Goal: Information Seeking & Learning: Check status

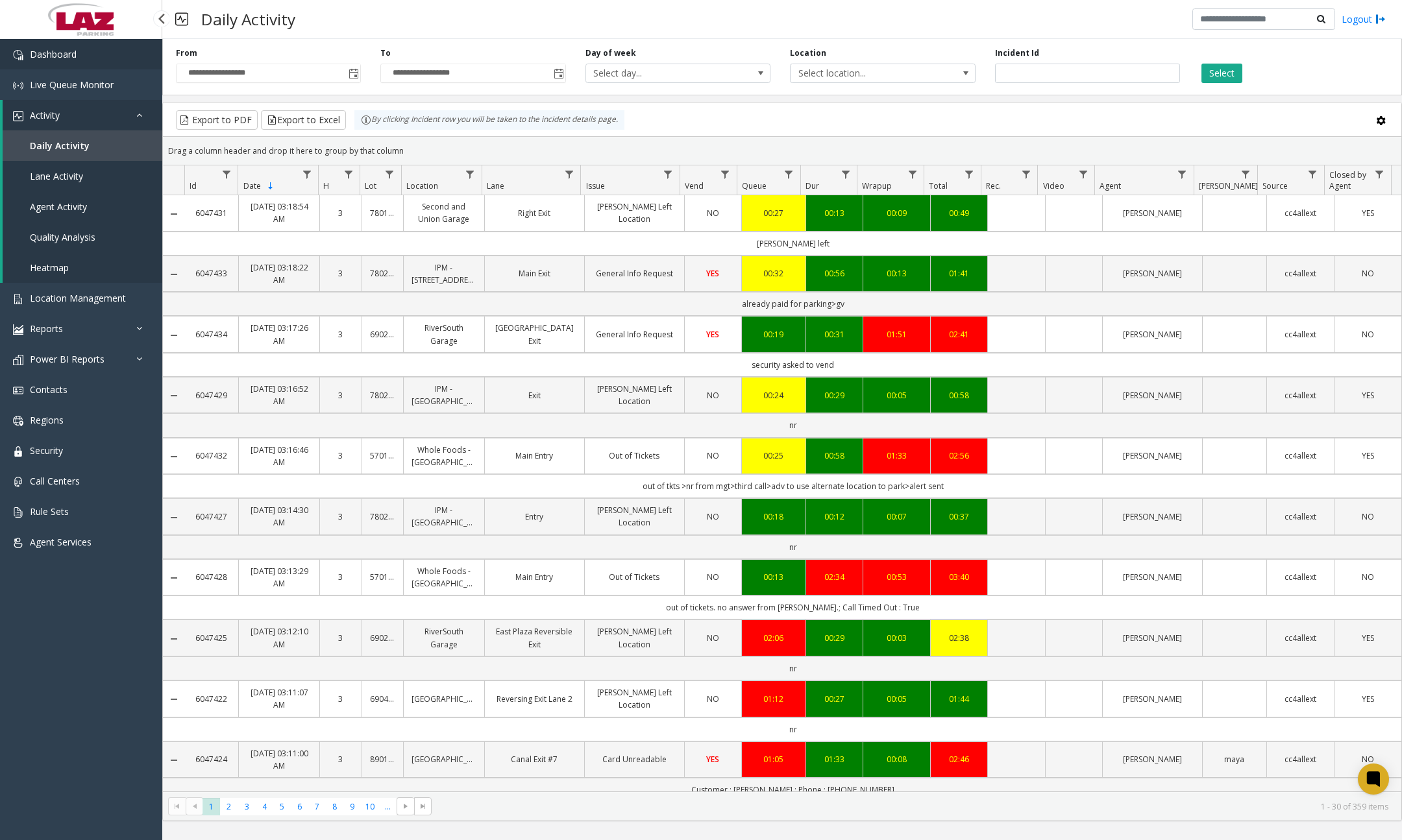
click at [83, 45] on link "Dashboard" at bounding box center [81, 54] width 162 height 30
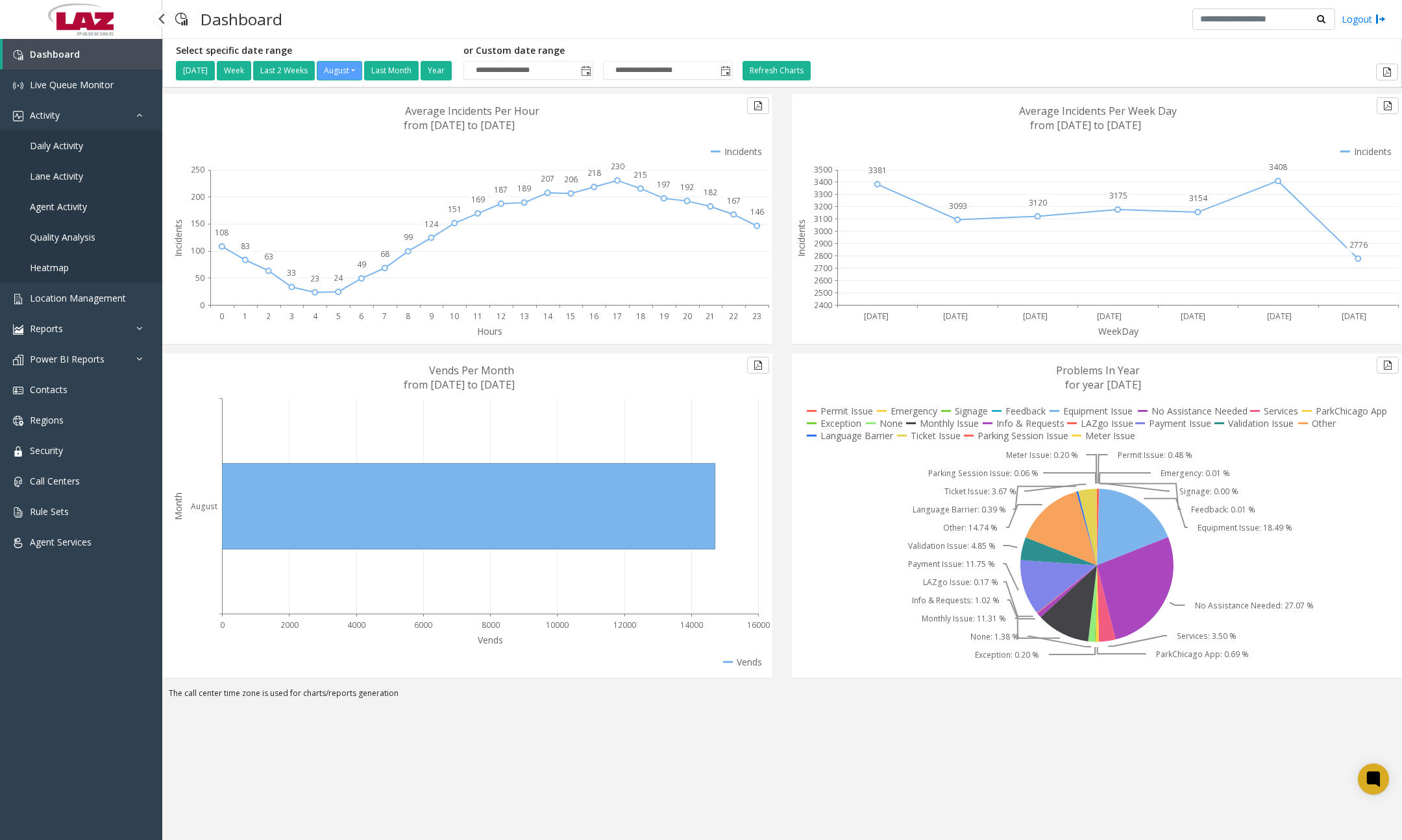
click at [76, 147] on span "Daily Activity" at bounding box center [56, 146] width 53 height 12
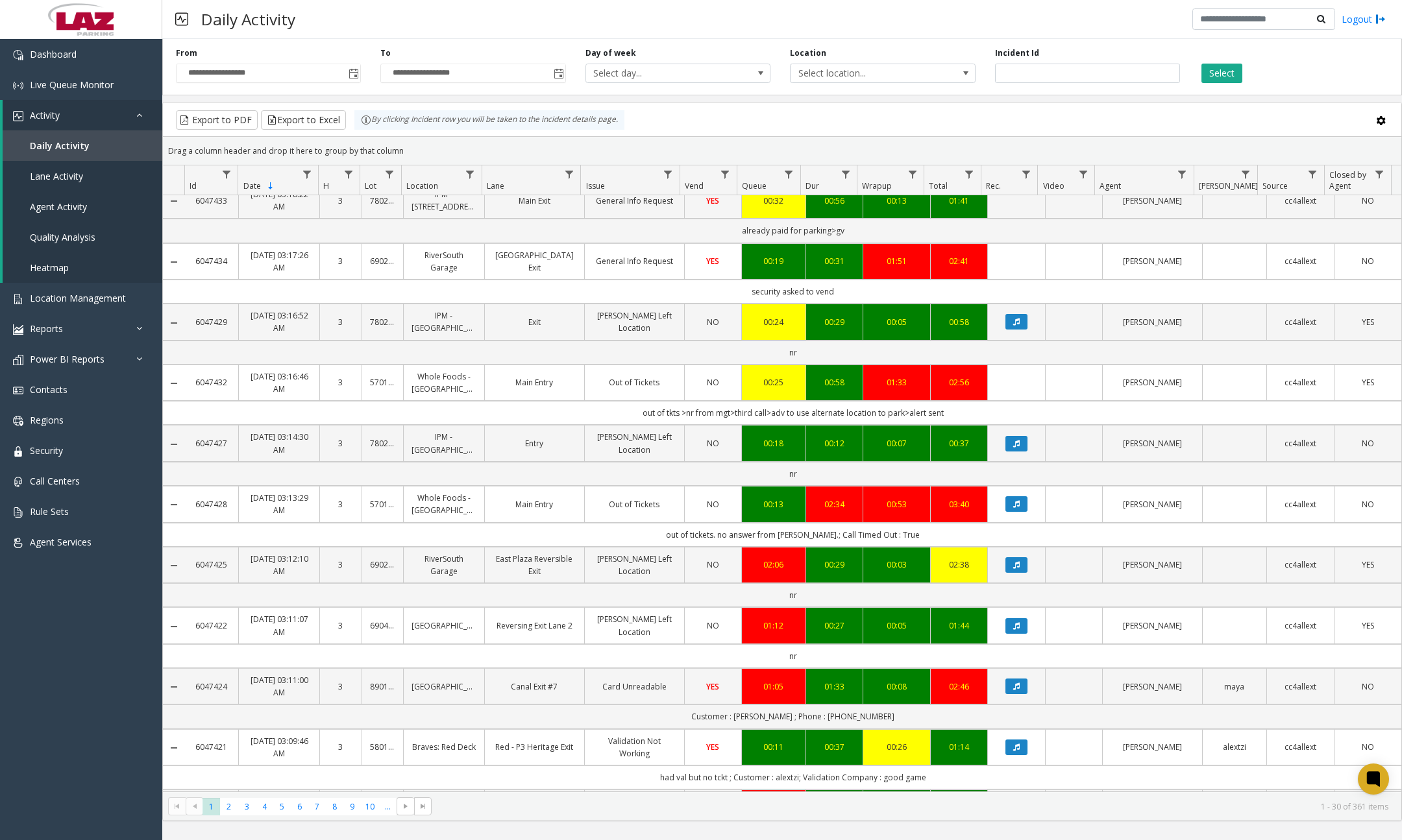
scroll to position [324, 0]
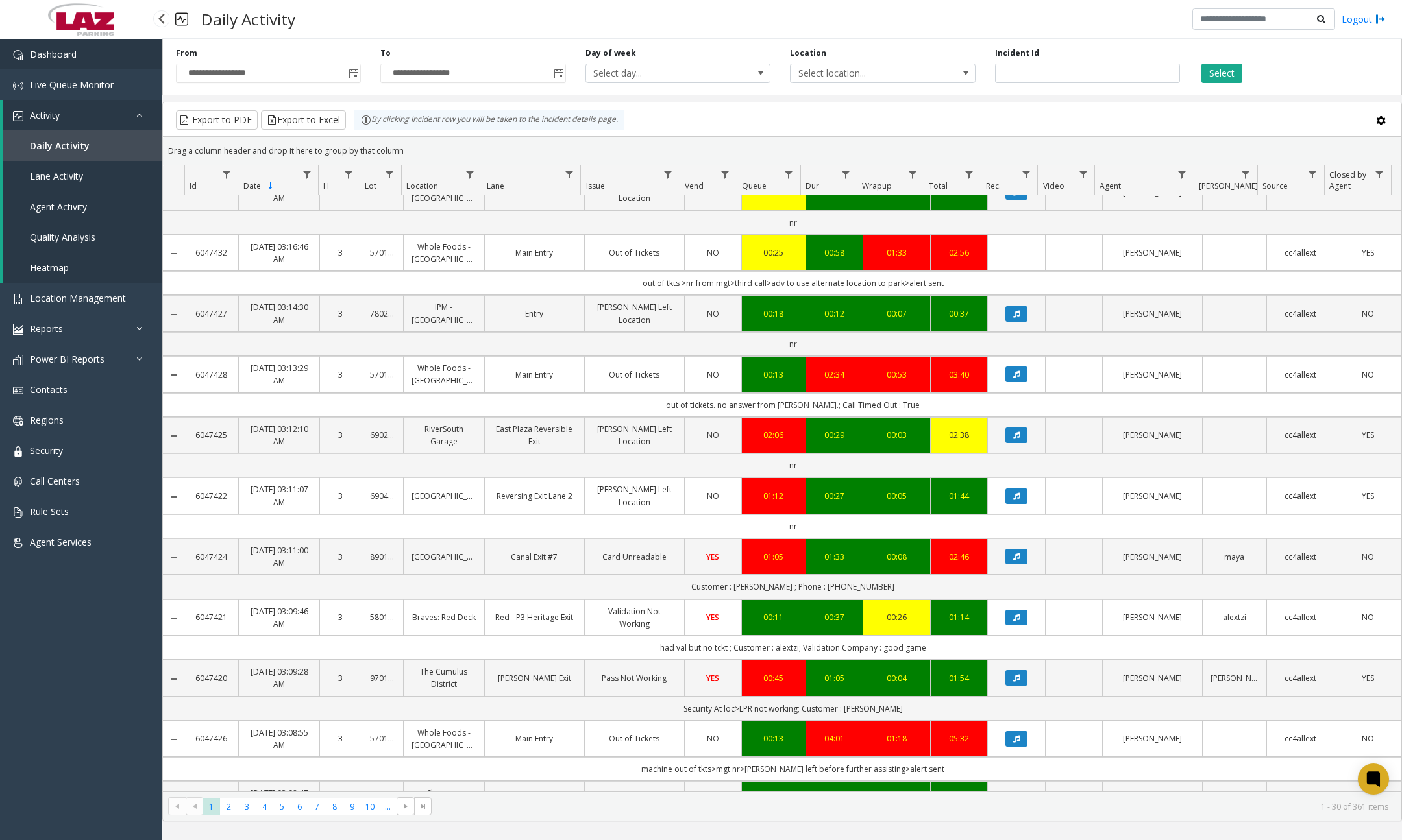
click at [106, 56] on link "Dashboard" at bounding box center [81, 54] width 162 height 30
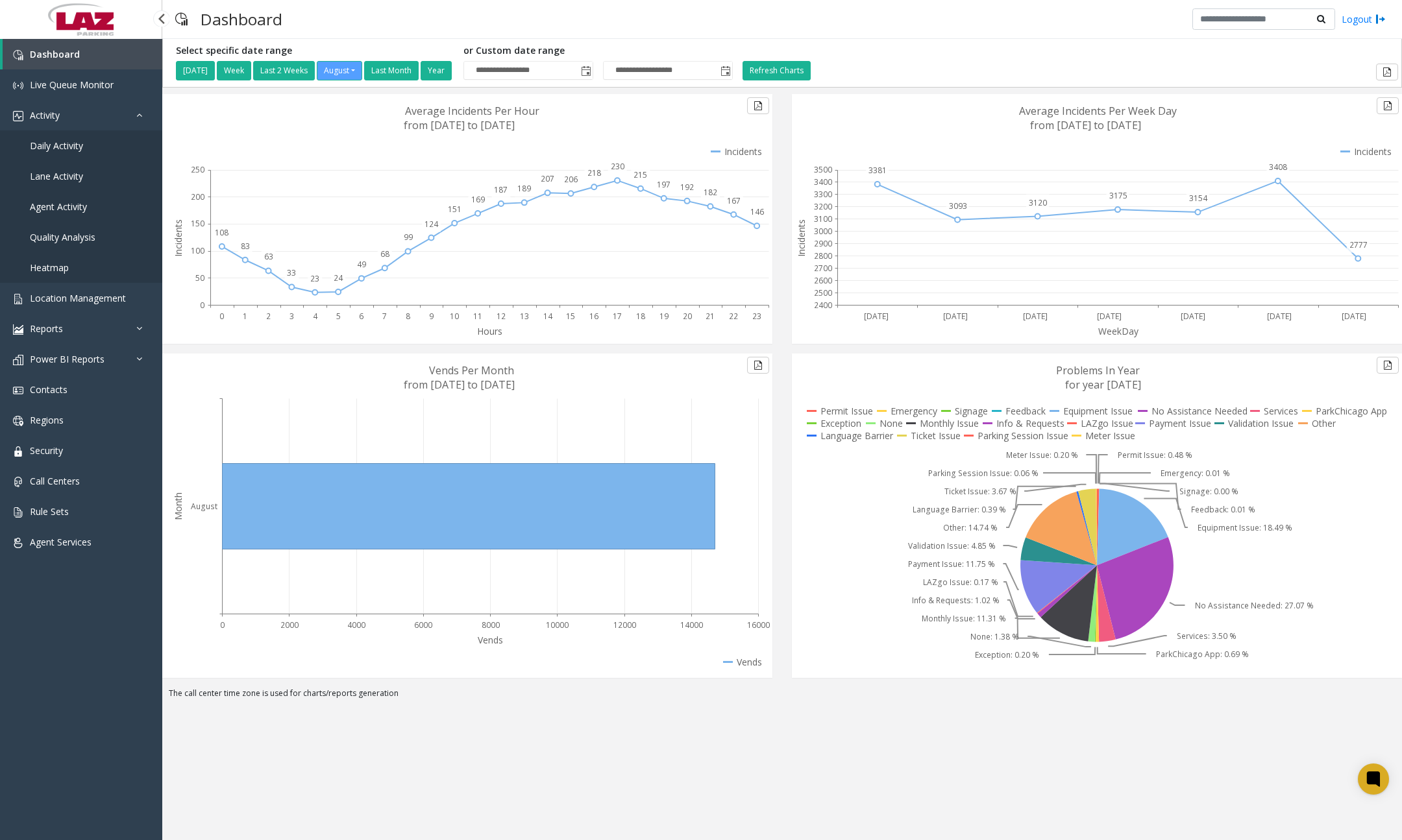
click at [61, 146] on span "Daily Activity" at bounding box center [56, 146] width 53 height 12
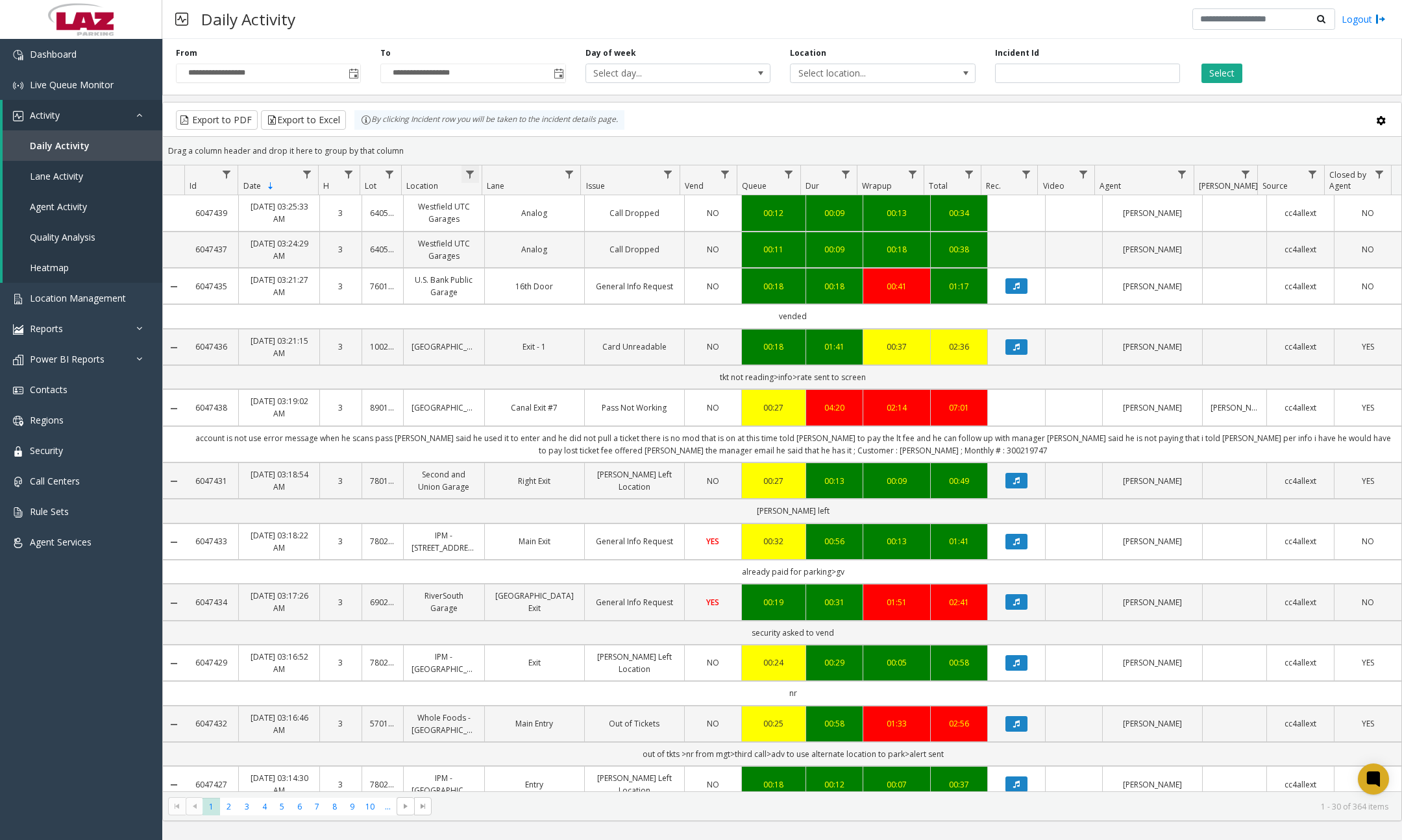
click at [467, 171] on span "Data table" at bounding box center [470, 174] width 10 height 10
click at [492, 231] on input "Location Filter" at bounding box center [526, 230] width 110 height 22
type input "******"
click at [552, 340] on button "Filter" at bounding box center [555, 351] width 53 height 29
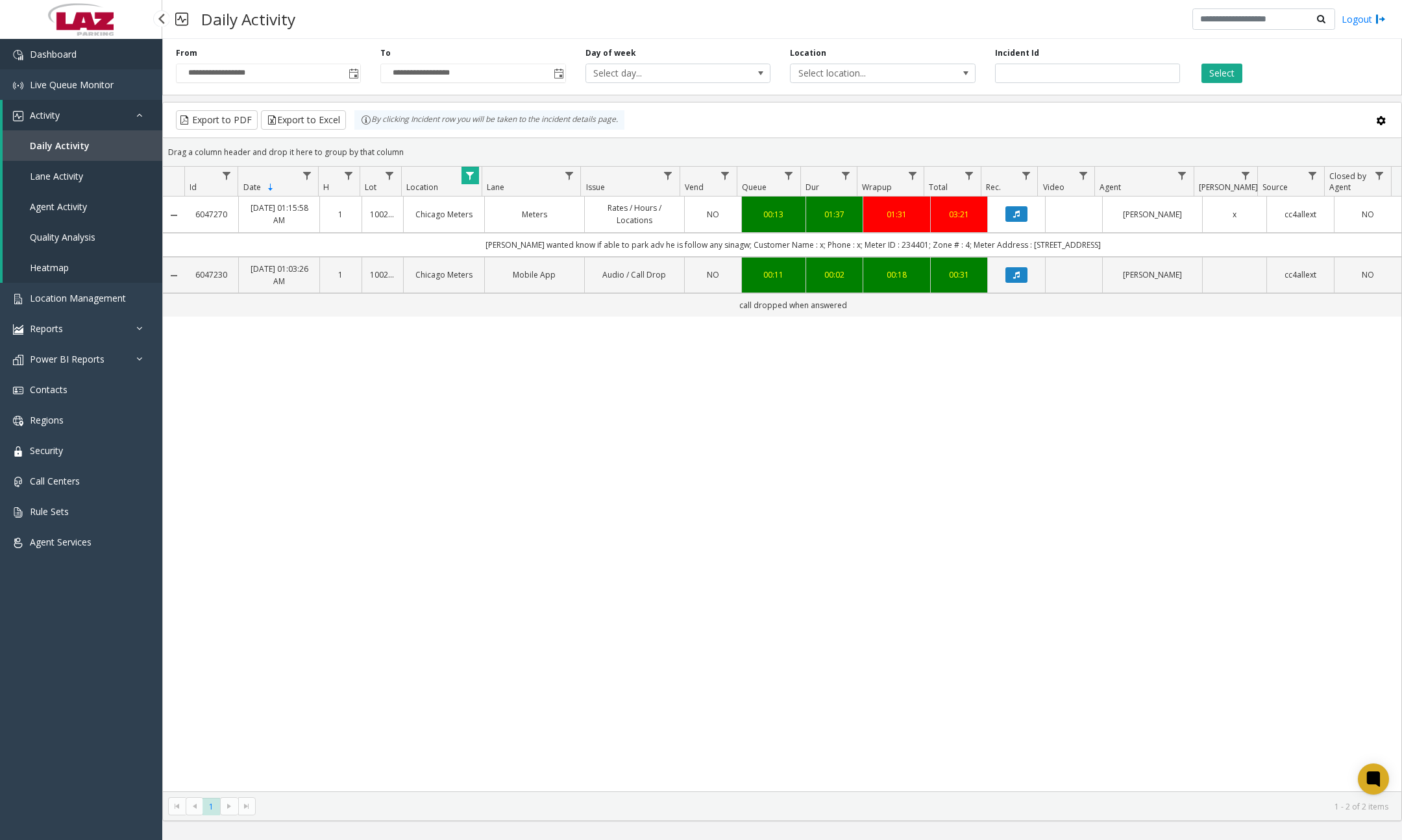
click at [119, 62] on link "Dashboard" at bounding box center [81, 54] width 162 height 30
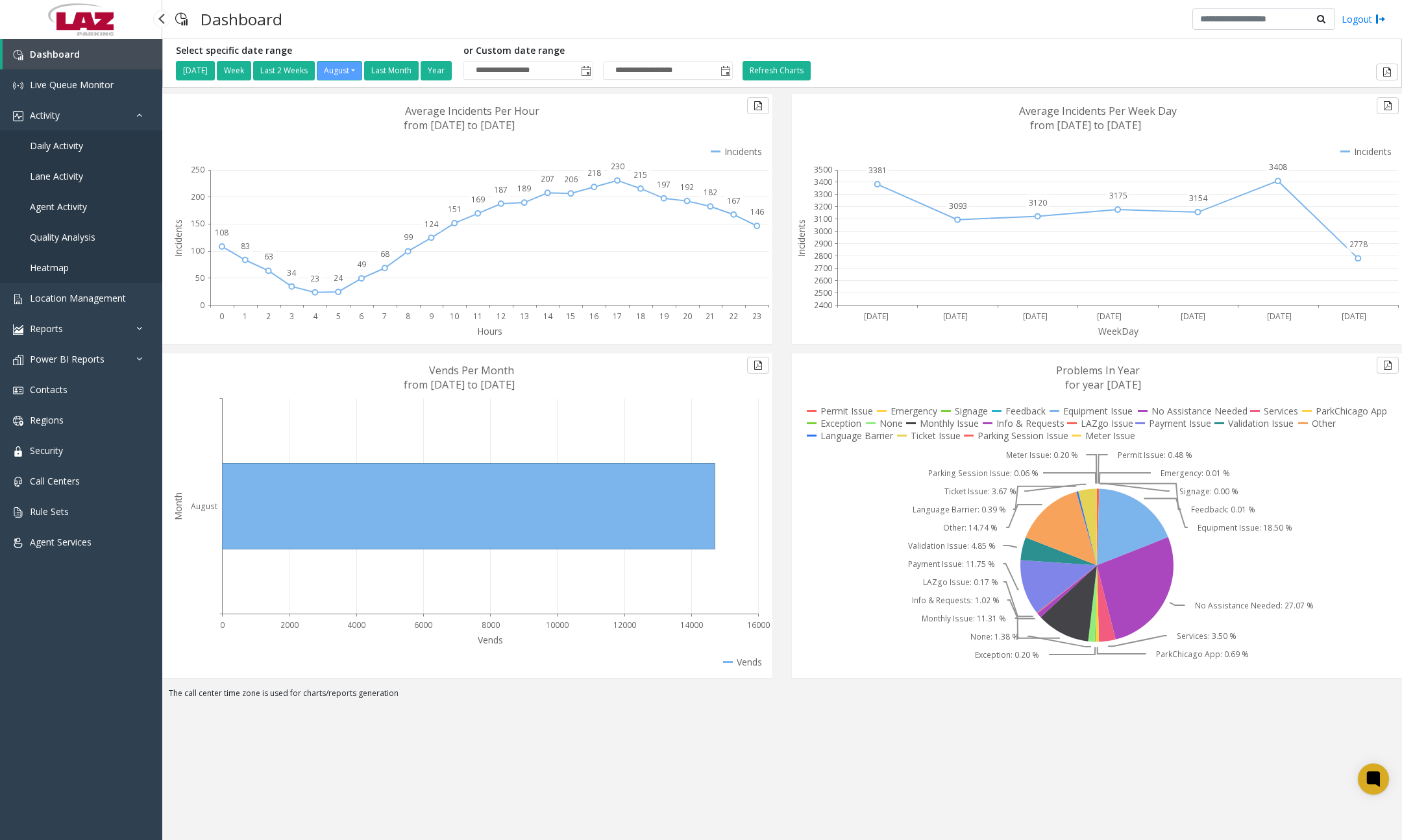
click at [98, 149] on link "Daily Activity" at bounding box center [81, 146] width 162 height 30
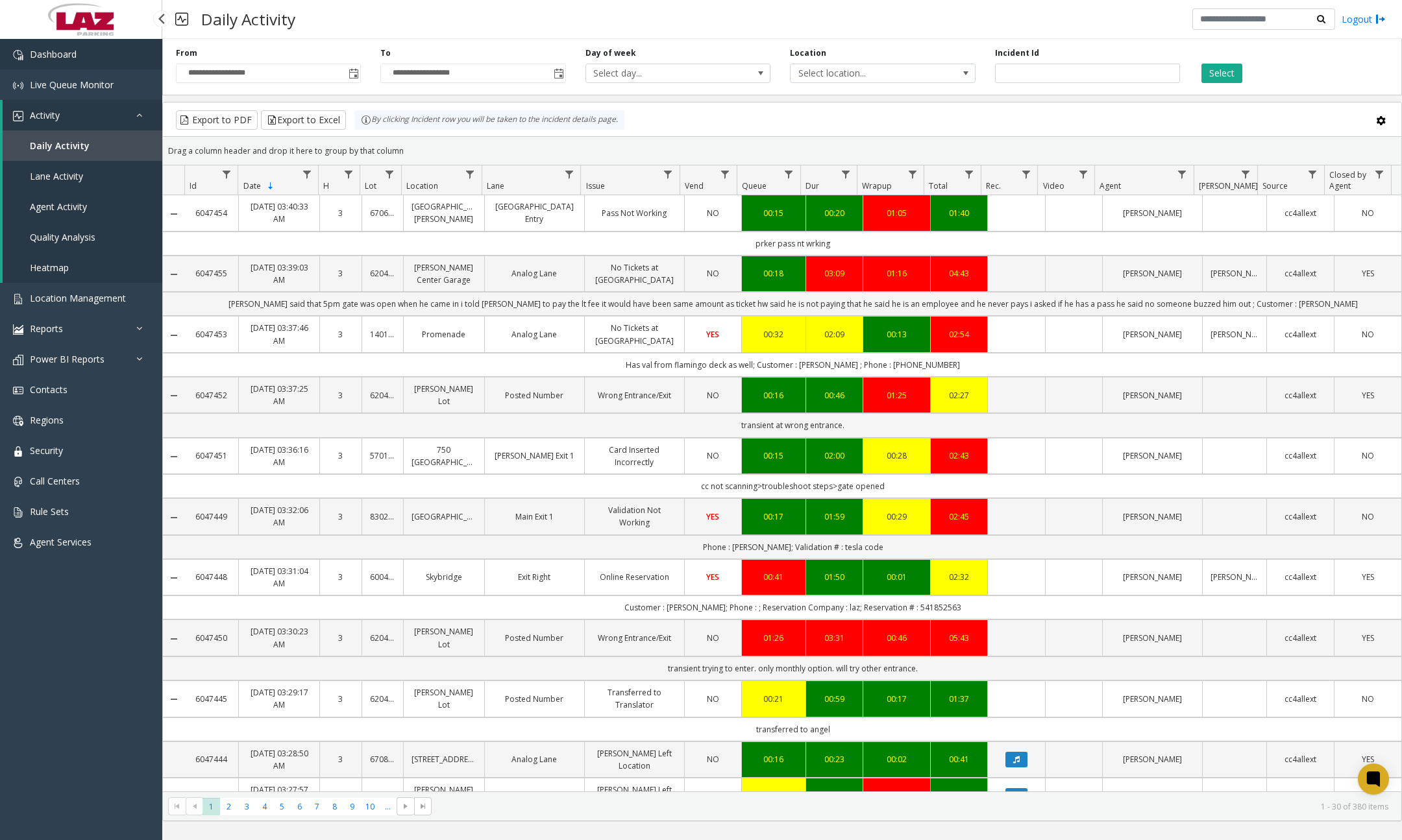
click at [78, 43] on link "Dashboard" at bounding box center [81, 54] width 162 height 30
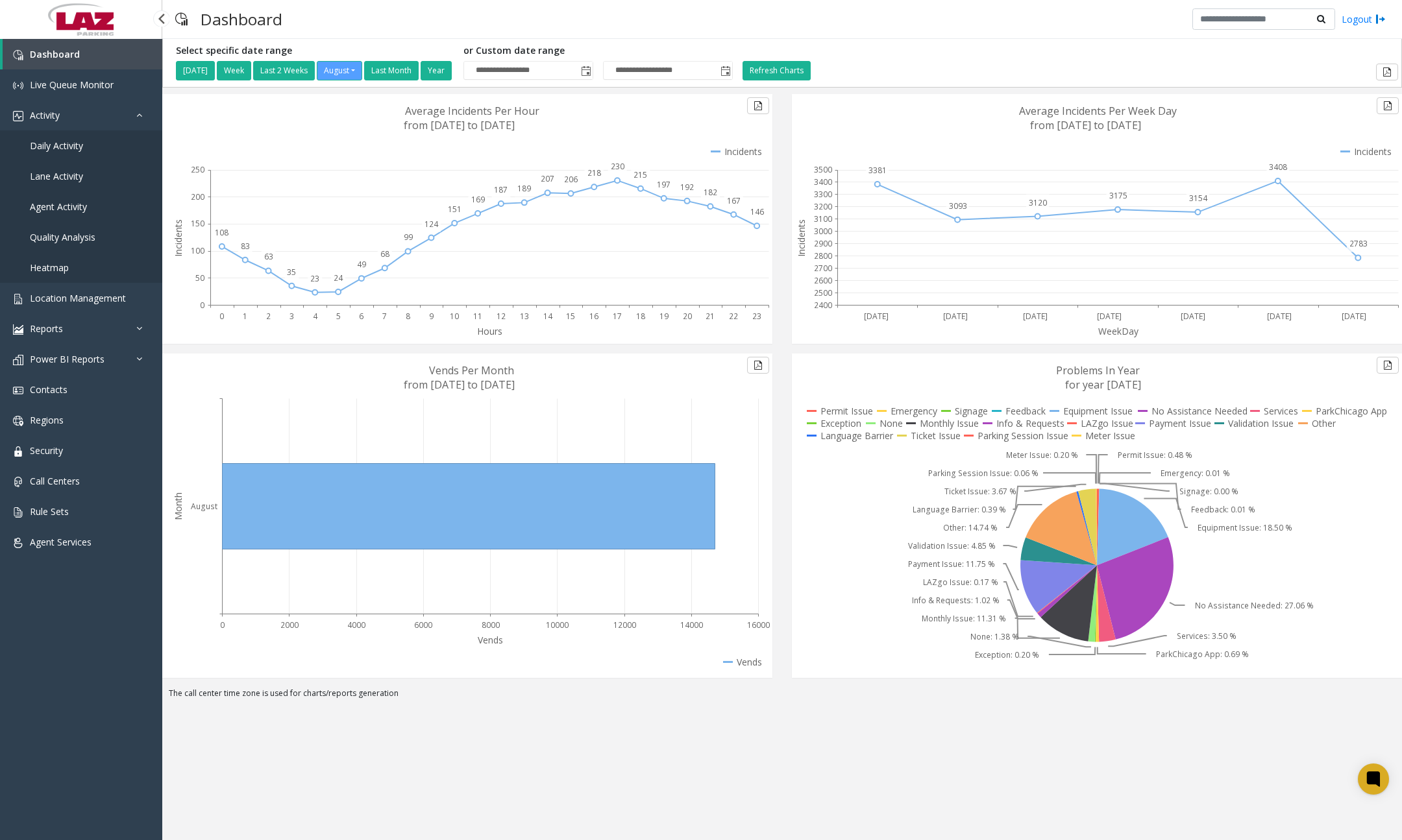
click at [81, 146] on span "Daily Activity" at bounding box center [56, 146] width 53 height 12
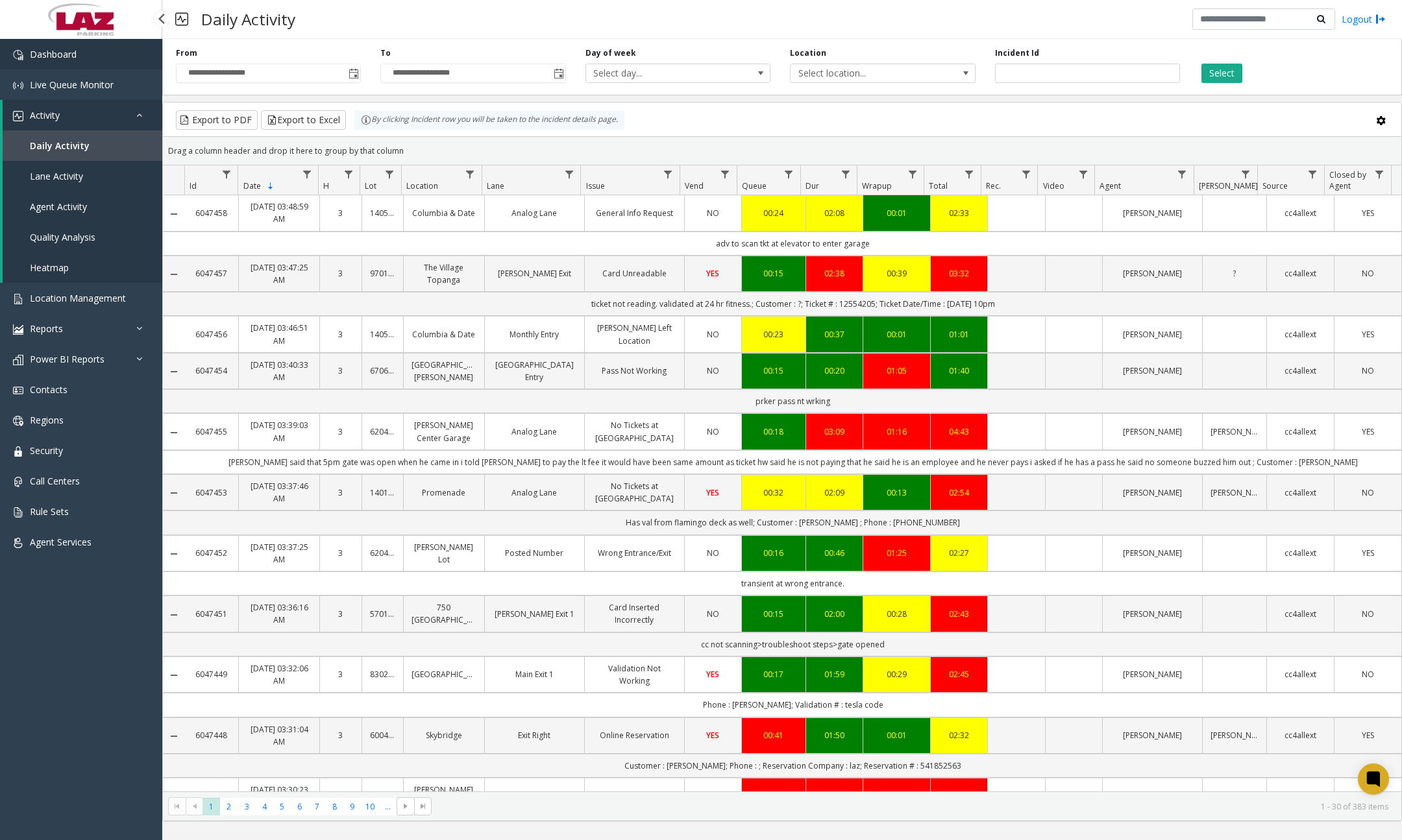
click at [92, 56] on link "Dashboard" at bounding box center [81, 54] width 162 height 30
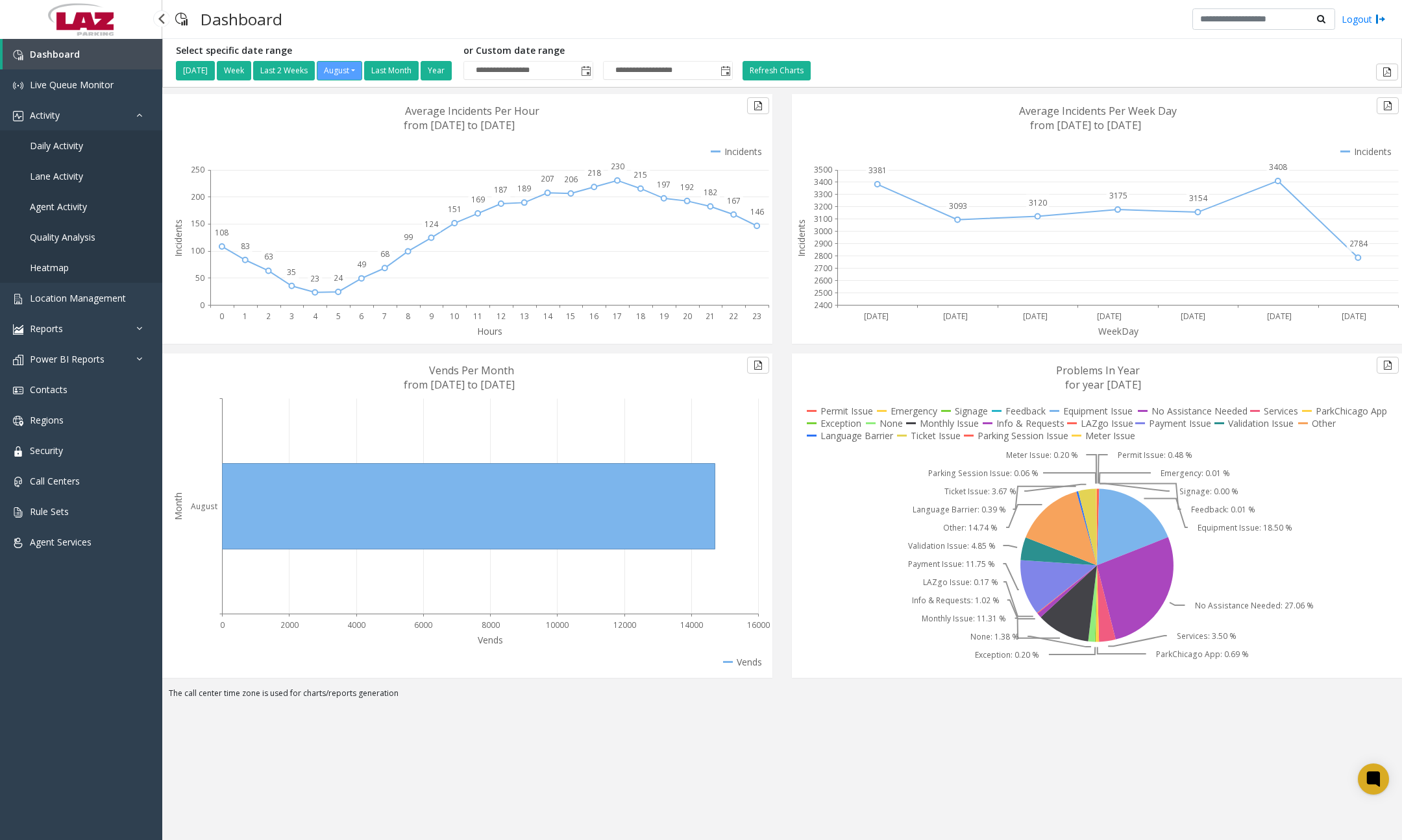
click at [76, 153] on link "Daily Activity" at bounding box center [81, 146] width 162 height 30
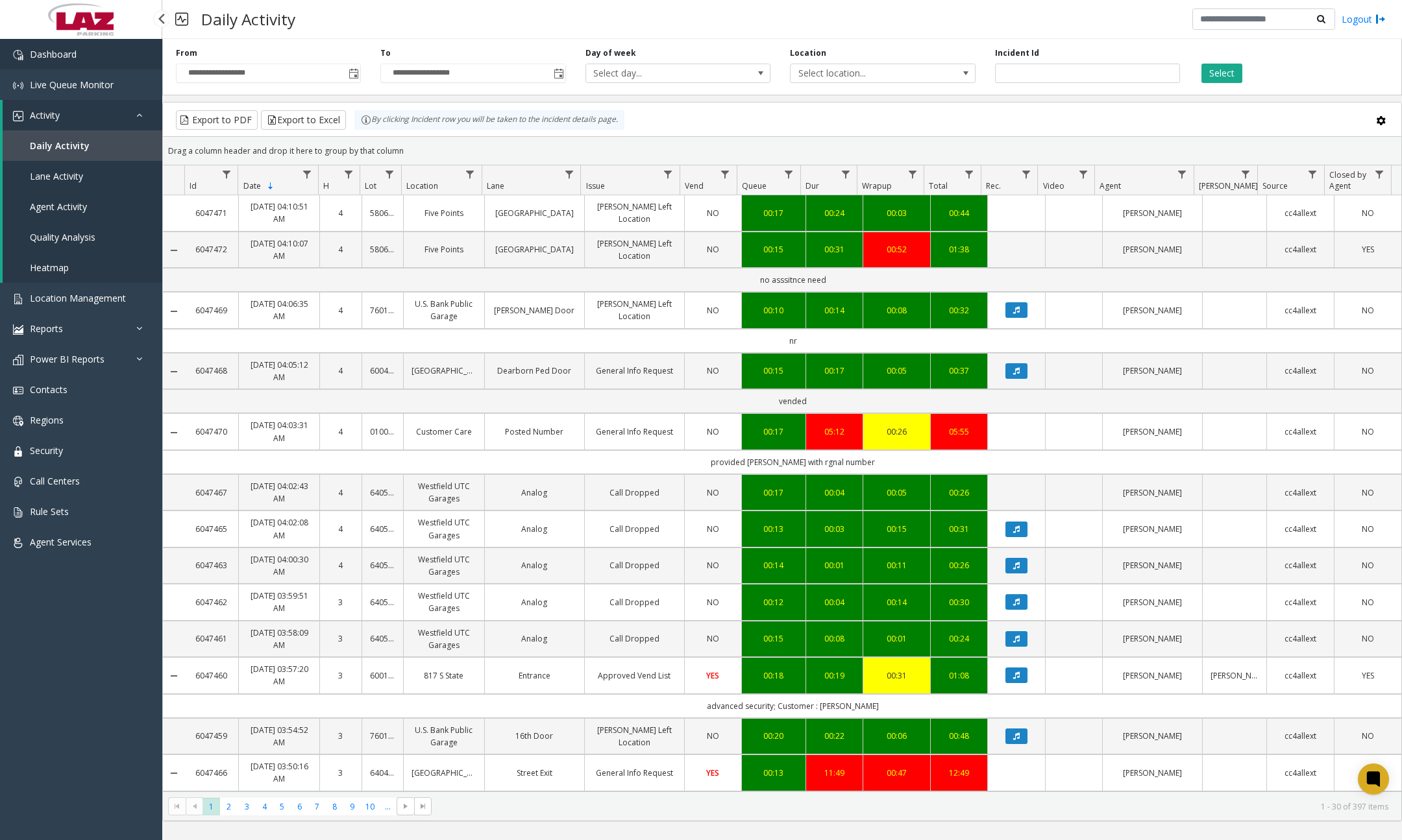
click at [133, 61] on link "Dashboard" at bounding box center [81, 54] width 162 height 30
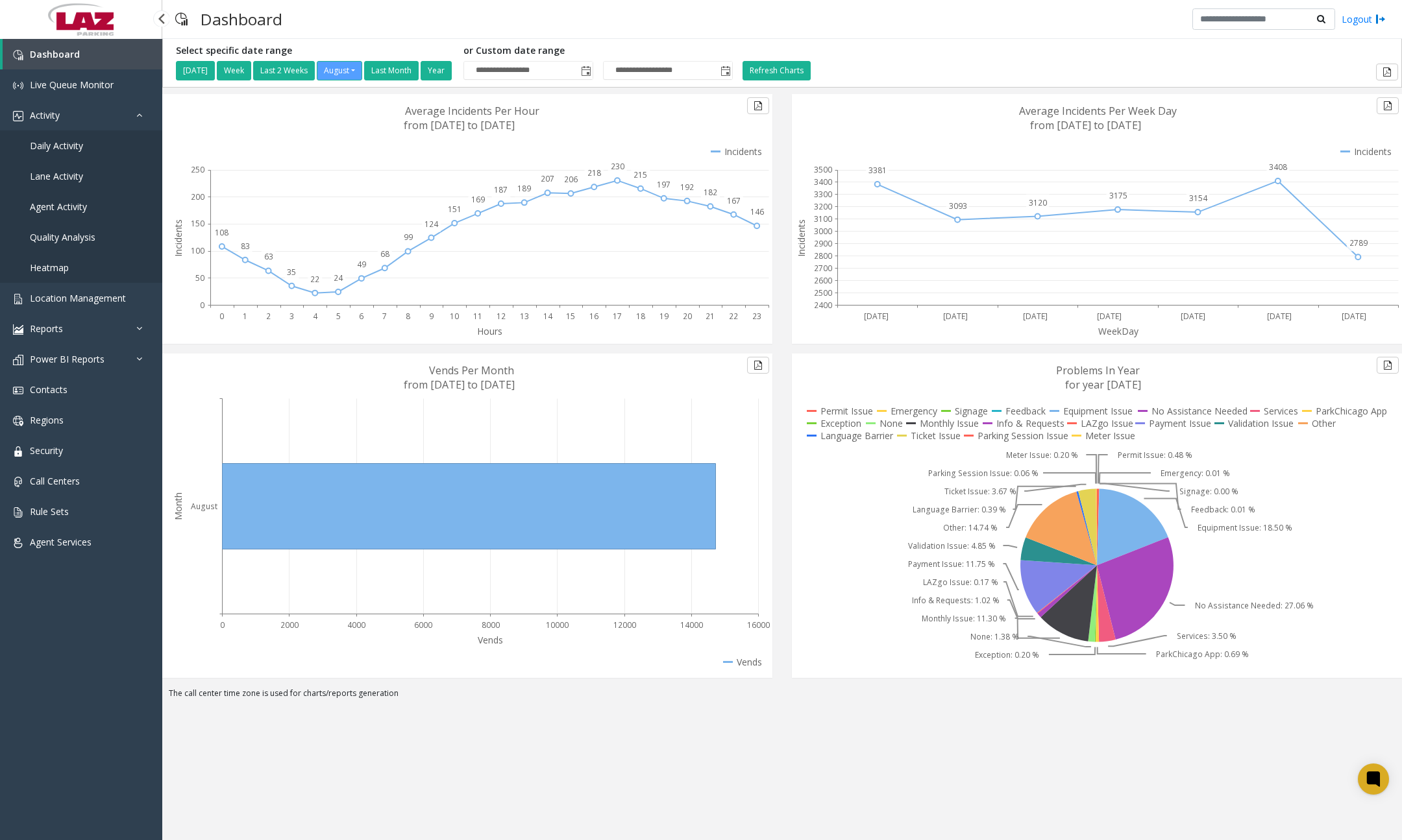
click at [81, 153] on link "Daily Activity" at bounding box center [81, 146] width 162 height 30
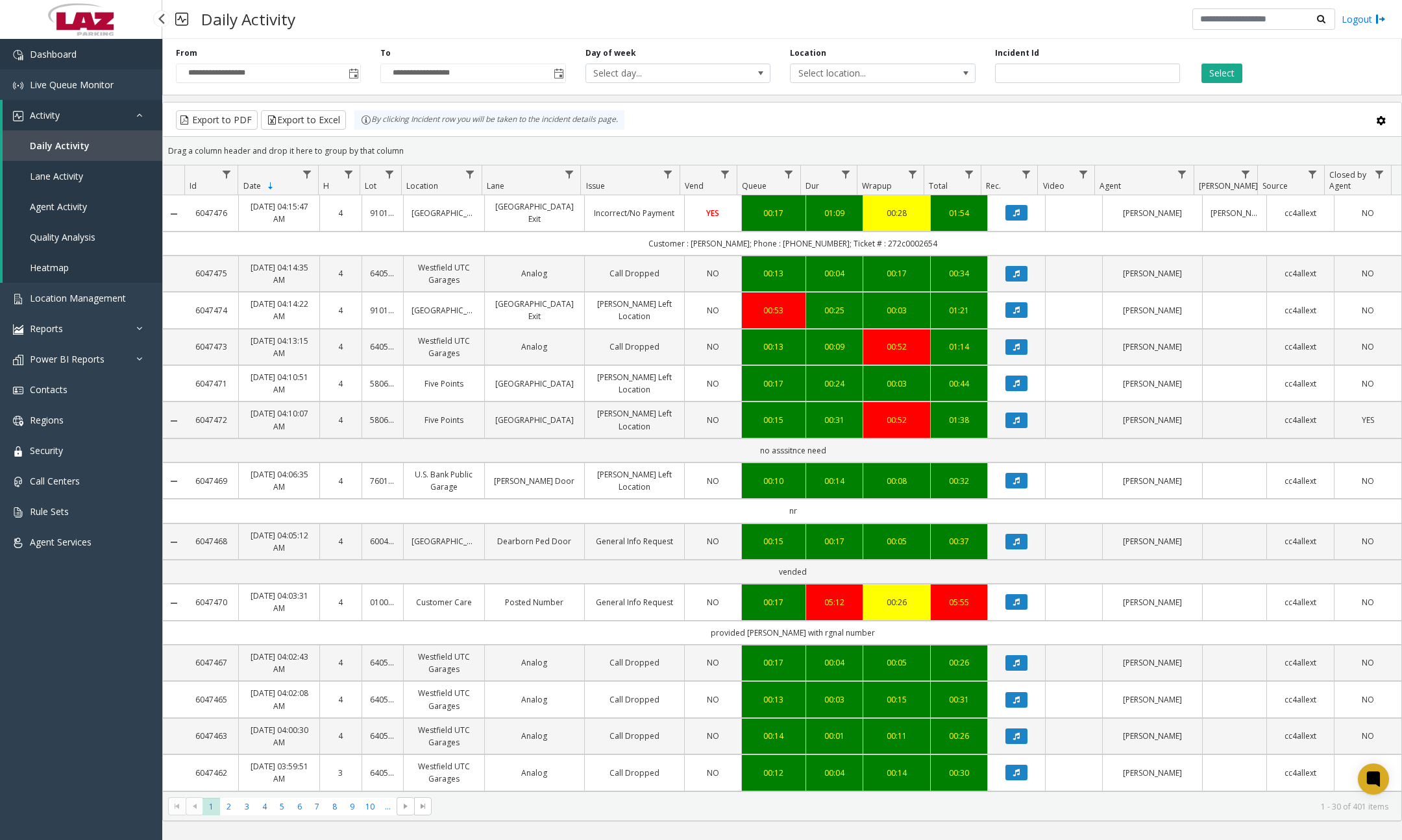
click at [95, 61] on link "Dashboard" at bounding box center [81, 54] width 162 height 30
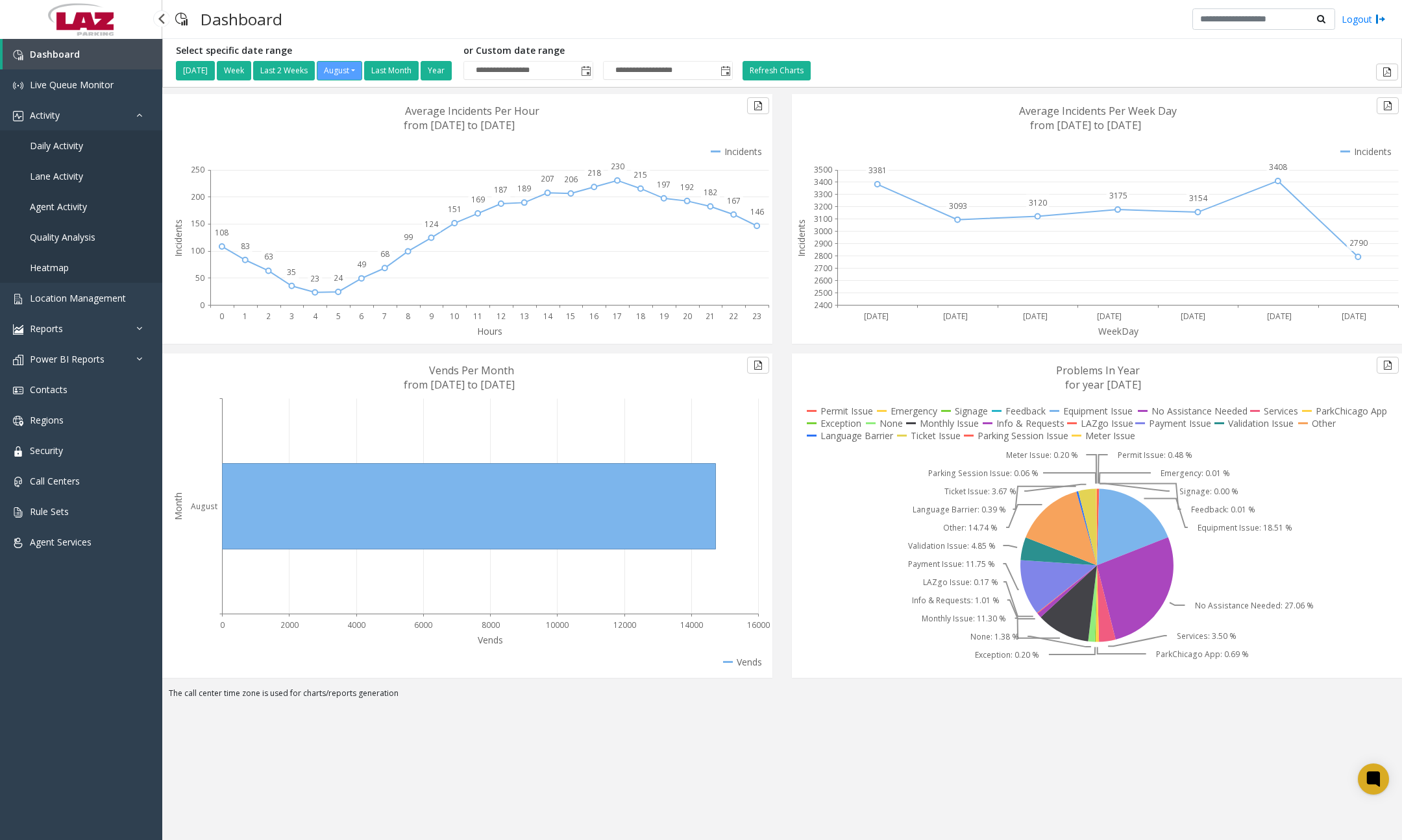
click at [71, 144] on span "Daily Activity" at bounding box center [56, 146] width 53 height 12
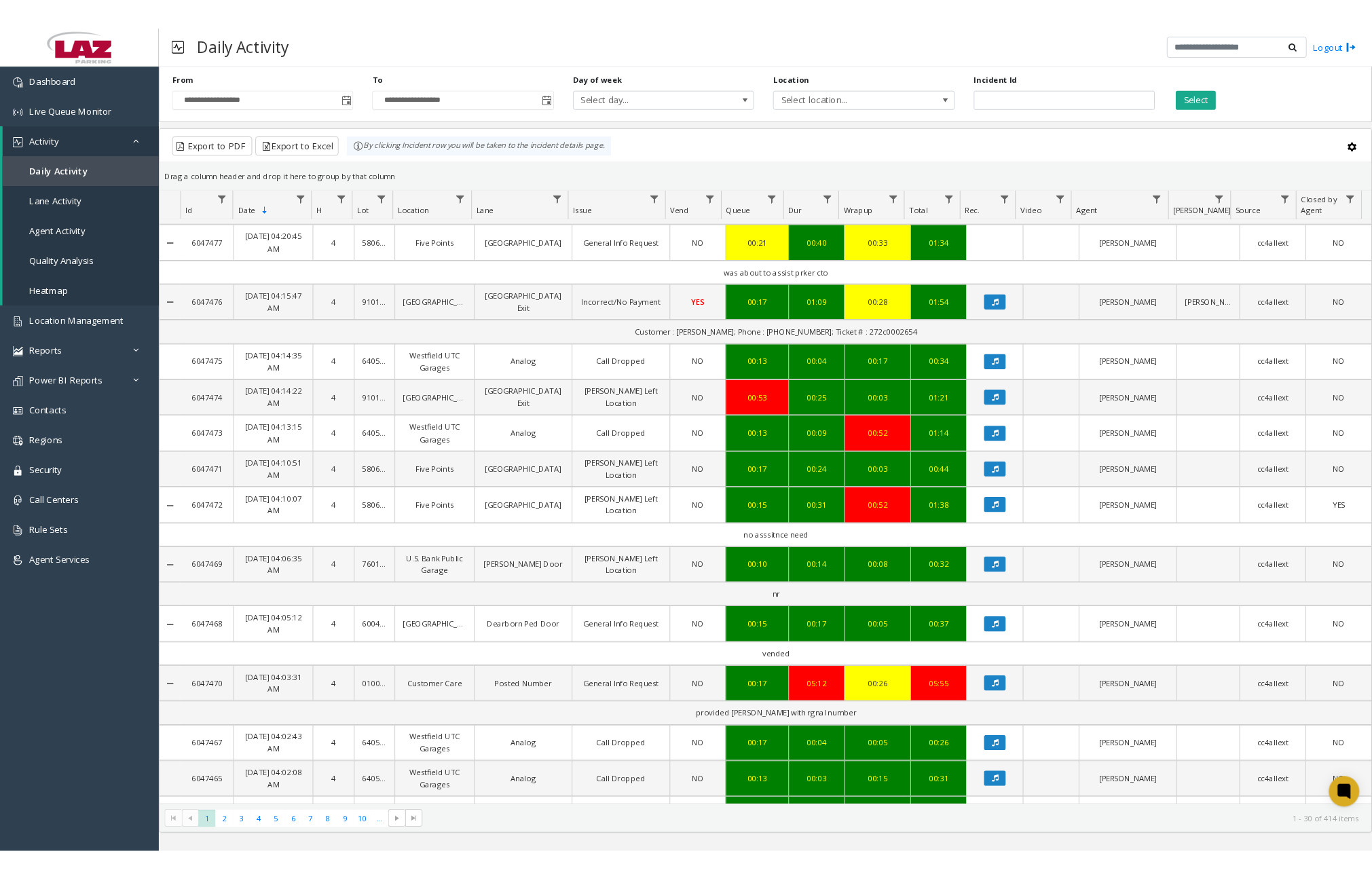
scroll to position [492, 0]
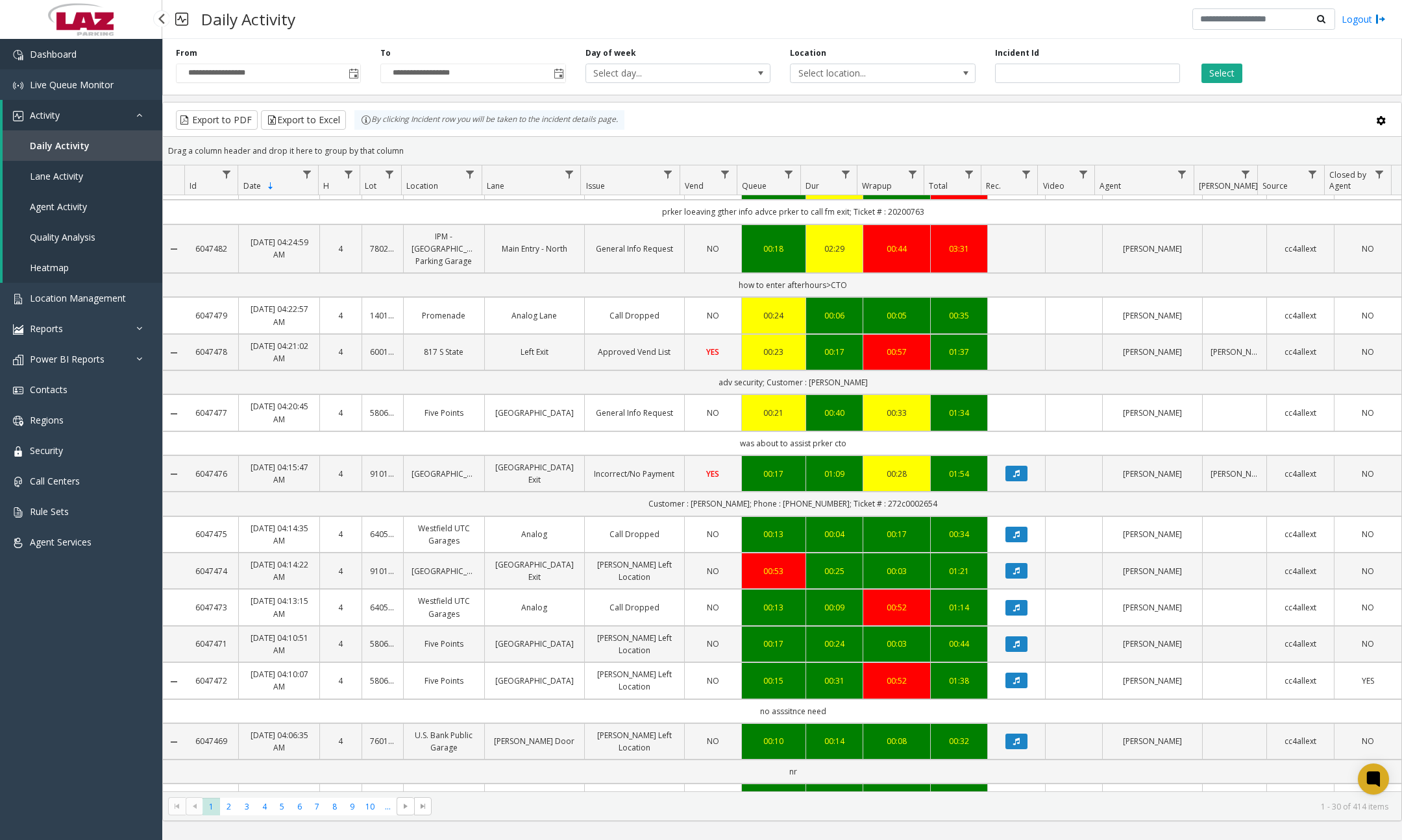
click at [68, 55] on span "Dashboard" at bounding box center [53, 54] width 47 height 12
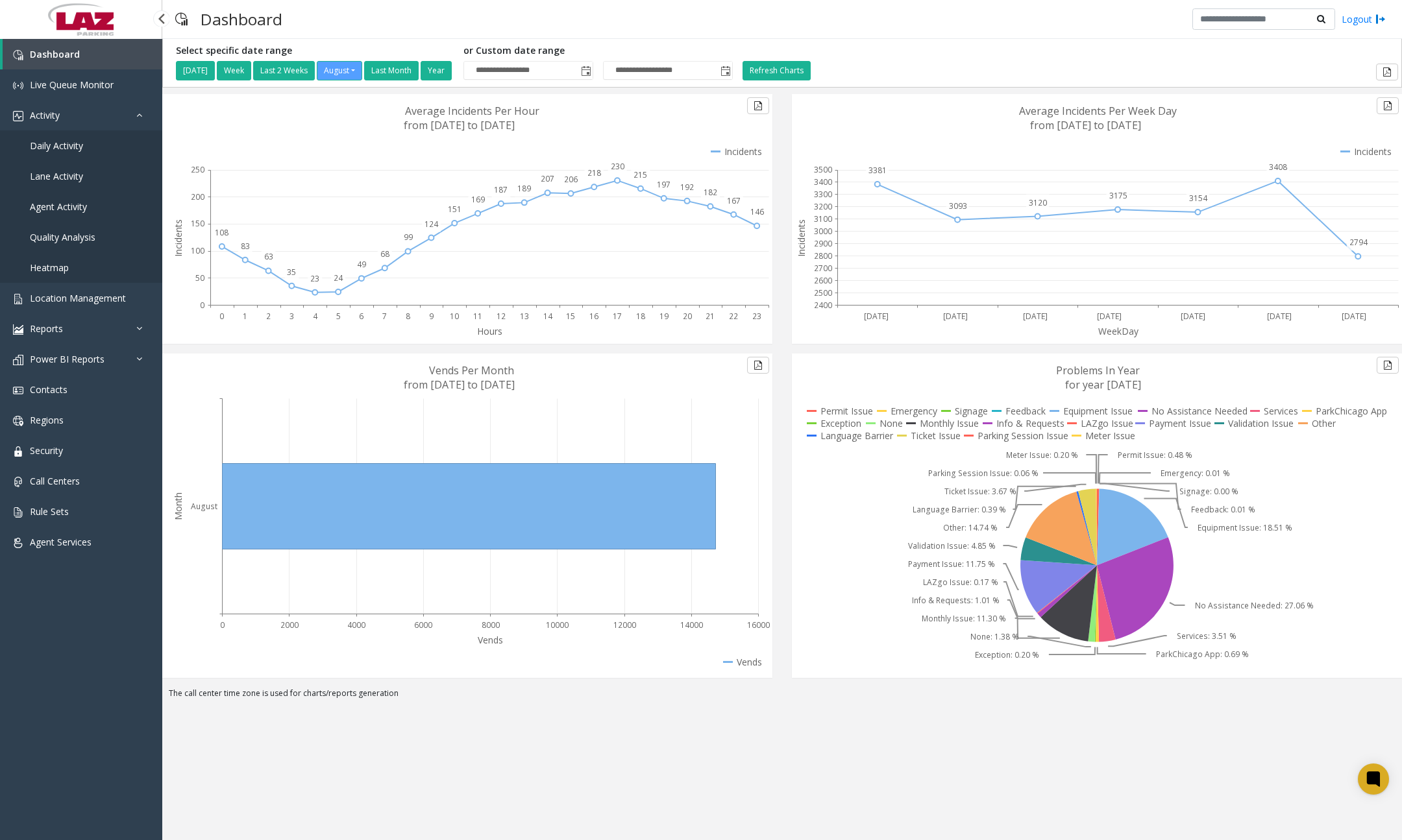
click at [81, 148] on span "Daily Activity" at bounding box center [56, 146] width 53 height 12
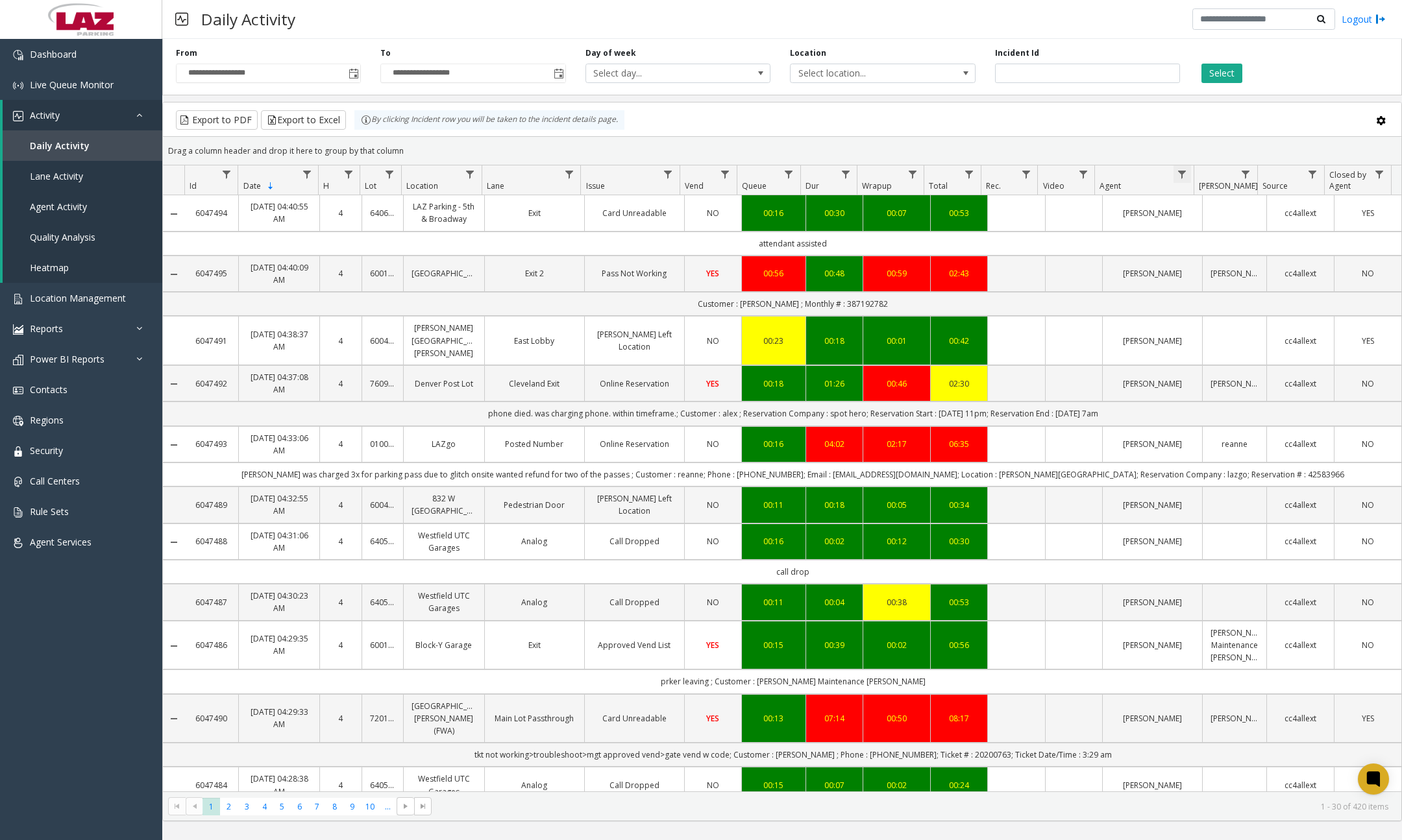
click at [1186, 178] on span "Data table" at bounding box center [1181, 174] width 10 height 10
click at [1140, 125] on div "Export to PDF Export to Excel By clicking Incident row you will be taken to the…" at bounding box center [781, 120] width 1216 height 19
click at [569, 30] on div "Daily Activity Logout" at bounding box center [782, 19] width 1240 height 39
click at [1185, 168] on link "Data table" at bounding box center [1182, 174] width 17 height 17
click at [1214, 239] on input "Agent Filter" at bounding box center [1238, 230] width 110 height 22
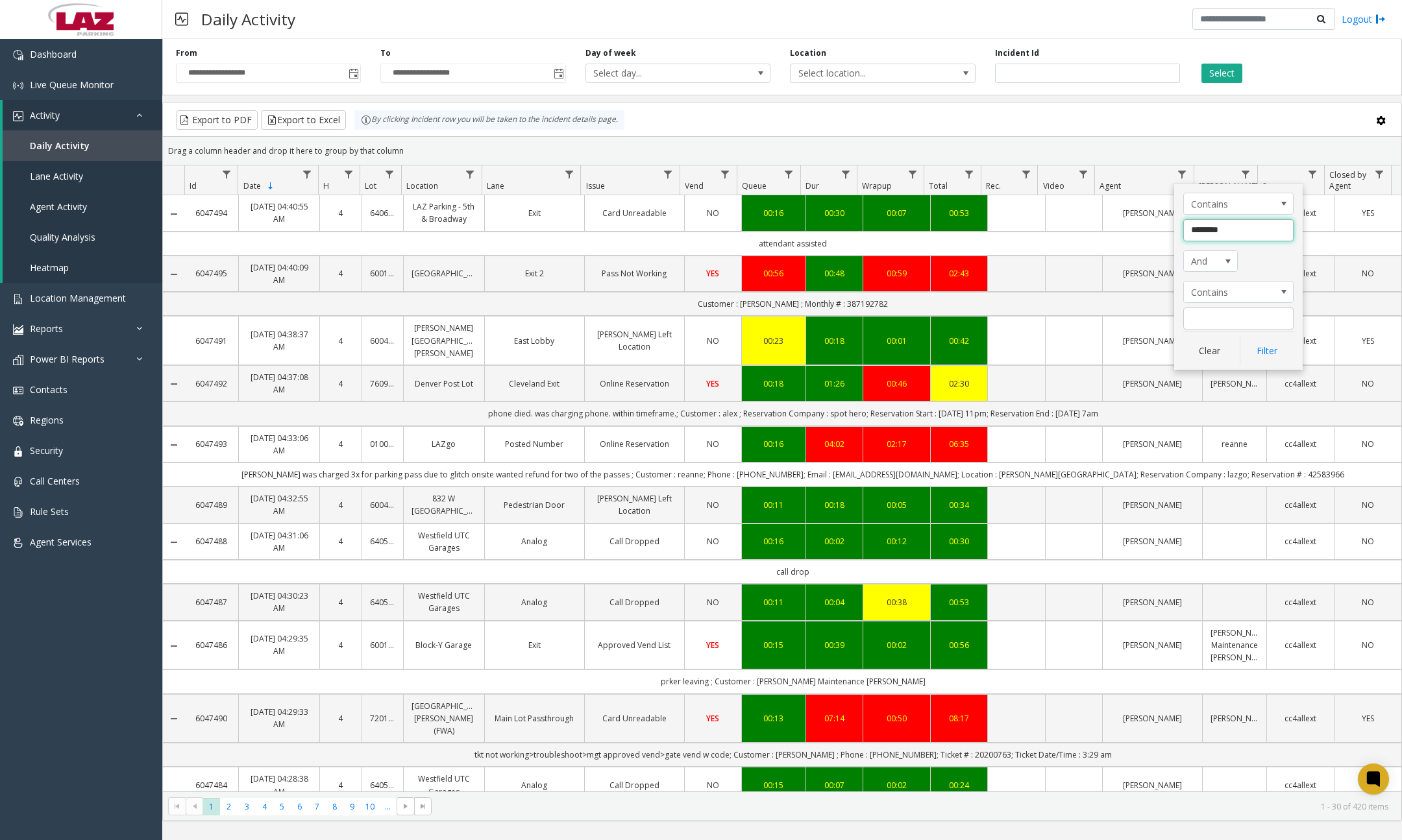
type input "*********"
drag, startPoint x: 1254, startPoint y: 232, endPoint x: 1176, endPoint y: 233, distance: 78.0
click at [1176, 233] on div "Contains ********* And Contains Clear Filter" at bounding box center [1238, 277] width 128 height 186
type input "*********"
click at [1266, 354] on button "Filter" at bounding box center [1266, 351] width 53 height 29
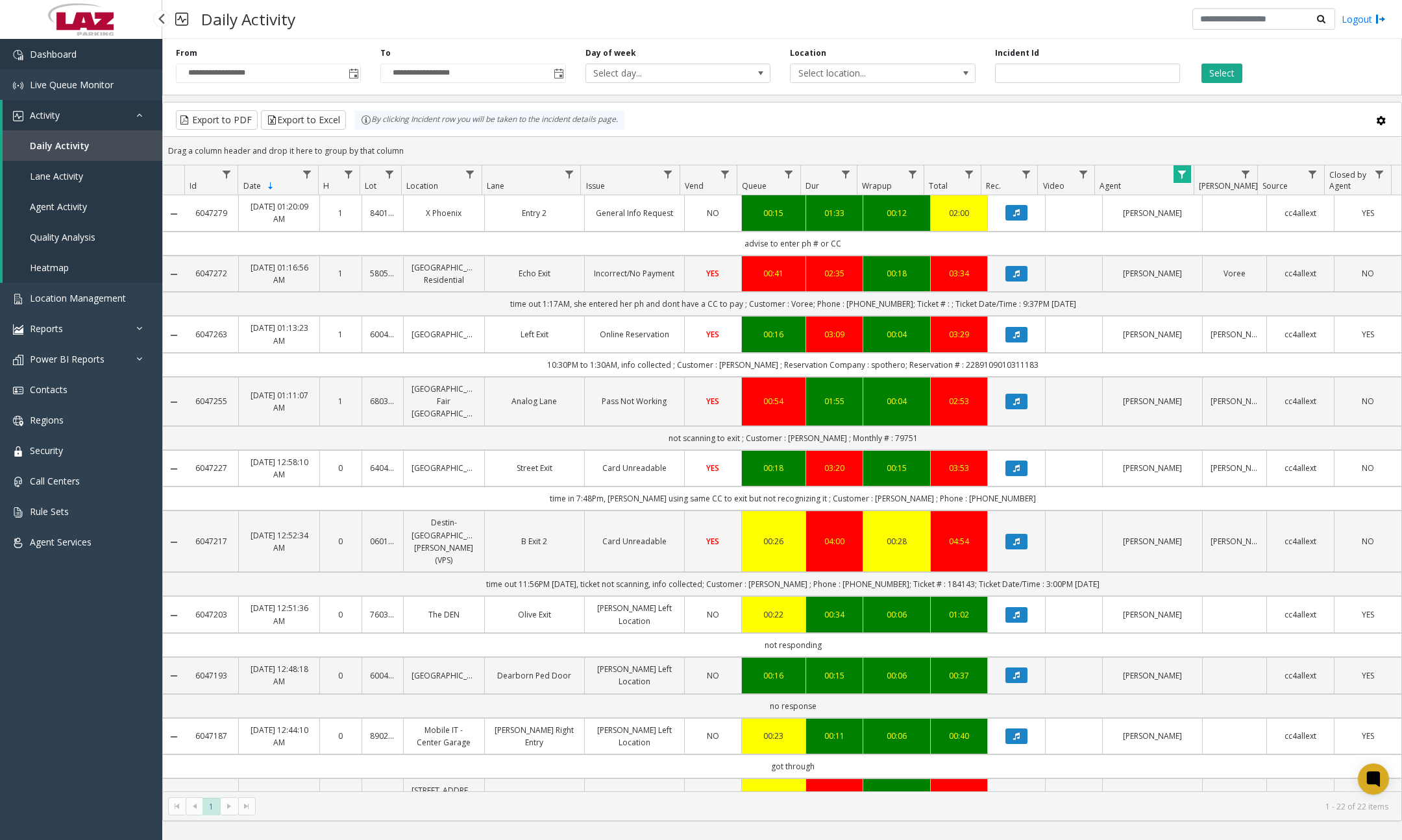
click at [43, 53] on span "Dashboard" at bounding box center [53, 54] width 47 height 12
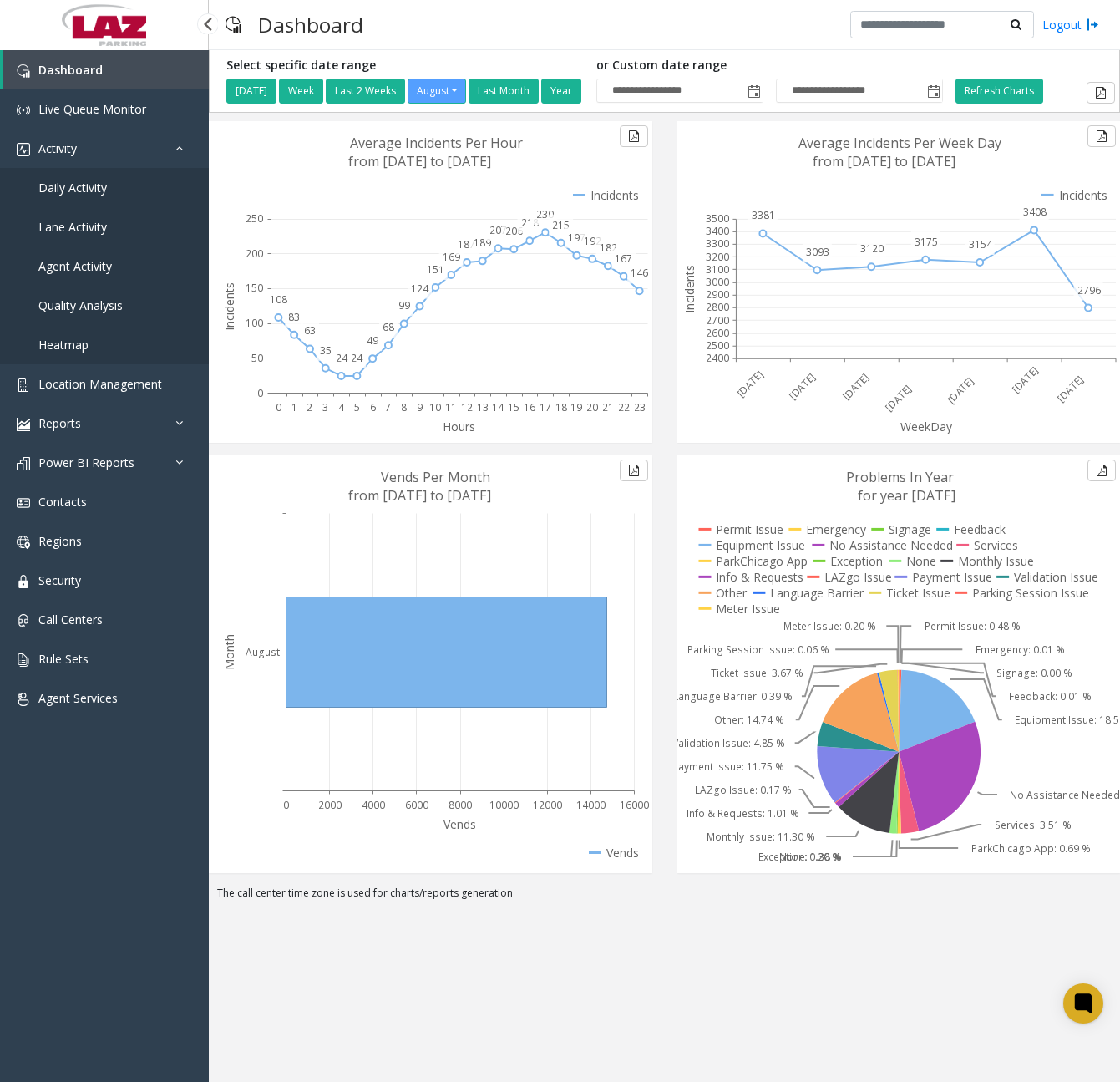
click at [101, 192] on span "Daily Activity" at bounding box center [72, 187] width 69 height 16
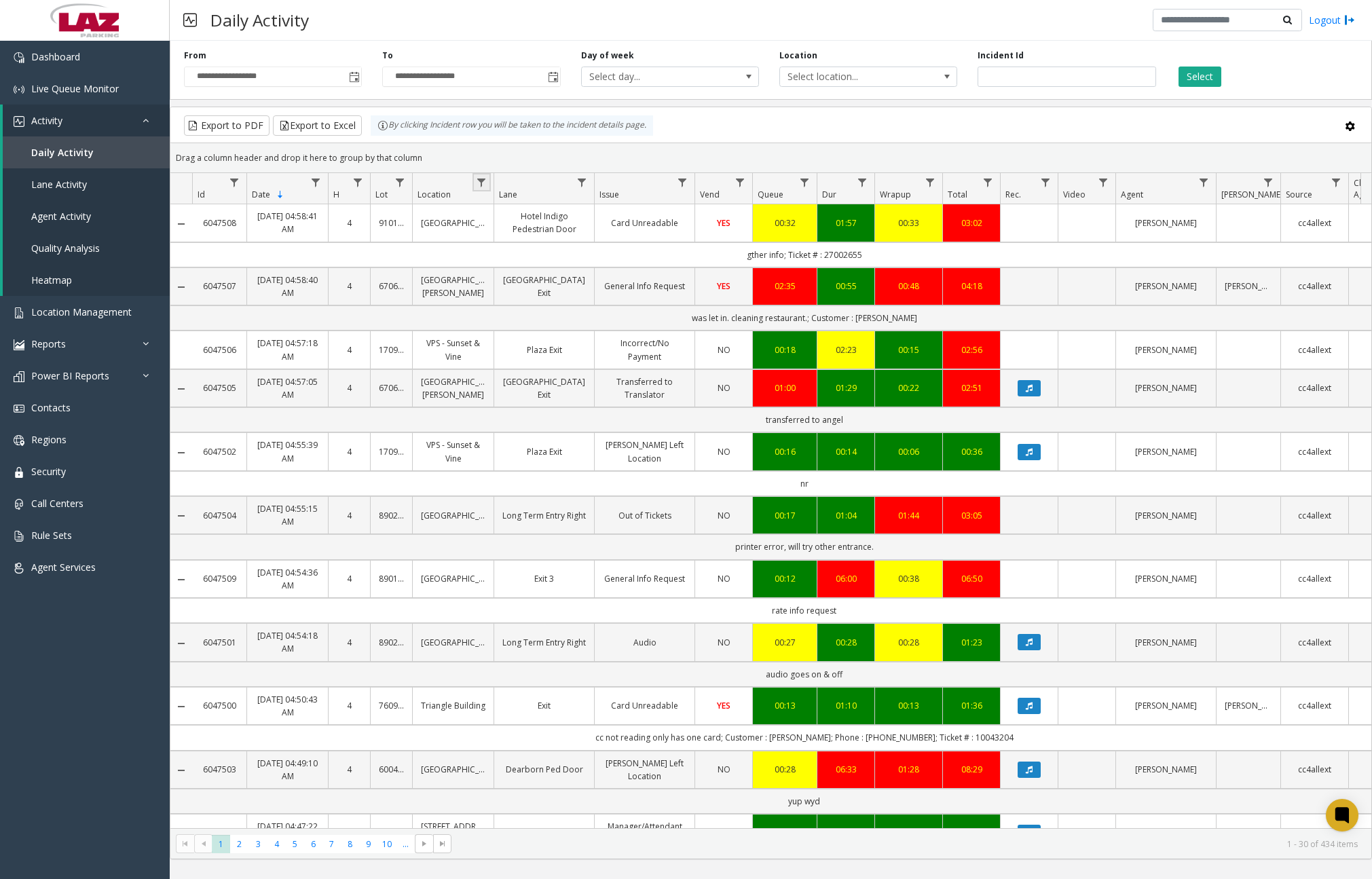
click at [488, 179] on link "Data table" at bounding box center [482, 182] width 18 height 18
click at [538, 245] on input "Location Filter" at bounding box center [540, 240] width 115 height 23
type input "*****"
click at [586, 364] on button "Filter" at bounding box center [570, 367] width 56 height 30
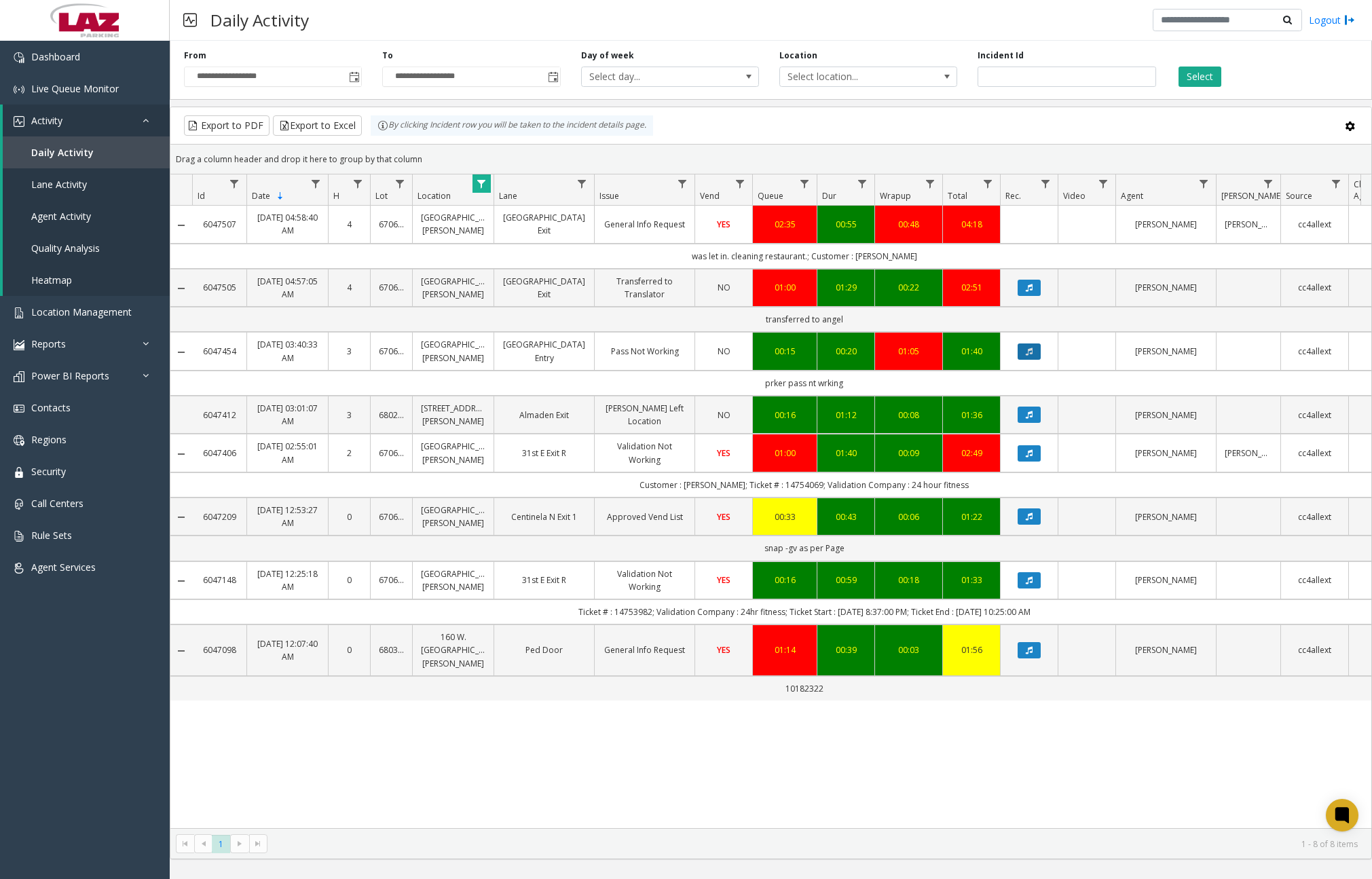
click at [1026, 352] on icon "Data table" at bounding box center [1029, 351] width 7 height 8
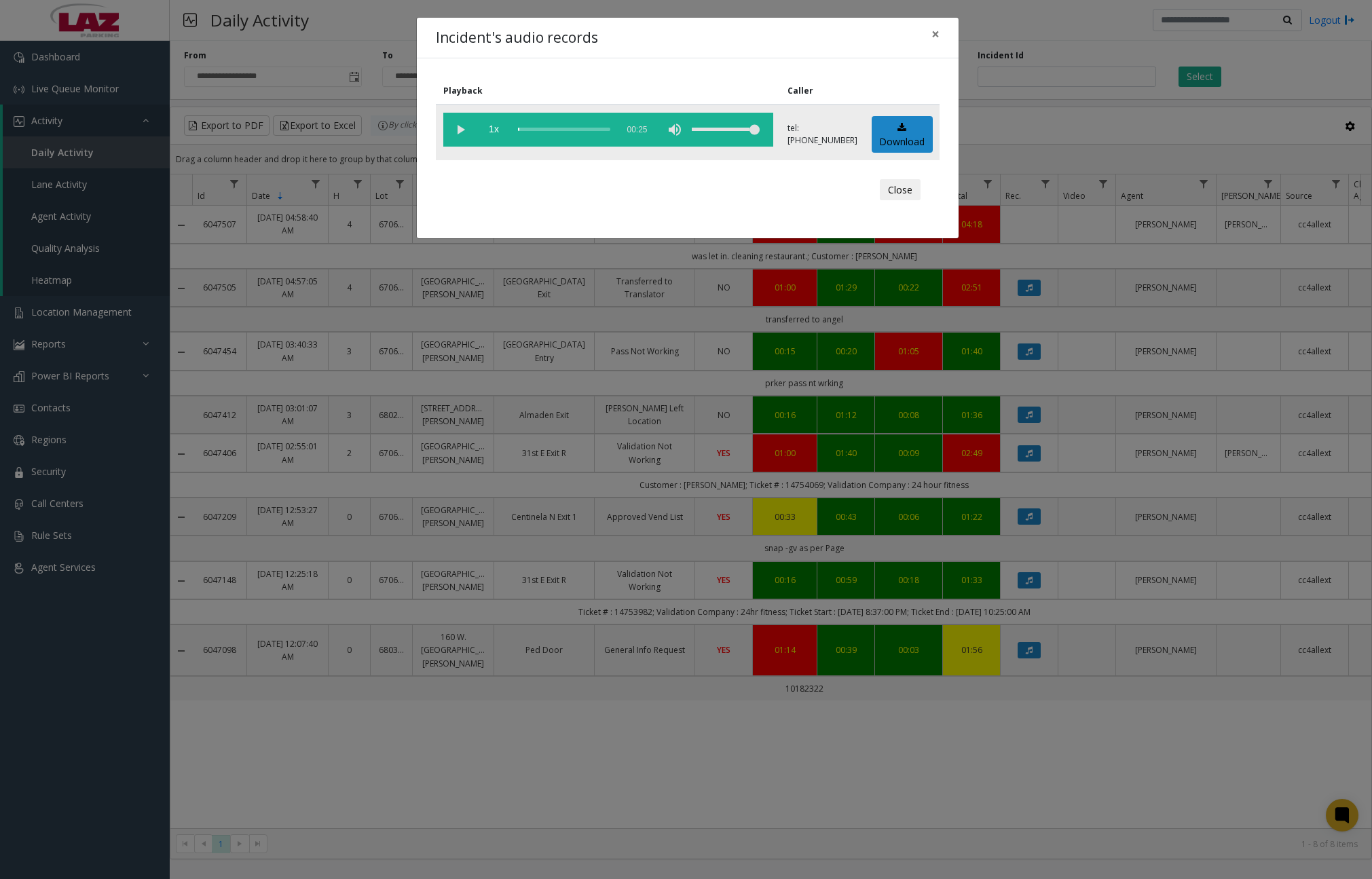
click at [464, 130] on vg-play-pause at bounding box center [460, 129] width 34 height 34
click at [527, 133] on div "scrub bar" at bounding box center [564, 129] width 92 height 34
click at [539, 130] on div "scrub bar" at bounding box center [564, 129] width 92 height 34
click at [550, 130] on div "scrub bar" at bounding box center [564, 129] width 92 height 34
click at [665, 33] on div "Incident's audio records ×" at bounding box center [688, 38] width 542 height 41
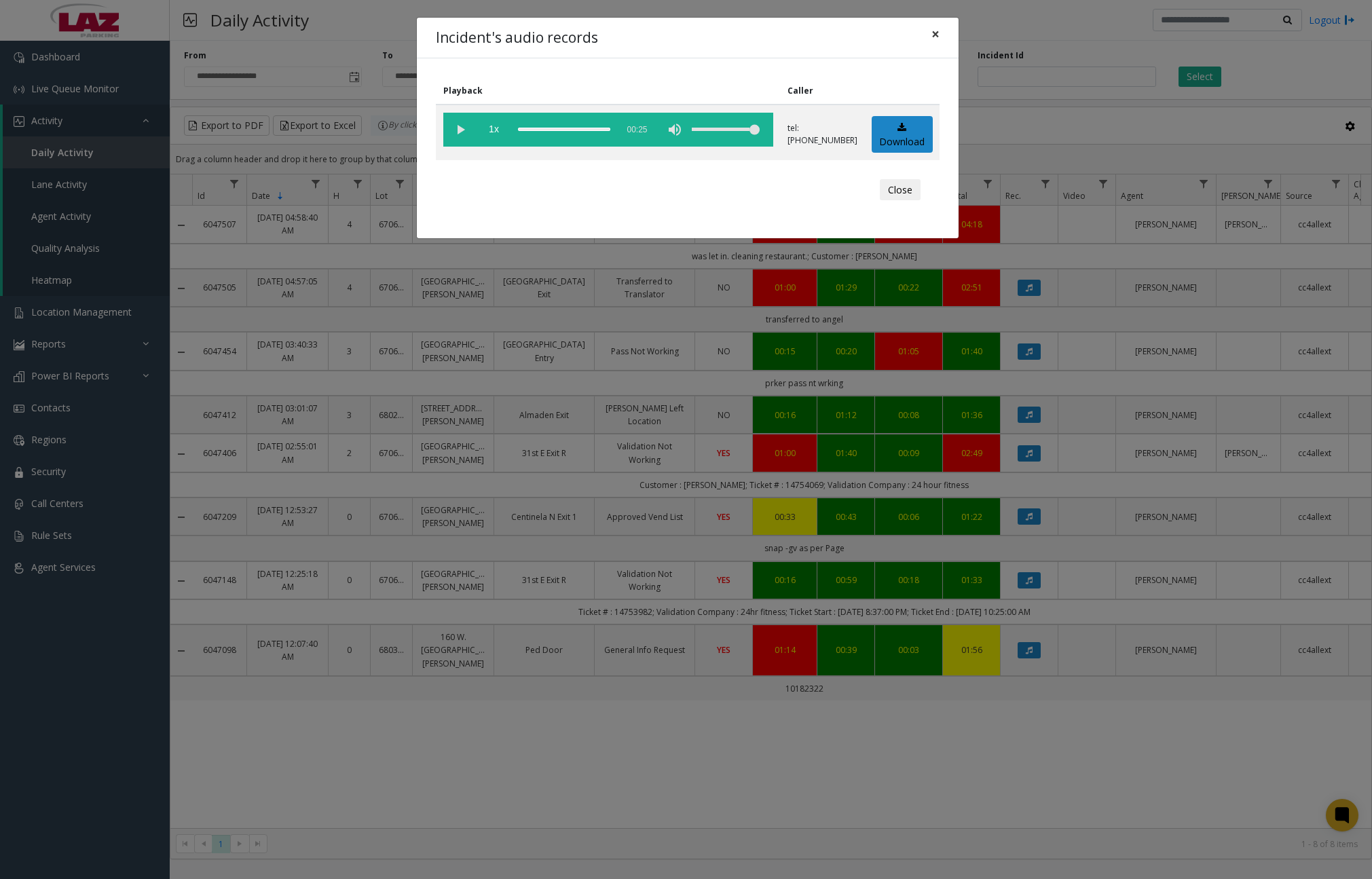
click at [933, 32] on span "×" at bounding box center [935, 33] width 8 height 19
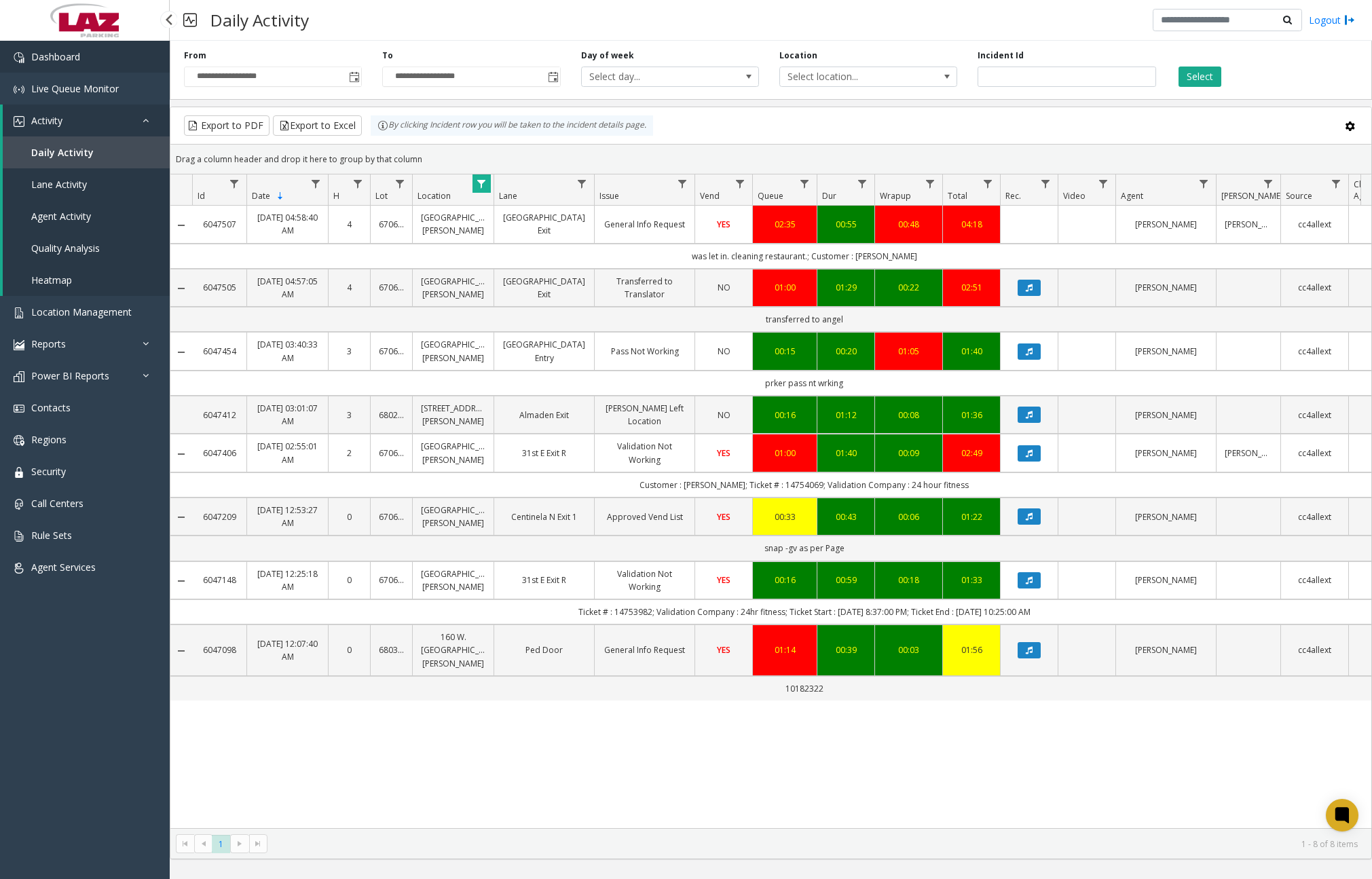
click at [93, 59] on link "Dashboard" at bounding box center [84, 57] width 170 height 32
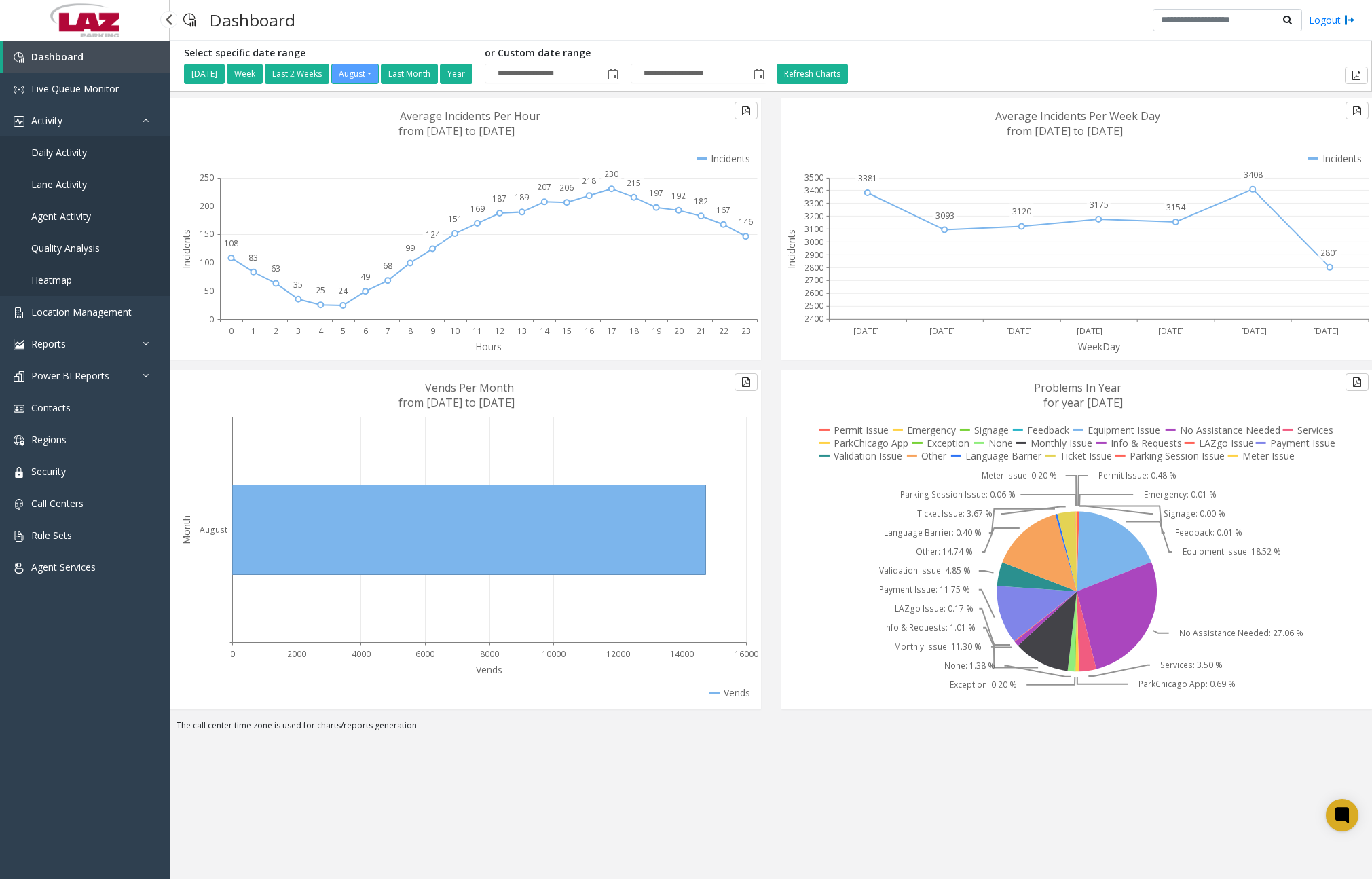
click at [81, 148] on span "Daily Activity" at bounding box center [59, 152] width 56 height 13
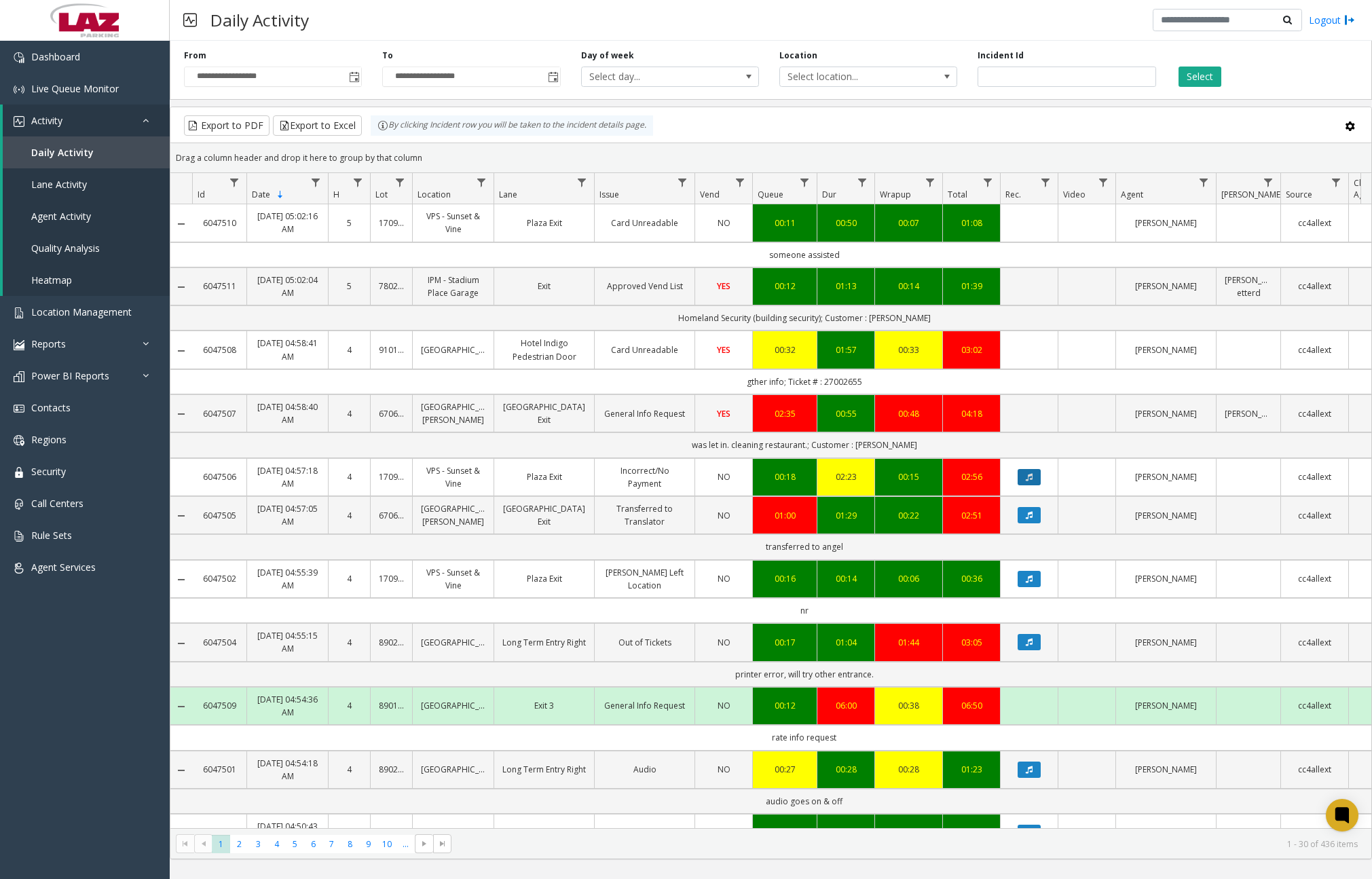
click at [1033, 479] on icon "Data table" at bounding box center [1029, 477] width 7 height 8
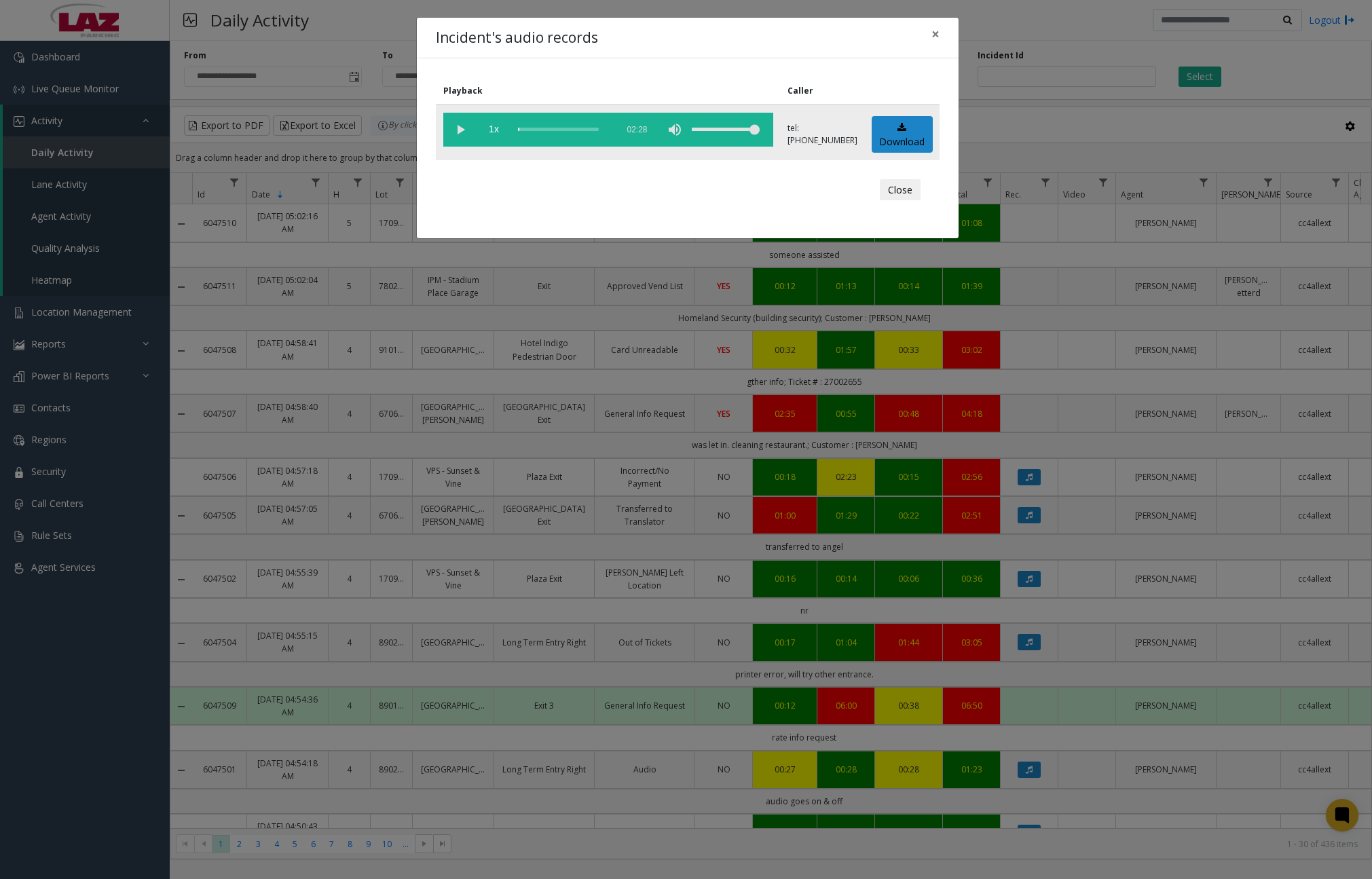
click at [459, 137] on vg-play-pause at bounding box center [460, 129] width 34 height 34
click at [528, 130] on div "scrub bar" at bounding box center [564, 129] width 92 height 34
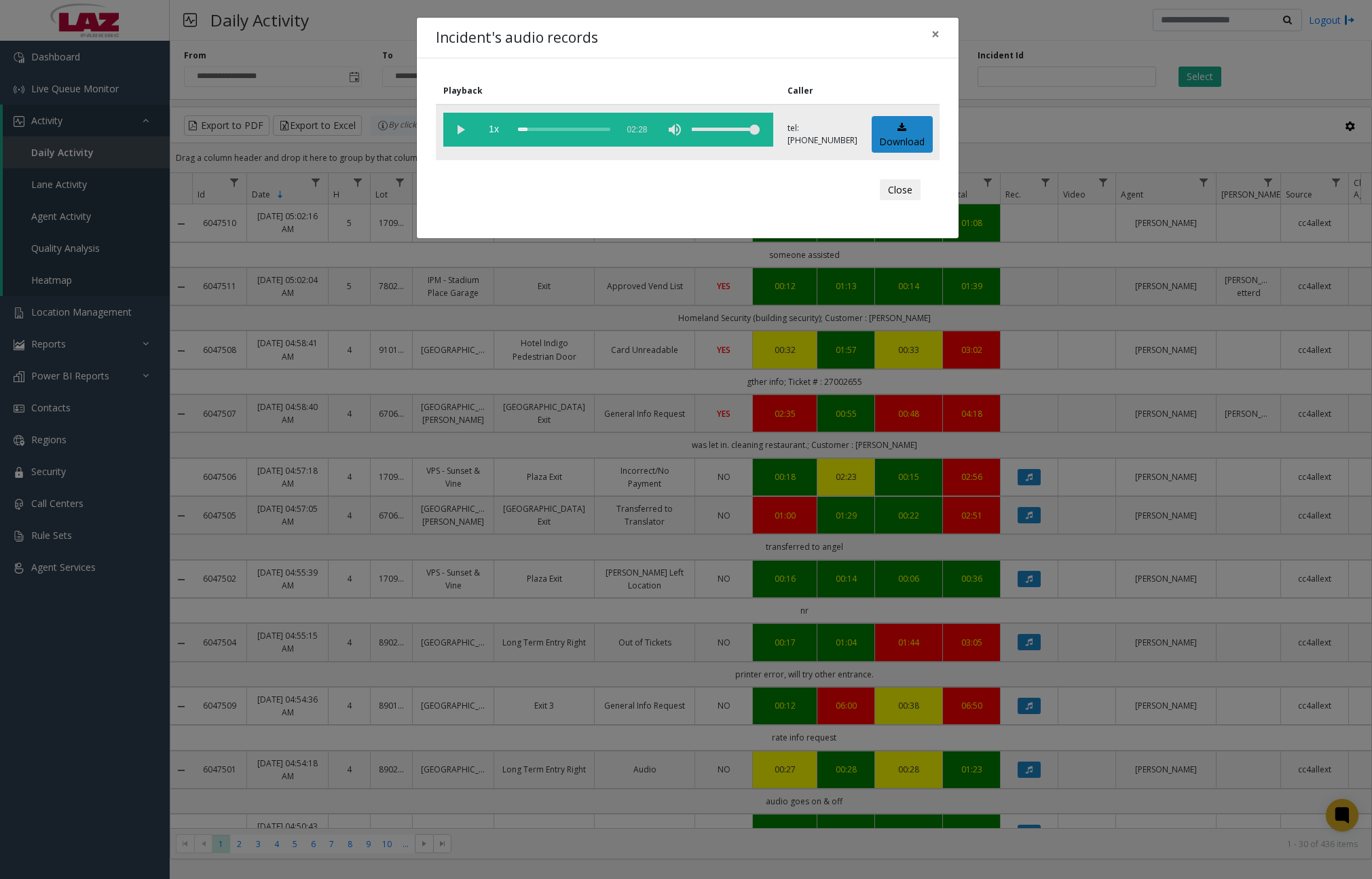
click at [534, 130] on div "scrub bar" at bounding box center [564, 129] width 92 height 34
click at [544, 130] on div "scrub bar" at bounding box center [564, 129] width 92 height 34
click at [550, 130] on div "scrub bar" at bounding box center [564, 129] width 92 height 34
click at [563, 130] on div "scrub bar" at bounding box center [564, 129] width 92 height 34
click at [571, 130] on div "scrub bar" at bounding box center [564, 129] width 92 height 34
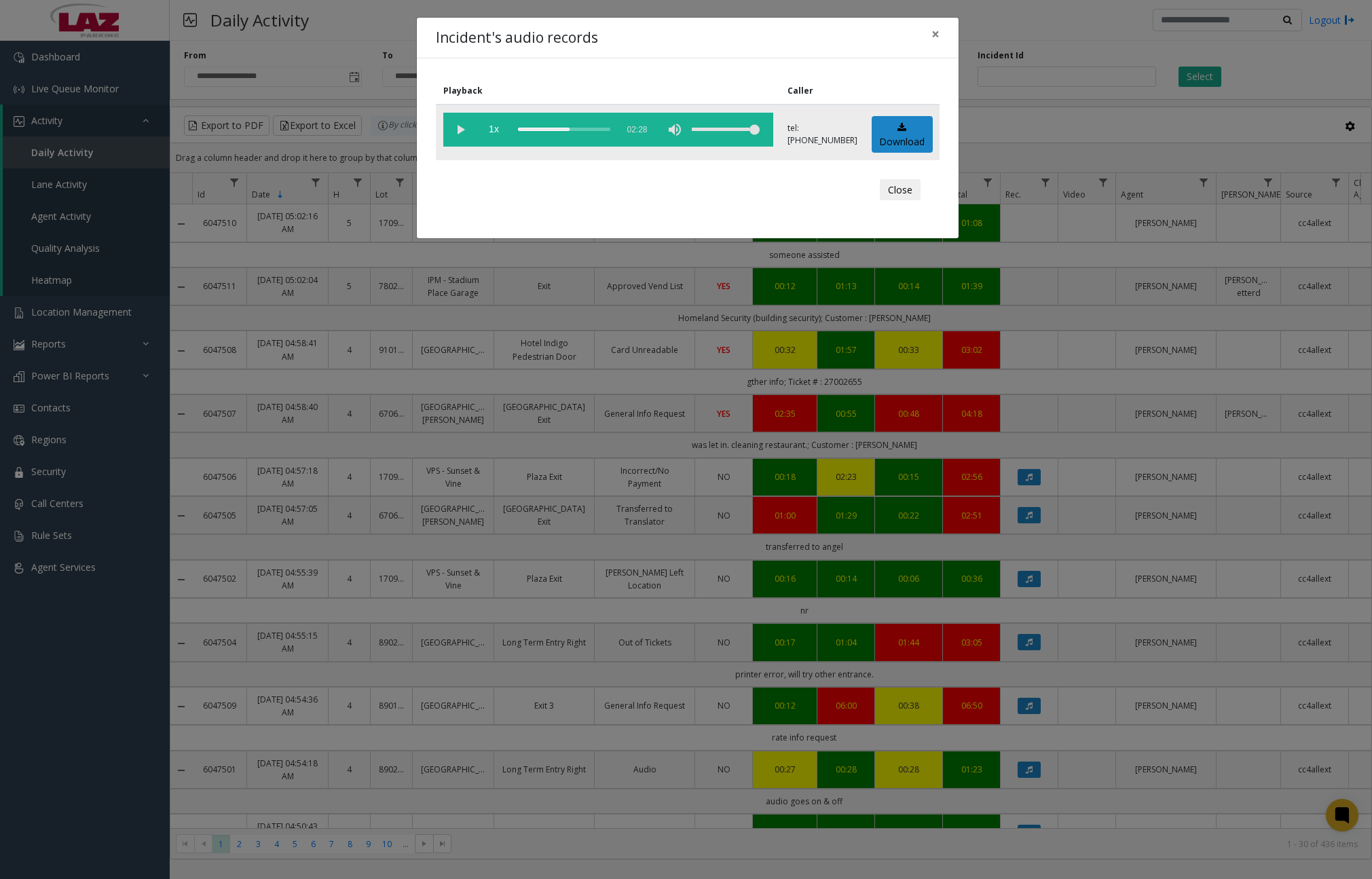
click at [580, 130] on div "scrub bar" at bounding box center [564, 129] width 92 height 34
click at [458, 131] on vg-play-pause at bounding box center [460, 129] width 34 height 34
click at [525, 129] on div "scrub bar" at bounding box center [564, 129] width 92 height 34
click at [535, 129] on div "scrub bar" at bounding box center [564, 129] width 92 height 34
click at [553, 129] on div "scrub bar" at bounding box center [564, 129] width 92 height 34
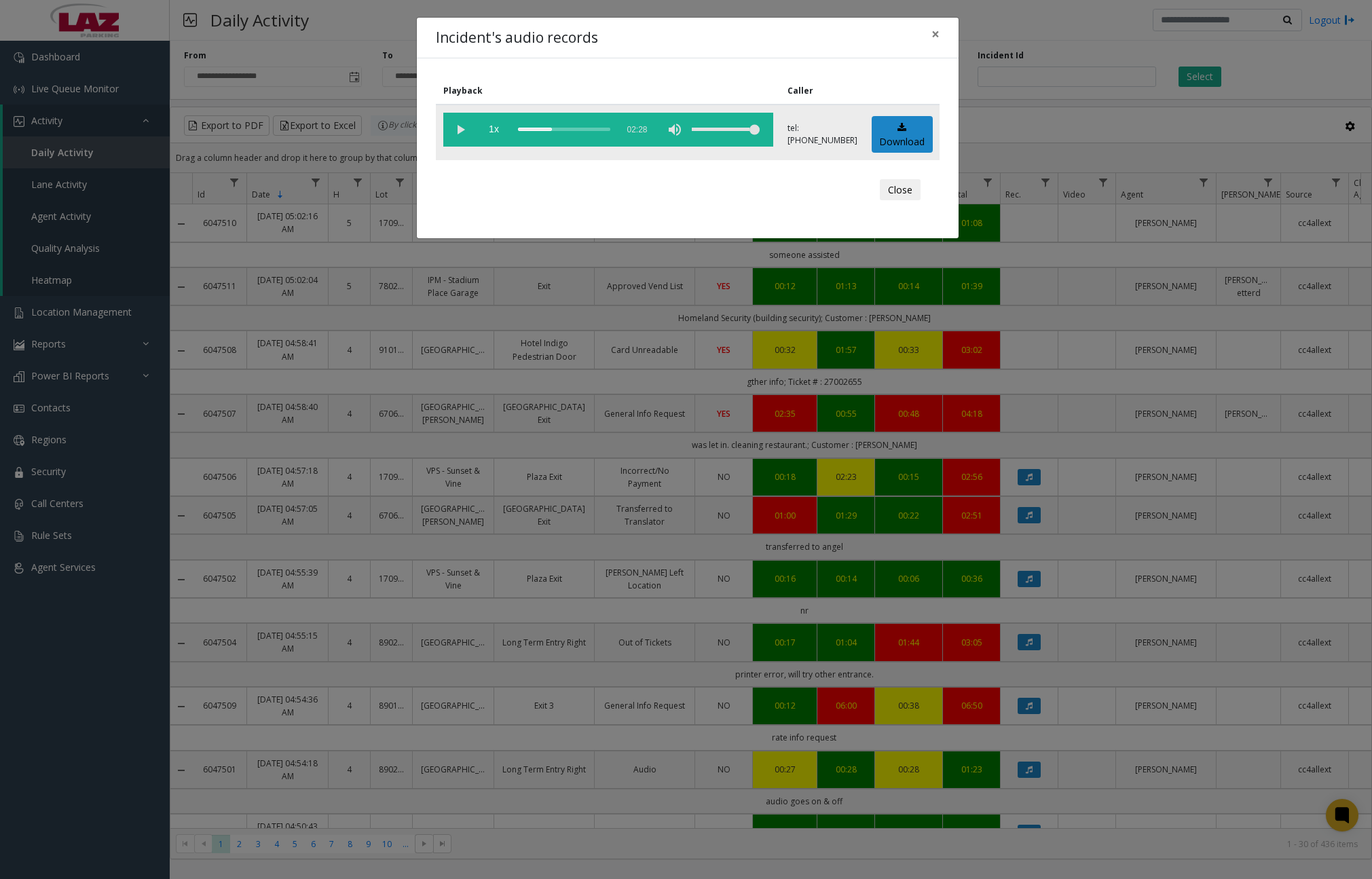
click at [563, 129] on div "scrub bar" at bounding box center [564, 129] width 92 height 34
click at [573, 131] on div "scrub bar" at bounding box center [564, 129] width 92 height 34
click at [583, 131] on div "scrub bar" at bounding box center [564, 129] width 92 height 34
click at [598, 131] on div "scrub bar" at bounding box center [564, 129] width 92 height 34
click at [610, 131] on div "scrub bar" at bounding box center [564, 129] width 92 height 34
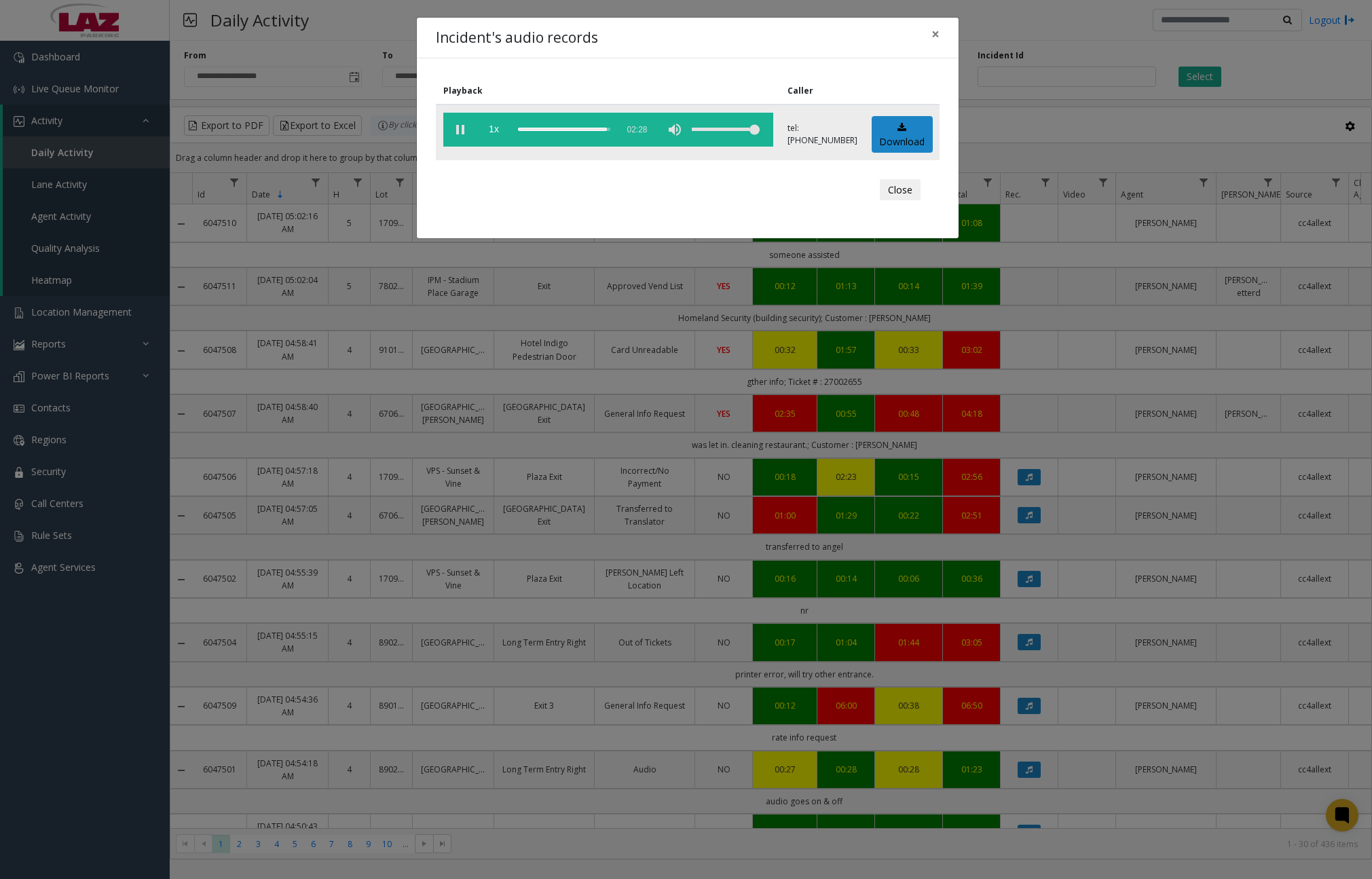
click at [465, 132] on vg-play-pause at bounding box center [460, 129] width 34 height 34
click at [938, 31] on span "×" at bounding box center [935, 33] width 8 height 19
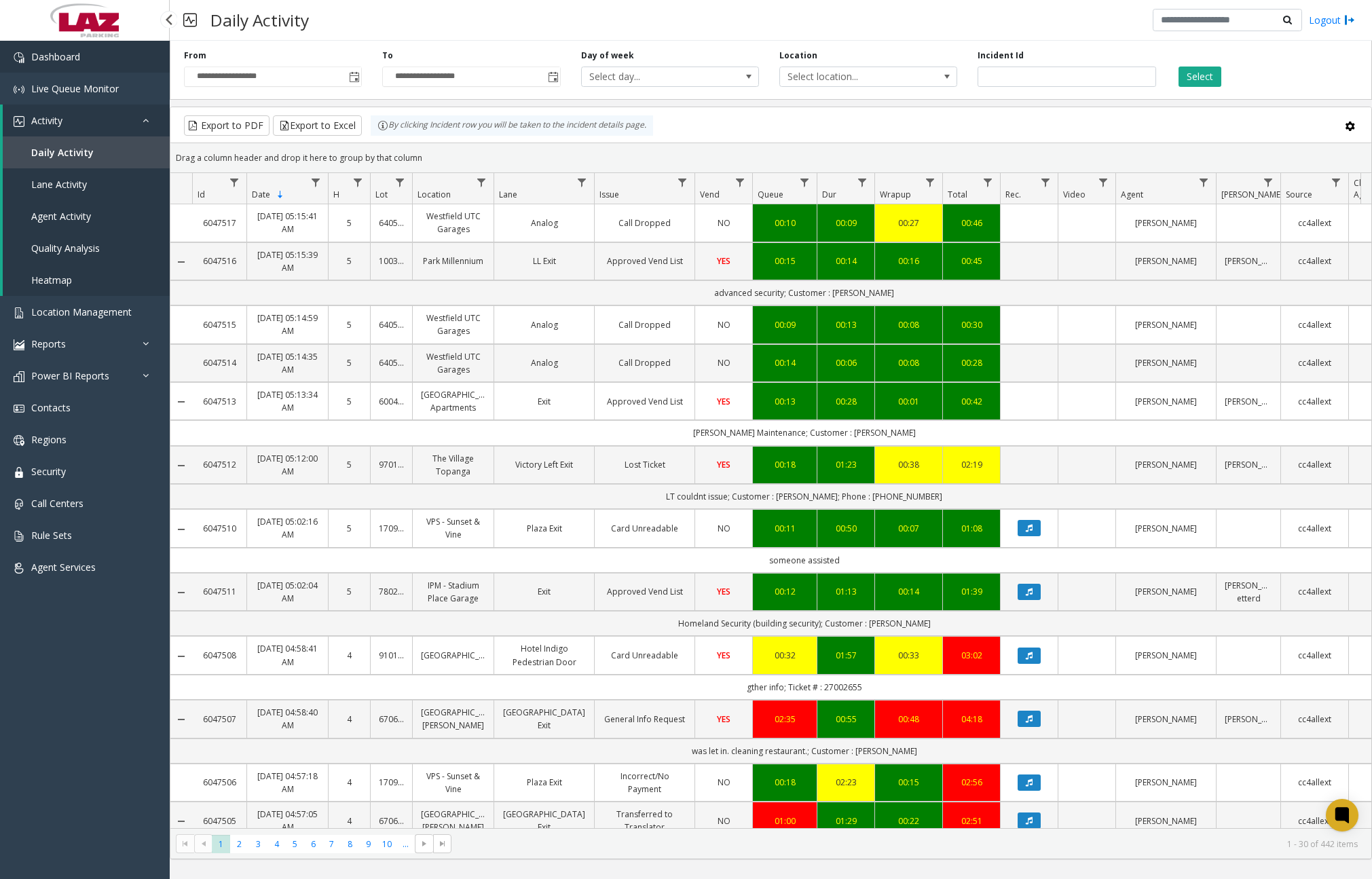
click at [85, 68] on link "Dashboard" at bounding box center [84, 57] width 170 height 32
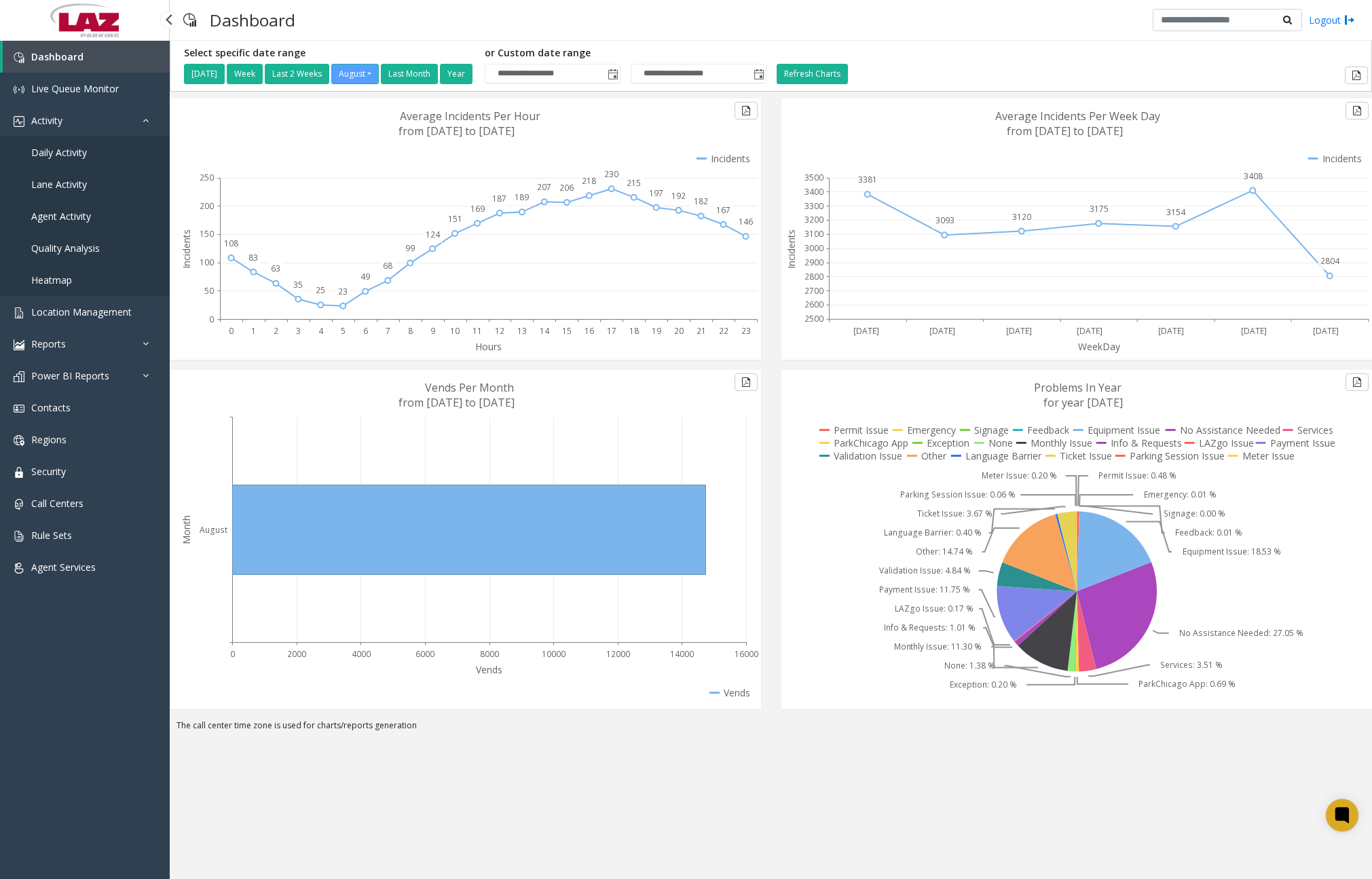
click at [82, 145] on link "Daily Activity" at bounding box center [84, 152] width 170 height 32
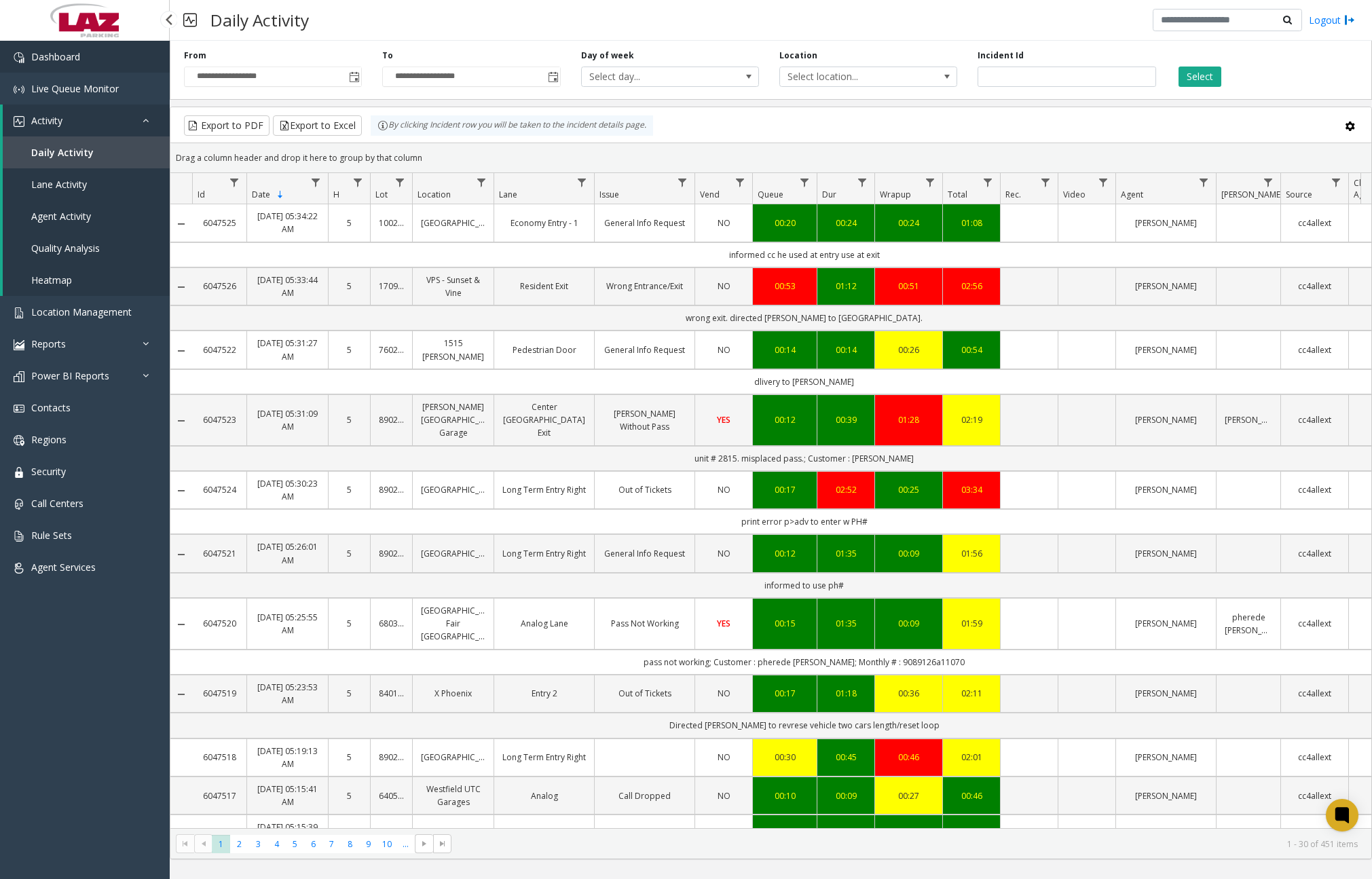
click at [48, 65] on link "Dashboard" at bounding box center [84, 57] width 170 height 32
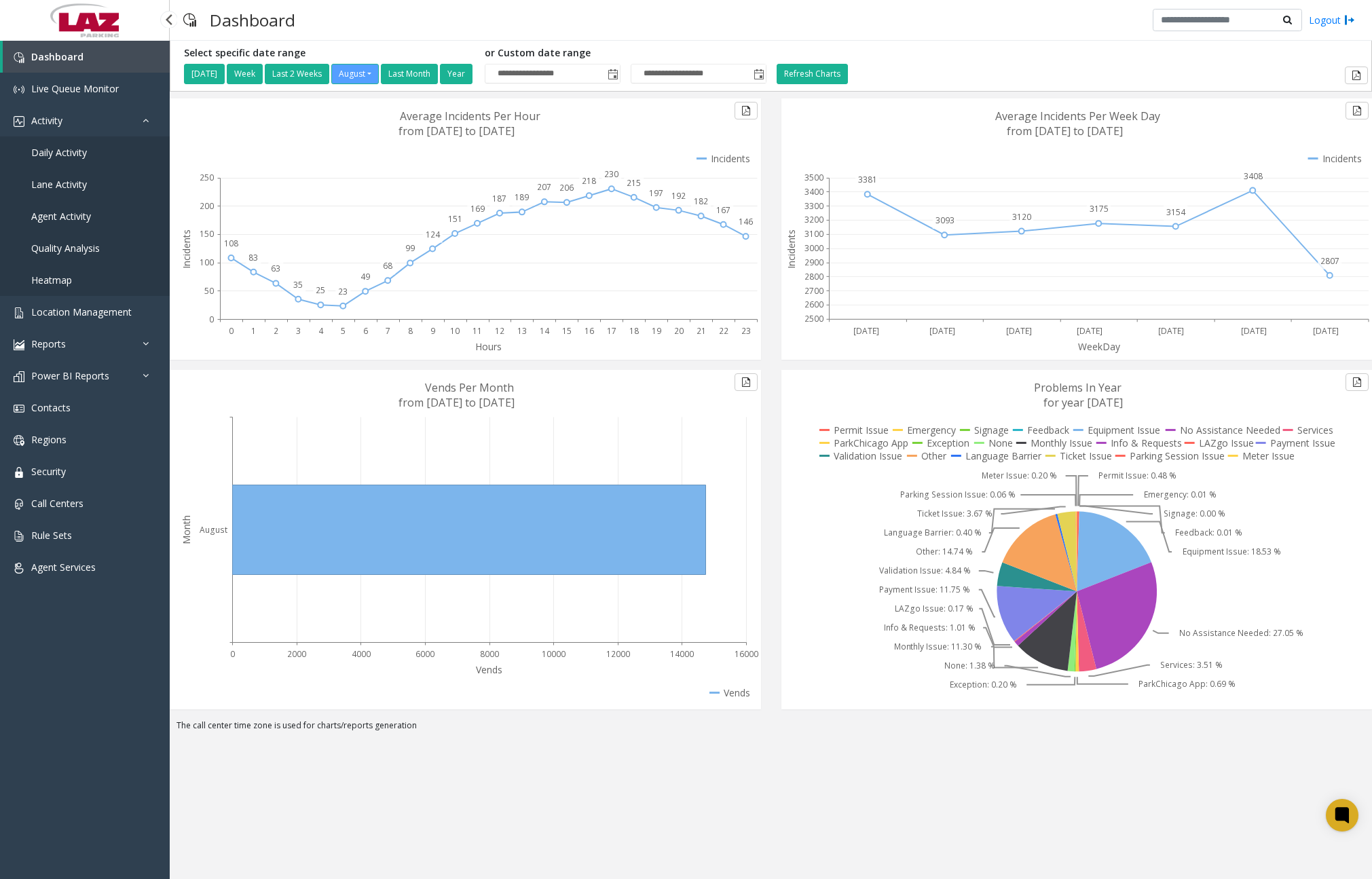
click at [75, 153] on span "Daily Activity" at bounding box center [59, 152] width 56 height 13
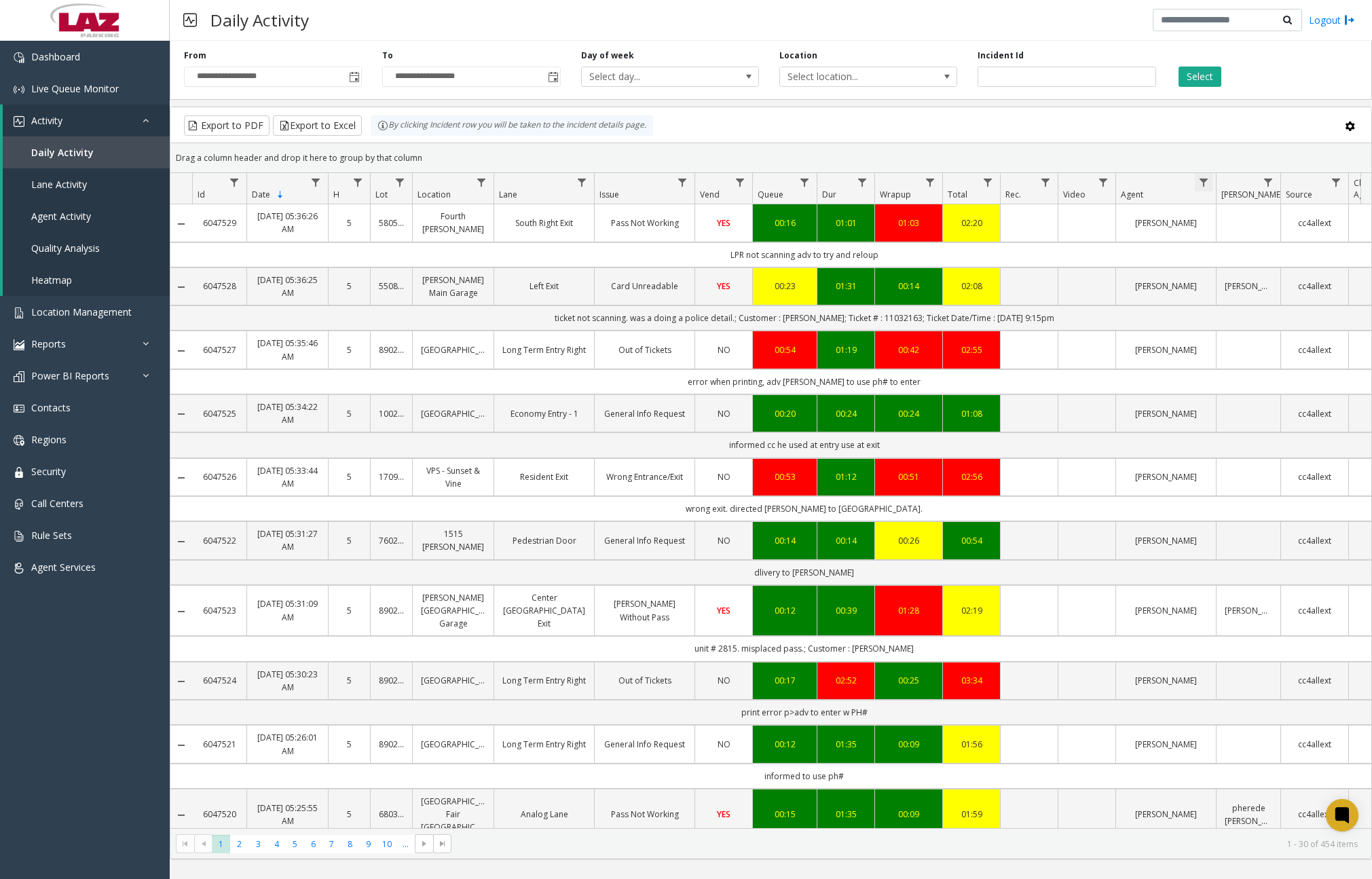
click at [1199, 182] on span "Data table" at bounding box center [1203, 182] width 11 height 11
click at [1211, 242] on input "Agent Filter" at bounding box center [1262, 240] width 115 height 23
type input "****"
click at [1303, 365] on button "Filter" at bounding box center [1292, 367] width 56 height 30
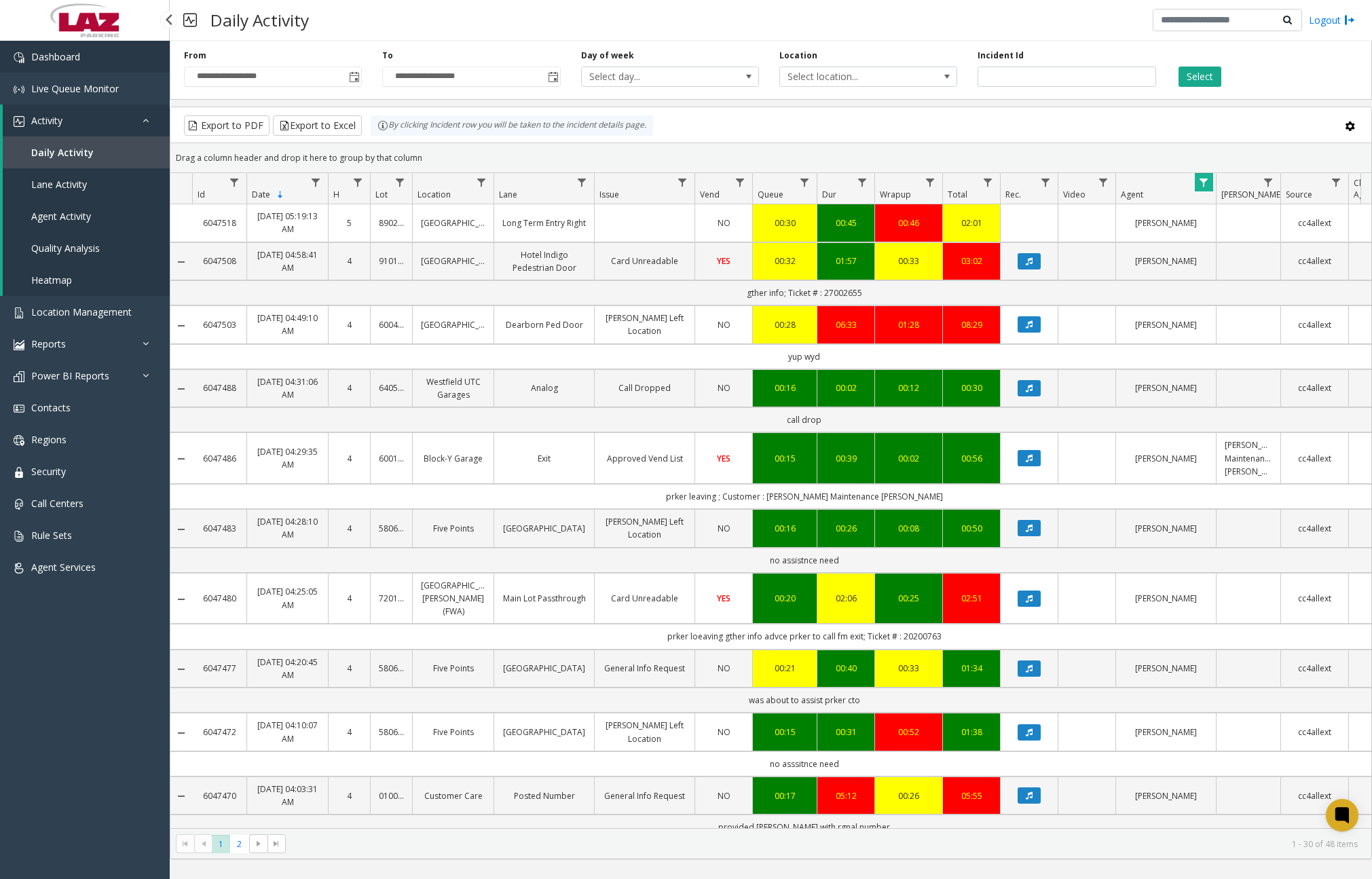
click at [104, 53] on link "Dashboard" at bounding box center [84, 57] width 170 height 32
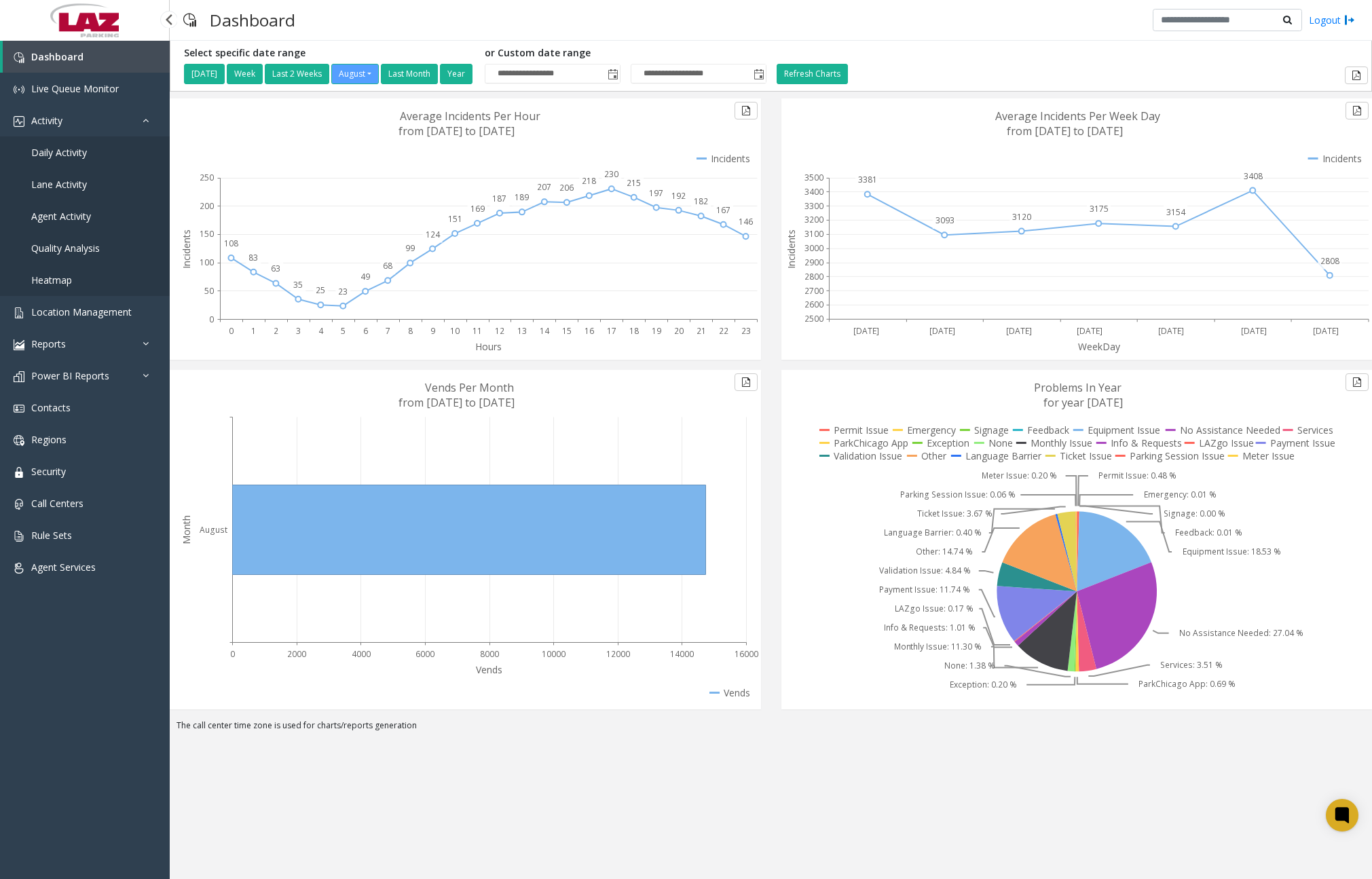
click at [81, 158] on span "Daily Activity" at bounding box center [59, 152] width 56 height 13
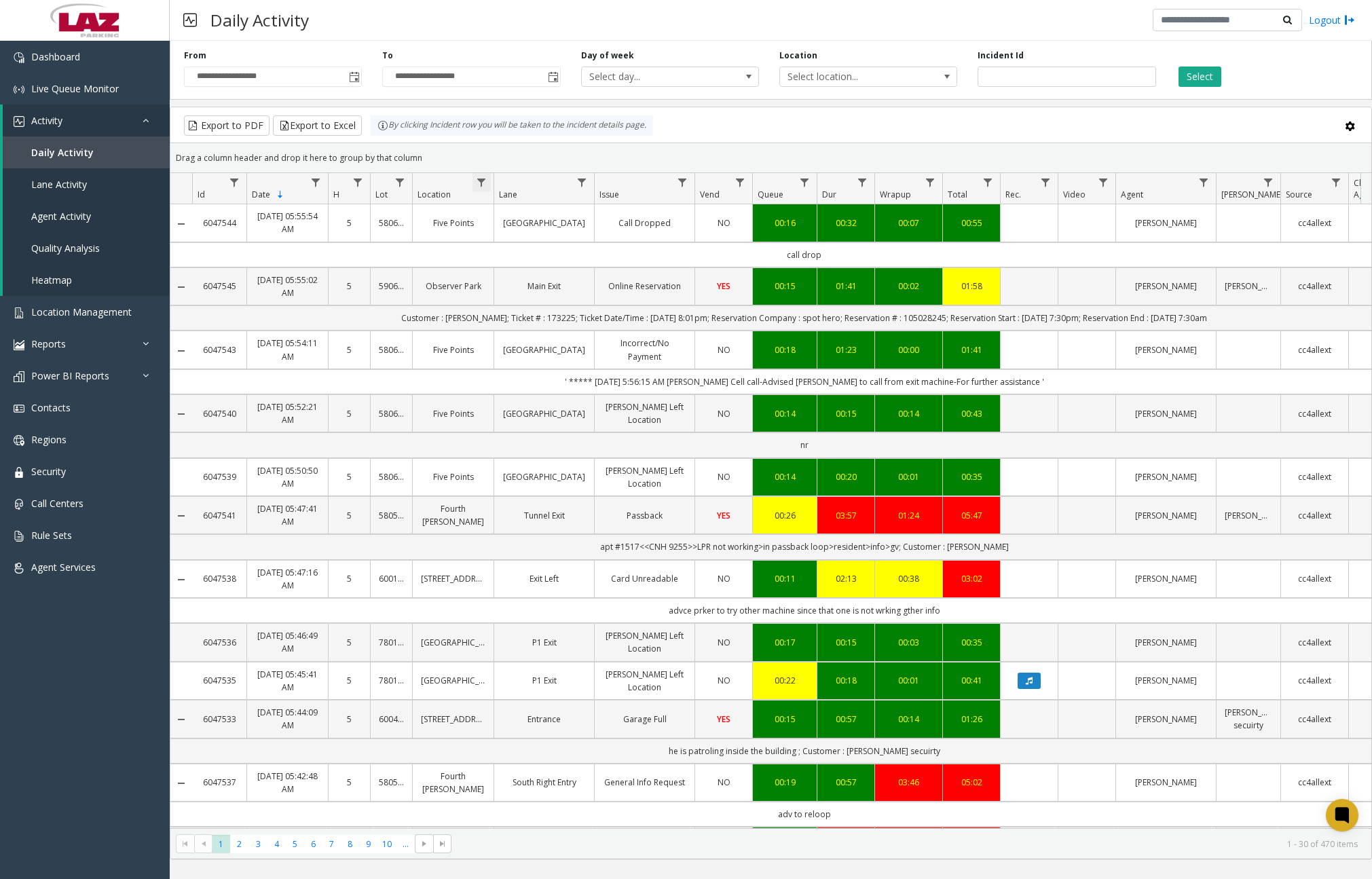
click at [486, 182] on span "Data table" at bounding box center [481, 182] width 11 height 11
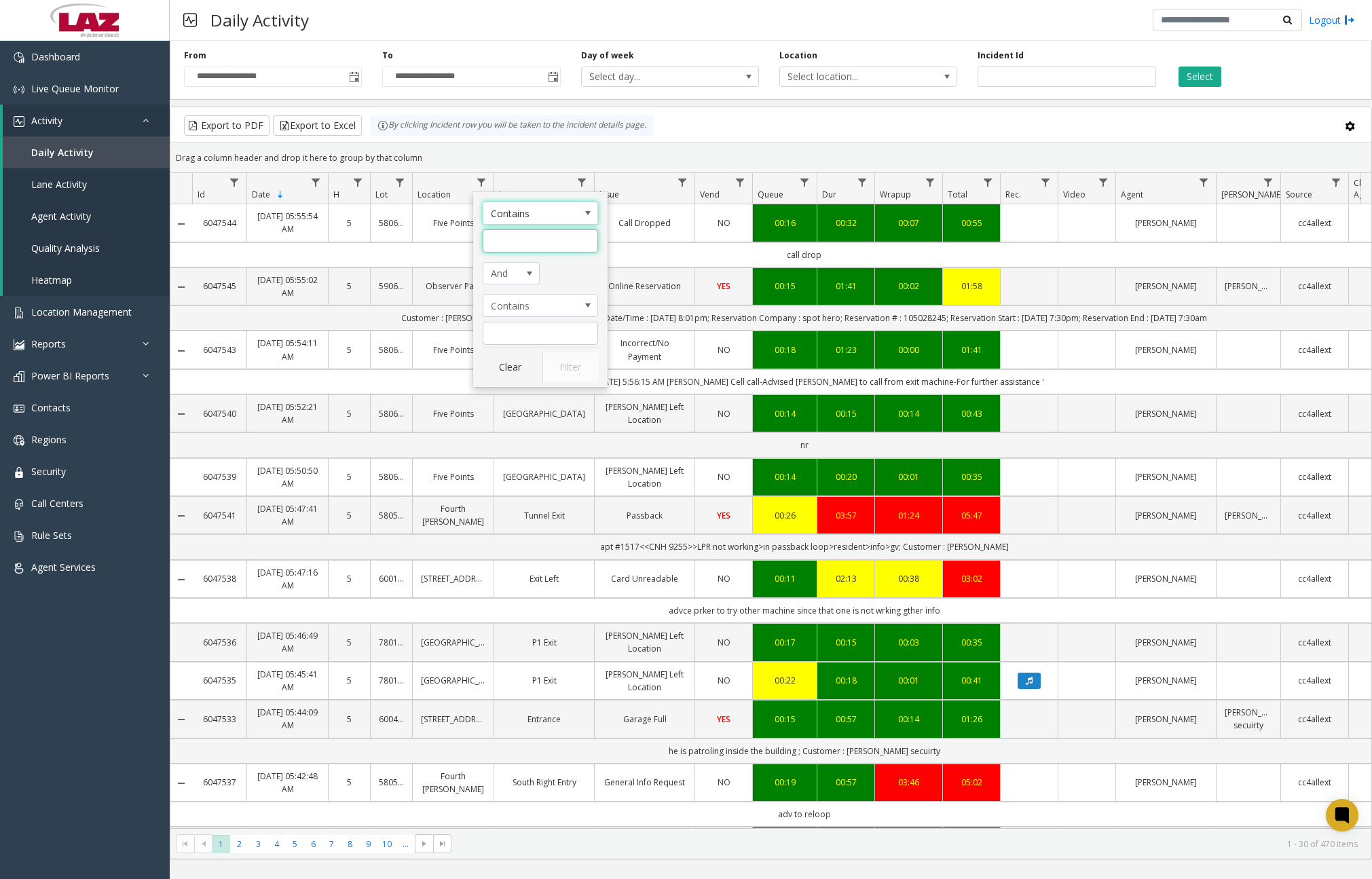
click at [518, 243] on input "Location Filter" at bounding box center [540, 240] width 115 height 23
type input "*******"
click at [559, 370] on button "Filter" at bounding box center [570, 367] width 56 height 30
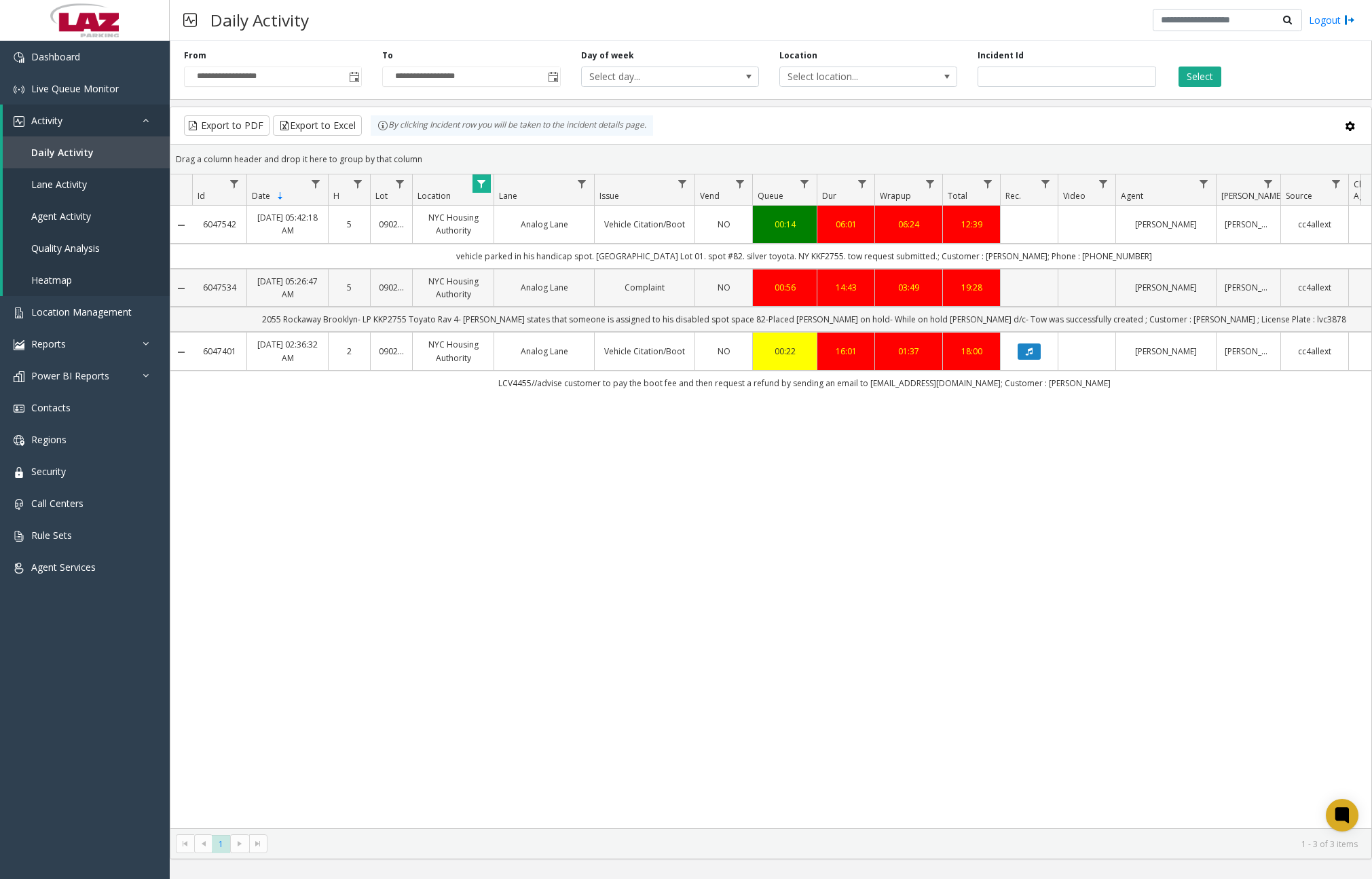
click at [1040, 284] on td "Data table" at bounding box center [1028, 288] width 58 height 38
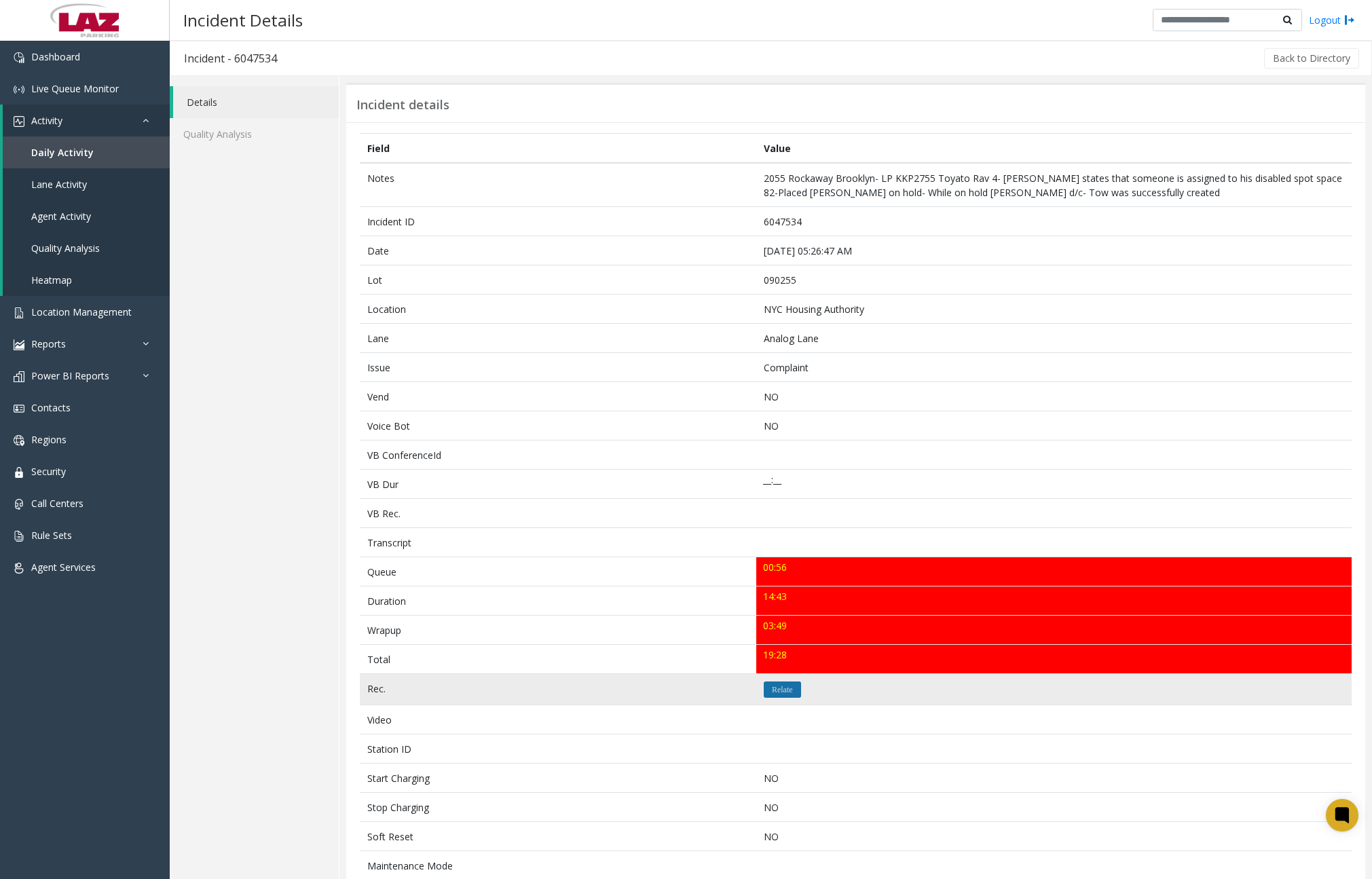
click at [782, 691] on icon "Relate" at bounding box center [782, 689] width 21 height 8
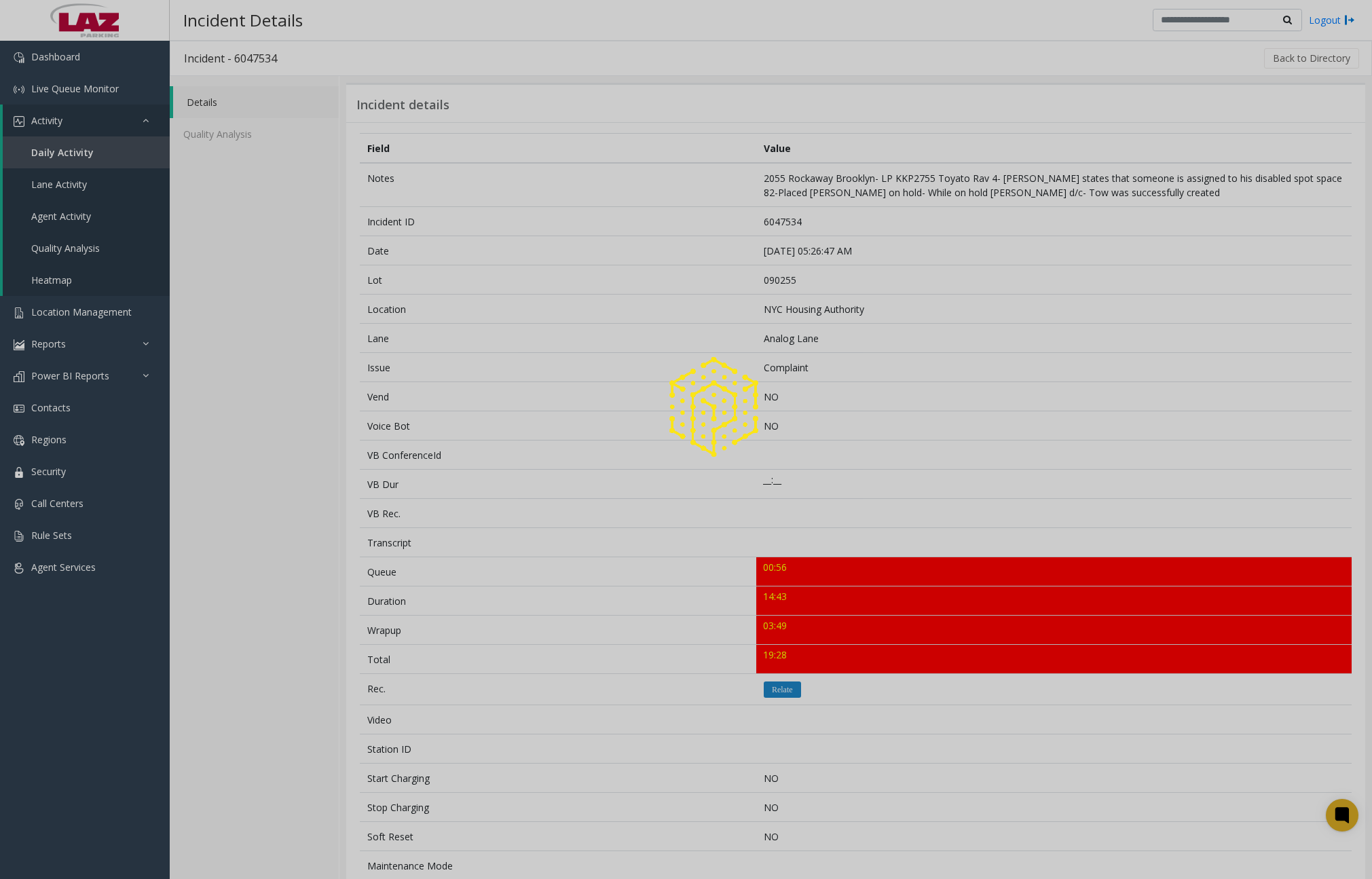
click at [639, 419] on div at bounding box center [686, 440] width 1372 height 879
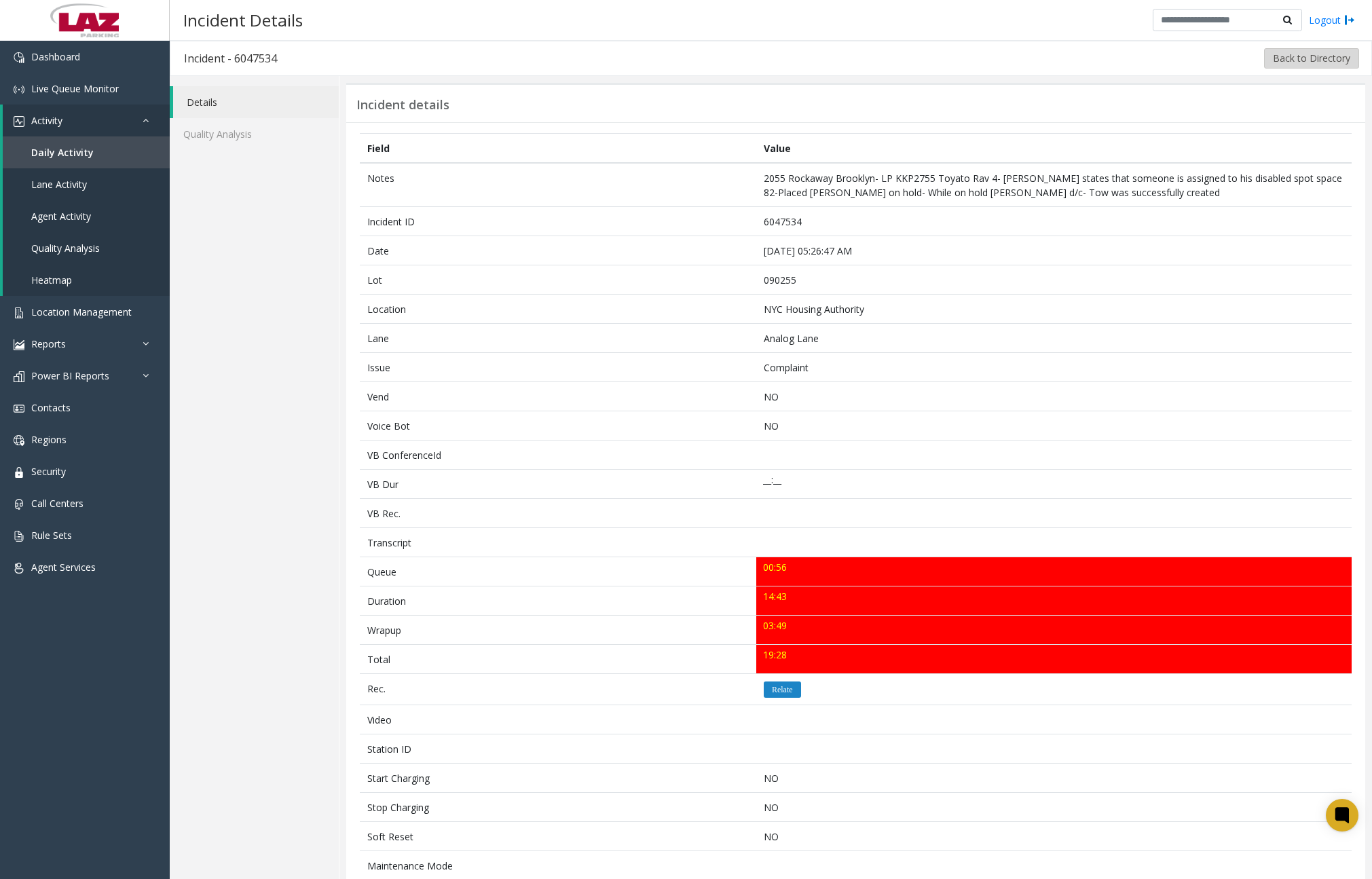
click at [1272, 60] on button "Back to Directory" at bounding box center [1312, 58] width 95 height 20
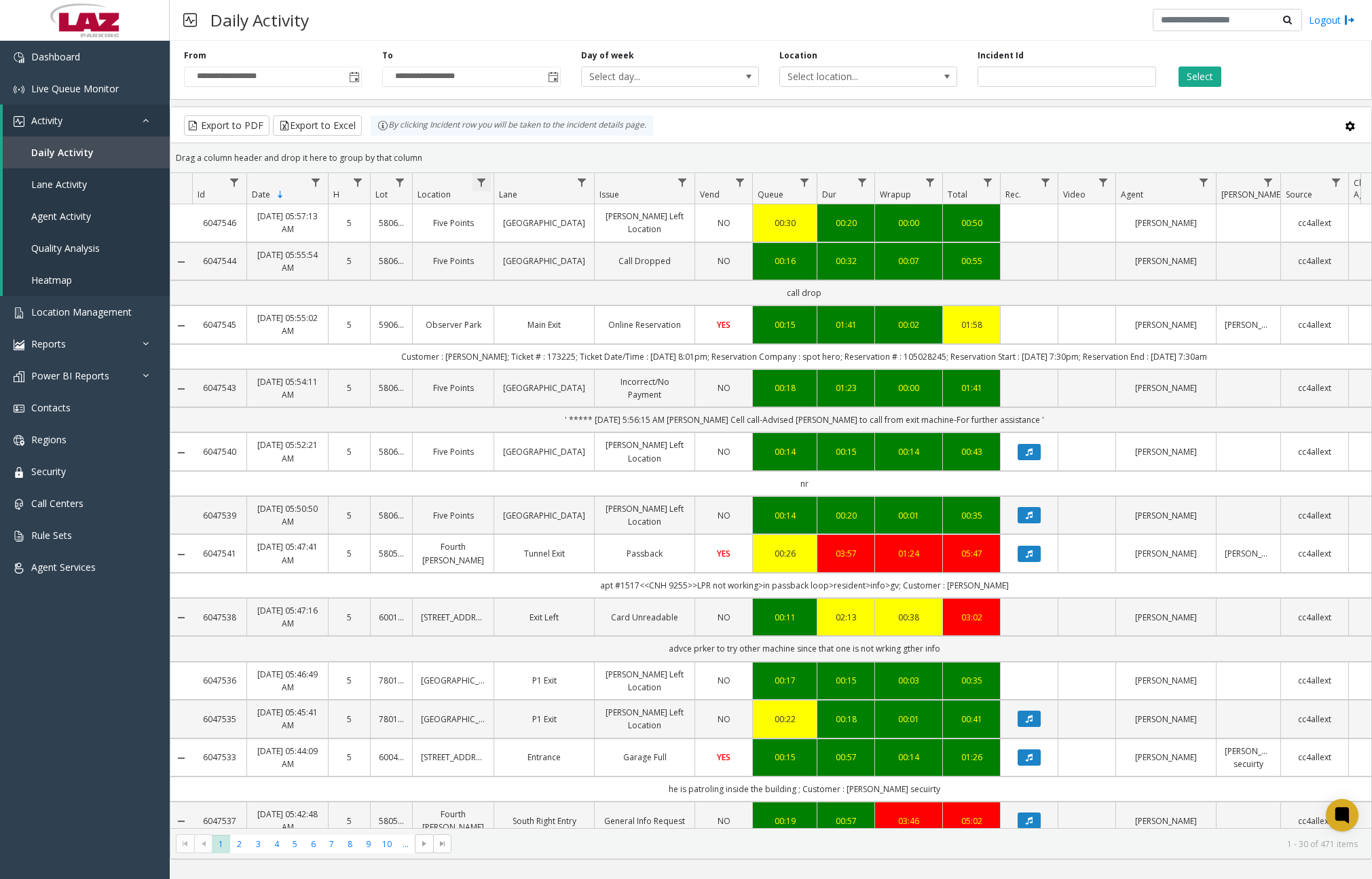
click at [482, 181] on span "Data table" at bounding box center [481, 182] width 11 height 11
click at [530, 242] on input "Location Filter" at bounding box center [540, 240] width 115 height 23
type input "*******"
click at [572, 368] on button "Filter" at bounding box center [570, 367] width 56 height 30
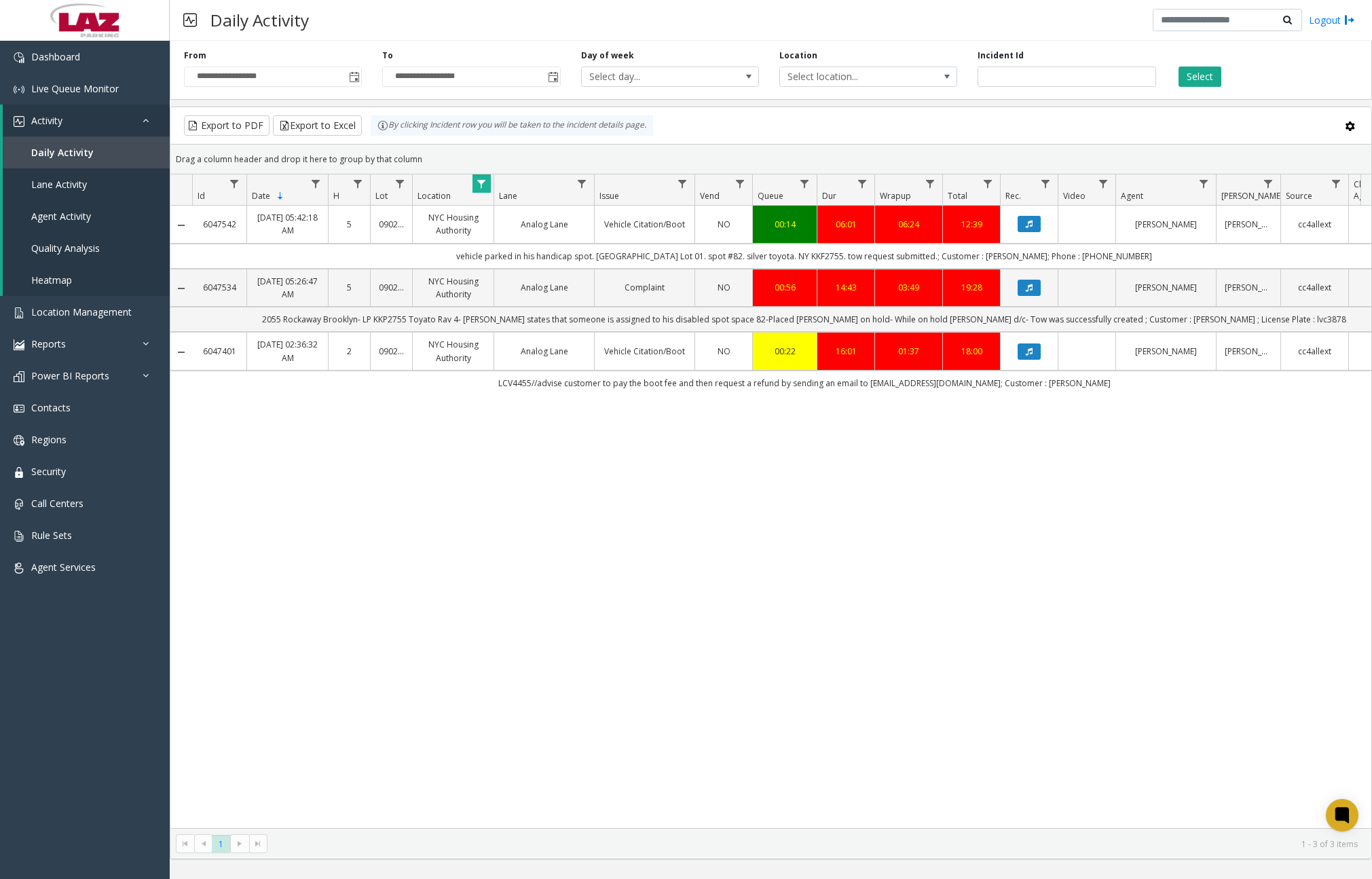
click at [743, 125] on div "Export to PDF Export to Excel By clicking Incident row you will be taken to the…" at bounding box center [770, 125] width 1178 height 20
click at [1027, 285] on icon "Data table" at bounding box center [1029, 287] width 7 height 8
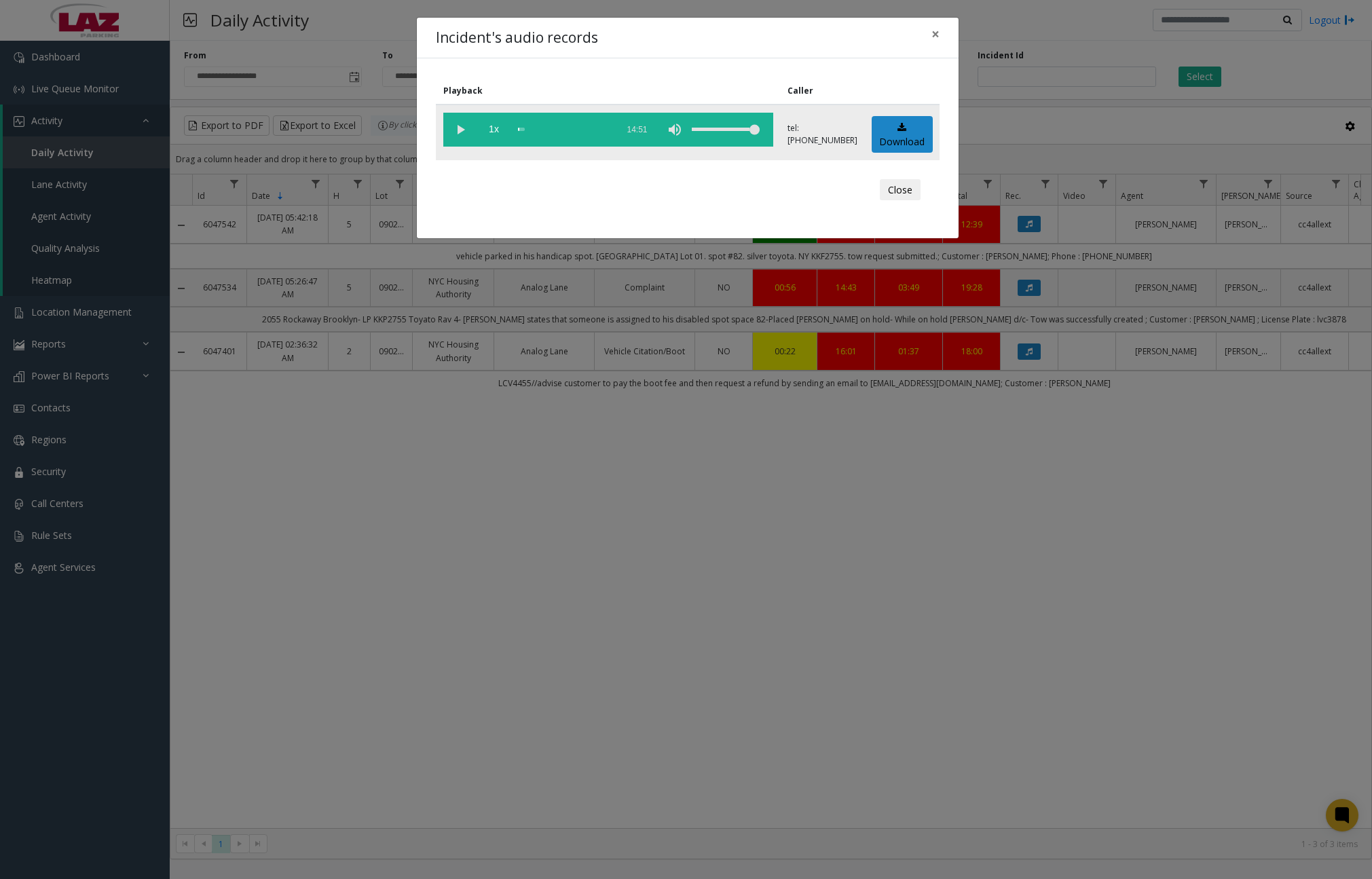
click at [467, 141] on vg-play-pause at bounding box center [460, 129] width 34 height 34
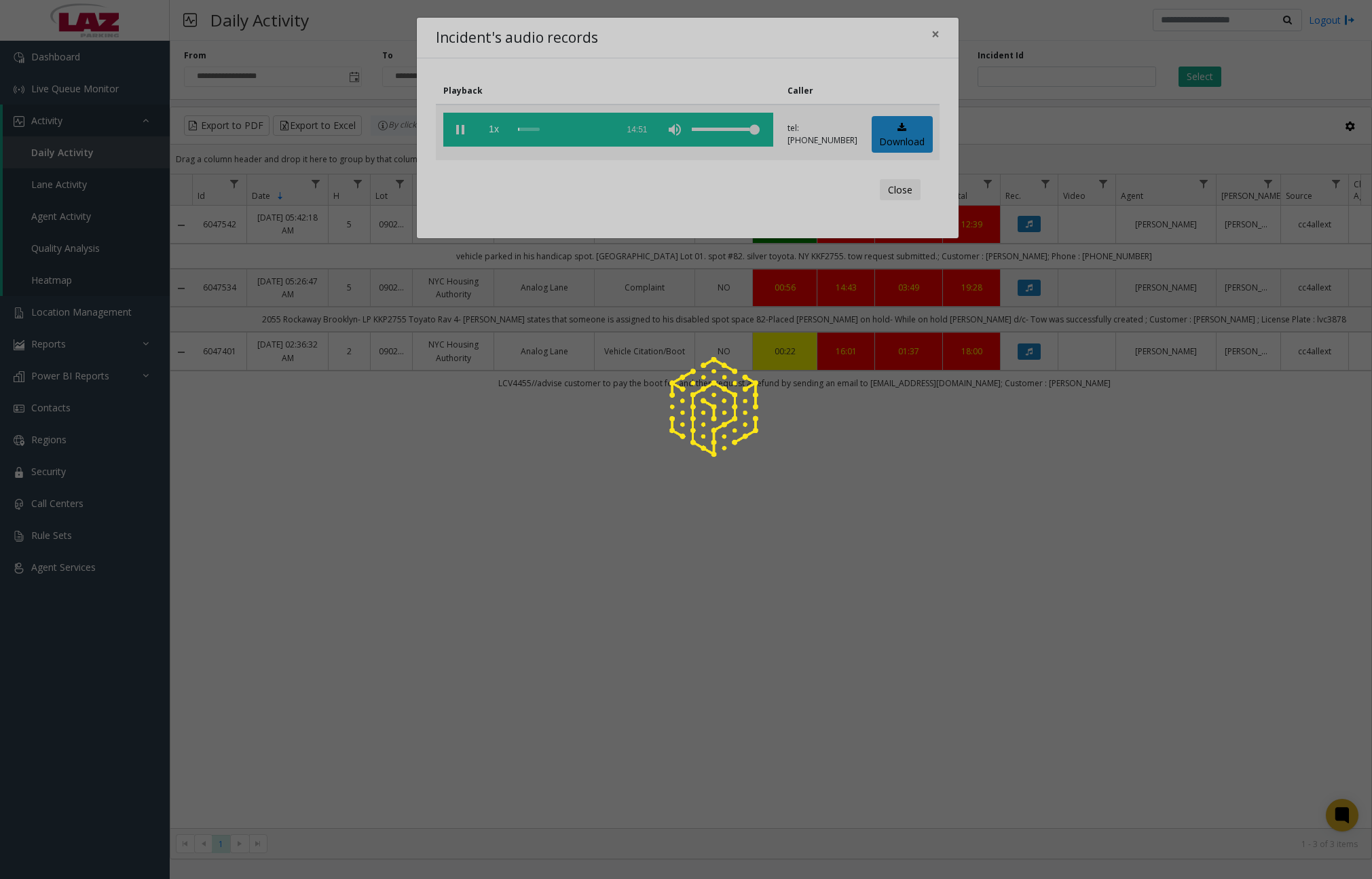
click at [522, 131] on div at bounding box center [686, 440] width 1372 height 879
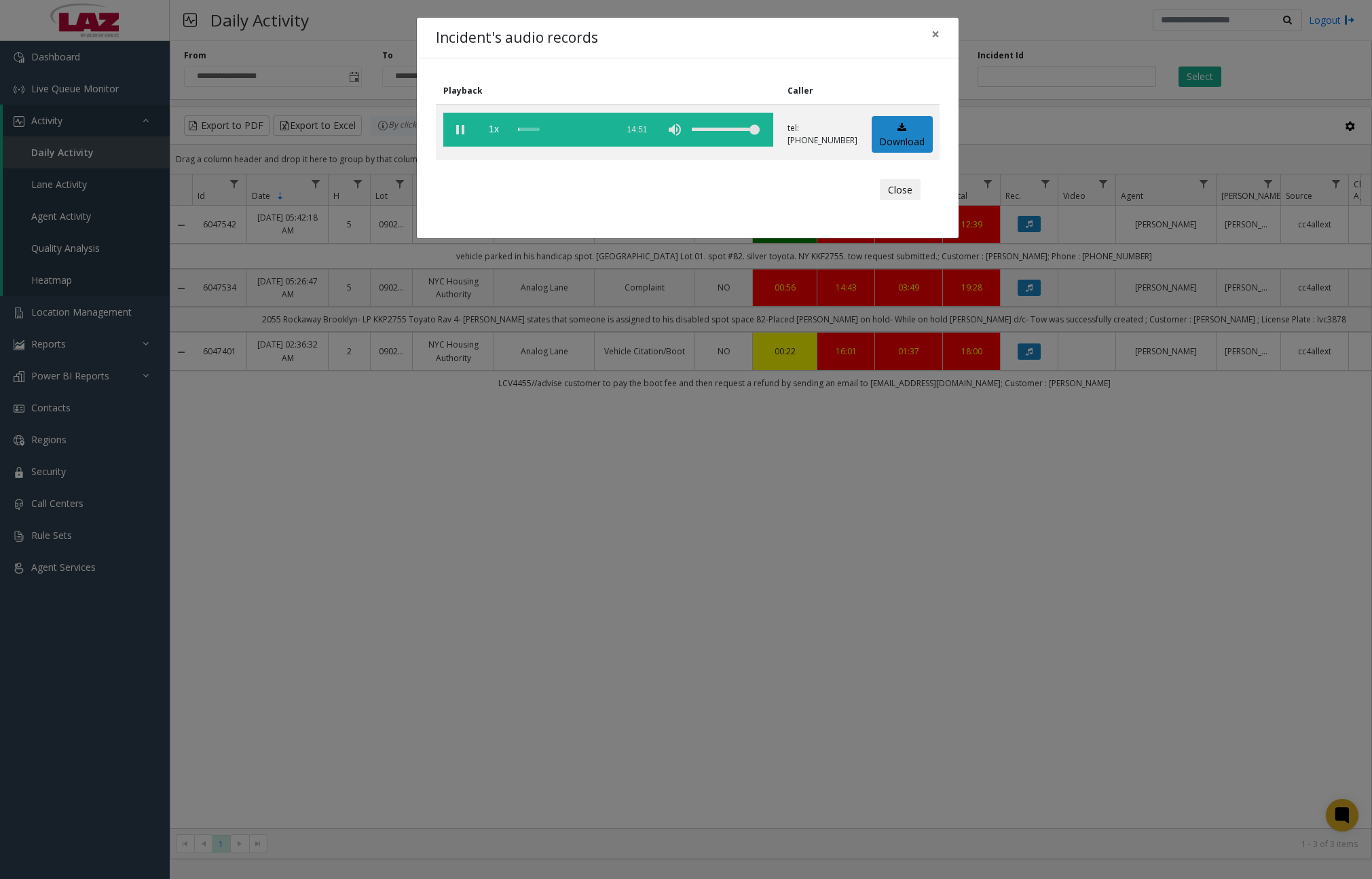
click at [522, 131] on div "scrub bar" at bounding box center [564, 129] width 92 height 34
click at [699, 35] on div "Incident's audio records ×" at bounding box center [688, 38] width 542 height 41
click at [535, 129] on div "scrub bar" at bounding box center [564, 129] width 92 height 34
click at [536, 129] on div "scrub bar" at bounding box center [564, 129] width 92 height 34
click at [535, 129] on div "scrub bar" at bounding box center [564, 129] width 92 height 34
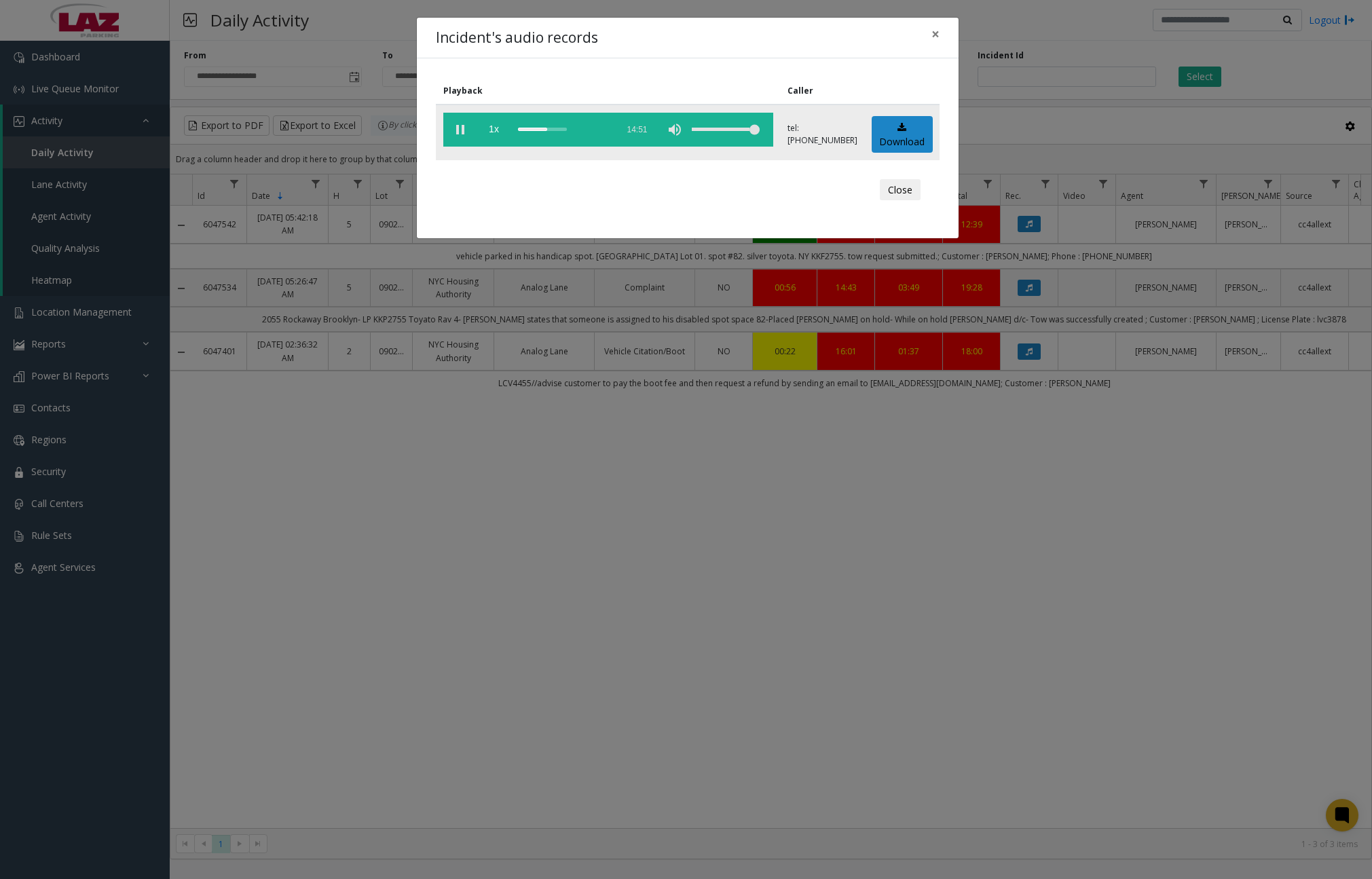
click at [534, 129] on div "scrub bar" at bounding box center [564, 129] width 92 height 34
click at [535, 130] on div "scrub bar" at bounding box center [564, 129] width 92 height 34
click at [538, 129] on div "scrub bar" at bounding box center [564, 129] width 92 height 34
click at [547, 130] on div "scrub bar" at bounding box center [564, 129] width 92 height 34
click at [553, 130] on div "scrub bar" at bounding box center [564, 129] width 92 height 34
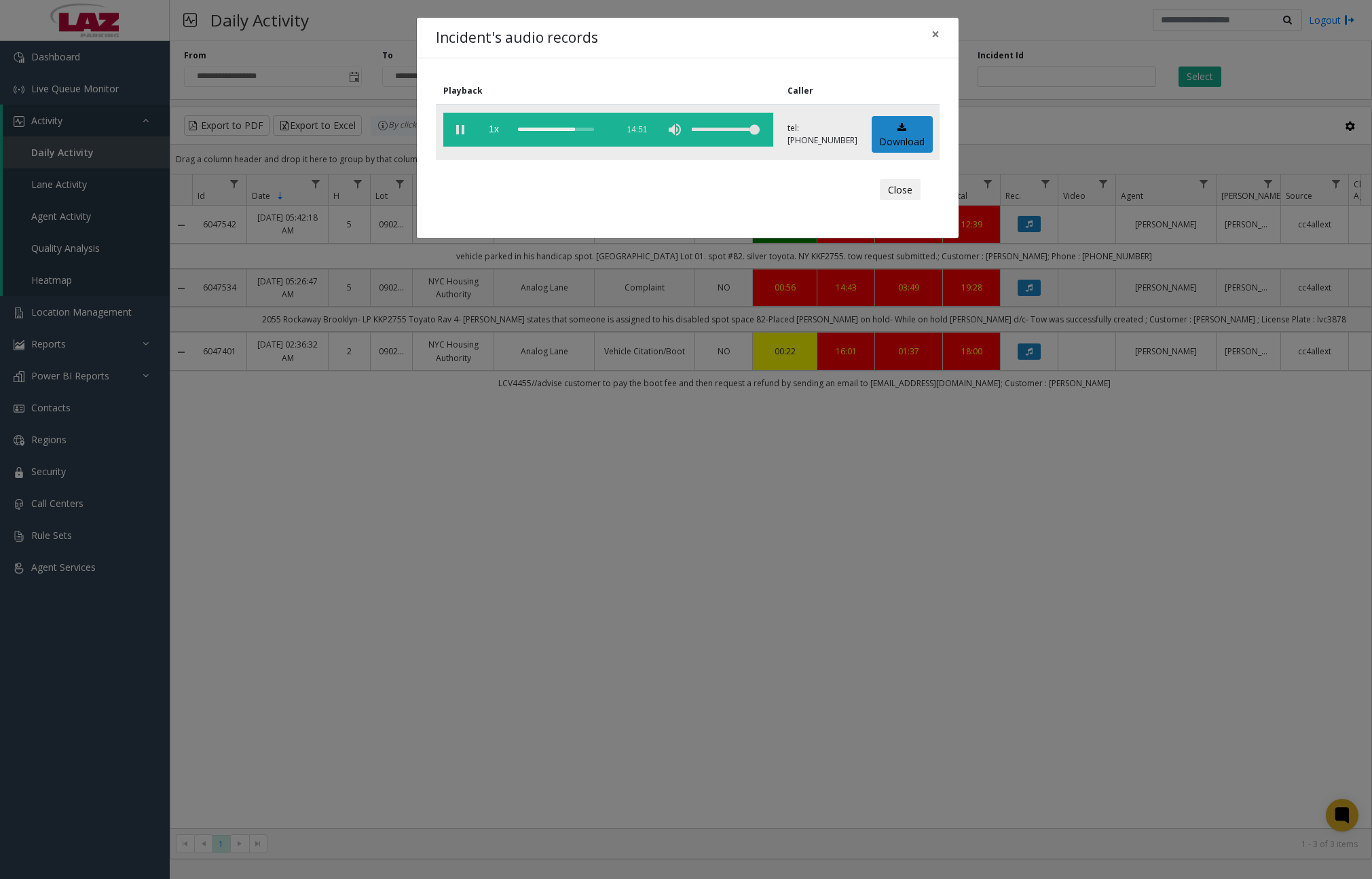
click at [559, 129] on div "scrub bar" at bounding box center [564, 129] width 92 height 34
click at [933, 33] on span "×" at bounding box center [935, 33] width 8 height 19
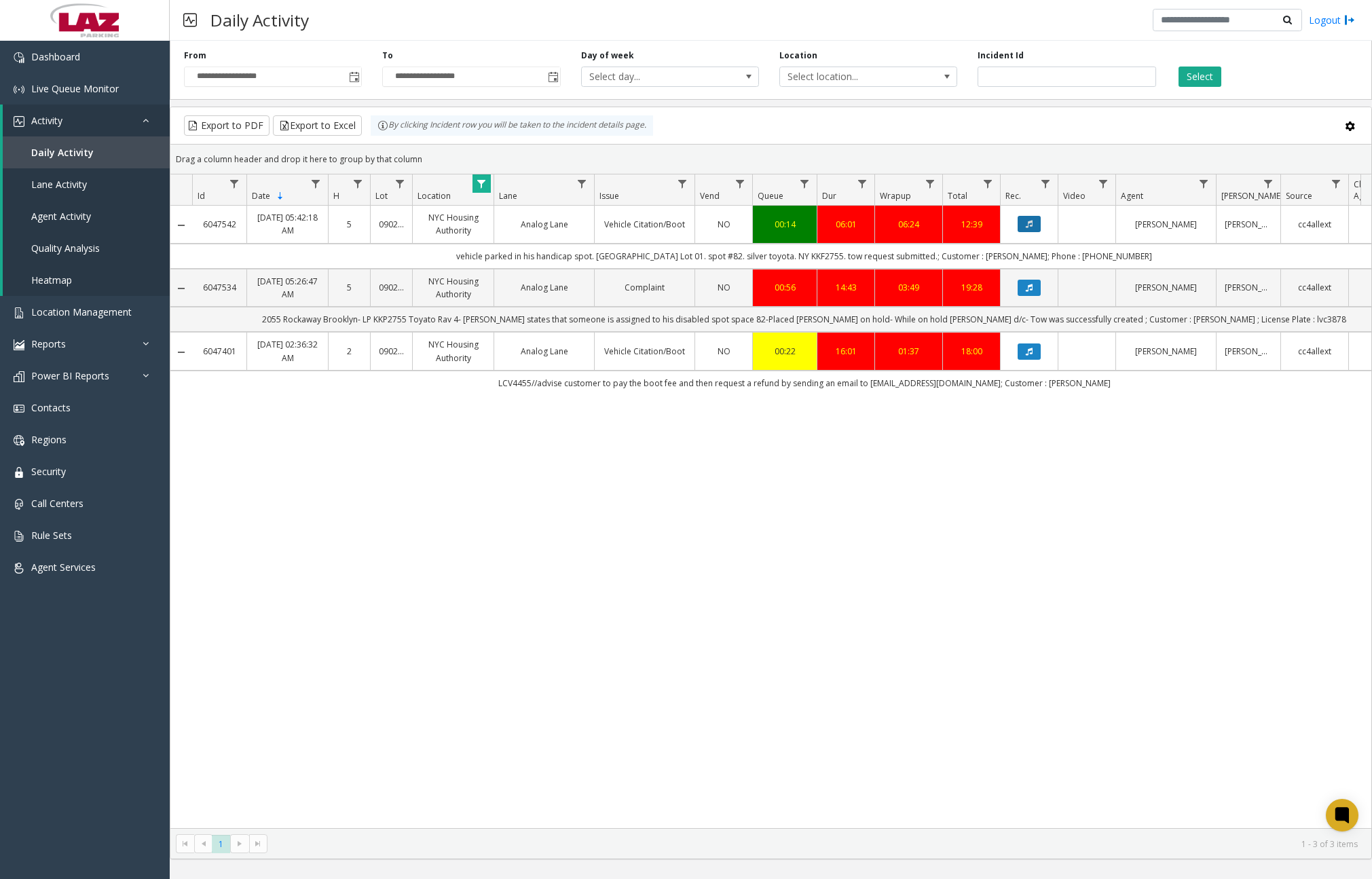
click at [1028, 225] on icon "Data table" at bounding box center [1029, 224] width 7 height 8
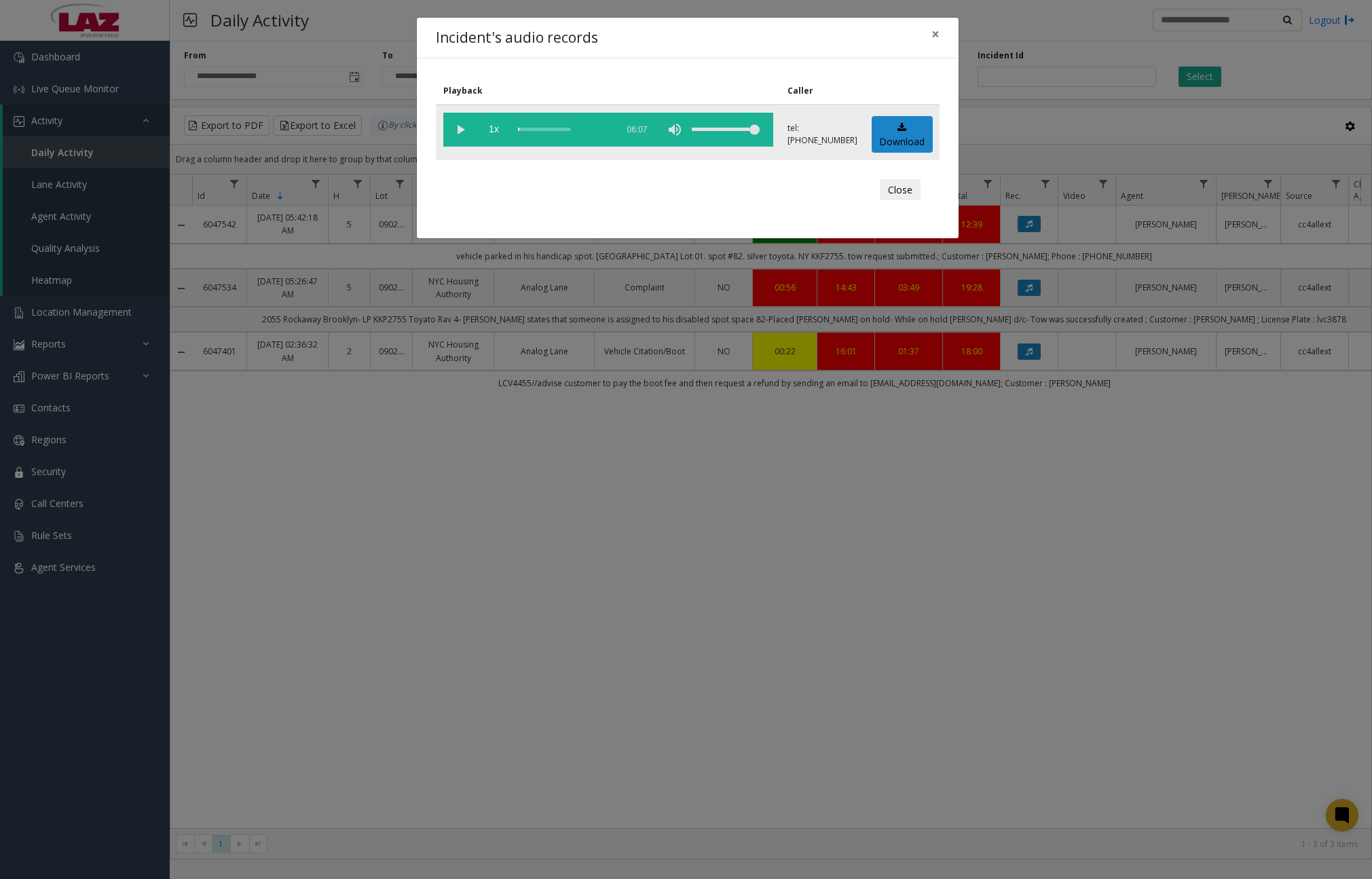
click at [460, 129] on vg-play-pause at bounding box center [460, 129] width 34 height 34
click at [525, 127] on div "scrub bar" at bounding box center [564, 129] width 92 height 34
click at [528, 127] on div "scrub bar" at bounding box center [564, 129] width 92 height 34
click at [533, 130] on div "scrub bar" at bounding box center [564, 129] width 92 height 34
click at [536, 130] on div "scrub bar" at bounding box center [564, 129] width 92 height 34
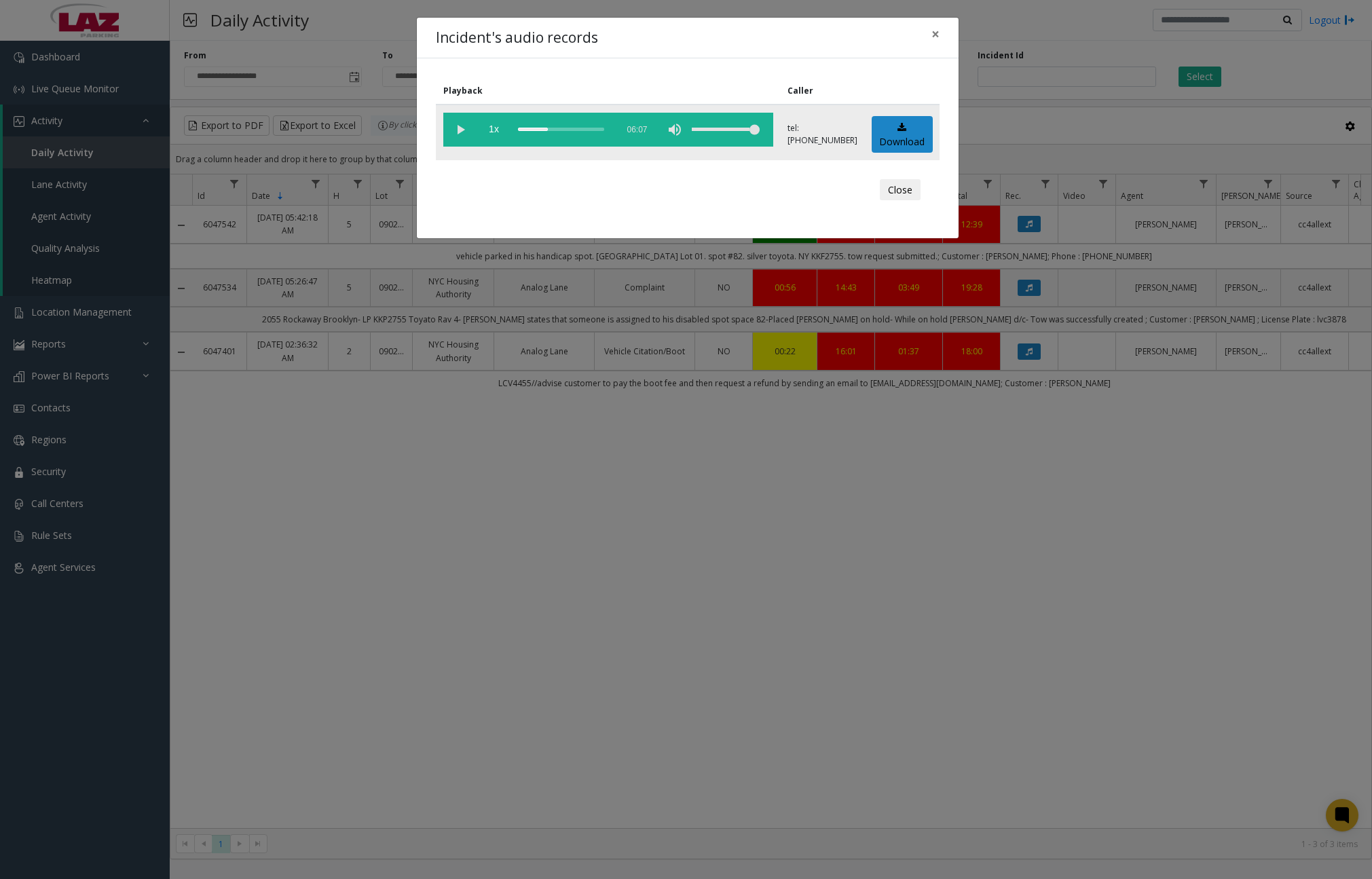
click at [542, 129] on div "scrub bar" at bounding box center [564, 129] width 92 height 34
click at [545, 129] on div "scrub bar" at bounding box center [564, 129] width 92 height 34
click at [459, 127] on vg-play-pause at bounding box center [460, 129] width 34 height 34
click at [942, 38] on button "×" at bounding box center [936, 34] width 27 height 33
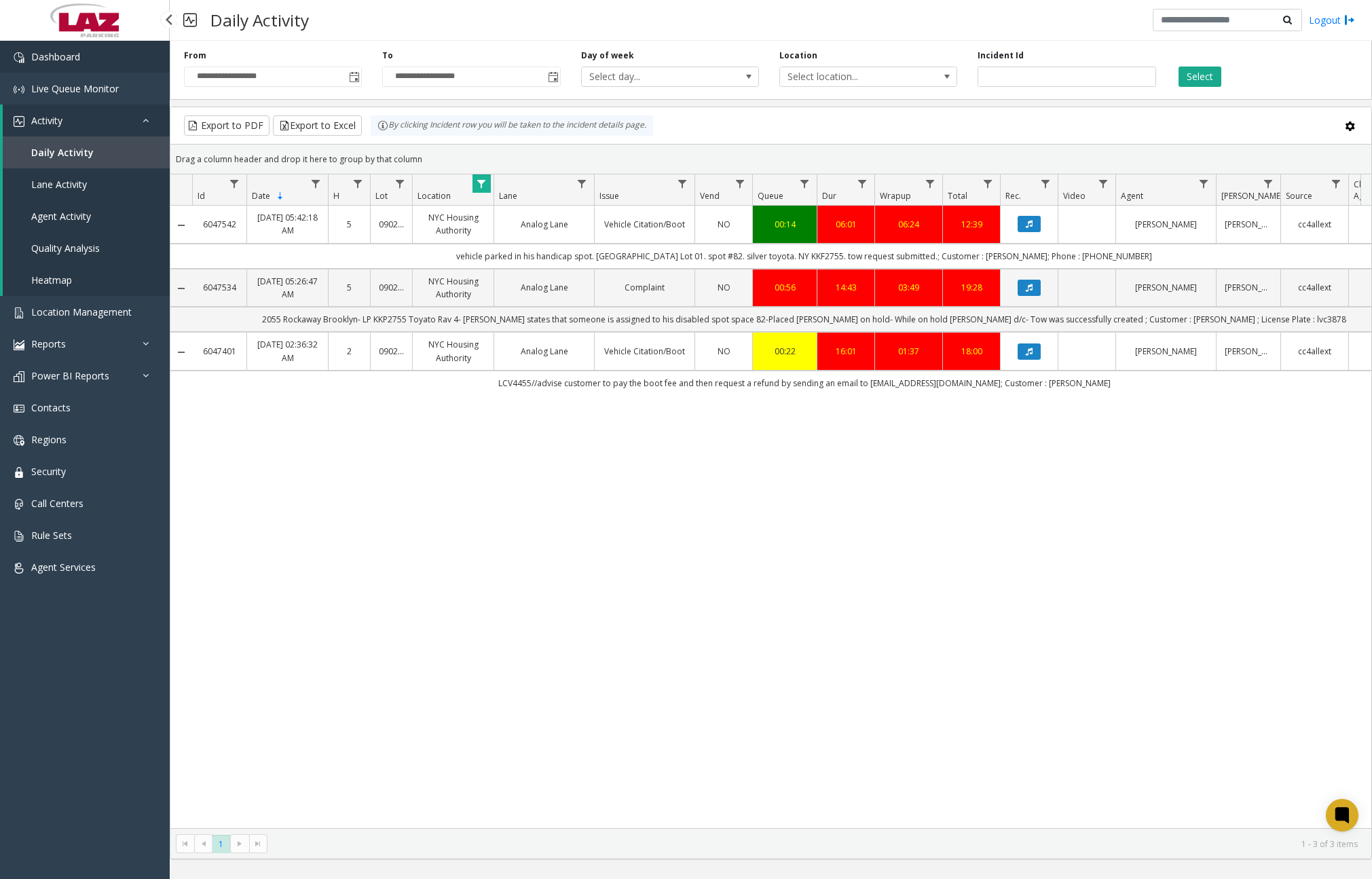
click at [130, 52] on link "Dashboard" at bounding box center [84, 57] width 170 height 32
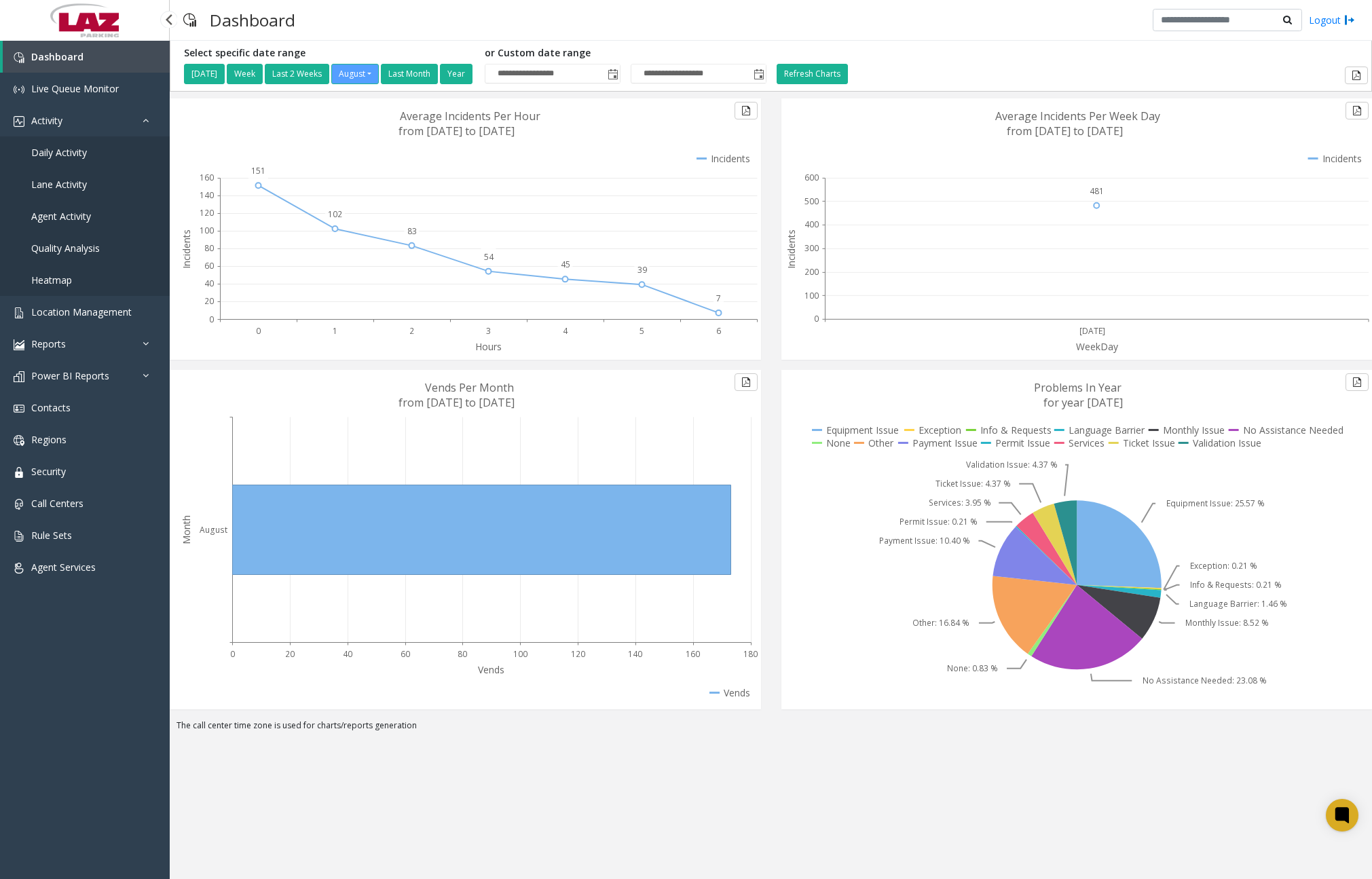
click at [83, 153] on span "Daily Activity" at bounding box center [59, 152] width 56 height 13
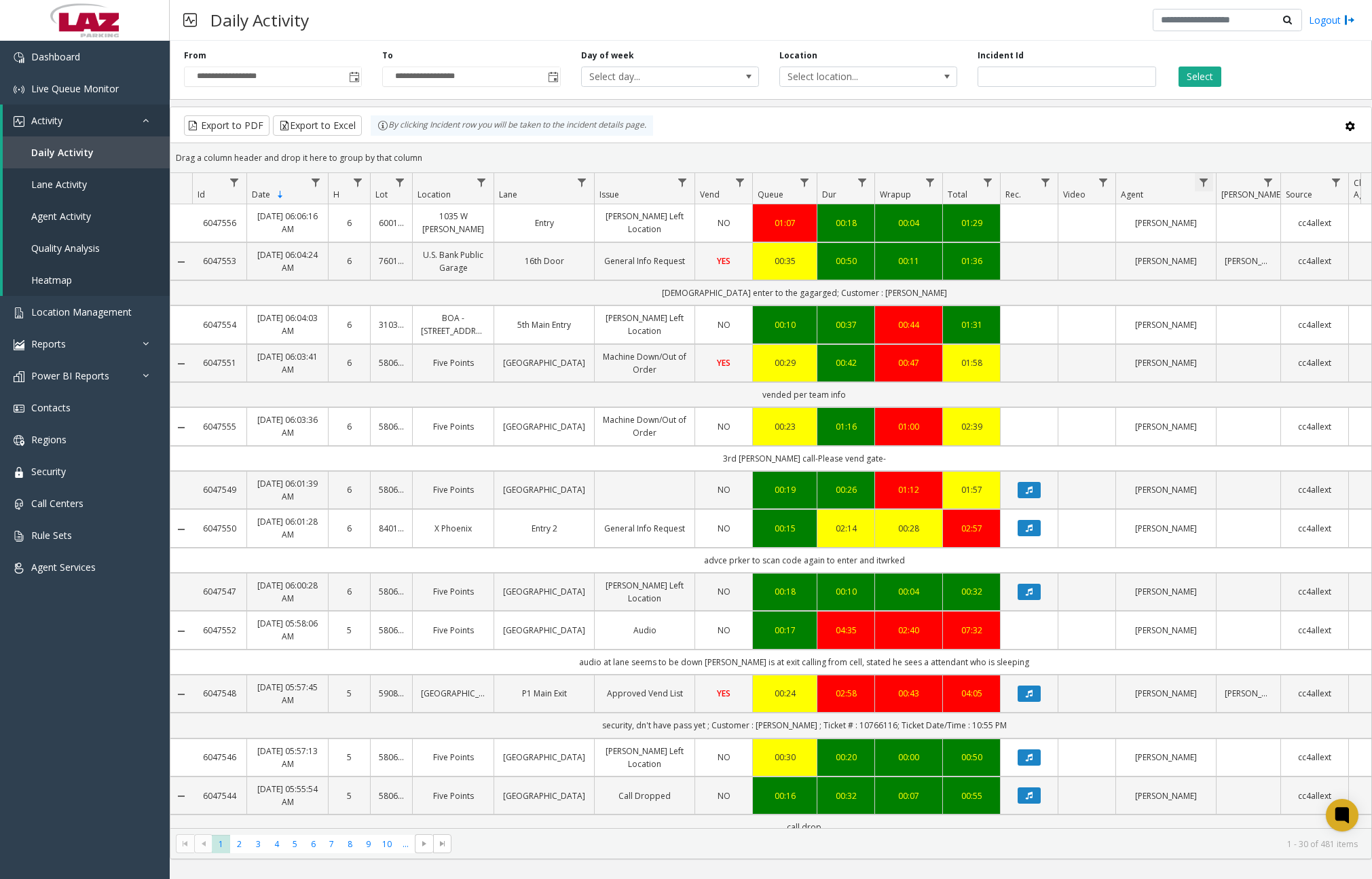
click at [1202, 187] on span "Data table" at bounding box center [1203, 182] width 11 height 11
click at [1223, 225] on kendo-grid-filter-menu-input-wrapper "Contains" at bounding box center [1262, 227] width 115 height 51
click at [1230, 237] on input "Agent Filter" at bounding box center [1262, 240] width 115 height 23
type input "****"
click at [1282, 352] on button "Filter" at bounding box center [1292, 367] width 56 height 30
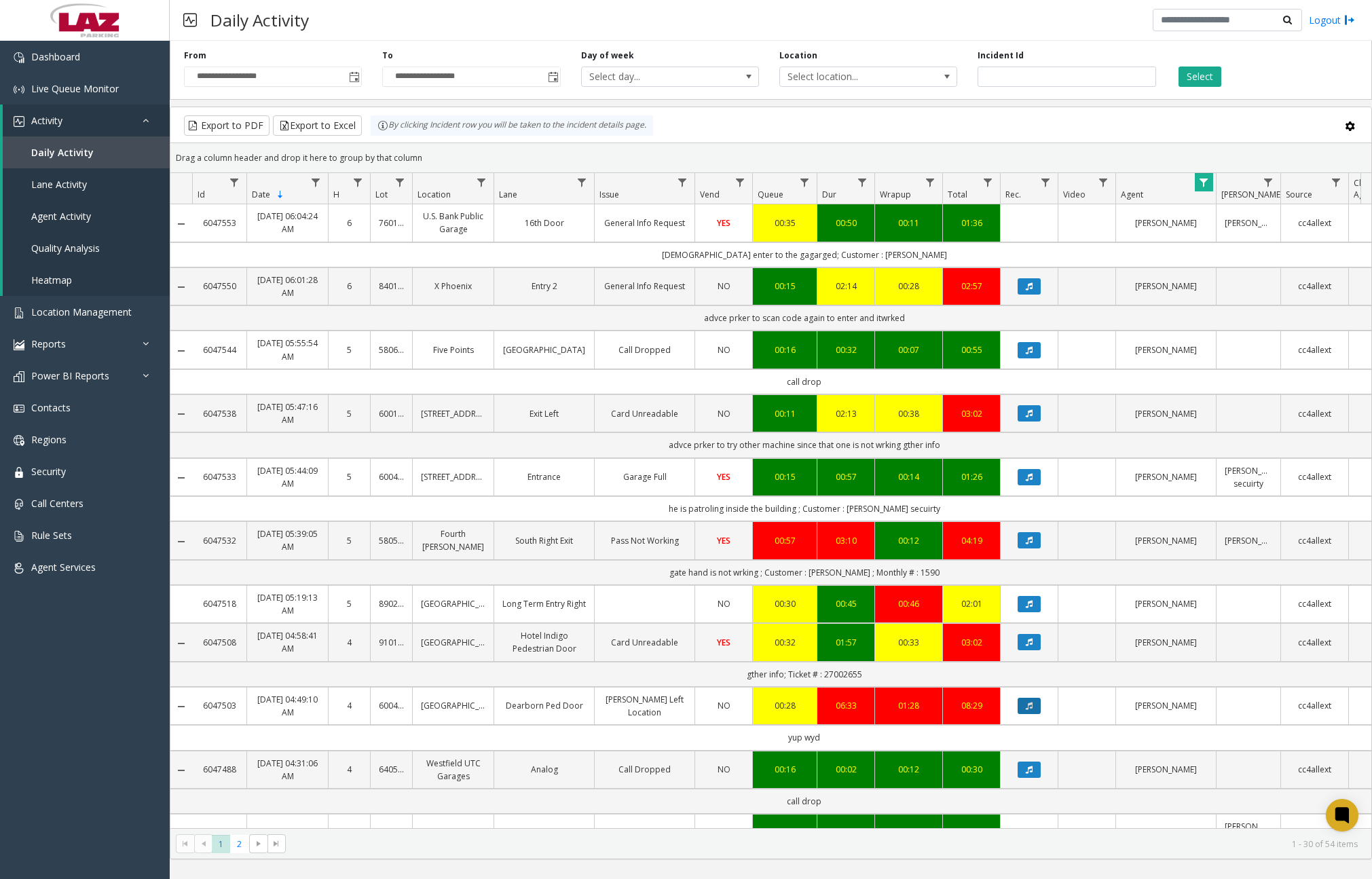
click at [1026, 710] on icon "Data table" at bounding box center [1029, 706] width 7 height 8
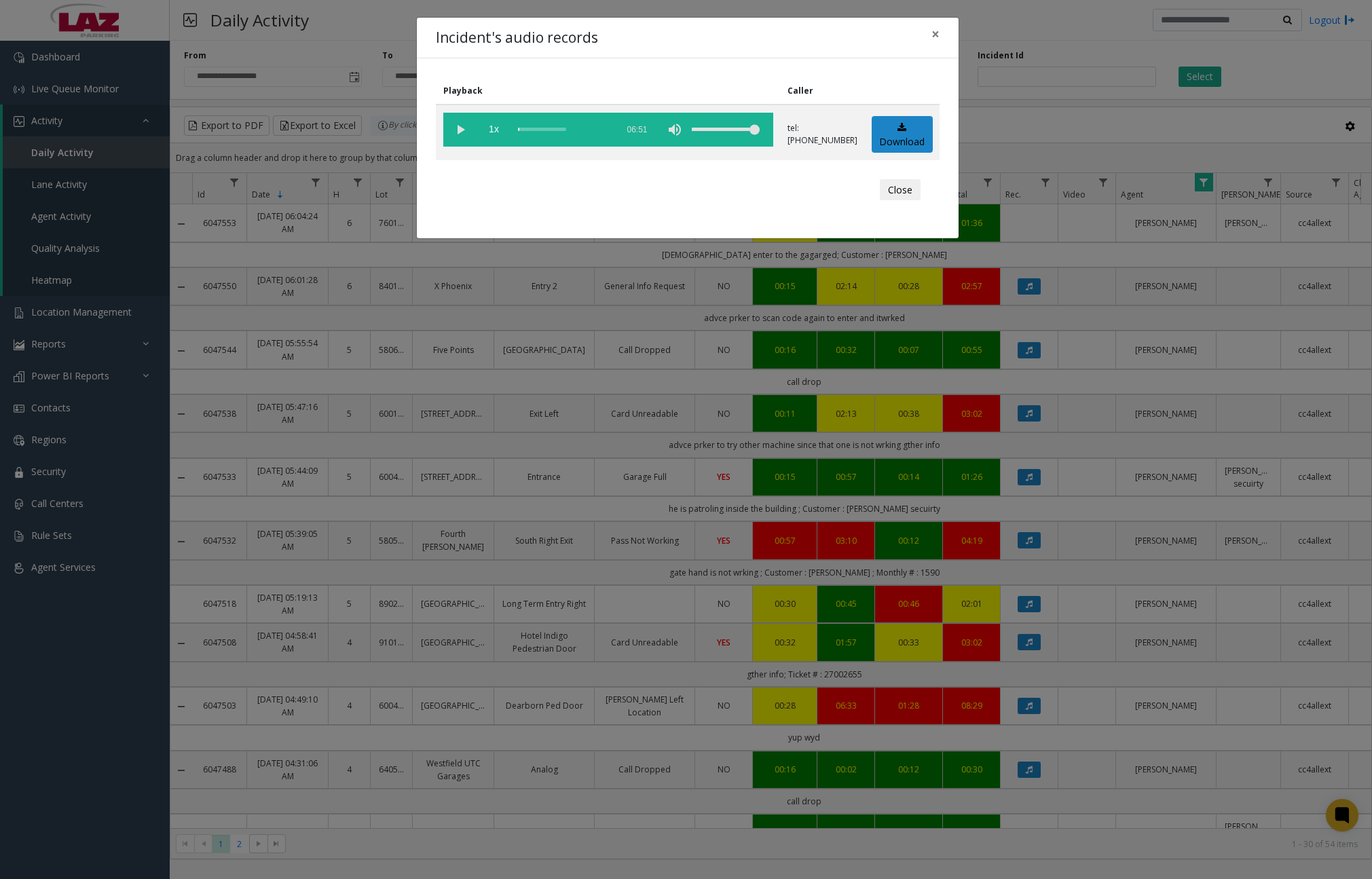
click at [464, 128] on vg-play-pause at bounding box center [460, 129] width 34 height 34
click at [522, 127] on div "scrub bar" at bounding box center [564, 129] width 92 height 34
click at [524, 129] on div "scrub bar" at bounding box center [564, 129] width 92 height 34
click at [528, 129] on div "scrub bar" at bounding box center [564, 129] width 92 height 34
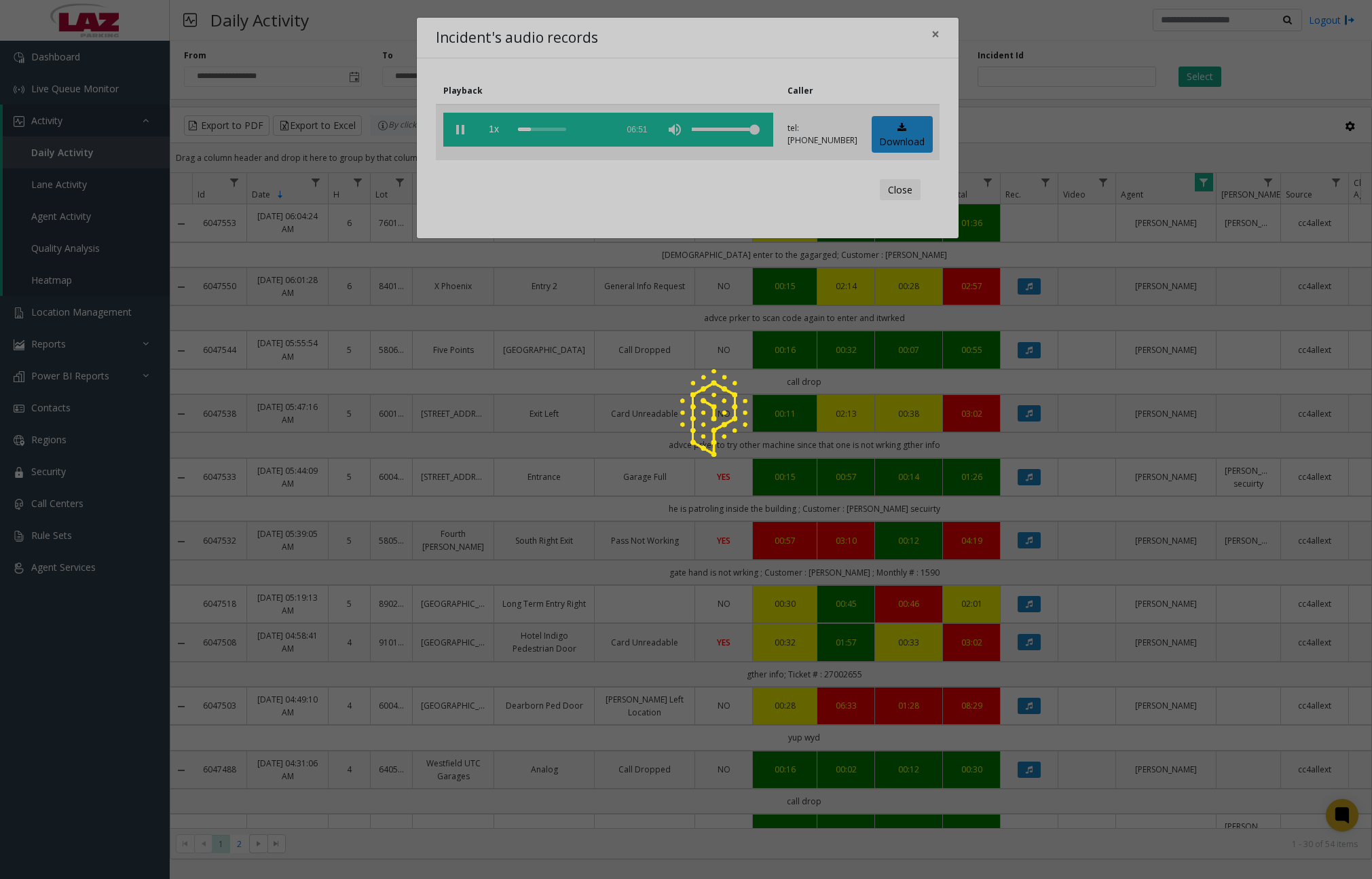
click at [534, 129] on div at bounding box center [686, 440] width 1372 height 879
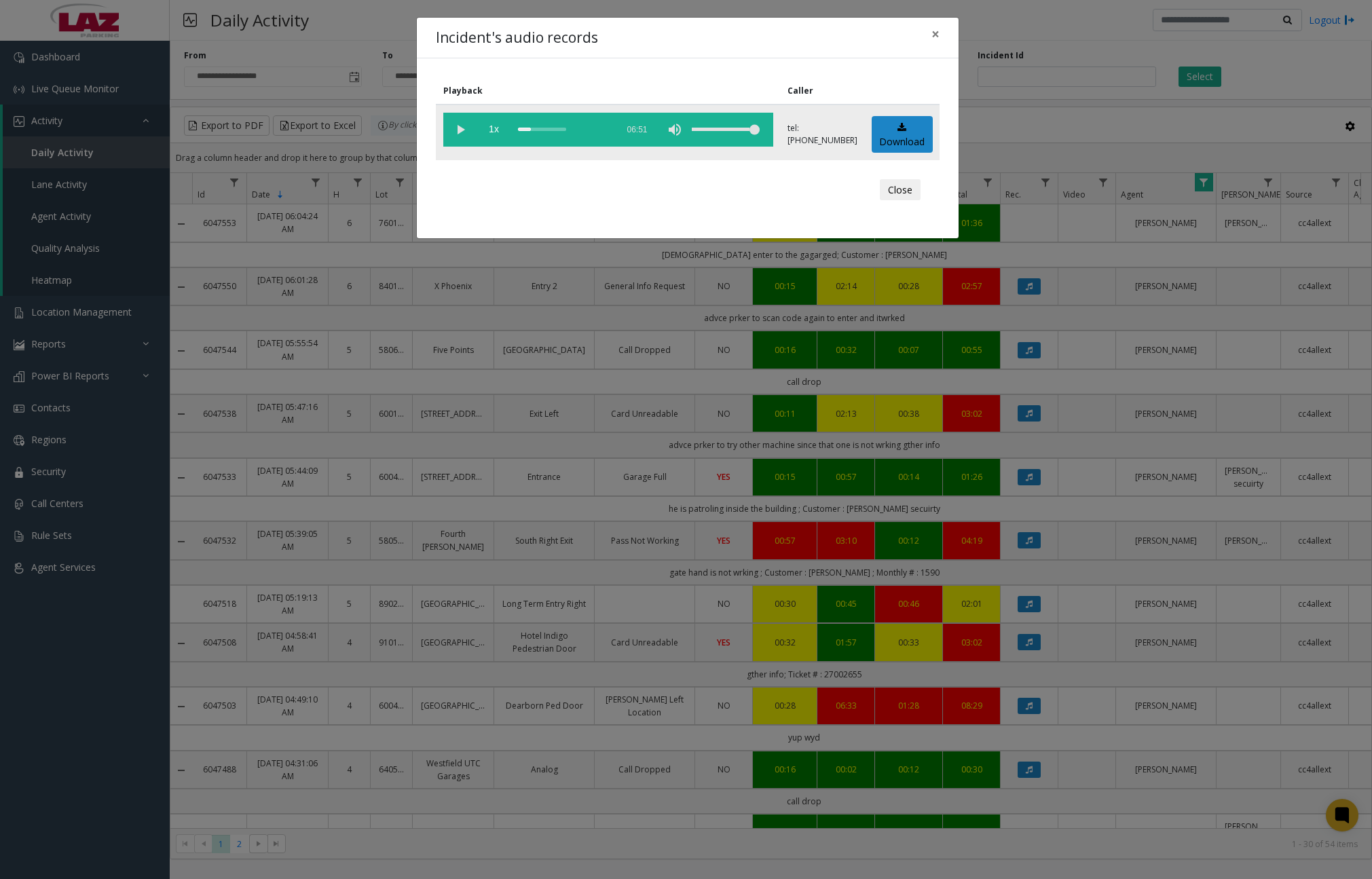
click at [536, 130] on div "scrub bar" at bounding box center [564, 129] width 92 height 34
click at [542, 130] on div "scrub bar" at bounding box center [564, 129] width 92 height 34
click at [550, 130] on div "scrub bar" at bounding box center [564, 129] width 92 height 34
click at [560, 131] on div "scrub bar" at bounding box center [564, 129] width 92 height 34
click at [558, 126] on div "scrub bar" at bounding box center [564, 129] width 92 height 34
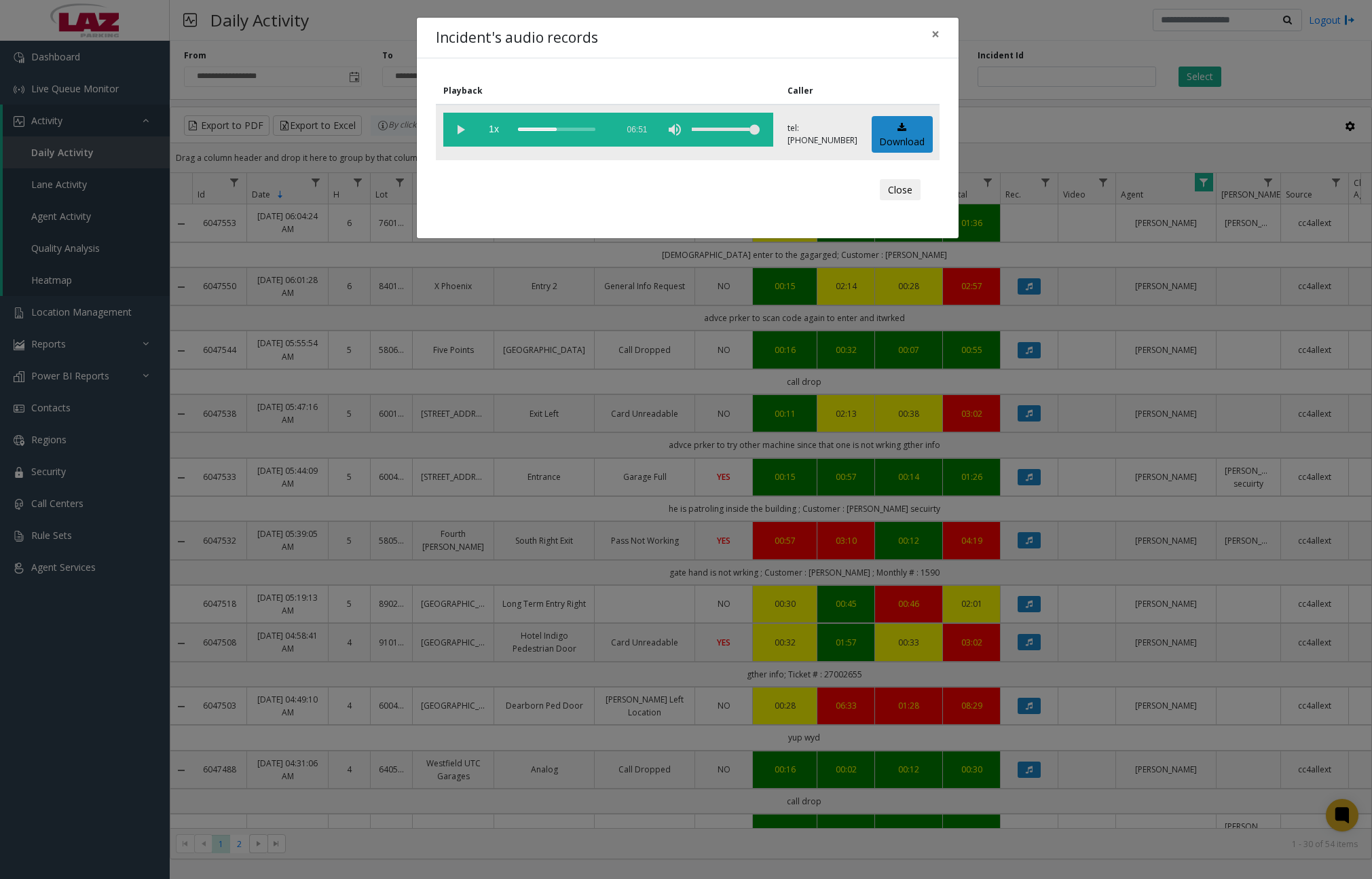
click at [568, 131] on div "scrub bar" at bounding box center [564, 129] width 92 height 34
click at [574, 130] on div "scrub bar" at bounding box center [564, 129] width 92 height 34
click at [583, 130] on app-root "**********" at bounding box center [686, 440] width 1372 height 879
click at [590, 130] on div "scrub bar" at bounding box center [564, 129] width 92 height 34
click at [596, 130] on div "scrub bar" at bounding box center [564, 129] width 92 height 34
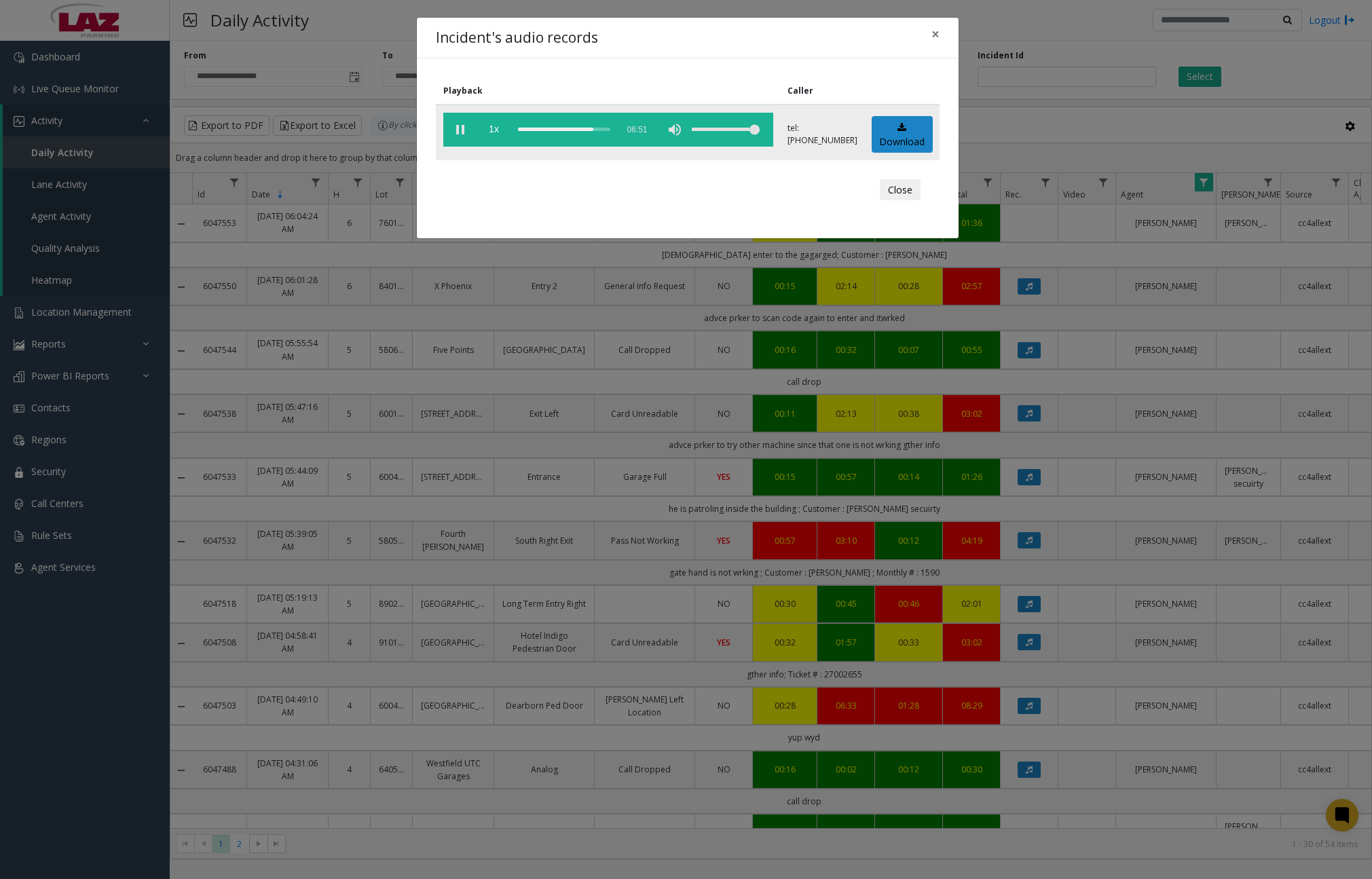
click at [602, 129] on div "scrub bar" at bounding box center [564, 129] width 92 height 34
click at [609, 129] on div "scrub bar" at bounding box center [564, 129] width 92 height 34
click at [934, 35] on span "×" at bounding box center [935, 33] width 8 height 19
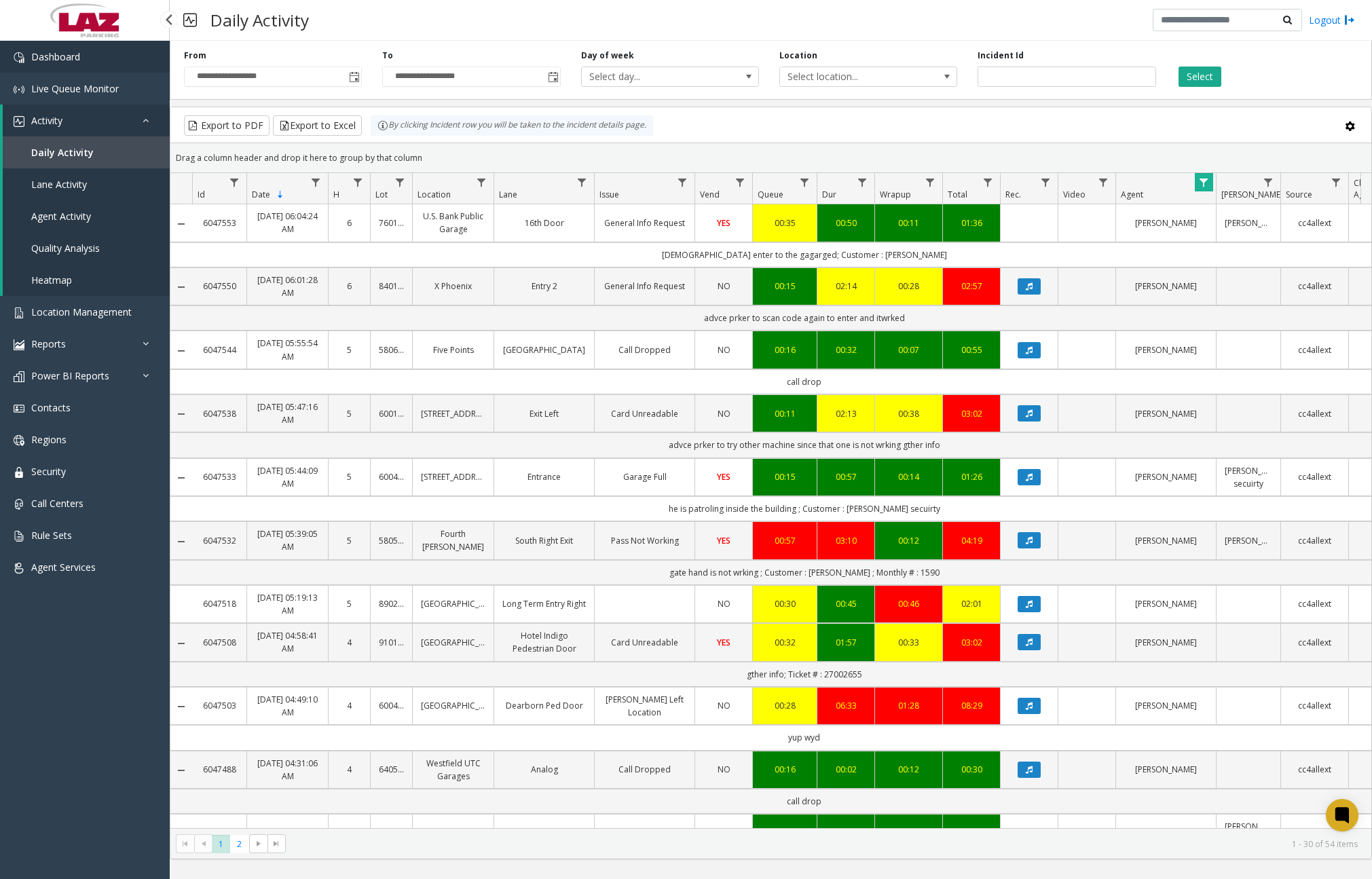
click at [124, 51] on link "Dashboard" at bounding box center [84, 57] width 170 height 32
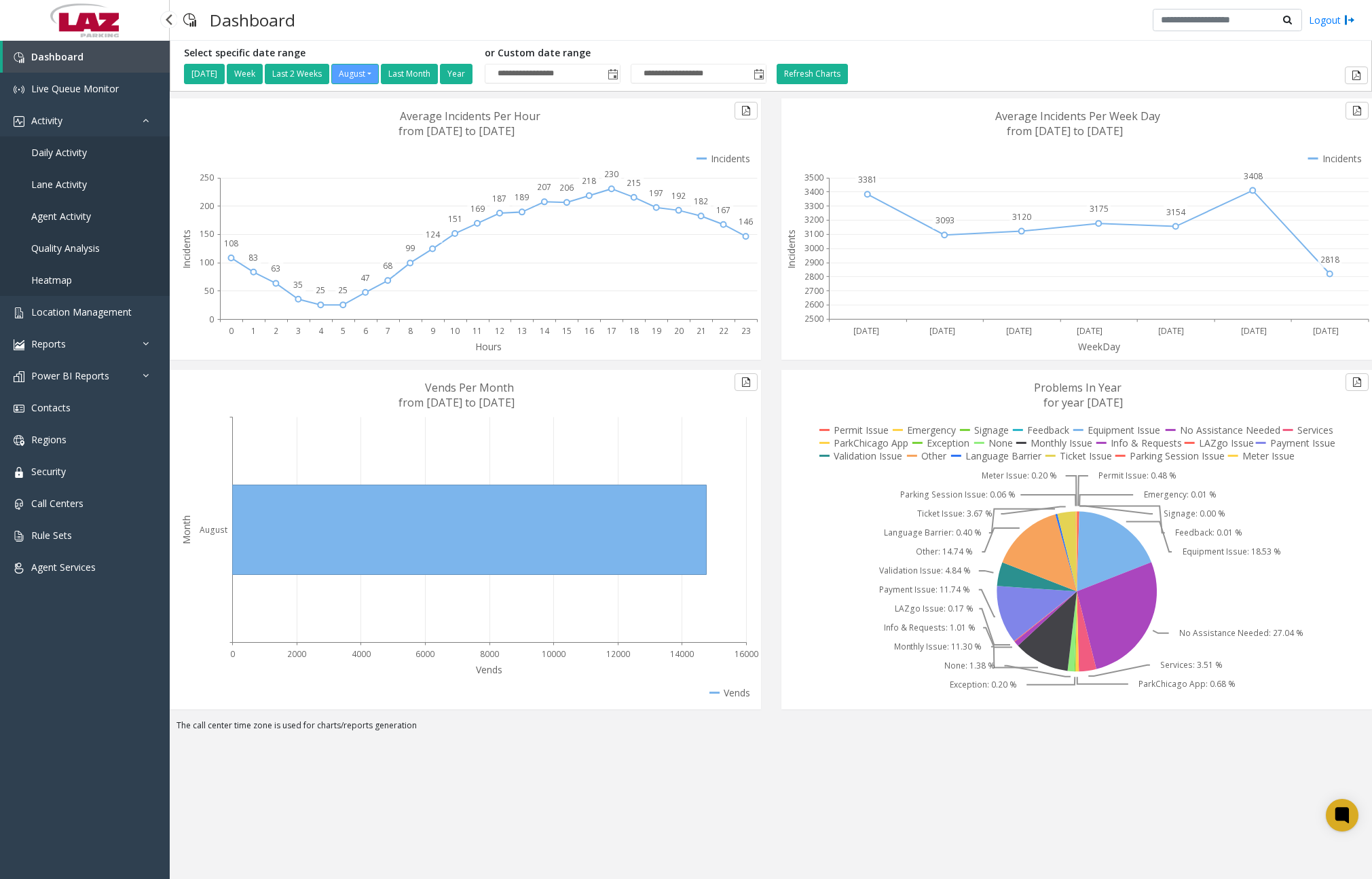
click at [90, 155] on link "Daily Activity" at bounding box center [84, 152] width 170 height 32
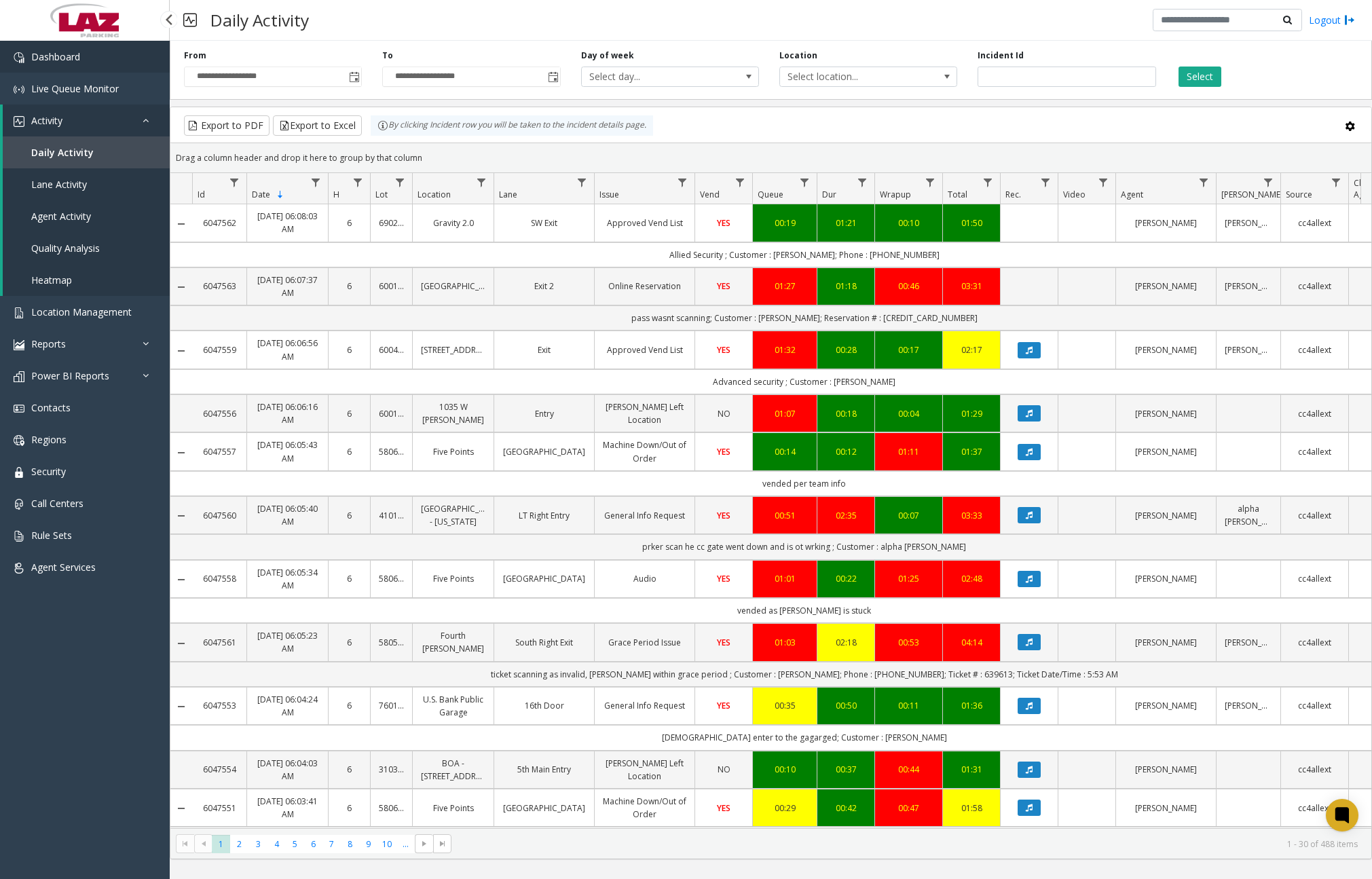
click at [51, 59] on span "Dashboard" at bounding box center [55, 57] width 49 height 13
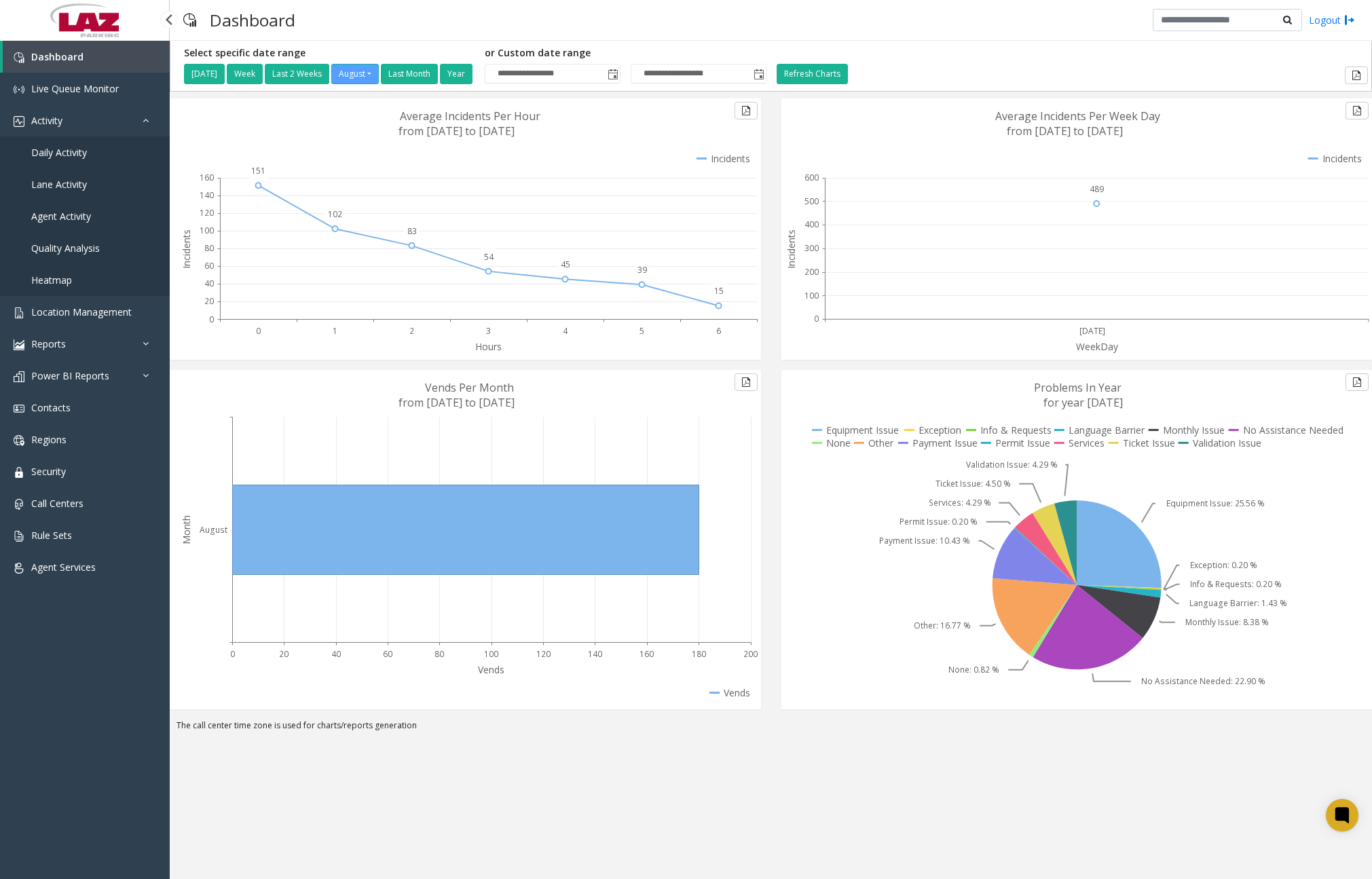
click at [72, 157] on span "Daily Activity" at bounding box center [59, 152] width 56 height 13
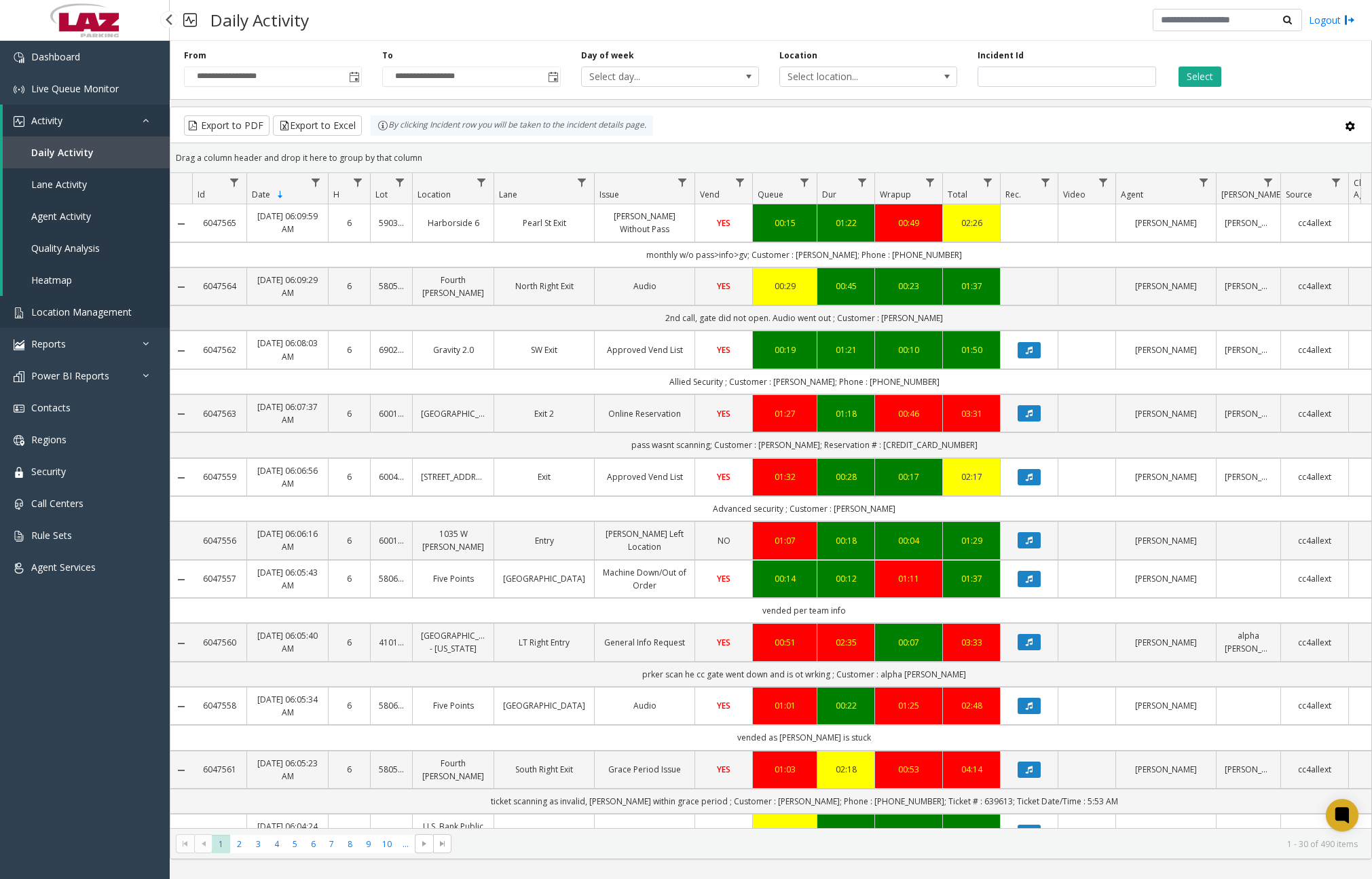
click at [121, 317] on span "Location Management" at bounding box center [81, 311] width 100 height 13
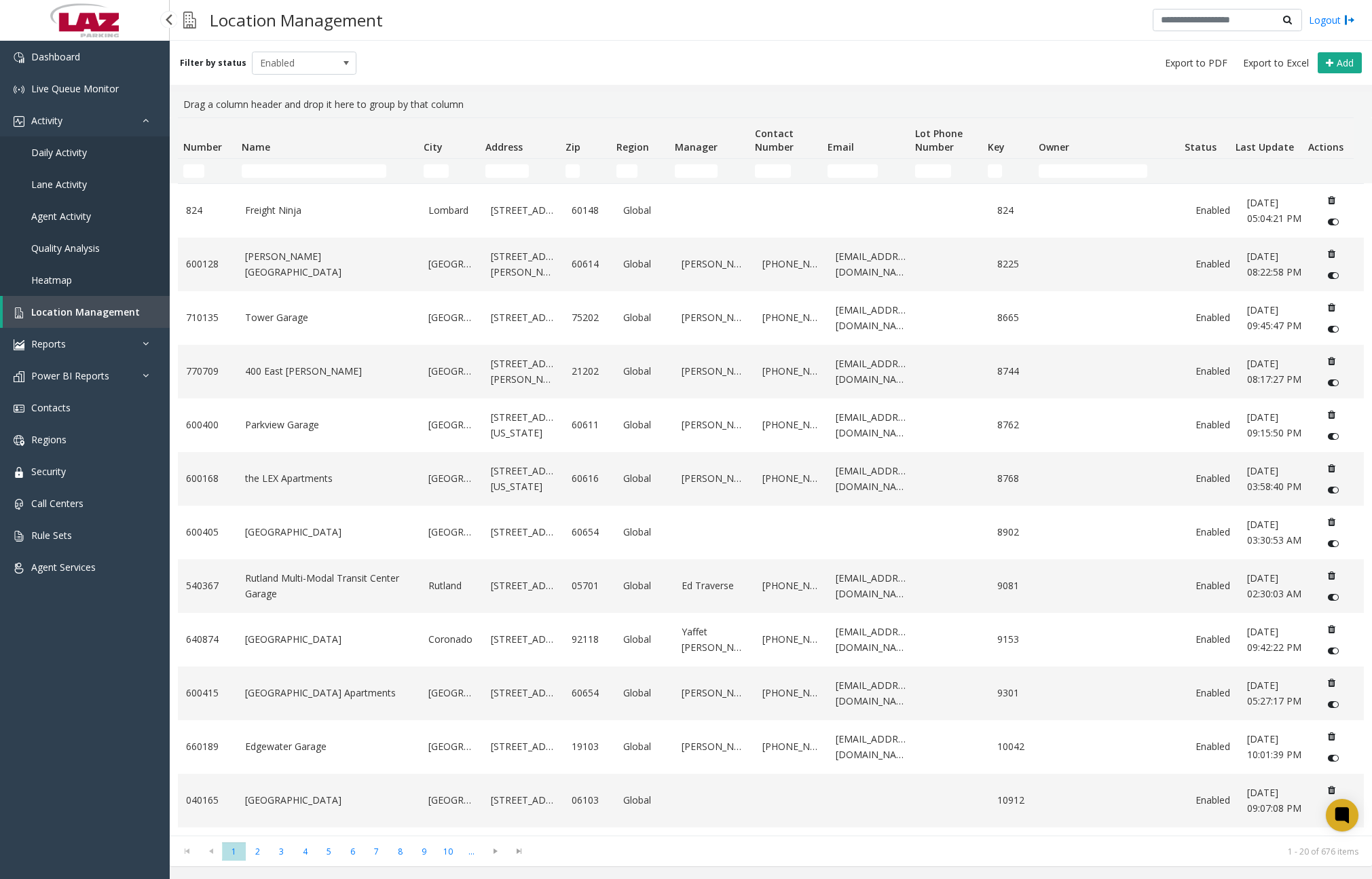
click at [85, 159] on link "Daily Activity" at bounding box center [84, 152] width 170 height 32
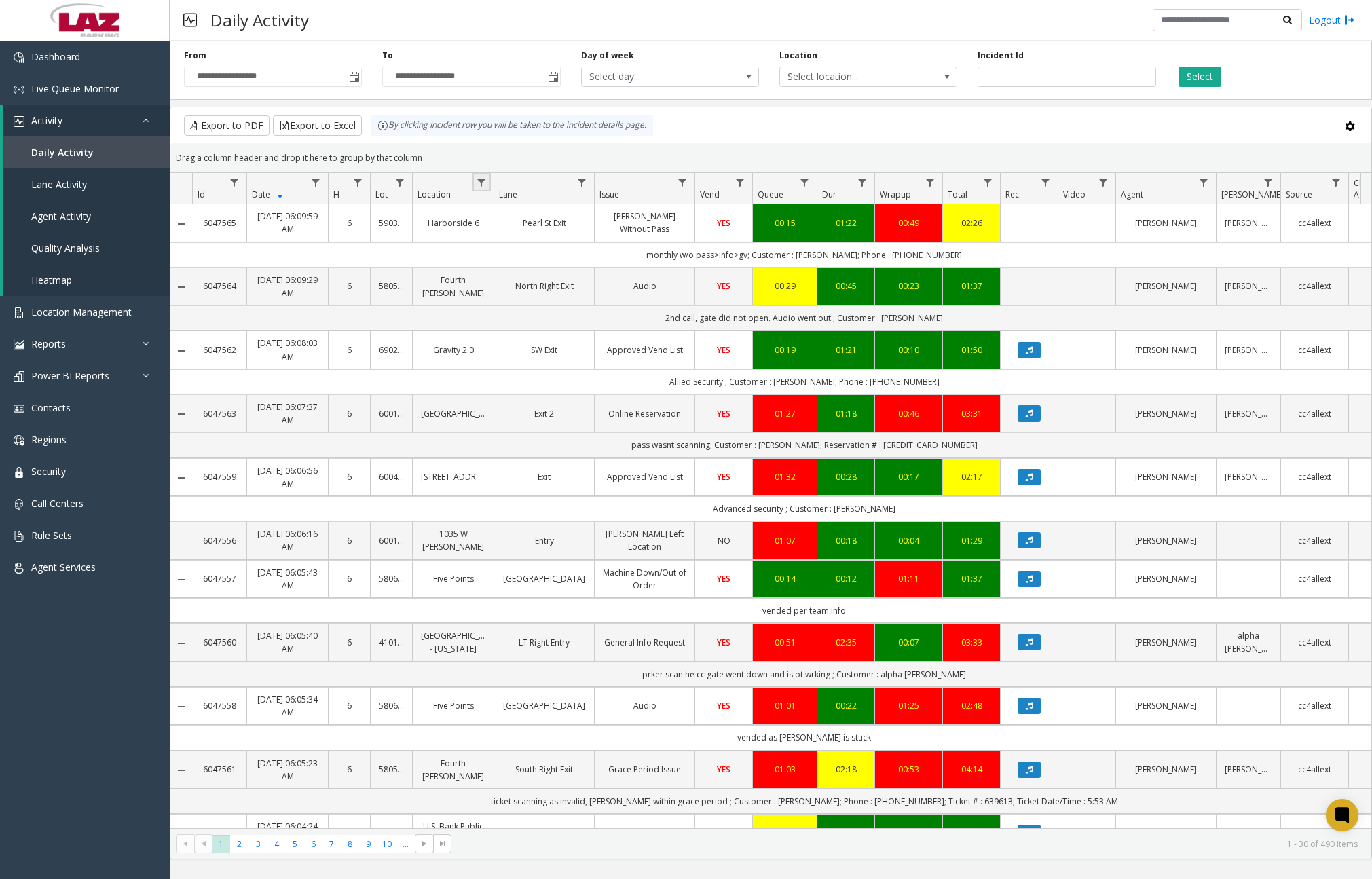
click at [488, 178] on link "Data table" at bounding box center [482, 182] width 18 height 18
click at [525, 234] on input "Location Filter" at bounding box center [540, 240] width 115 height 23
type input "*******"
click at [554, 363] on button "Filter" at bounding box center [570, 367] width 56 height 30
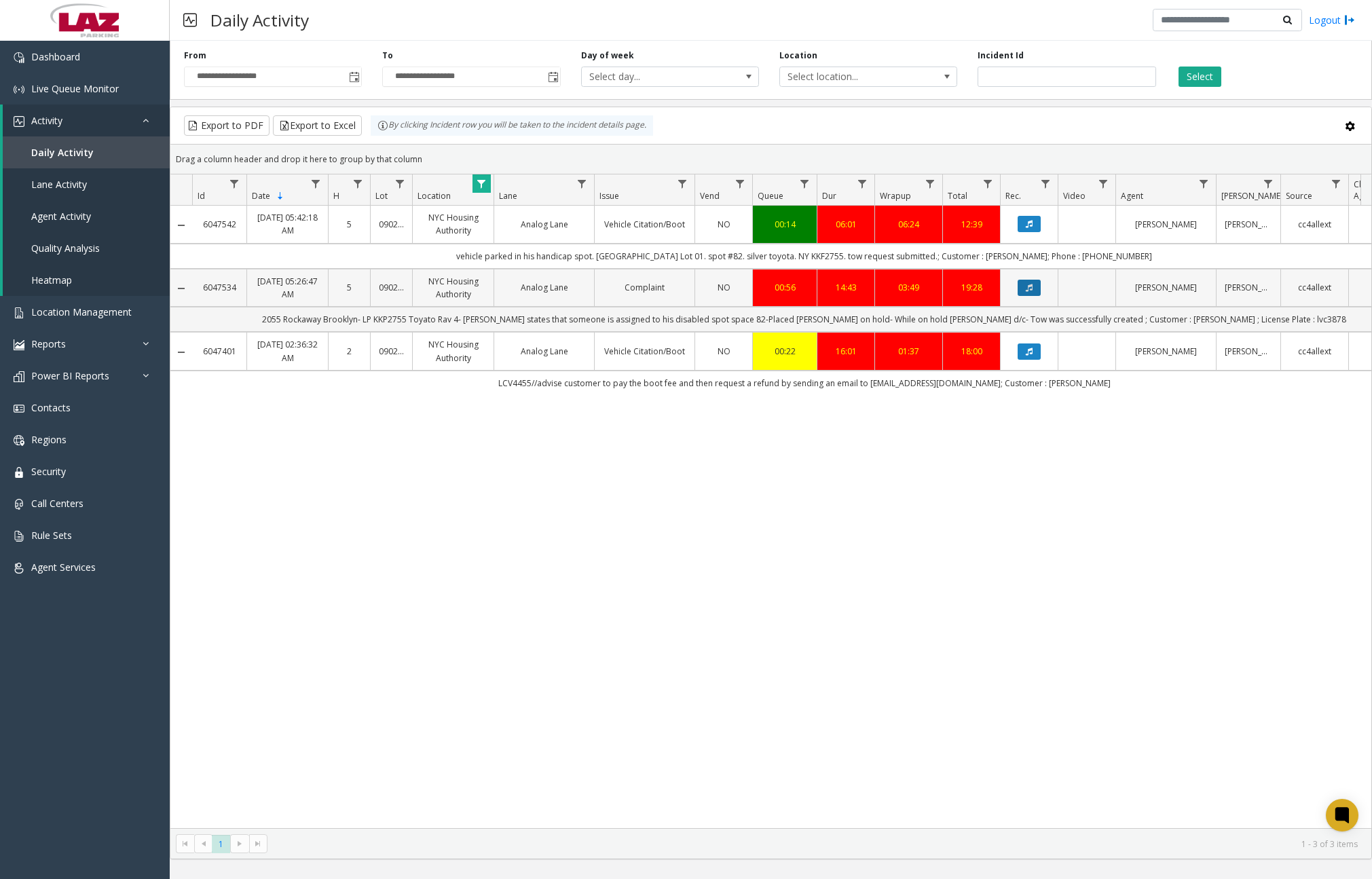
click at [1027, 289] on icon "Data table" at bounding box center [1029, 287] width 7 height 8
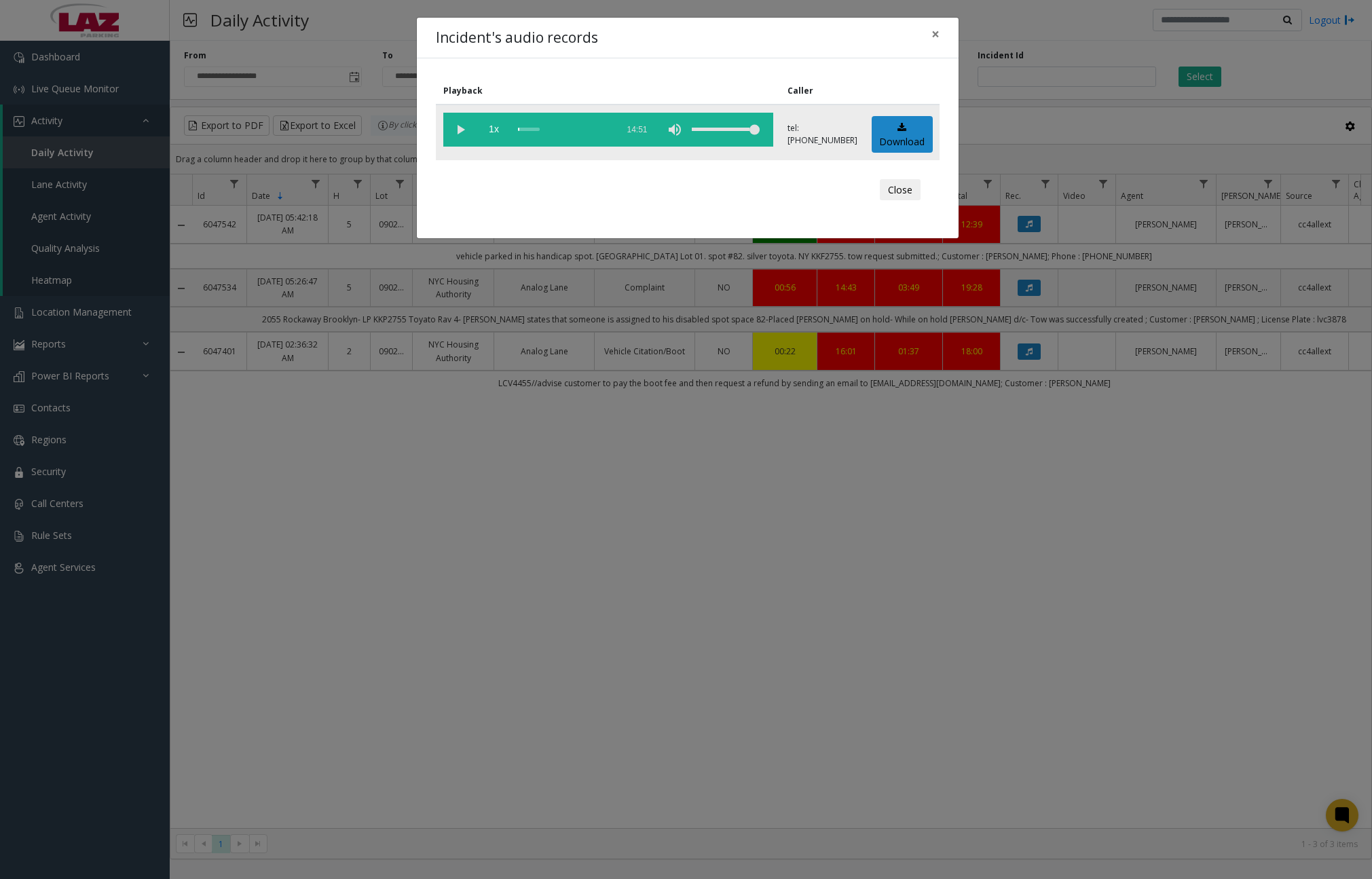
click at [459, 126] on vg-play-pause at bounding box center [460, 129] width 34 height 34
click at [535, 130] on div "scrub bar" at bounding box center [564, 129] width 92 height 34
click at [541, 129] on div "scrub bar" at bounding box center [564, 129] width 92 height 34
click at [547, 129] on div "scrub bar" at bounding box center [564, 129] width 92 height 34
click at [553, 128] on div "scrub bar" at bounding box center [564, 129] width 92 height 34
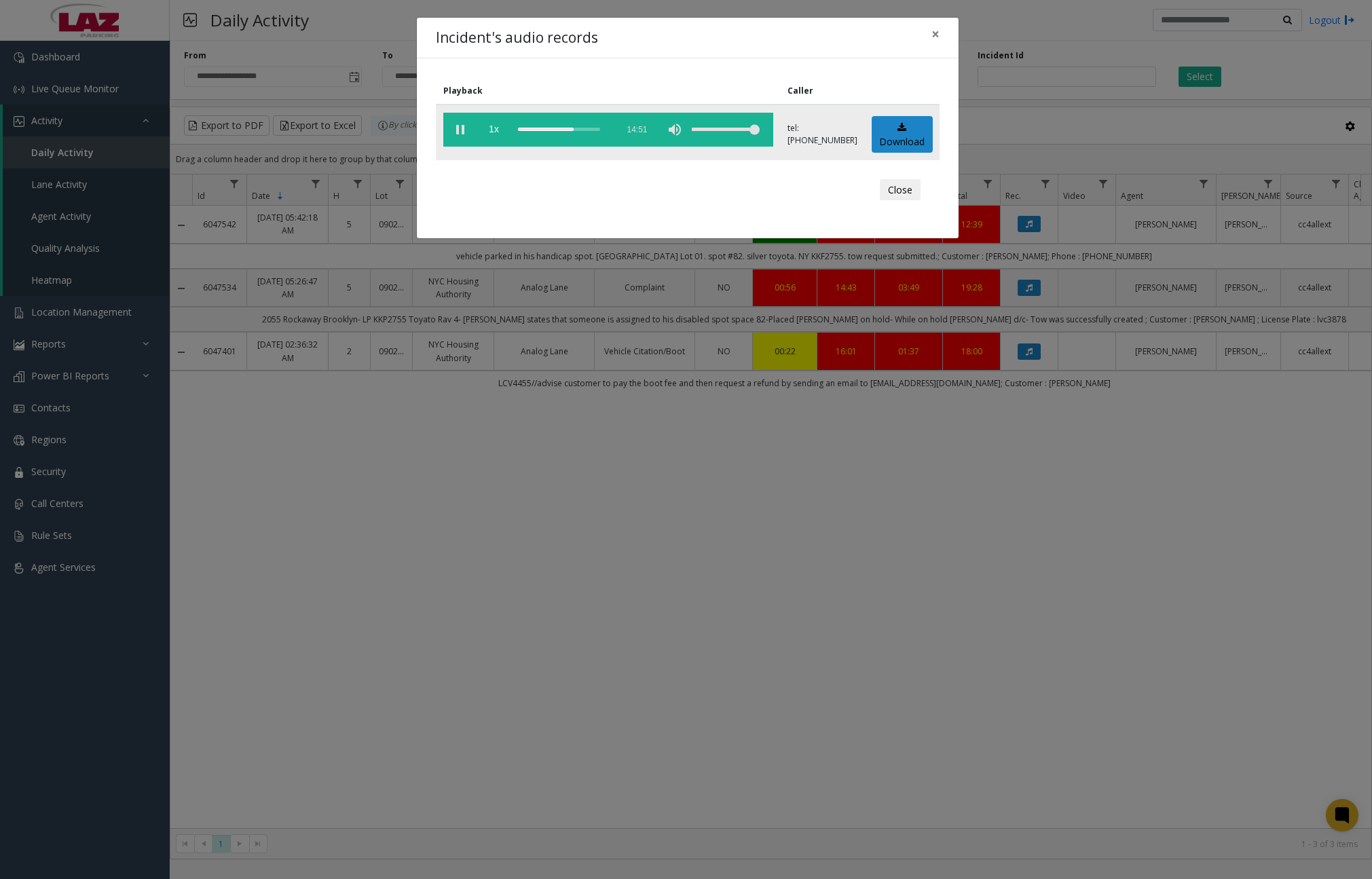
click at [556, 129] on div "scrub bar" at bounding box center [564, 129] width 92 height 34
click at [559, 129] on div "scrub bar" at bounding box center [564, 129] width 92 height 34
click at [562, 129] on div "scrub bar" at bounding box center [564, 129] width 92 height 34
click at [566, 129] on div "scrub bar" at bounding box center [564, 129] width 92 height 34
click at [565, 130] on div "scrub bar" at bounding box center [564, 129] width 92 height 34
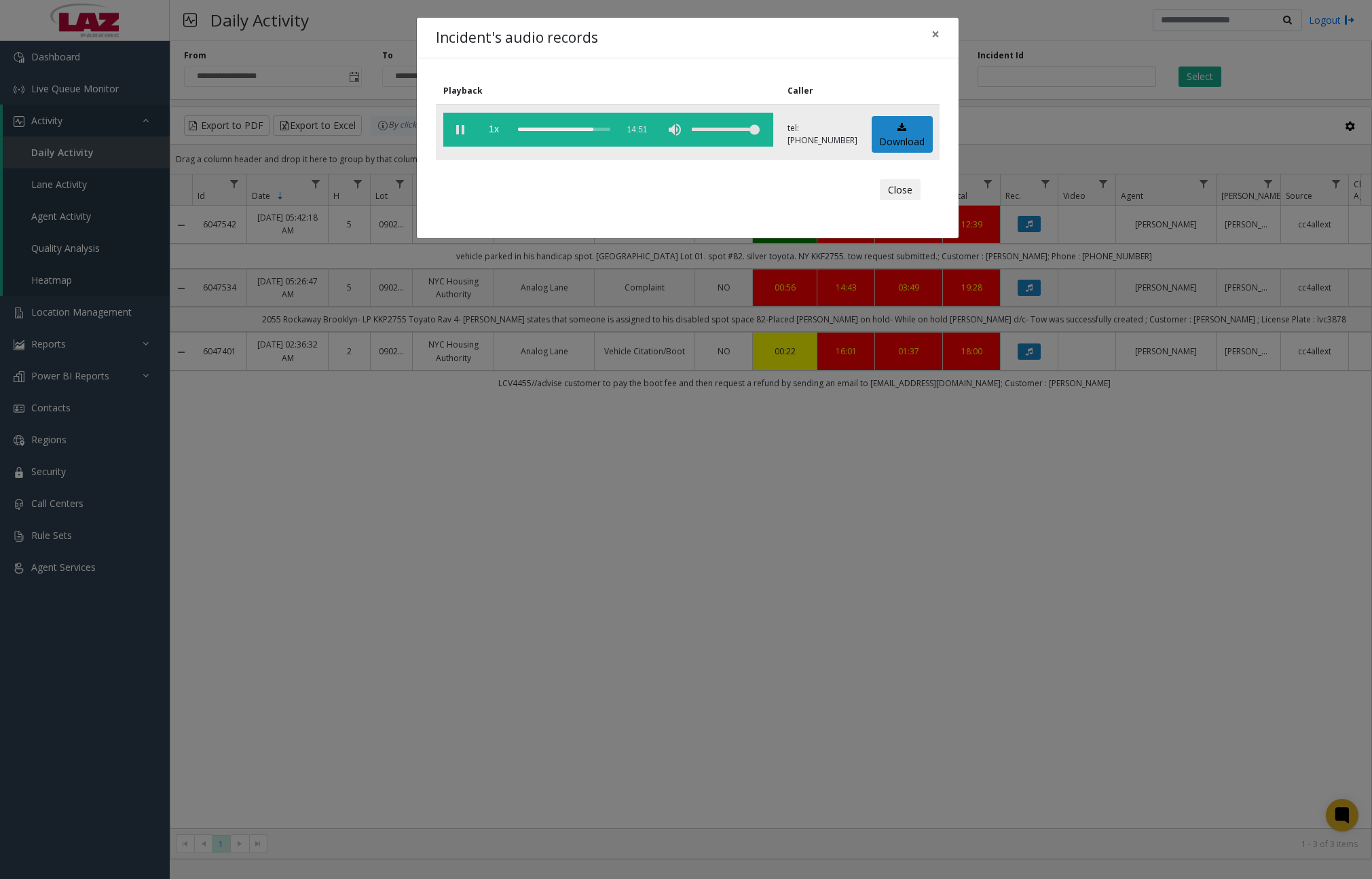
click at [562, 130] on div "scrub bar" at bounding box center [564, 129] width 92 height 34
click at [672, 31] on div "Incident's audio records ×" at bounding box center [688, 38] width 542 height 41
click at [566, 127] on div "scrub bar" at bounding box center [564, 129] width 92 height 34
click at [643, 36] on div "Incident's audio records ×" at bounding box center [688, 38] width 542 height 41
click at [571, 129] on div "scrub bar" at bounding box center [564, 129] width 92 height 34
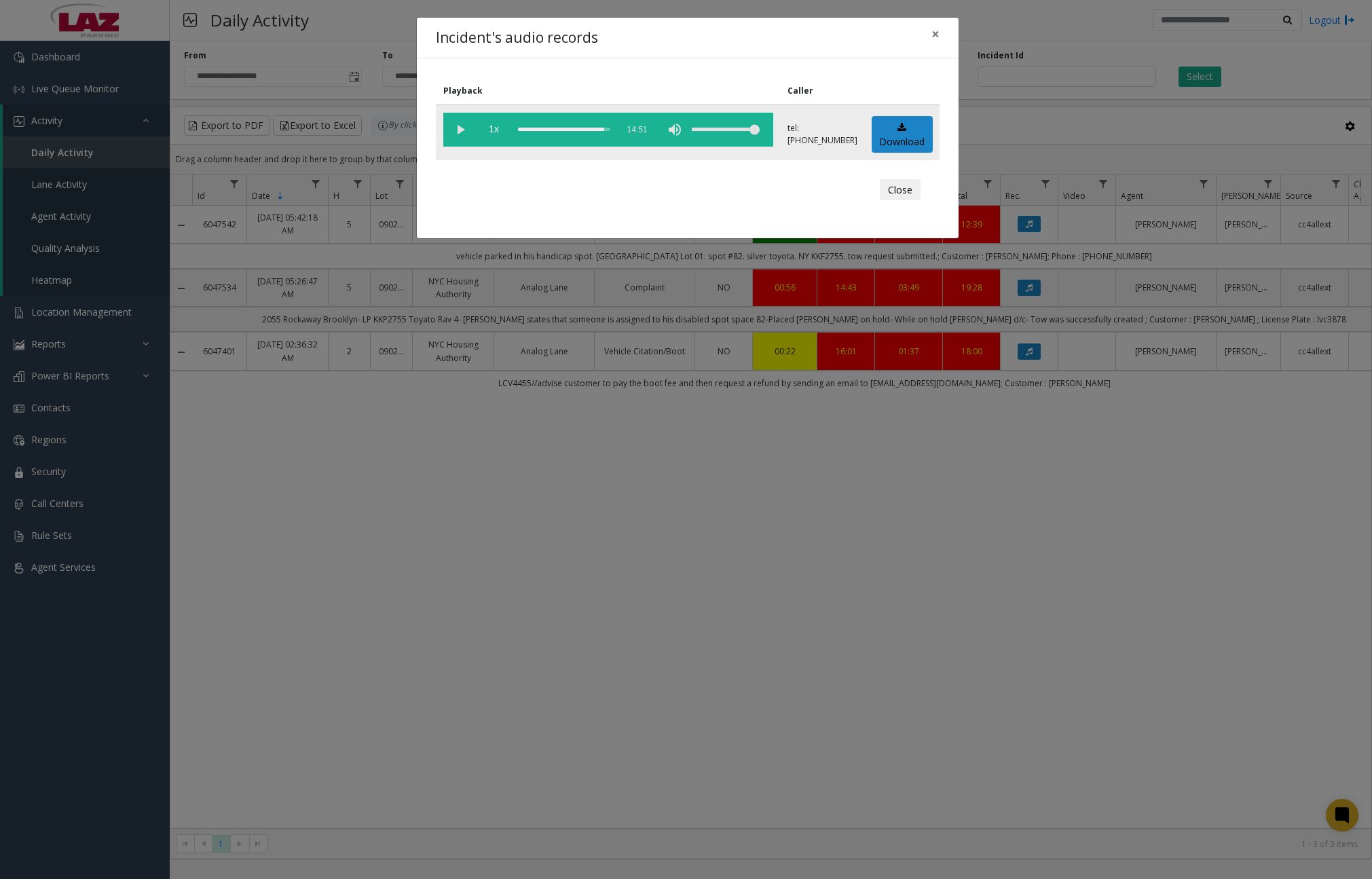
click at [574, 128] on div "scrub bar" at bounding box center [564, 129] width 92 height 34
click at [459, 129] on vg-play-pause at bounding box center [460, 129] width 34 height 34
click at [938, 35] on span "×" at bounding box center [935, 33] width 8 height 19
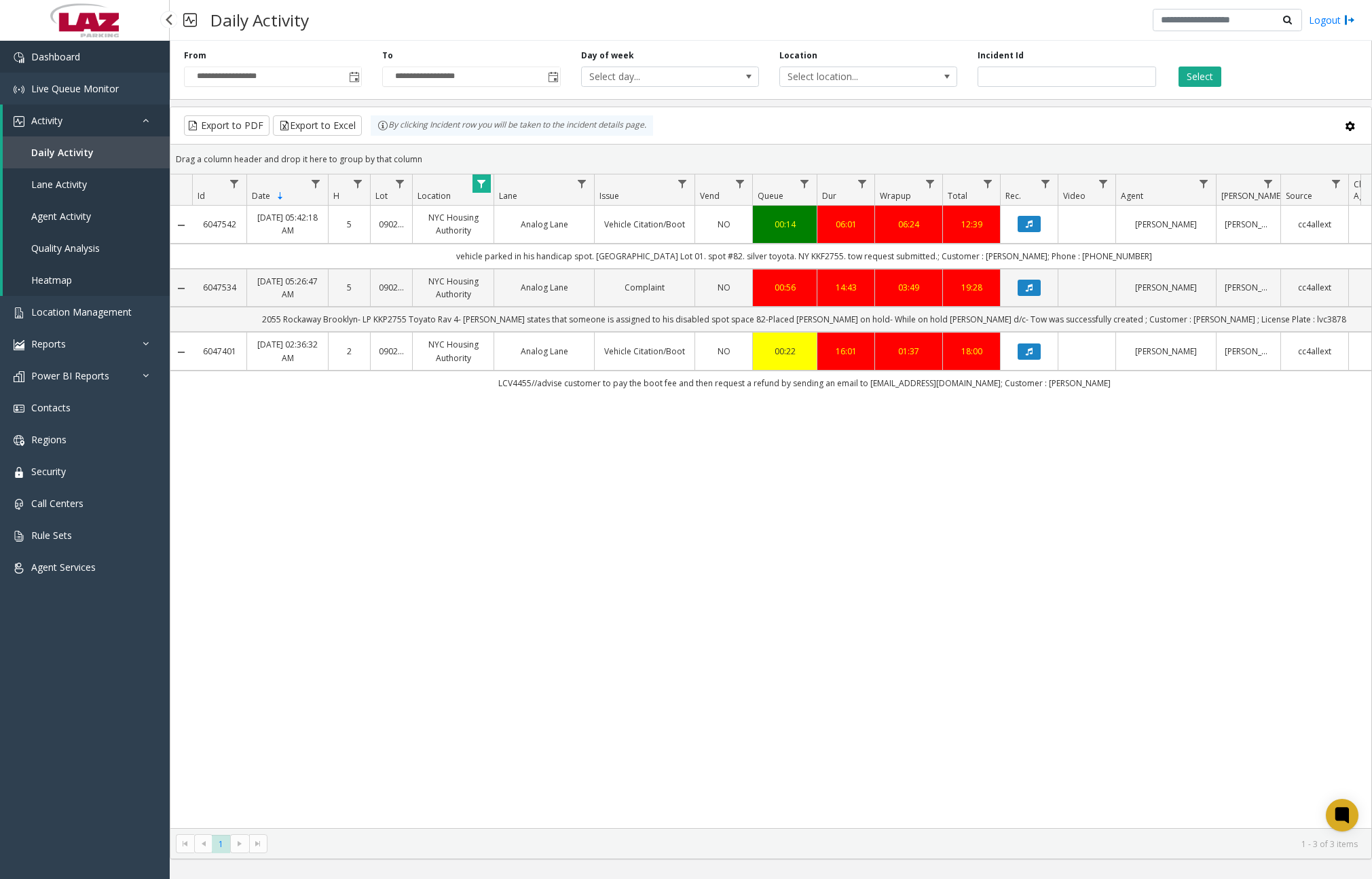
click at [100, 60] on link "Dashboard" at bounding box center [84, 57] width 170 height 32
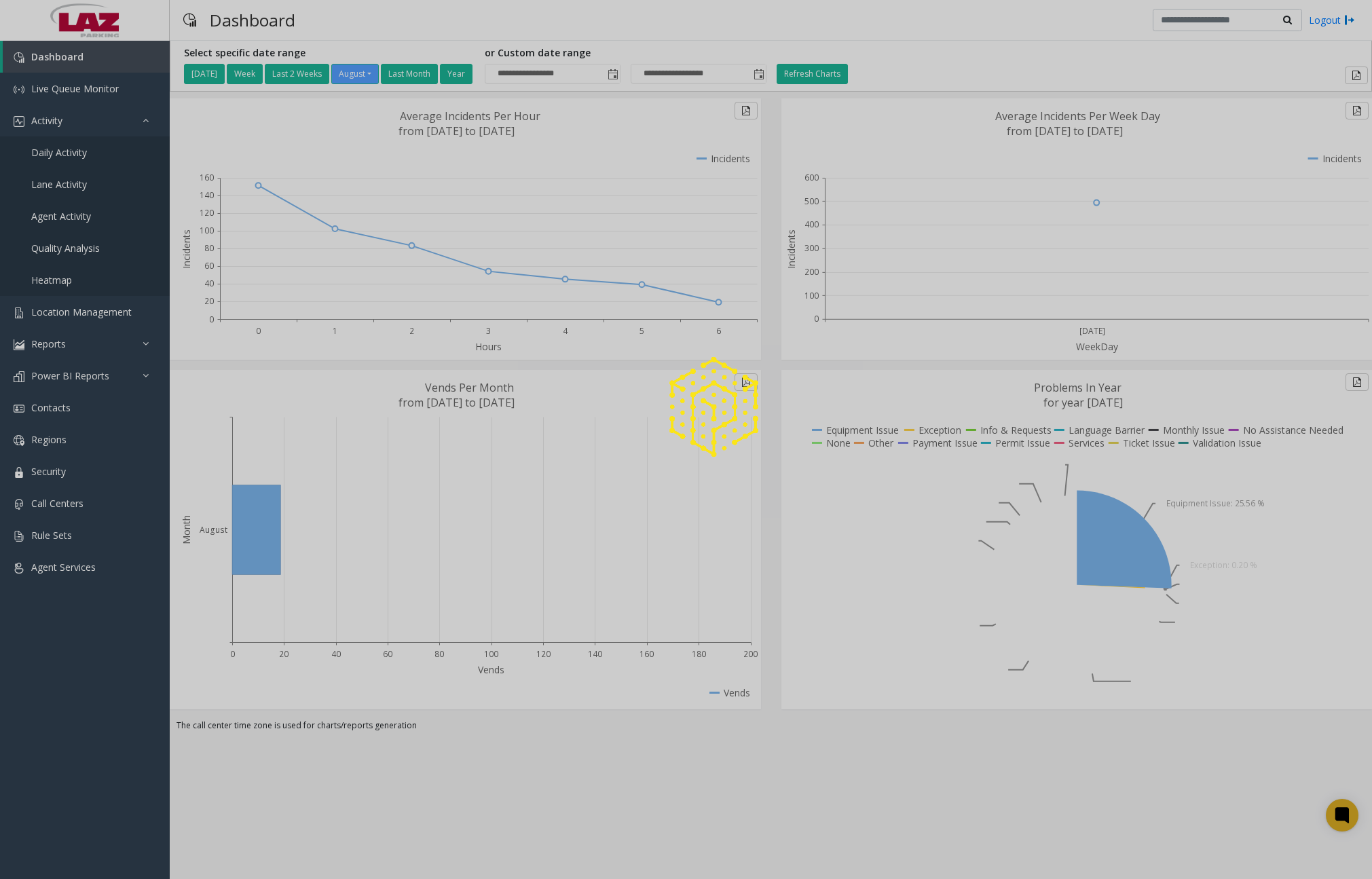
click at [81, 155] on span "Daily Activity" at bounding box center [59, 152] width 56 height 13
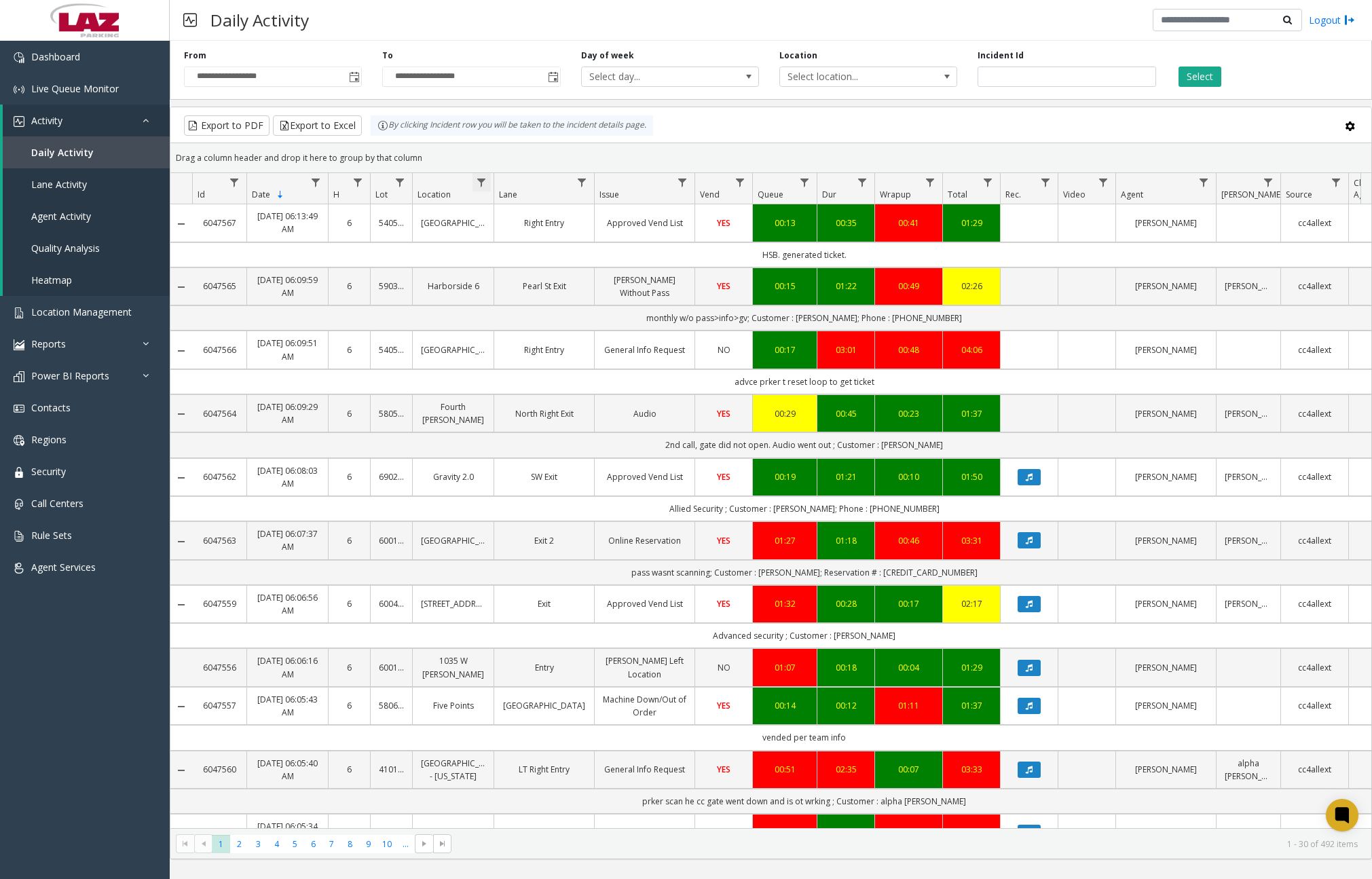
click at [484, 186] on span "Data table" at bounding box center [481, 182] width 11 height 11
click at [544, 252] on input "Location Filter" at bounding box center [540, 240] width 115 height 23
type input "******"
click at [572, 375] on button "Filter" at bounding box center [570, 367] width 56 height 30
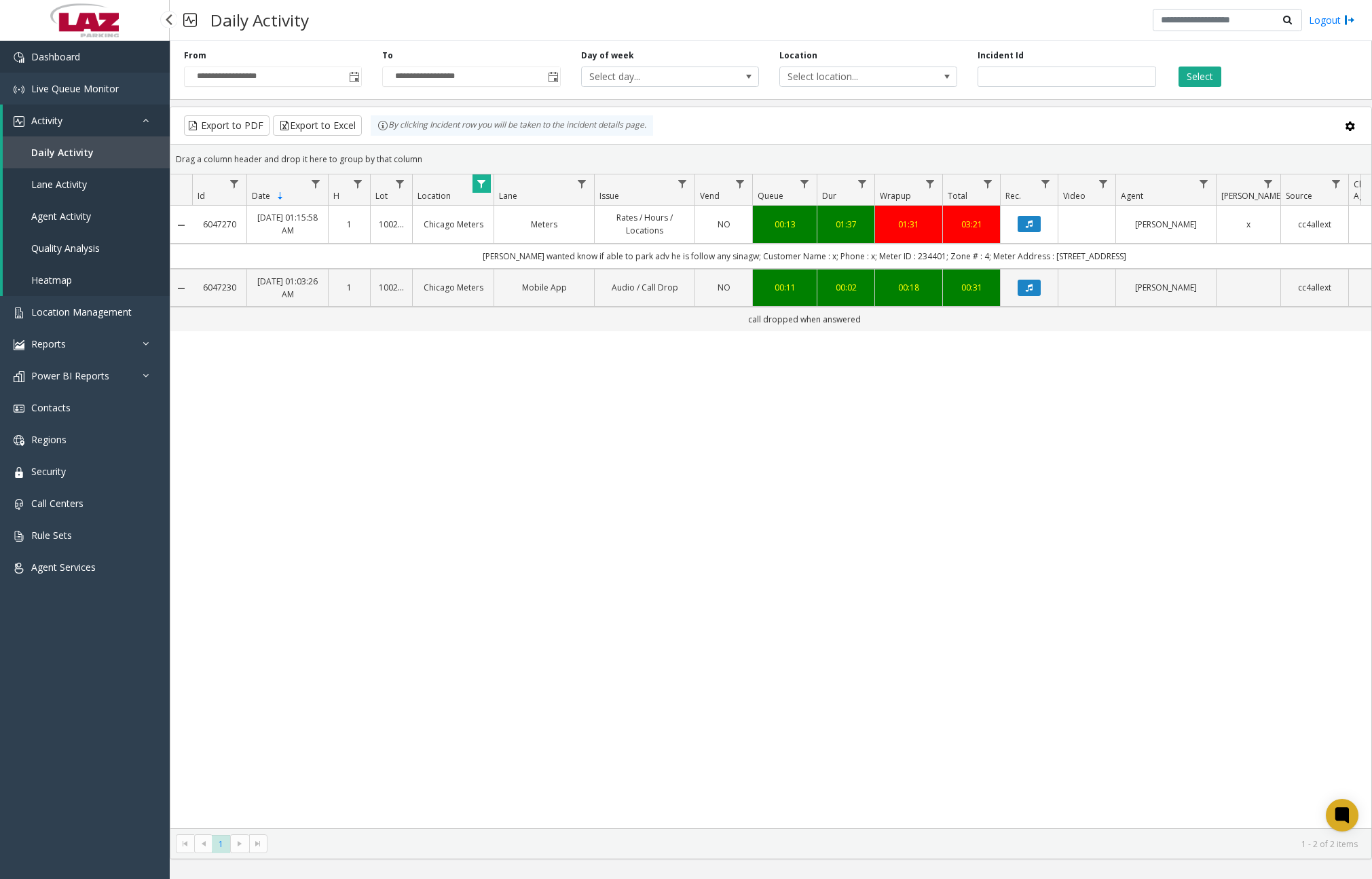
click at [82, 64] on link "Dashboard" at bounding box center [84, 57] width 170 height 32
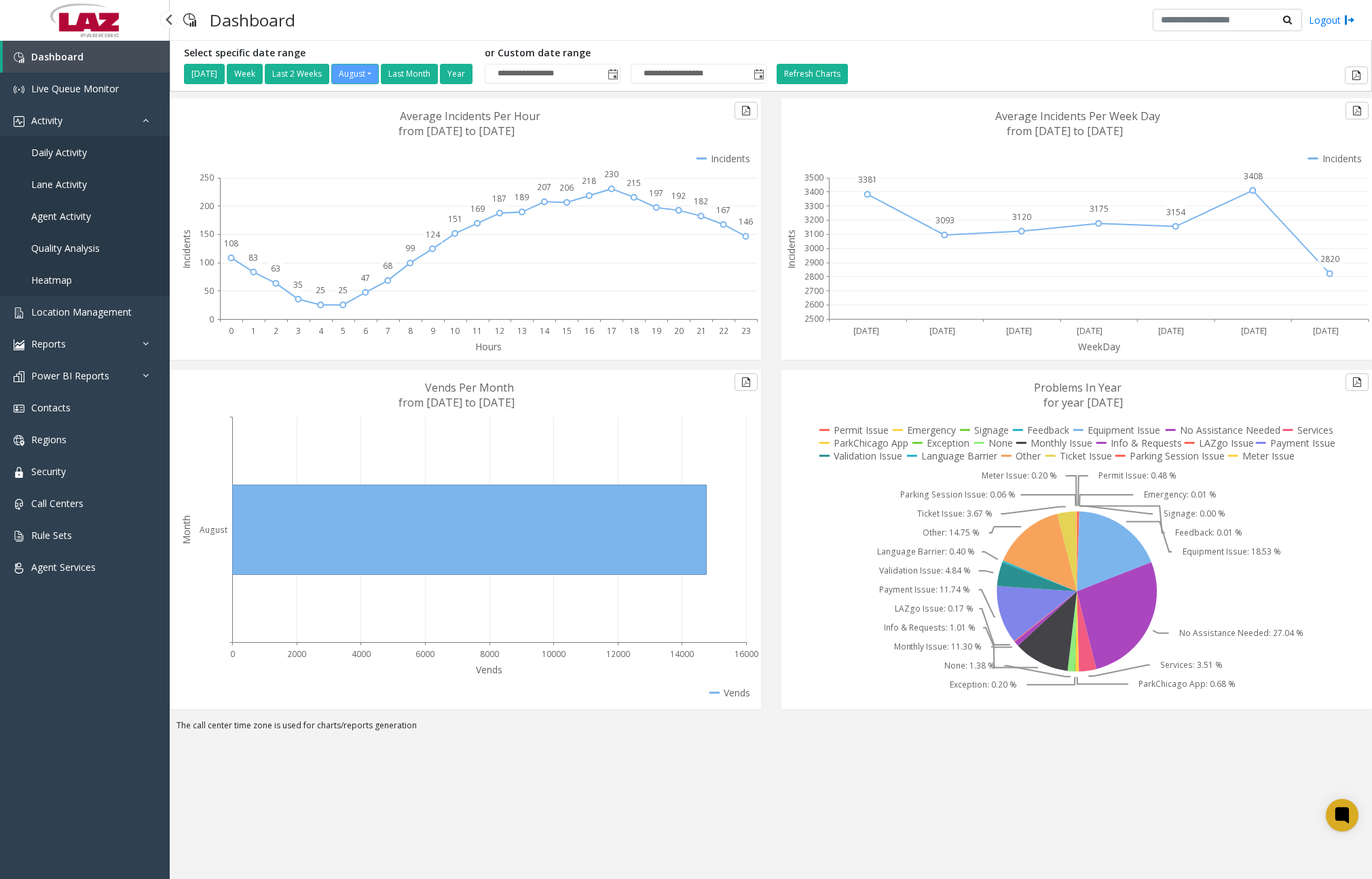
click at [98, 150] on link "Daily Activity" at bounding box center [84, 152] width 170 height 32
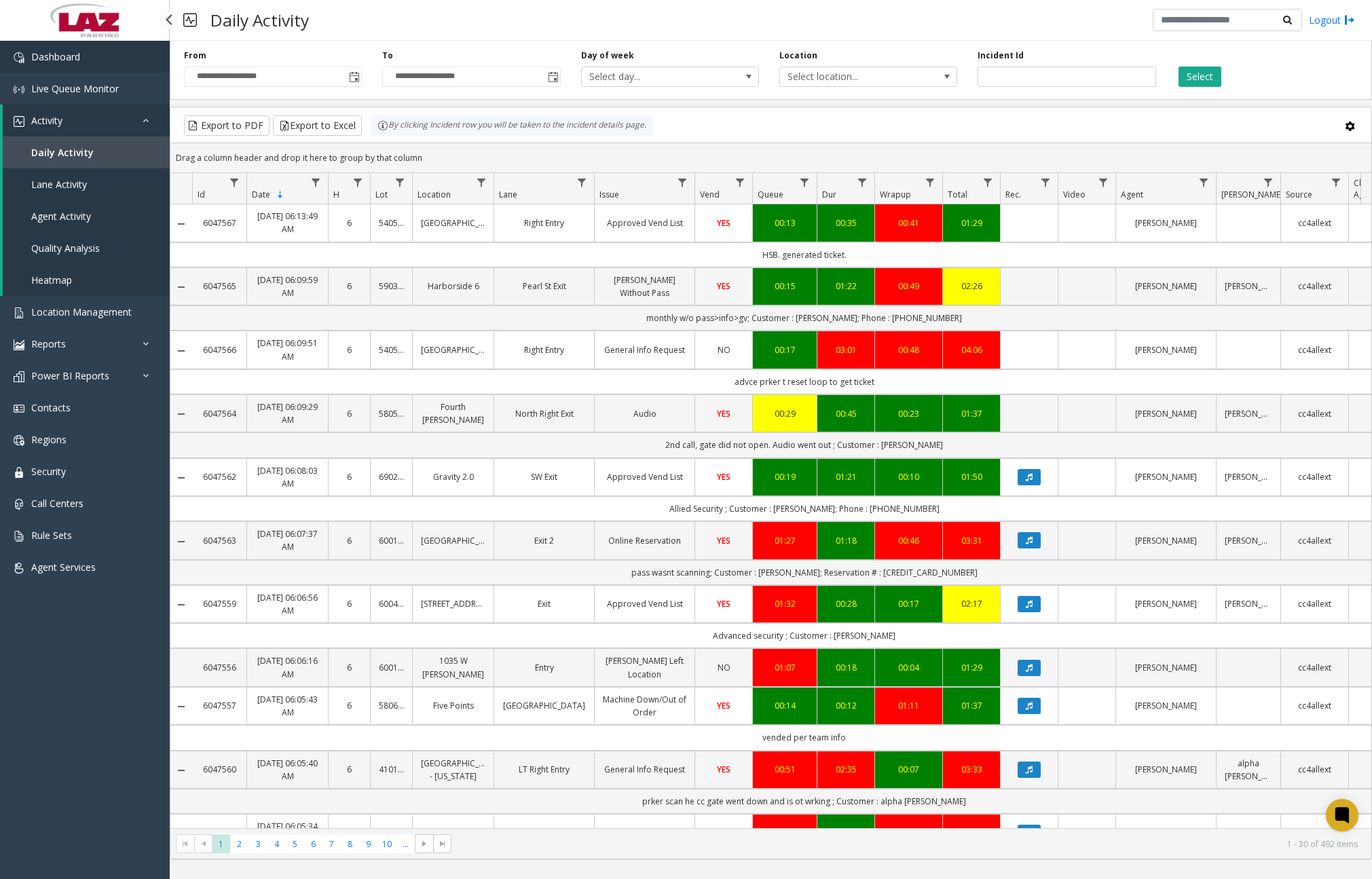
click at [107, 65] on link "Dashboard" at bounding box center [84, 57] width 170 height 32
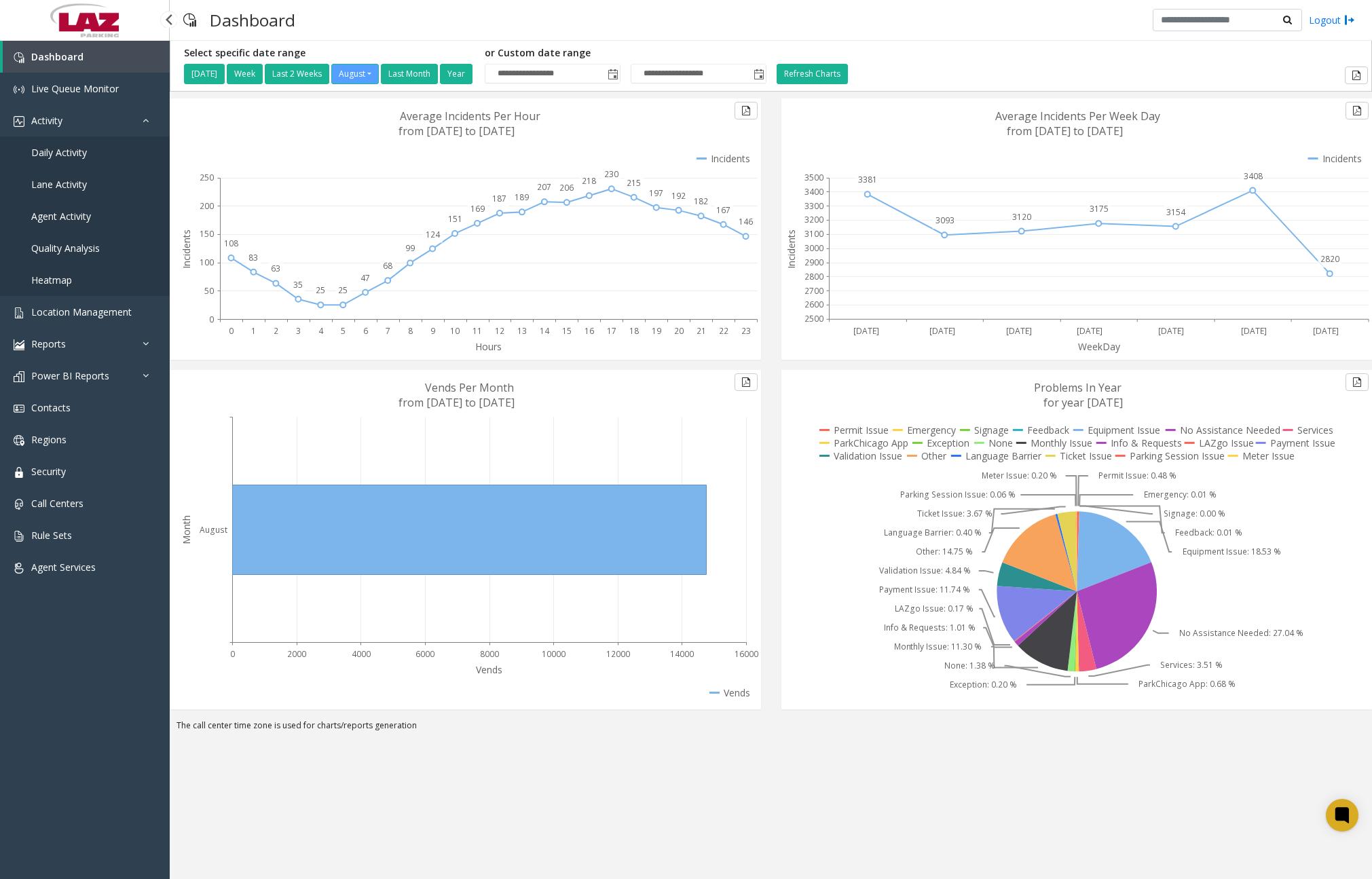
click at [72, 157] on span "Daily Activity" at bounding box center [59, 152] width 56 height 13
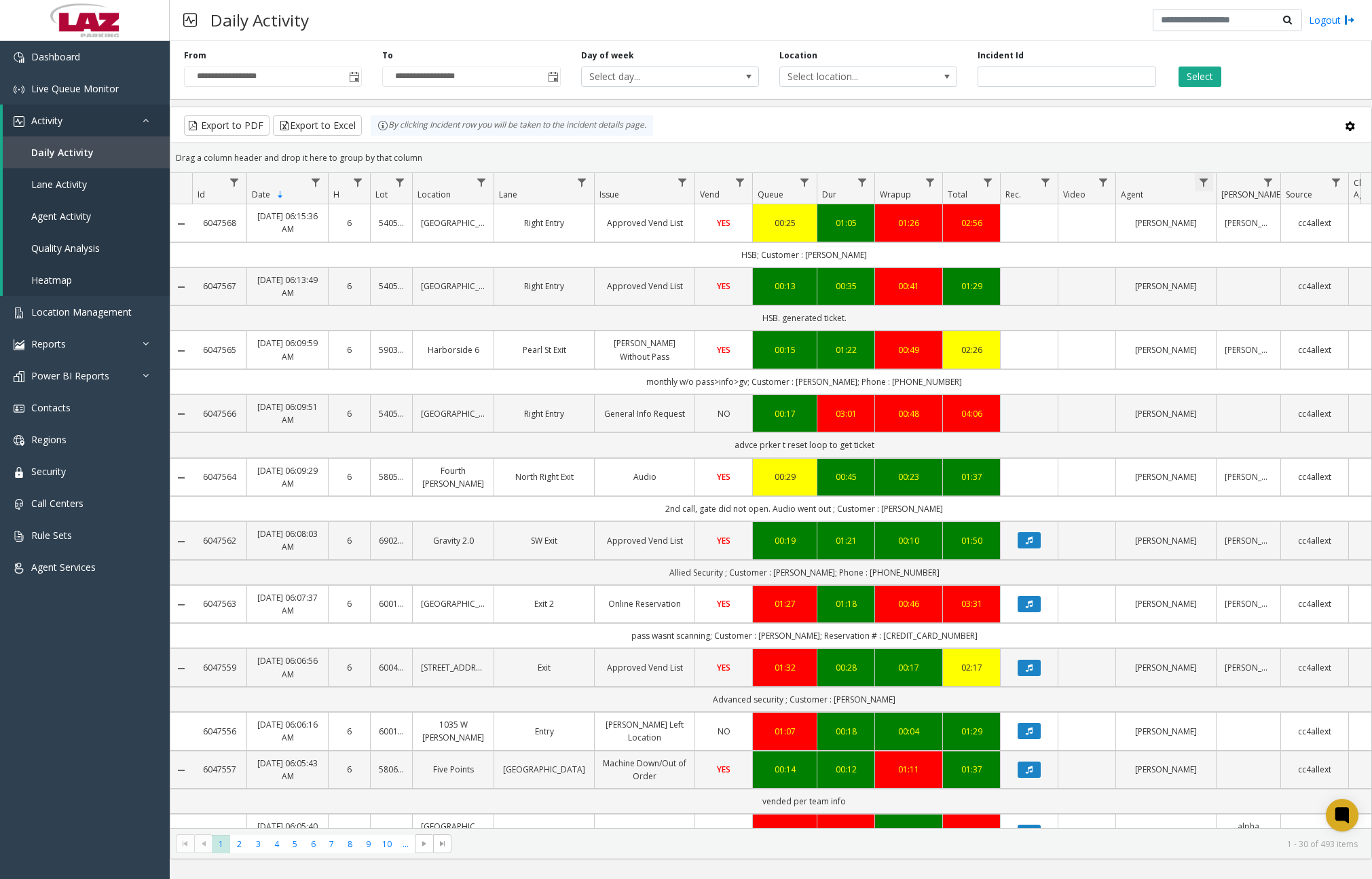
click at [1206, 182] on span "Data table" at bounding box center [1203, 182] width 11 height 11
click at [485, 180] on span "Data table" at bounding box center [481, 182] width 11 height 11
click at [554, 247] on input "Location Filter" at bounding box center [540, 240] width 115 height 23
type input "*********"
click at [550, 357] on button "Filter" at bounding box center [570, 367] width 56 height 30
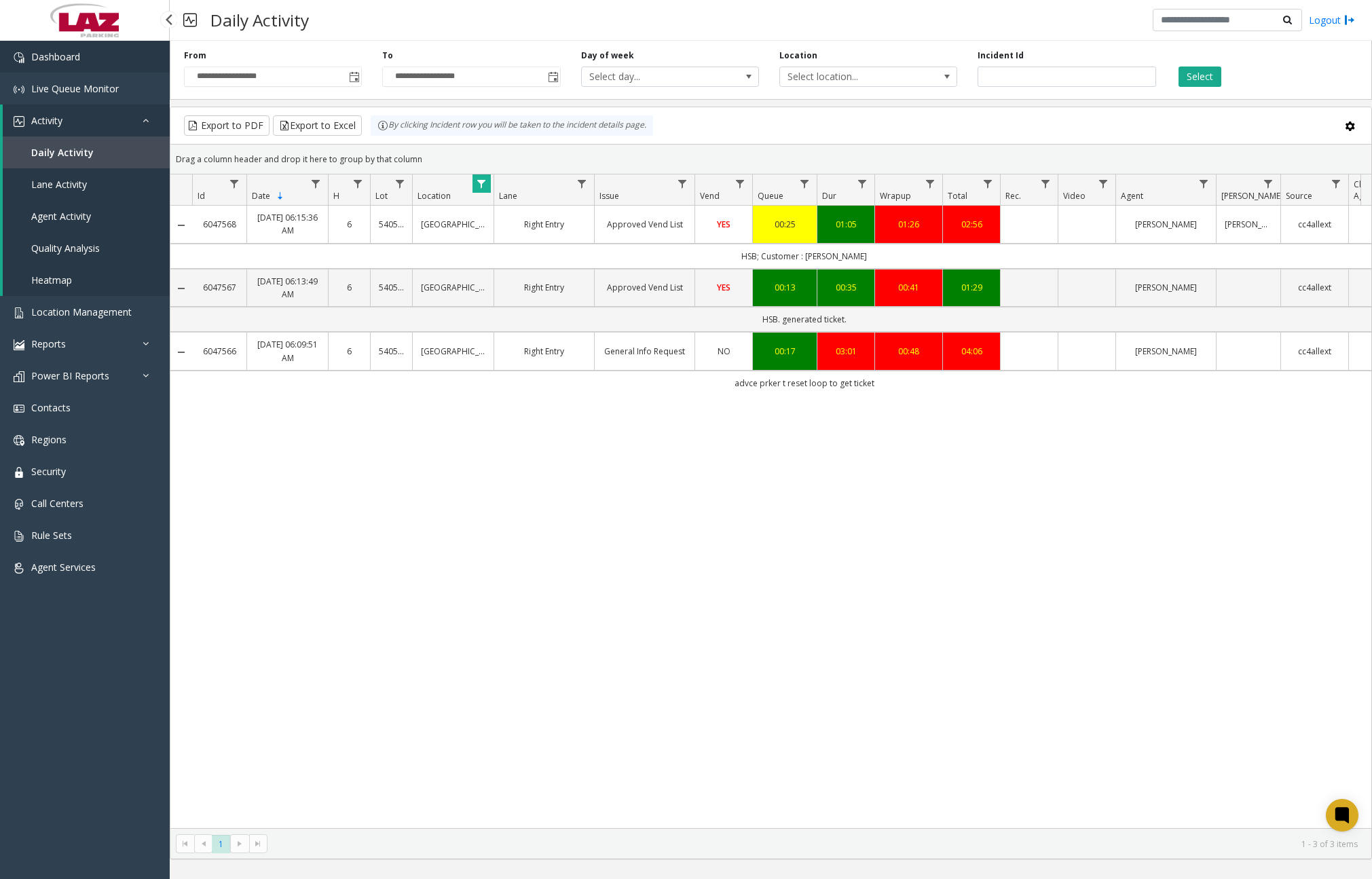
click at [124, 65] on link "Dashboard" at bounding box center [84, 57] width 170 height 32
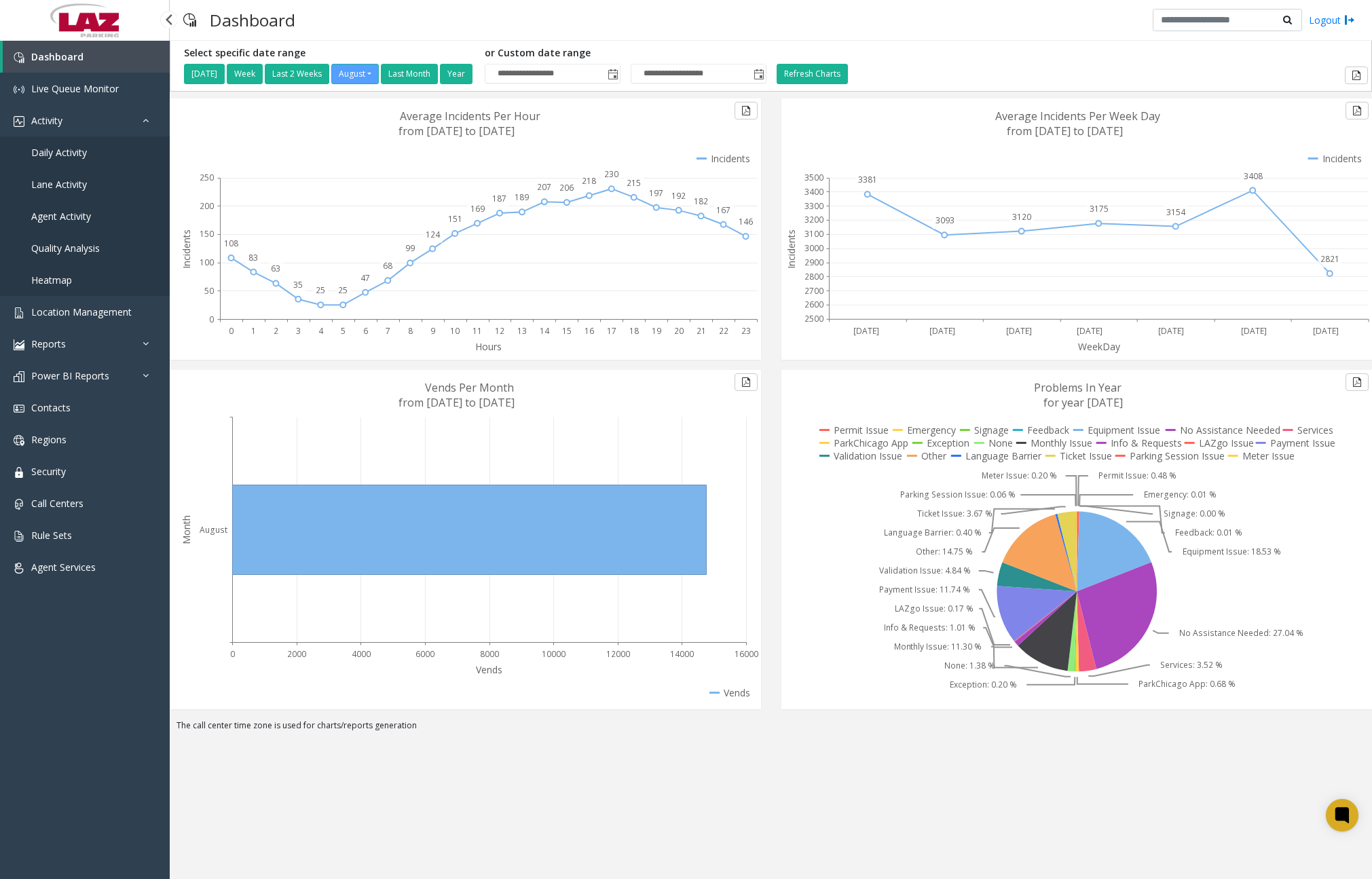
click at [73, 157] on span "Daily Activity" at bounding box center [59, 152] width 56 height 13
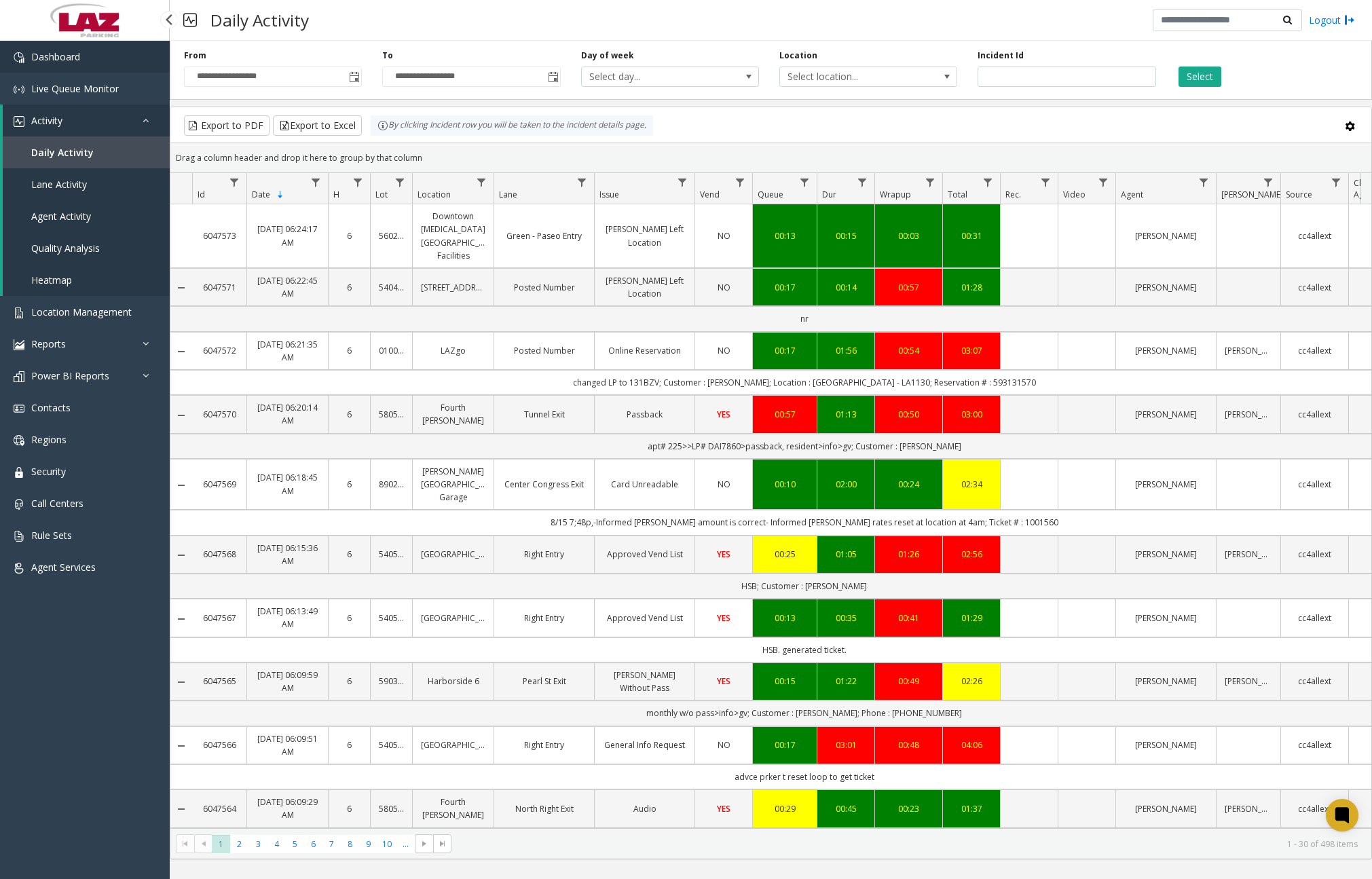
click at [82, 50] on link "Dashboard" at bounding box center [84, 57] width 170 height 32
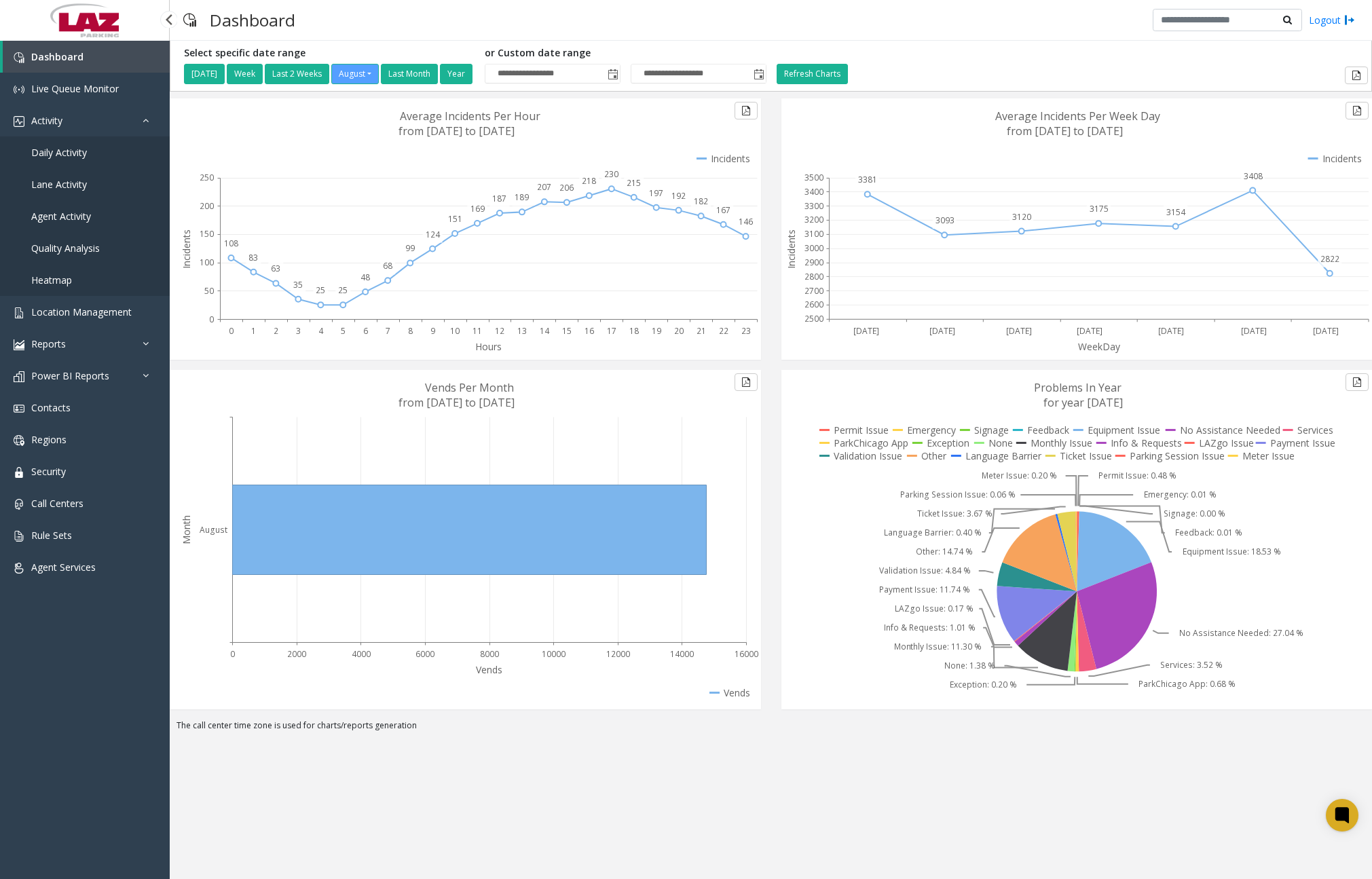
click at [92, 156] on link "Daily Activity" at bounding box center [84, 152] width 170 height 32
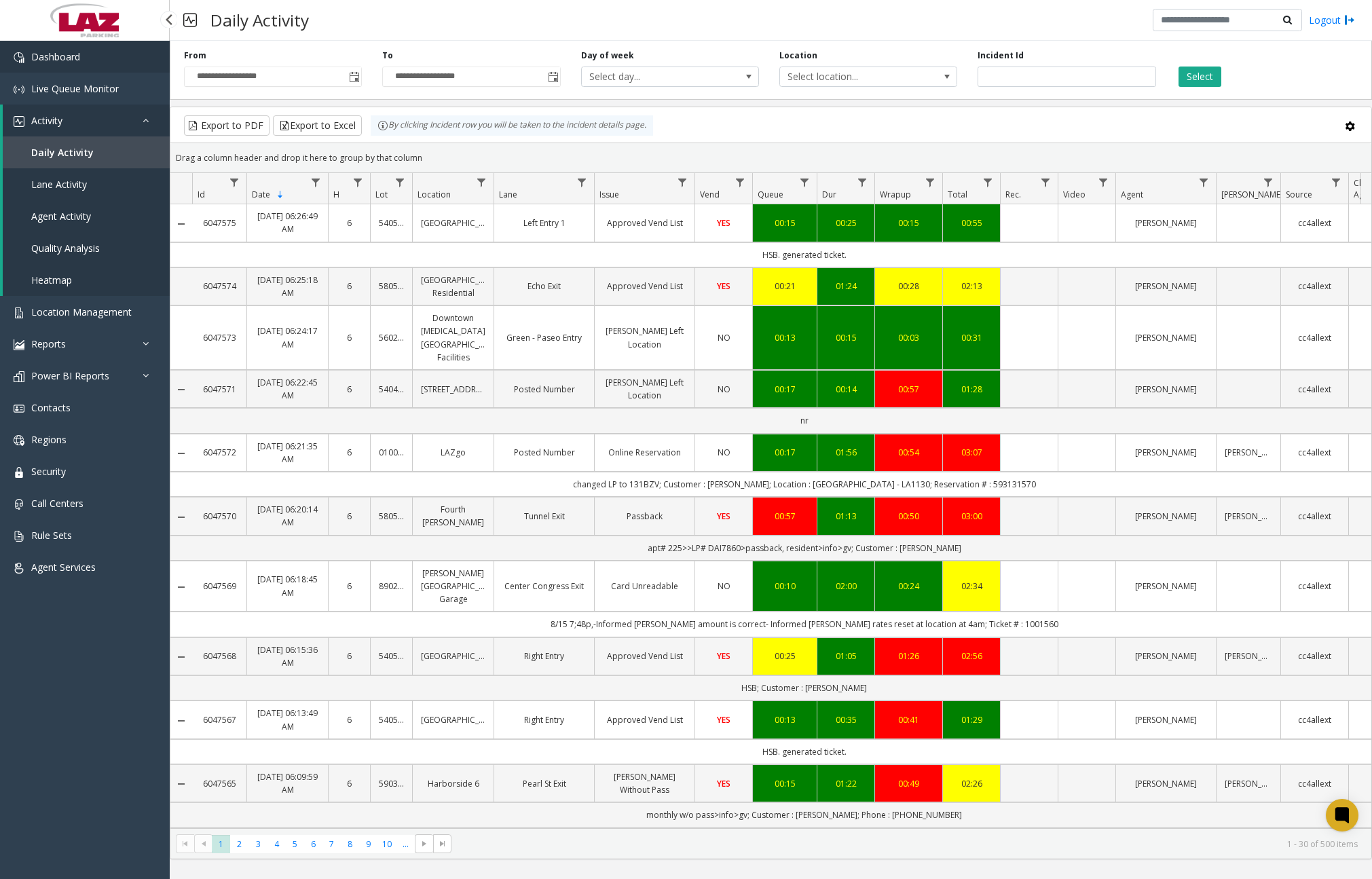
click at [128, 65] on link "Dashboard" at bounding box center [84, 57] width 170 height 32
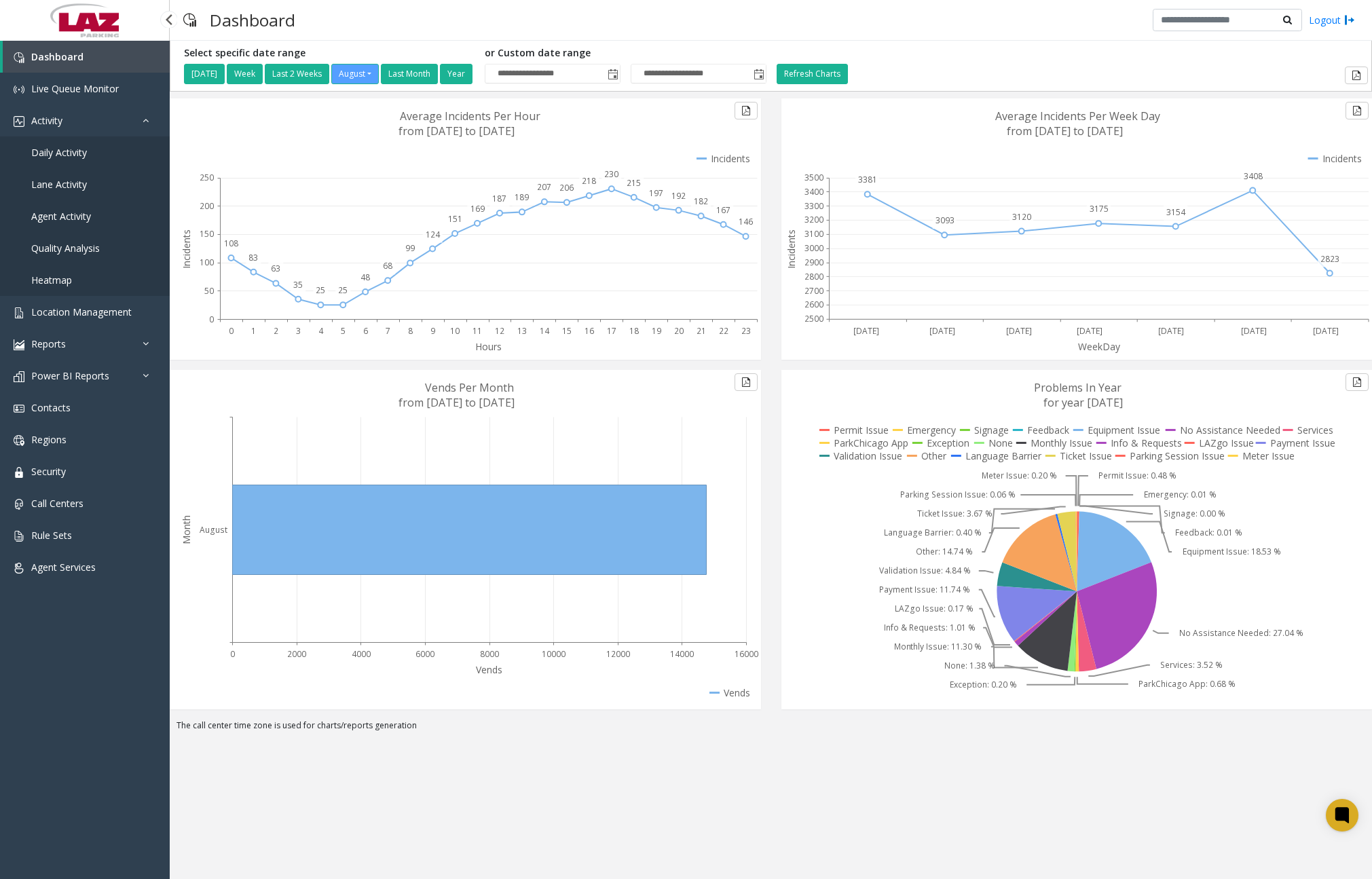
click at [99, 158] on link "Daily Activity" at bounding box center [84, 152] width 170 height 32
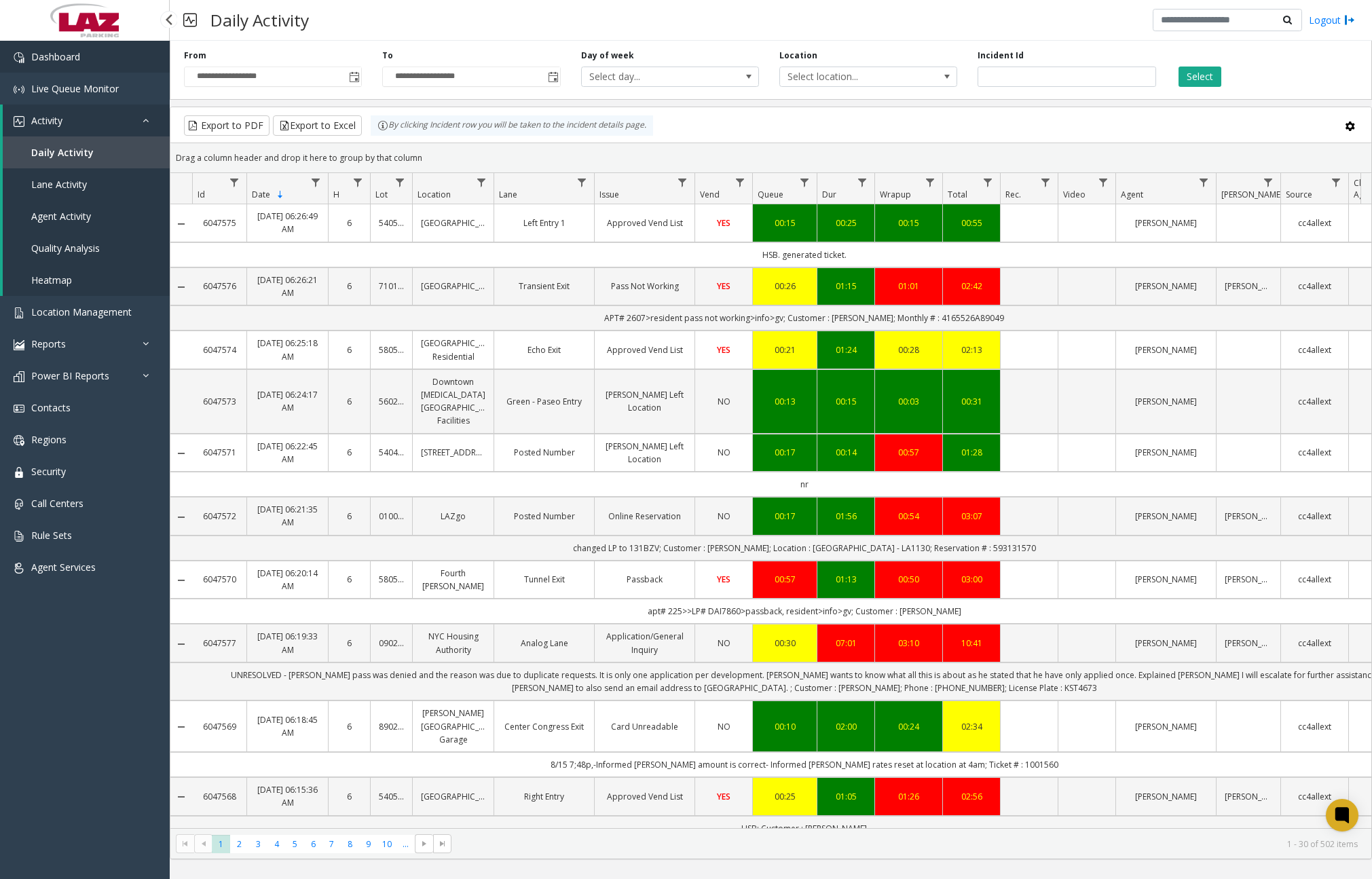
click at [141, 66] on link "Dashboard" at bounding box center [84, 57] width 170 height 32
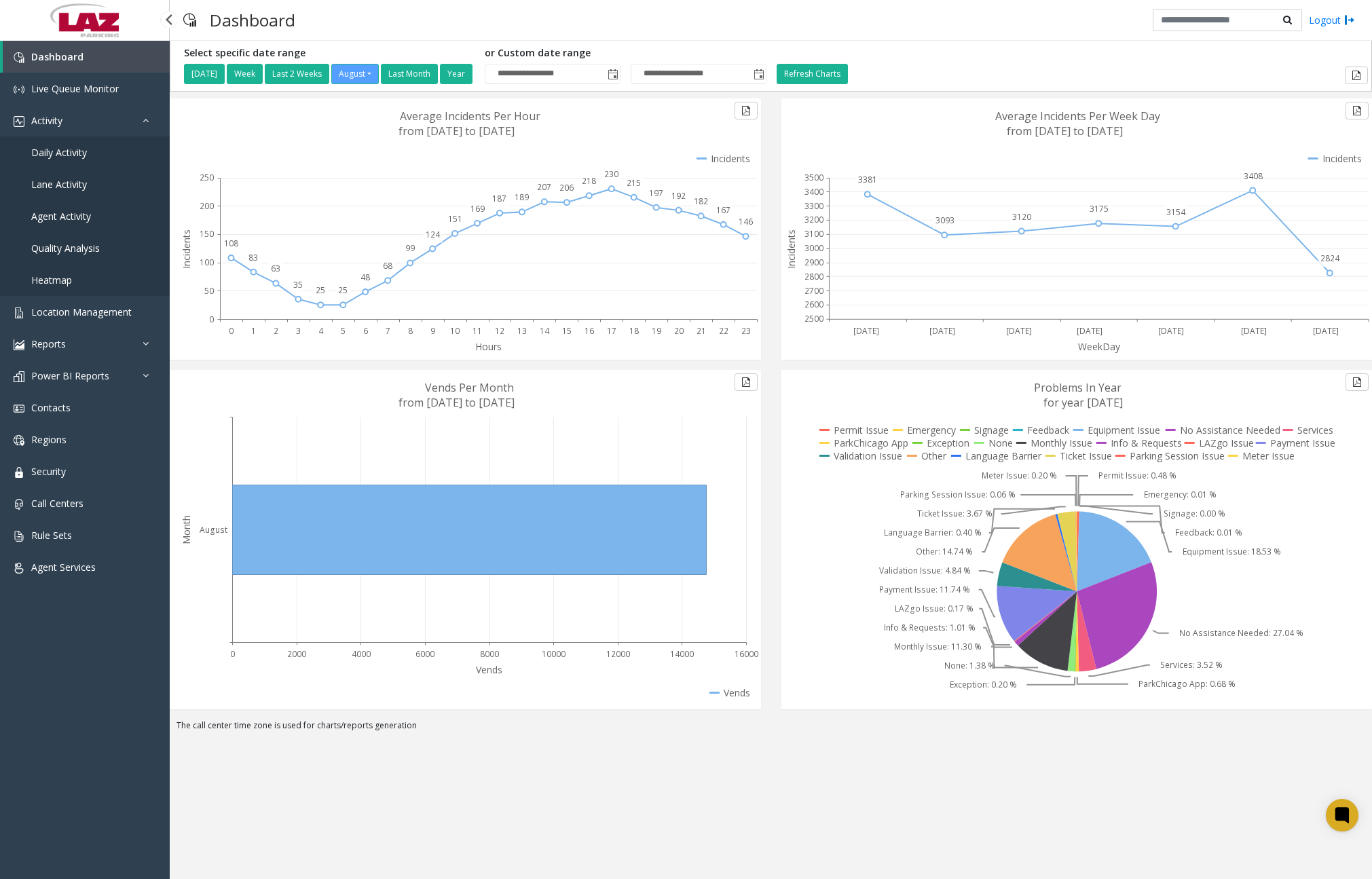
click at [87, 158] on link "Daily Activity" at bounding box center [84, 152] width 170 height 32
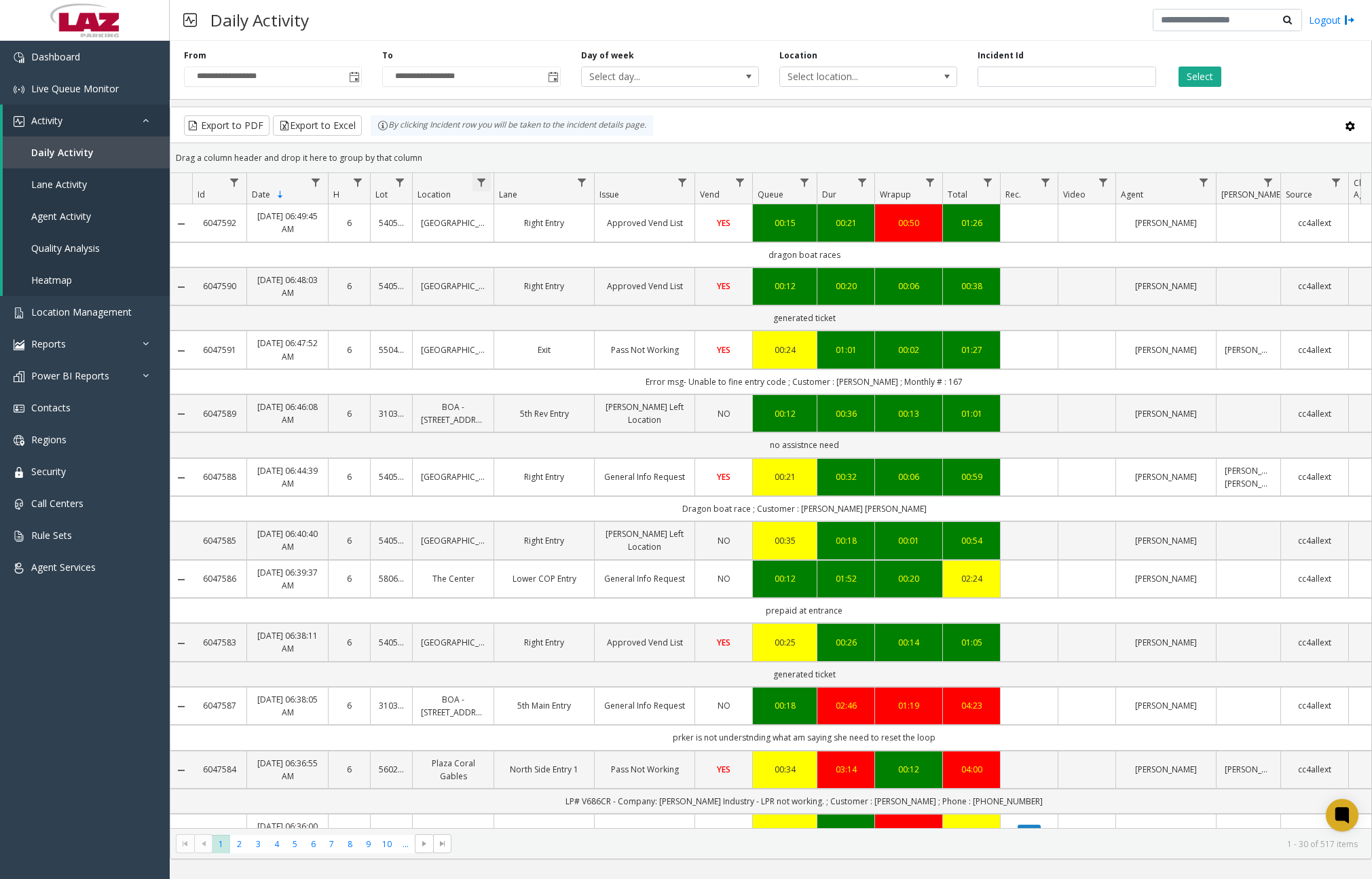
click at [480, 179] on span "Data table" at bounding box center [481, 182] width 11 height 11
click at [545, 240] on input "Location Filter" at bounding box center [540, 240] width 115 height 23
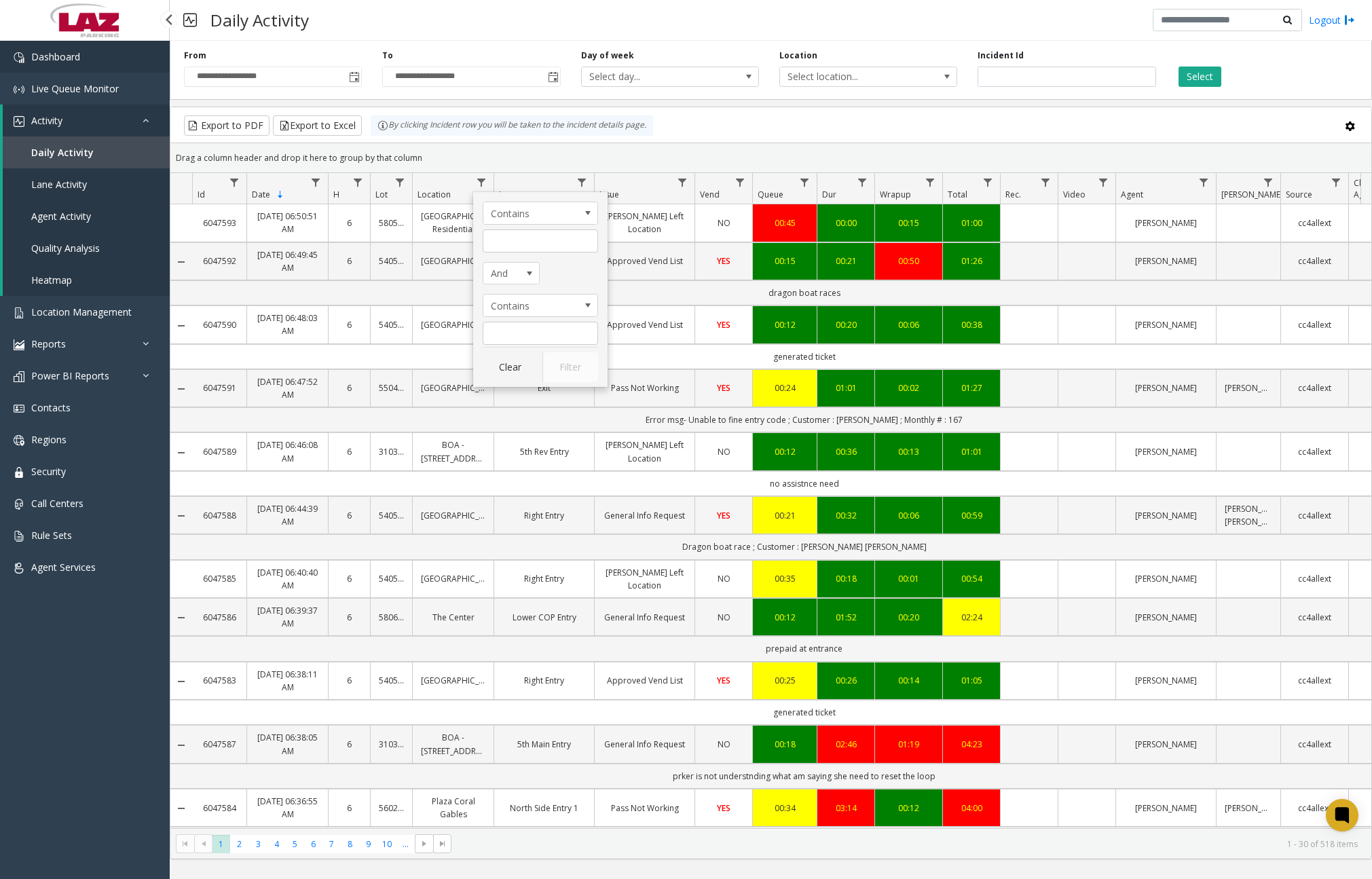
click at [47, 53] on span "Dashboard" at bounding box center [55, 57] width 49 height 13
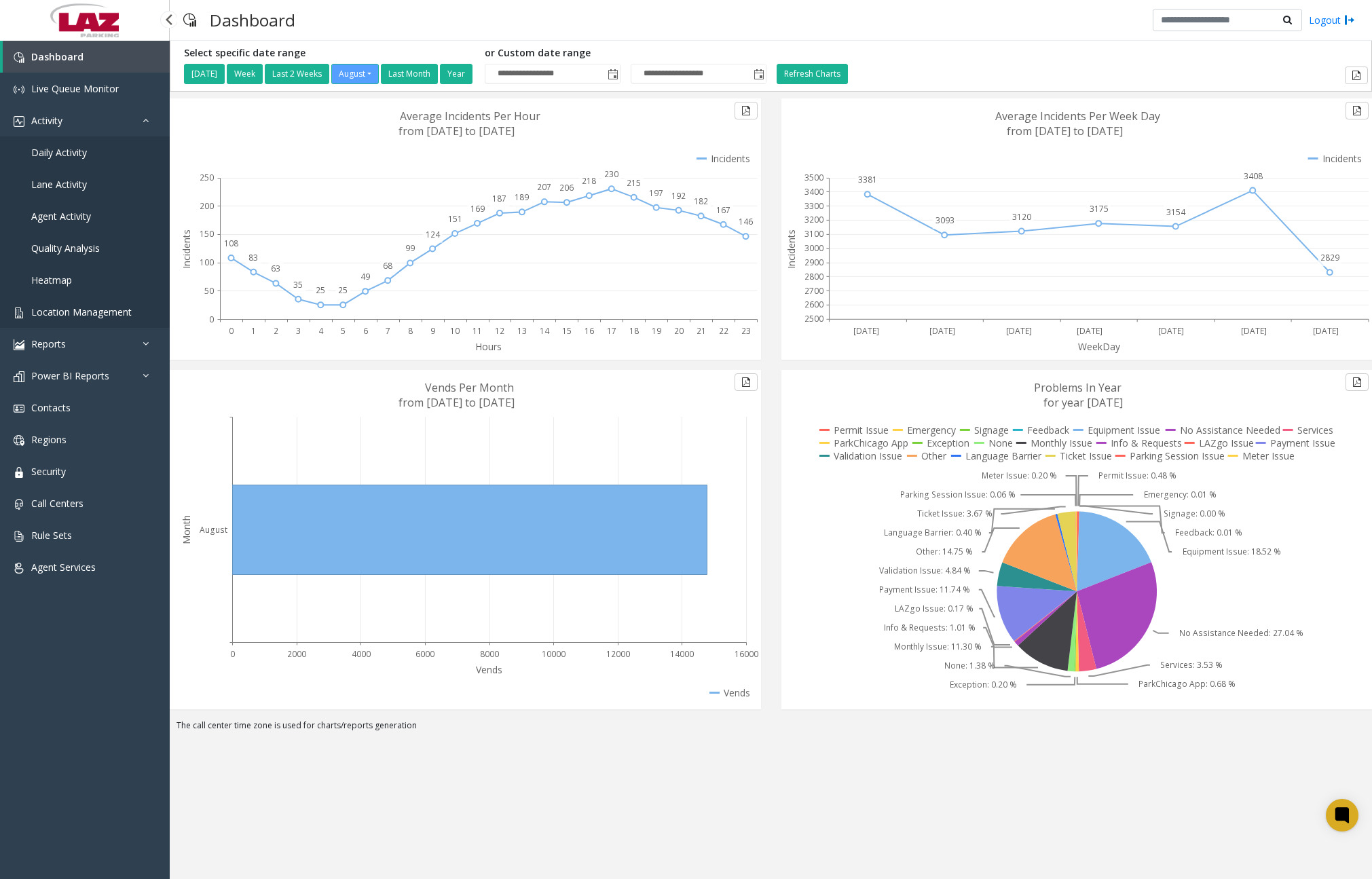
click at [85, 307] on span "Location Management" at bounding box center [81, 311] width 100 height 13
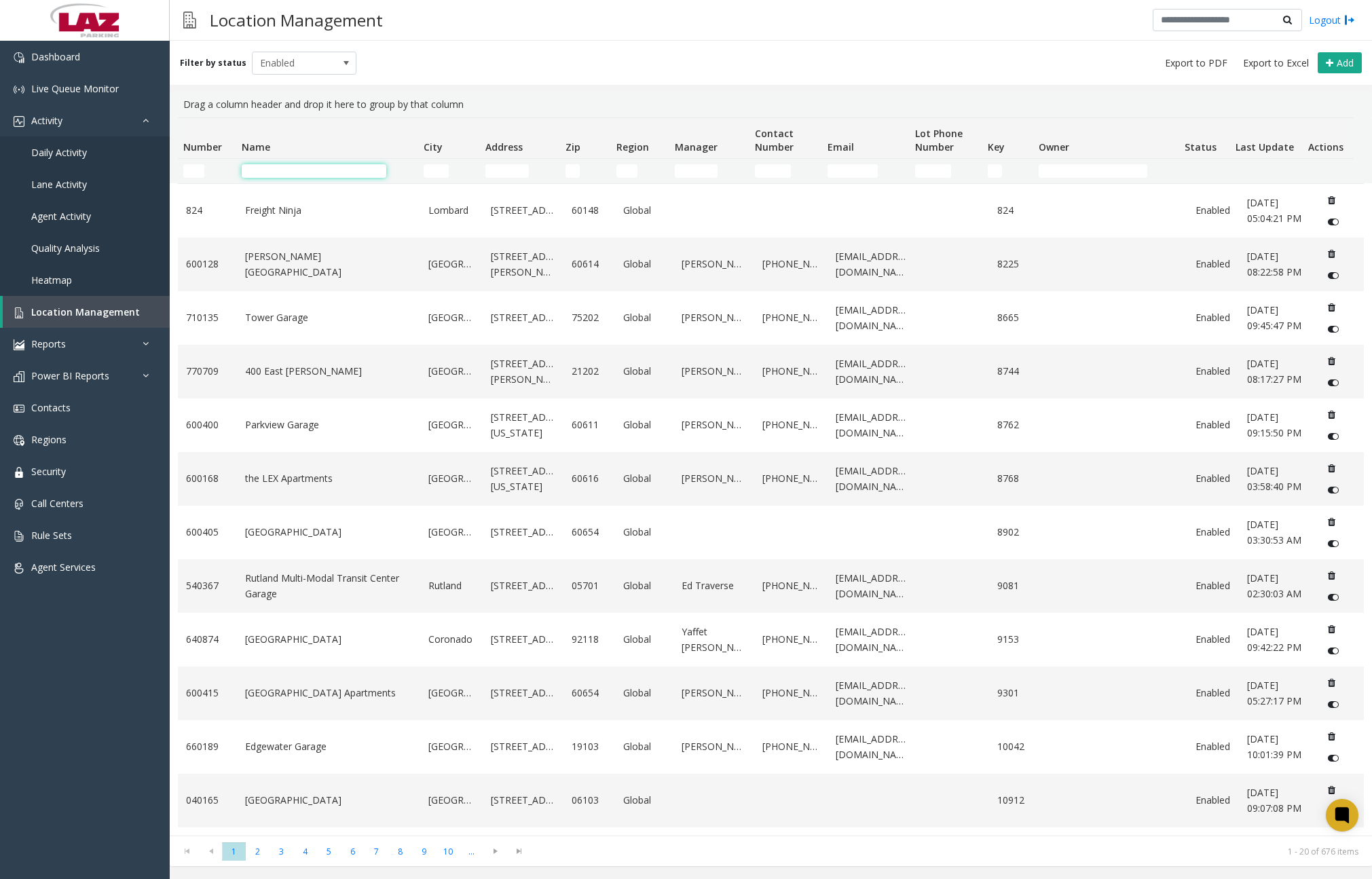
click at [350, 167] on input "Name Filter" at bounding box center [314, 171] width 145 height 14
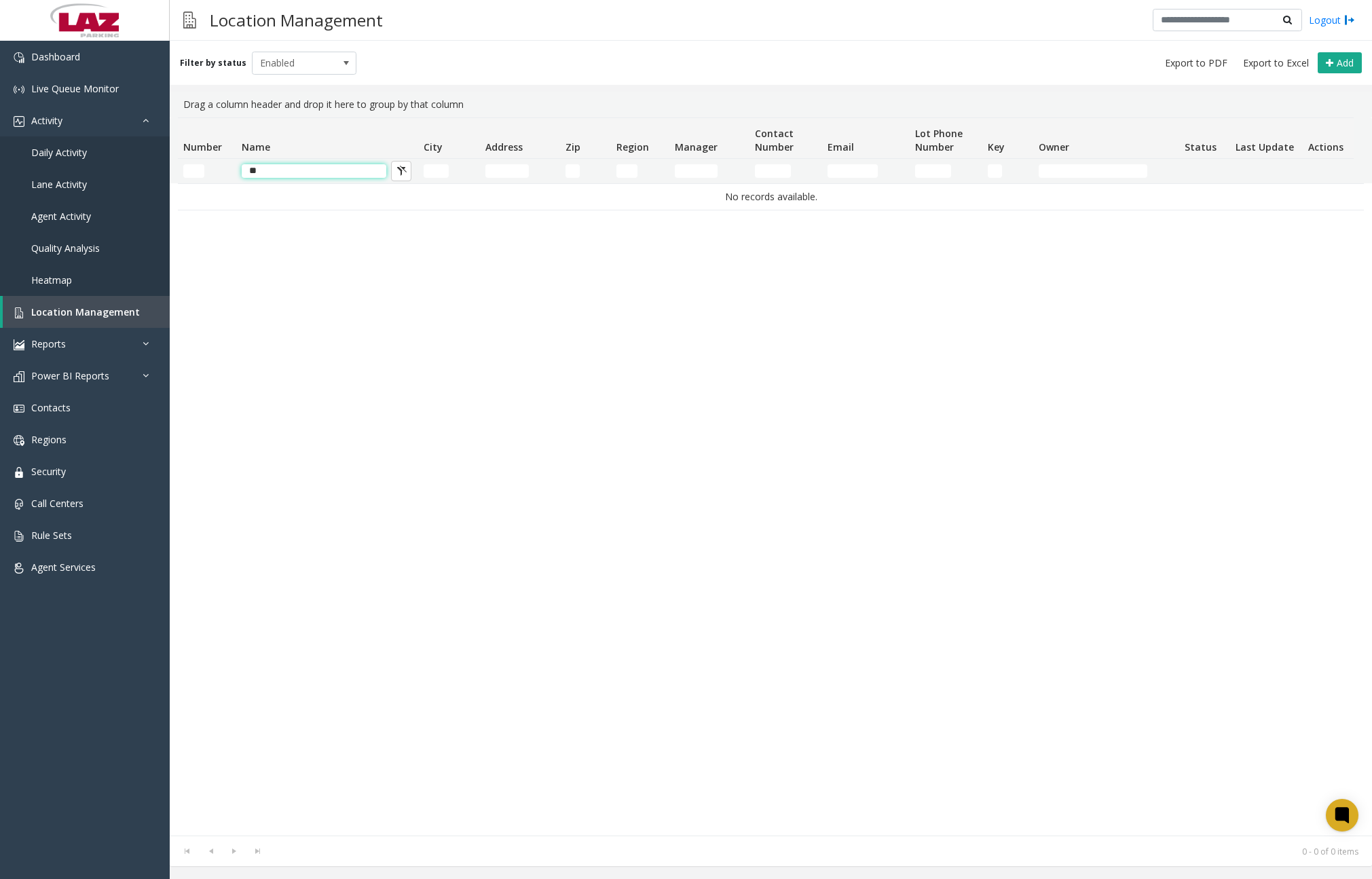
type input "*"
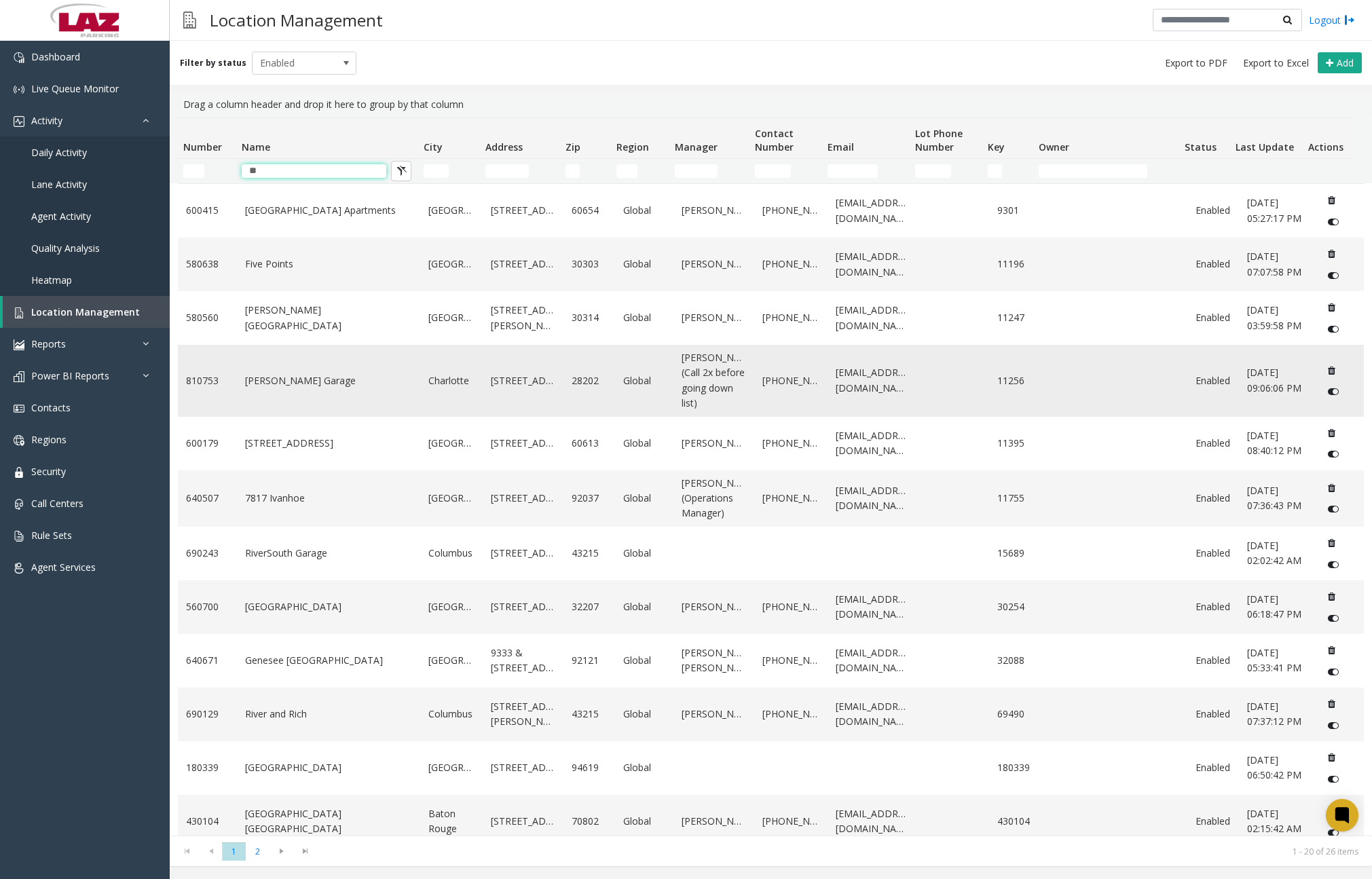
type input "**"
click at [325, 381] on link "Ivey's Garage" at bounding box center [328, 381] width 167 height 15
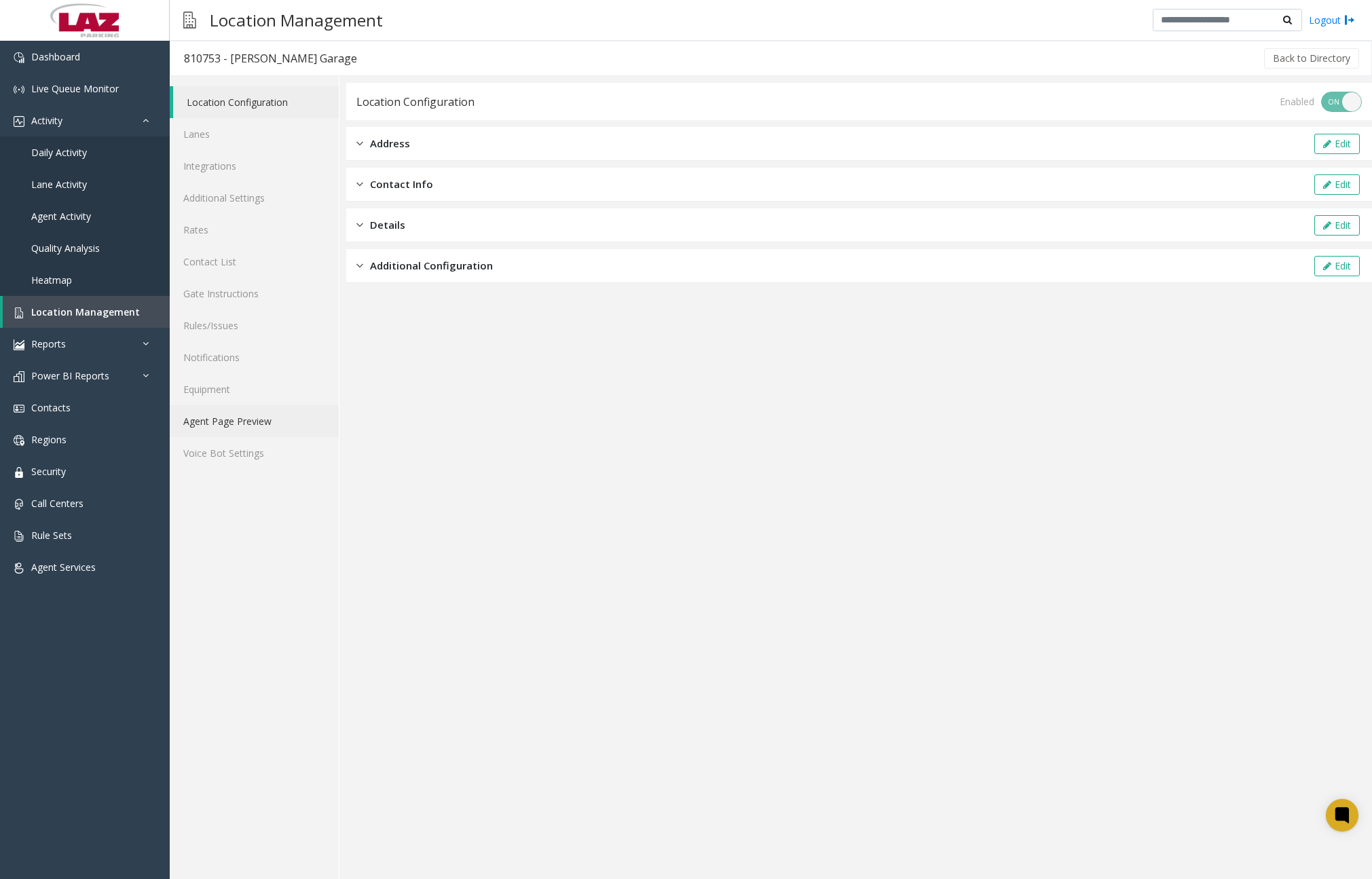
click at [258, 412] on link "Agent Page Preview" at bounding box center [254, 421] width 169 height 32
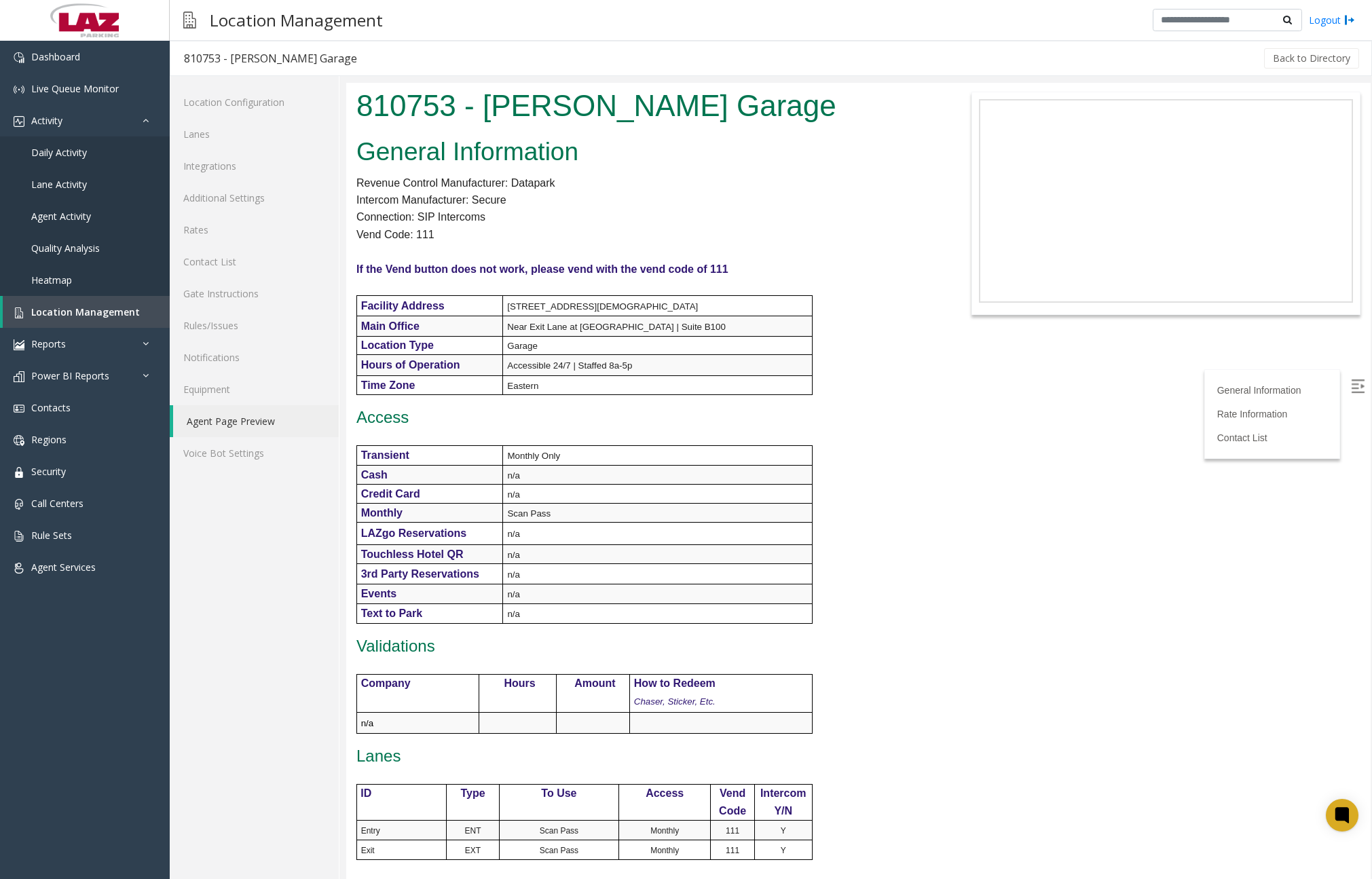
scroll to position [205, 0]
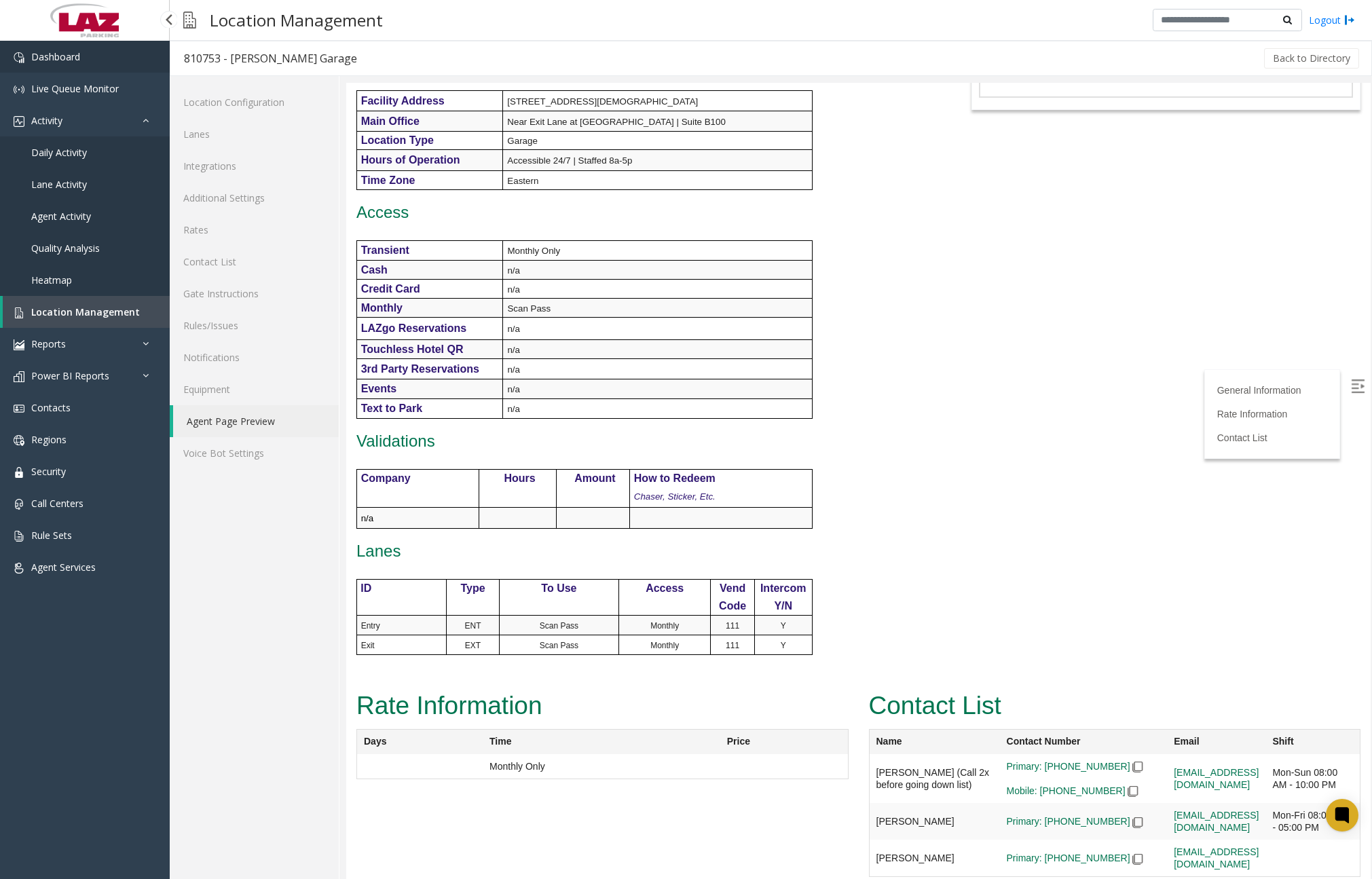
click at [91, 65] on link "Dashboard" at bounding box center [84, 57] width 170 height 32
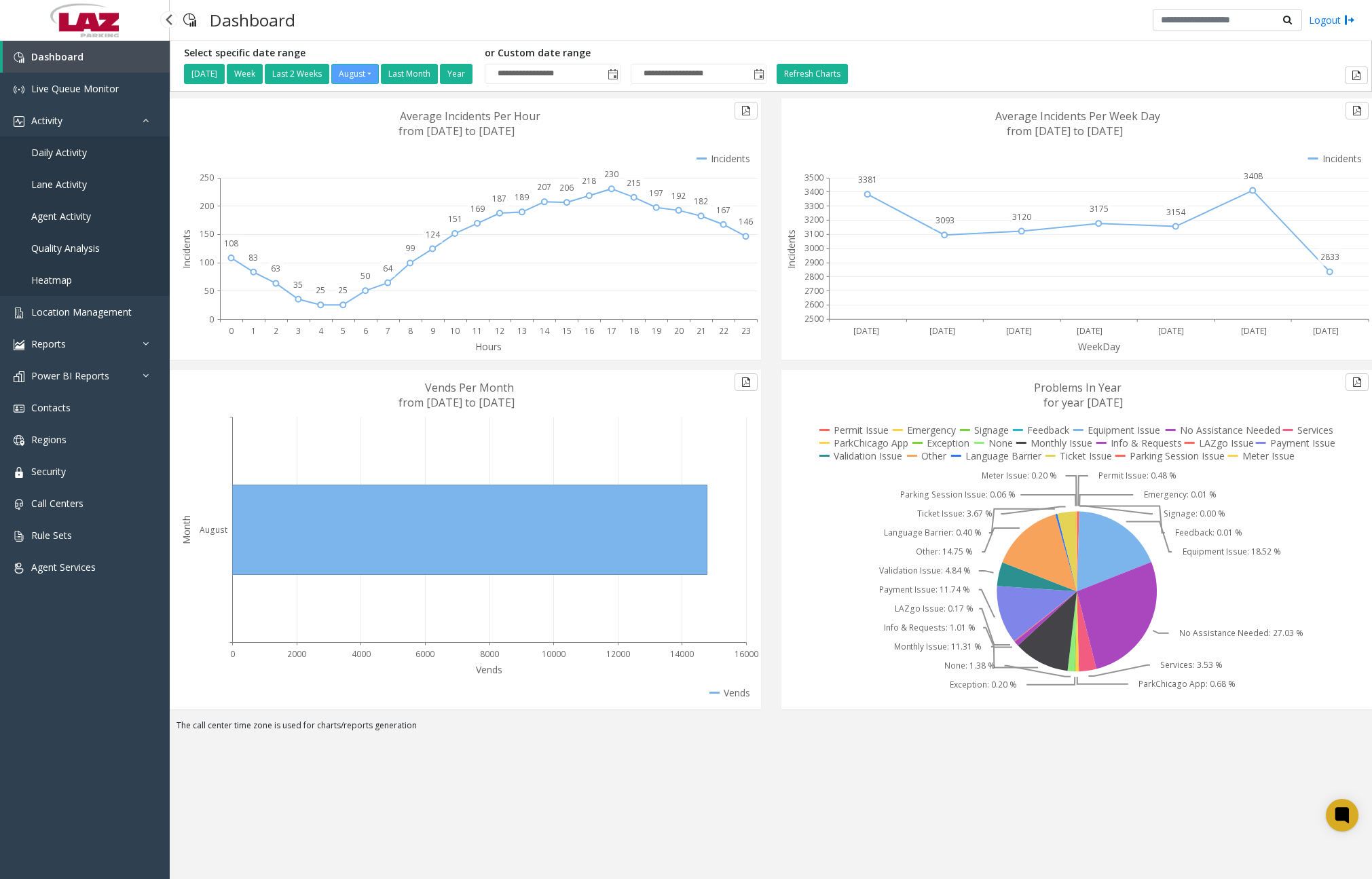
click at [96, 153] on link "Daily Activity" at bounding box center [84, 152] width 170 height 32
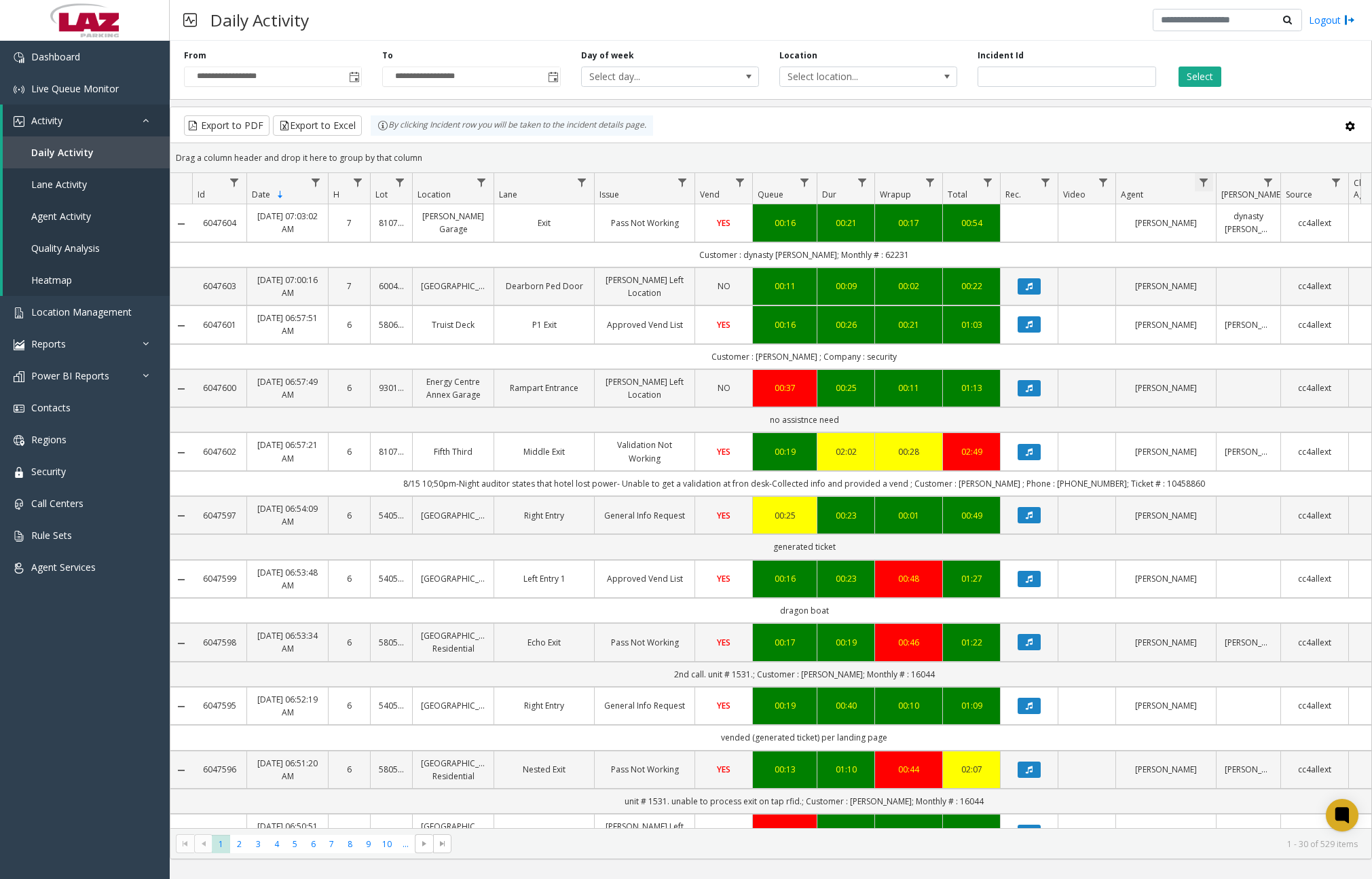
click at [1208, 182] on span "Data table" at bounding box center [1203, 182] width 11 height 11
click at [1231, 242] on input "Agent Filter" at bounding box center [1262, 240] width 115 height 23
type input "******"
click at [1305, 365] on button "Filter" at bounding box center [1292, 367] width 56 height 30
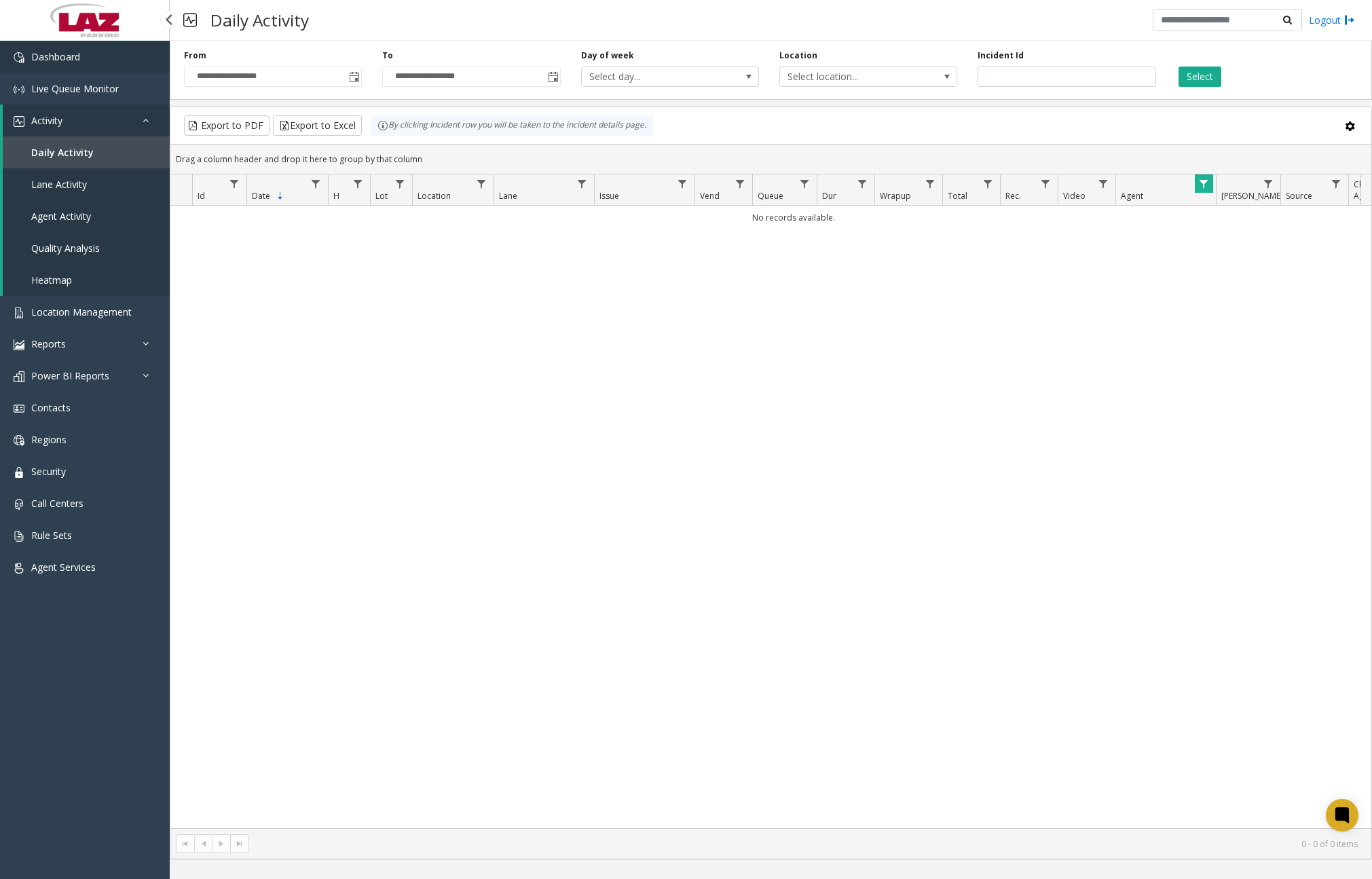
click at [100, 61] on link "Dashboard" at bounding box center [84, 57] width 170 height 32
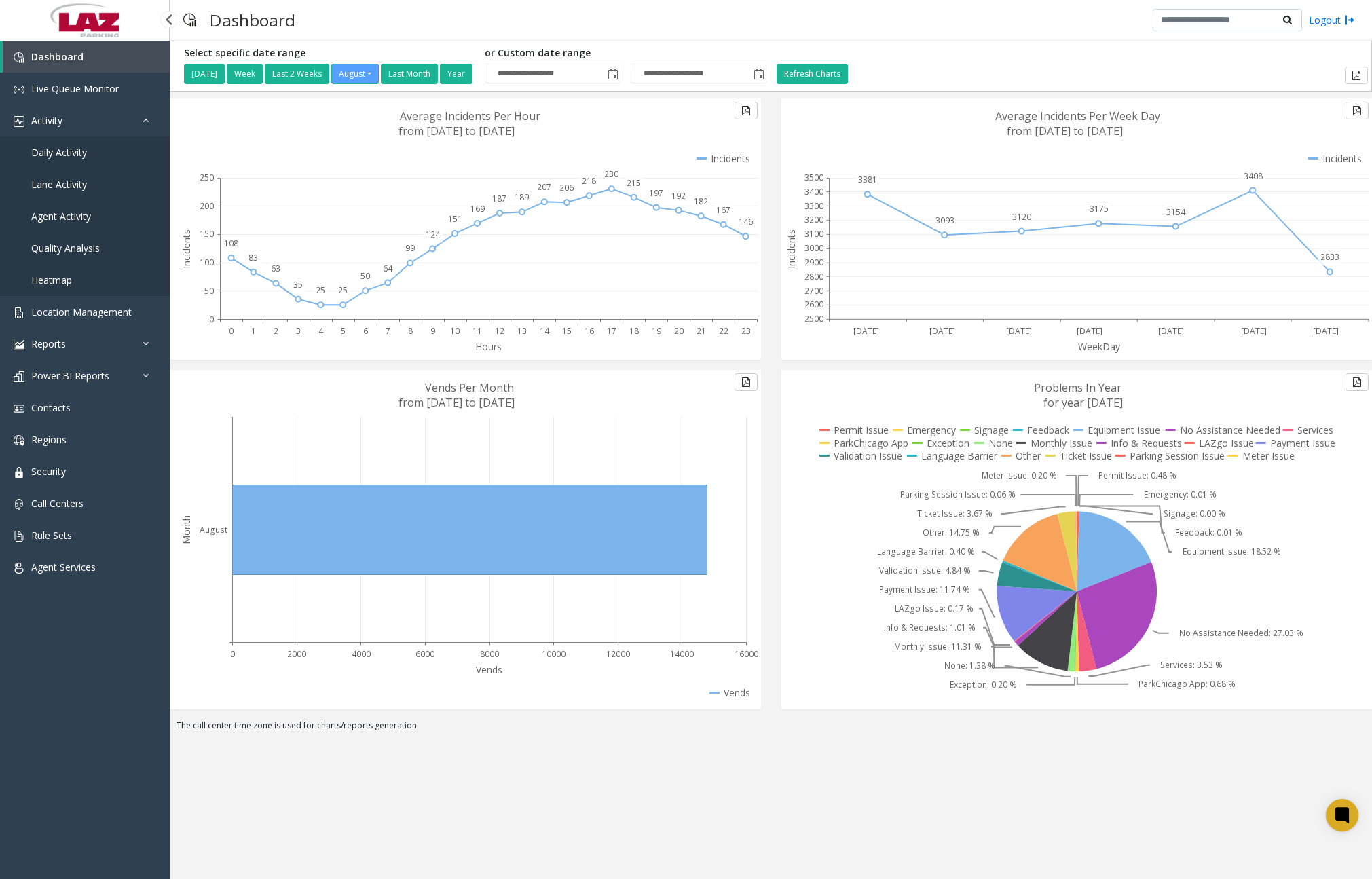
click at [65, 155] on span "Daily Activity" at bounding box center [59, 152] width 56 height 13
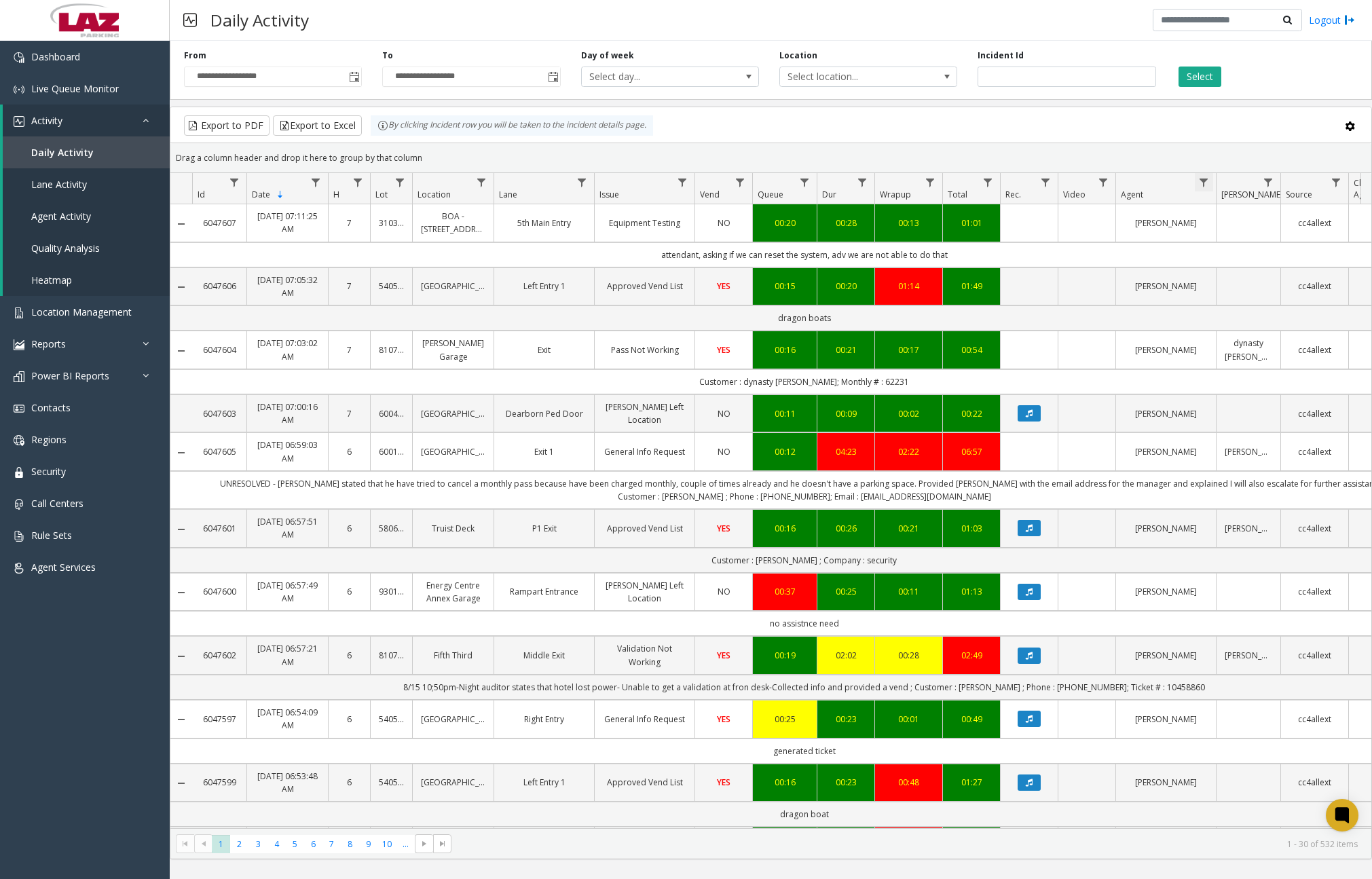
click at [1208, 181] on span "Data table" at bounding box center [1203, 182] width 11 height 11
click at [1227, 235] on input "Agent Filter" at bounding box center [1262, 240] width 115 height 23
type input "******"
click at [1284, 364] on button "Filter" at bounding box center [1292, 367] width 56 height 30
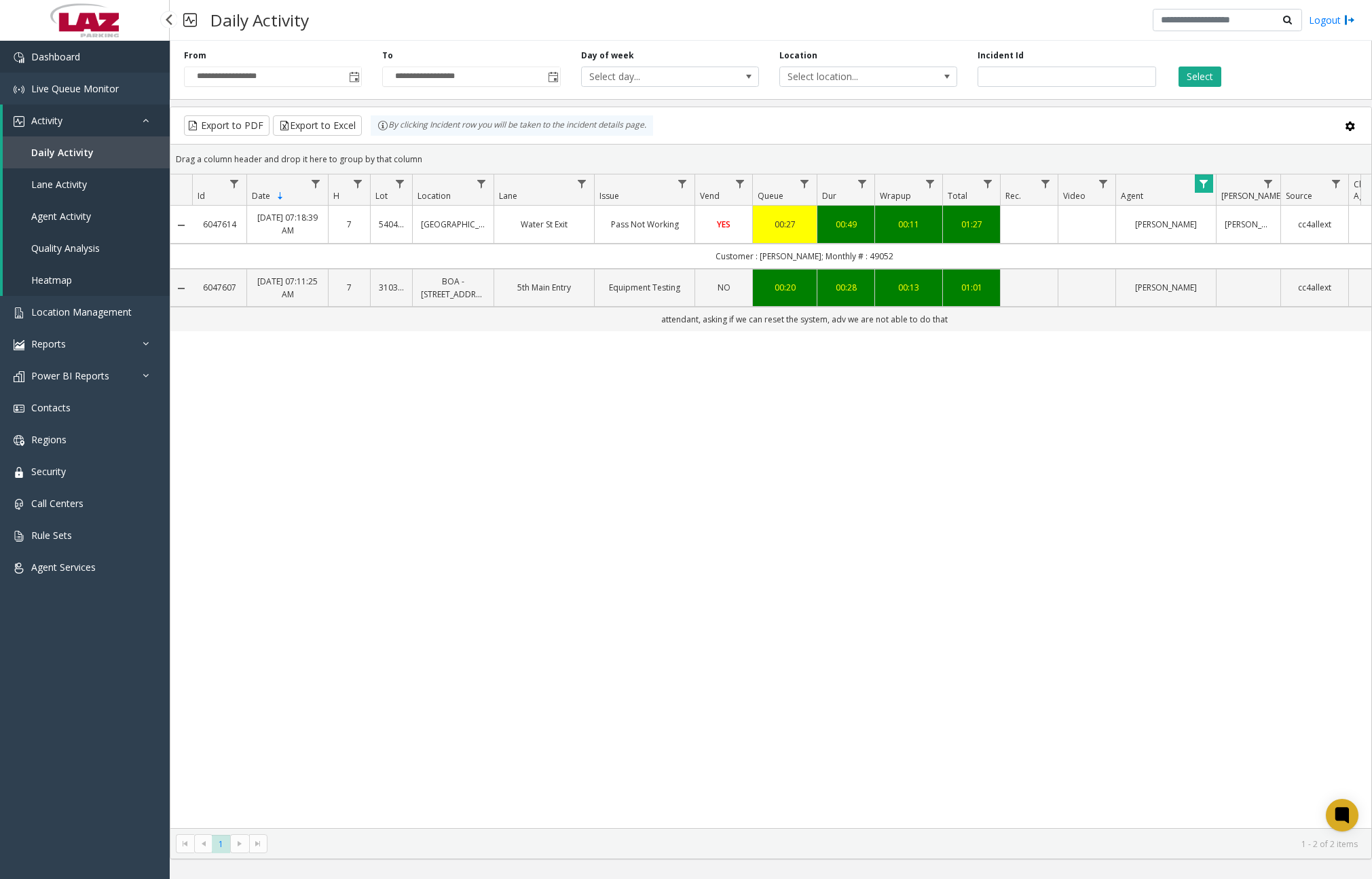
click at [93, 59] on link "Dashboard" at bounding box center [84, 57] width 170 height 32
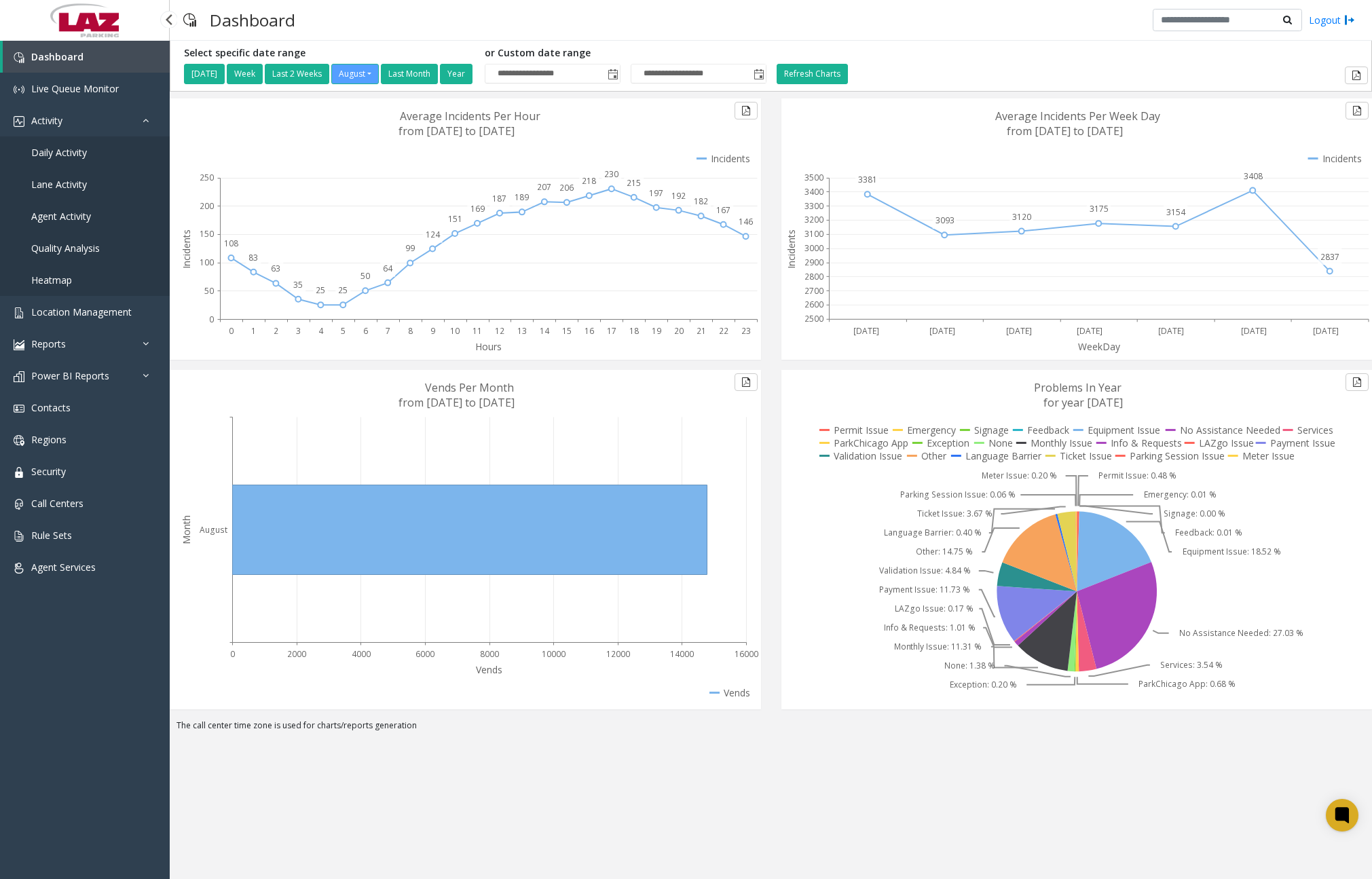
click at [84, 158] on span "Daily Activity" at bounding box center [59, 152] width 56 height 13
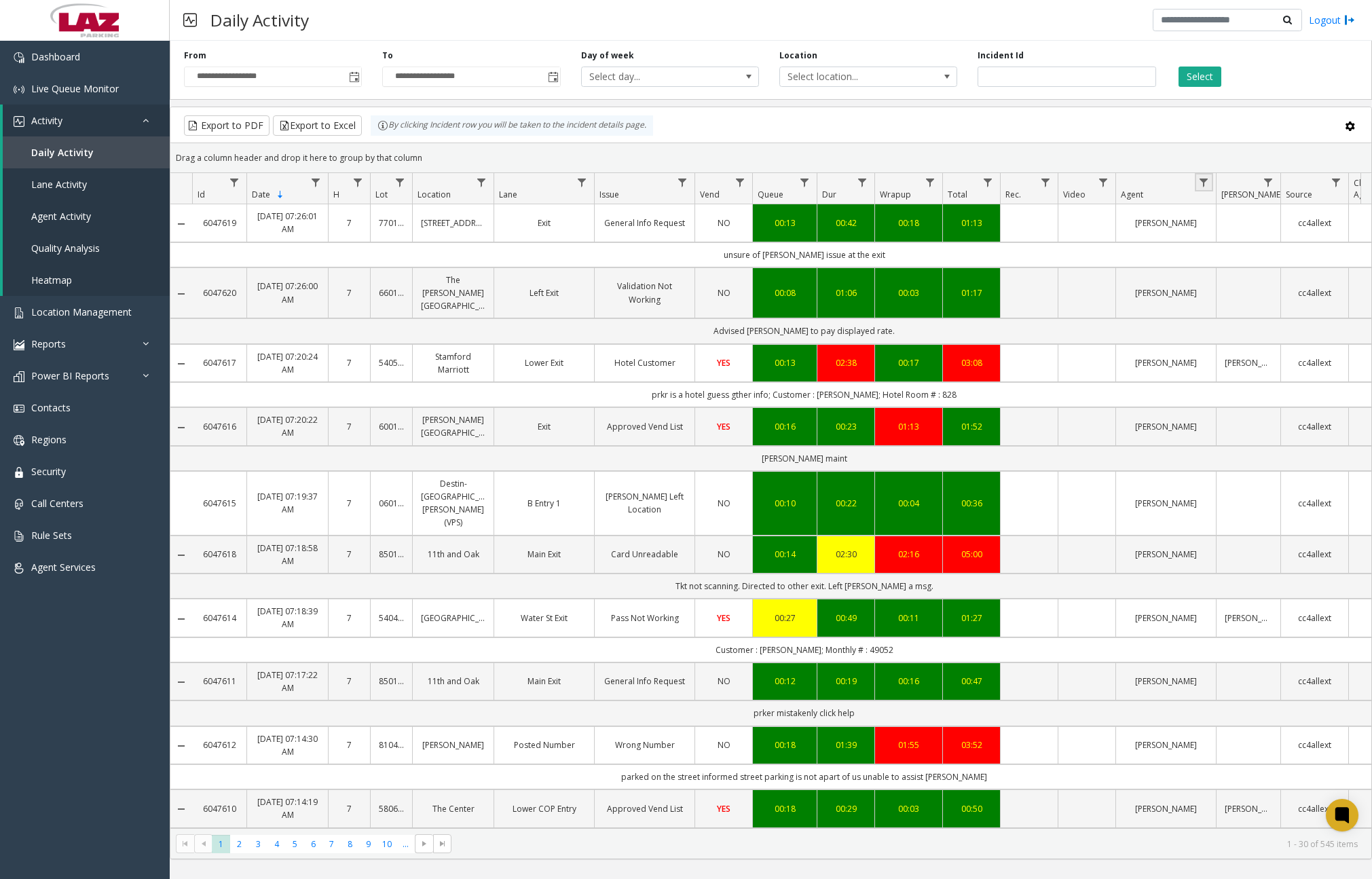
click at [1203, 189] on link "Data table" at bounding box center [1204, 182] width 18 height 18
click at [1231, 234] on input "Agent Filter" at bounding box center [1262, 240] width 115 height 23
type input "*********"
click at [1300, 369] on button "Filter" at bounding box center [1292, 367] width 56 height 30
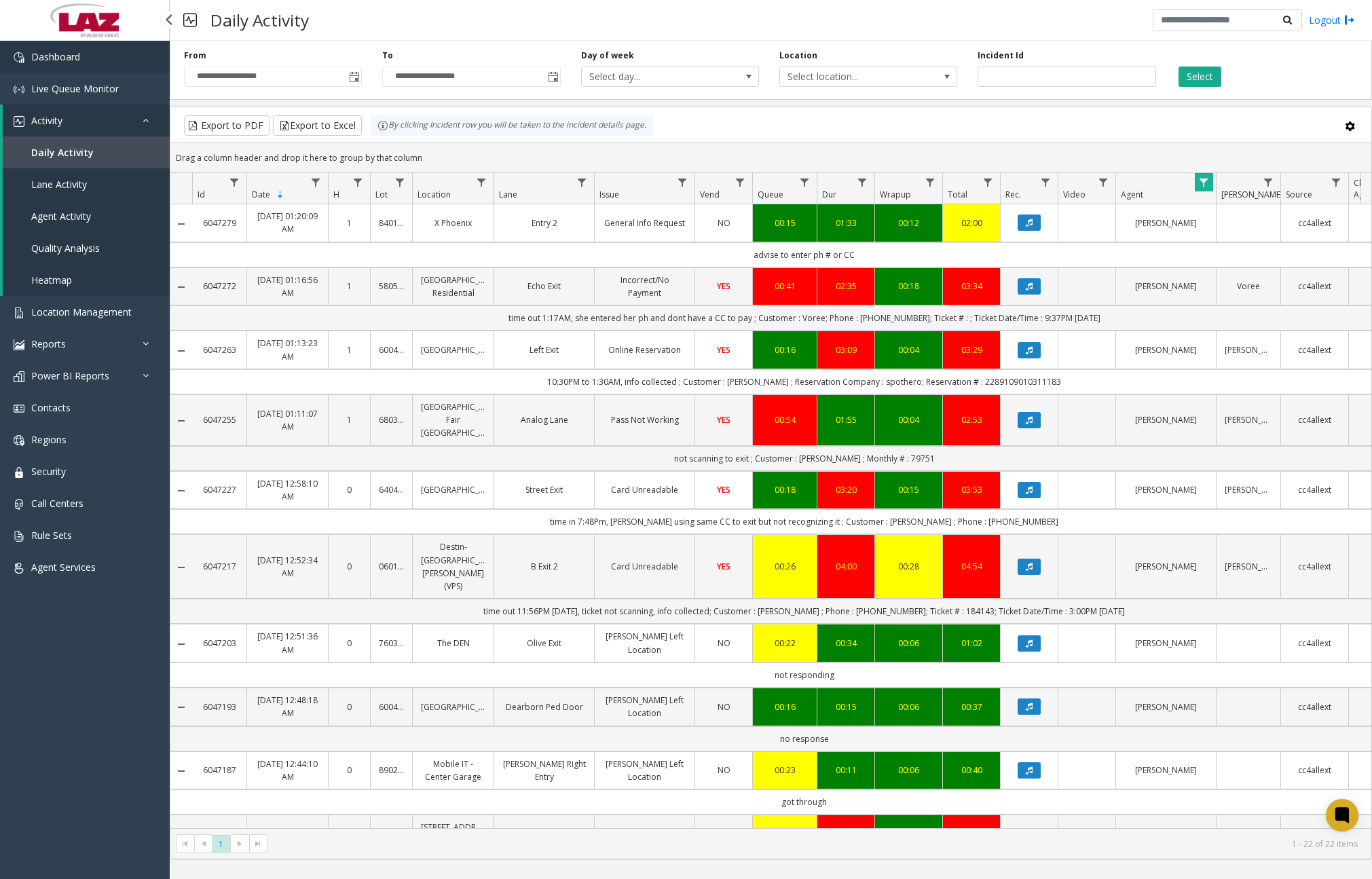
click at [86, 58] on link "Dashboard" at bounding box center [84, 57] width 170 height 32
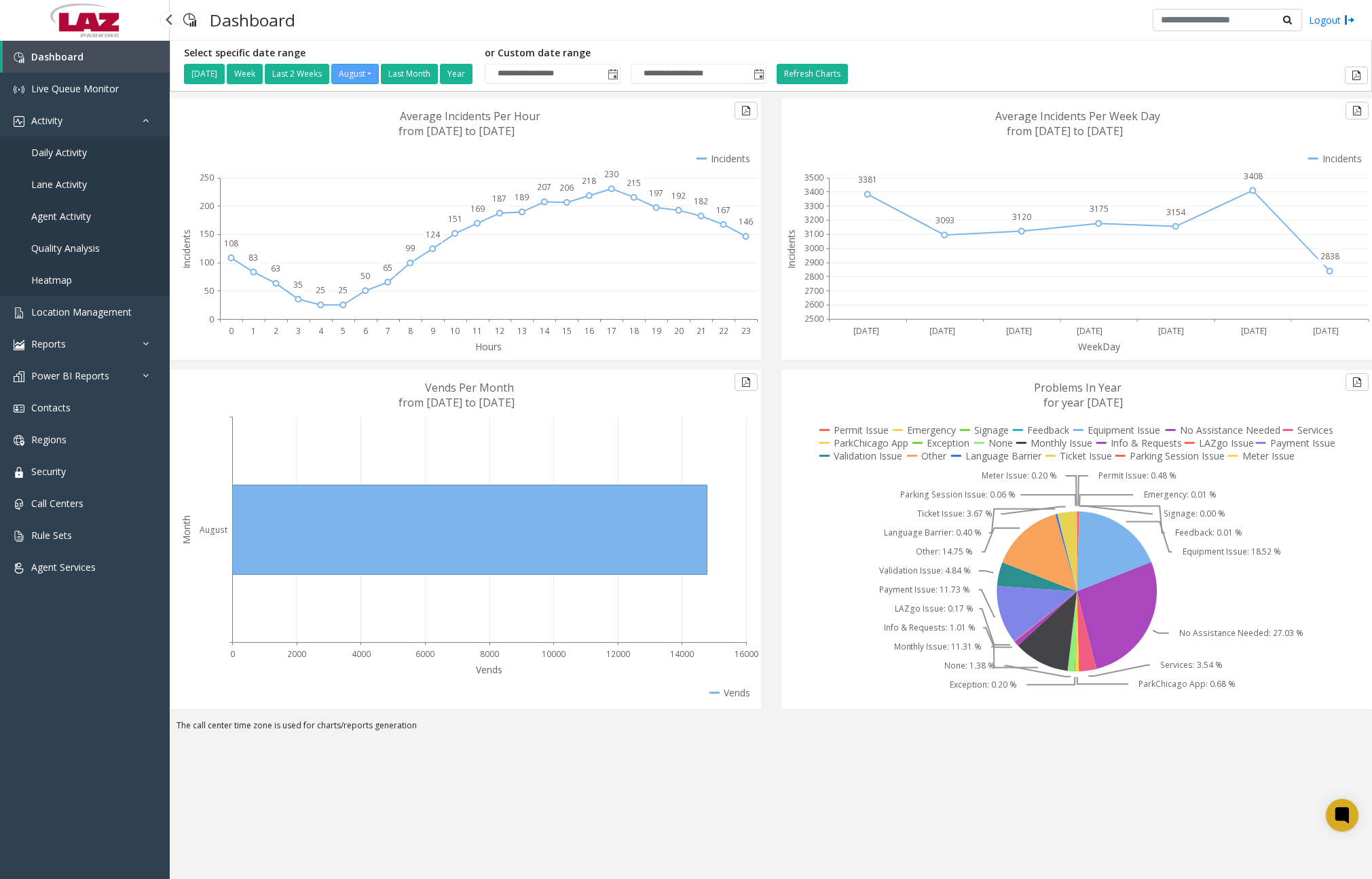
click at [65, 155] on span "Daily Activity" at bounding box center [59, 152] width 56 height 13
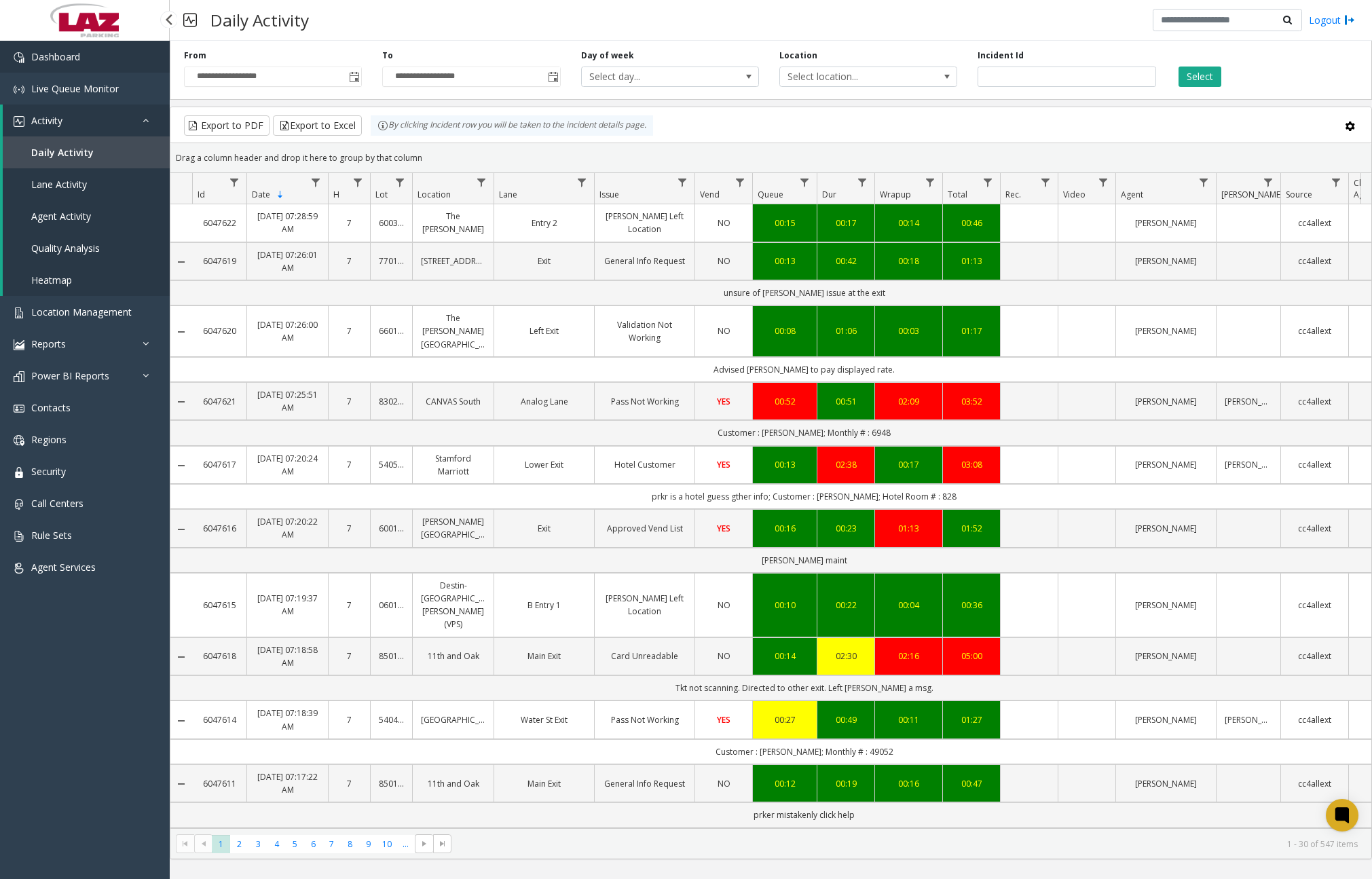
click at [133, 66] on link "Dashboard" at bounding box center [84, 57] width 170 height 32
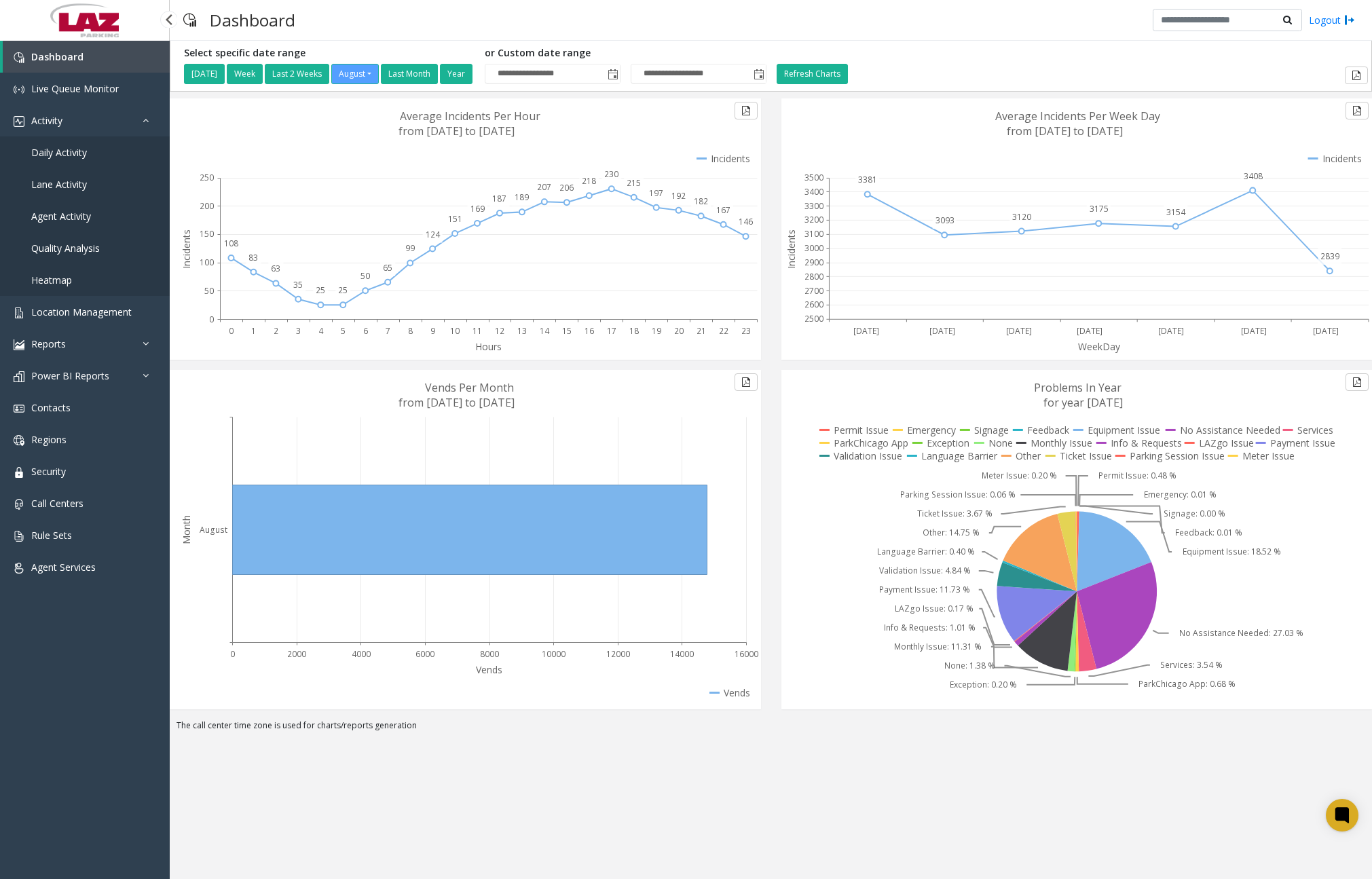
click at [77, 155] on span "Daily Activity" at bounding box center [59, 152] width 56 height 13
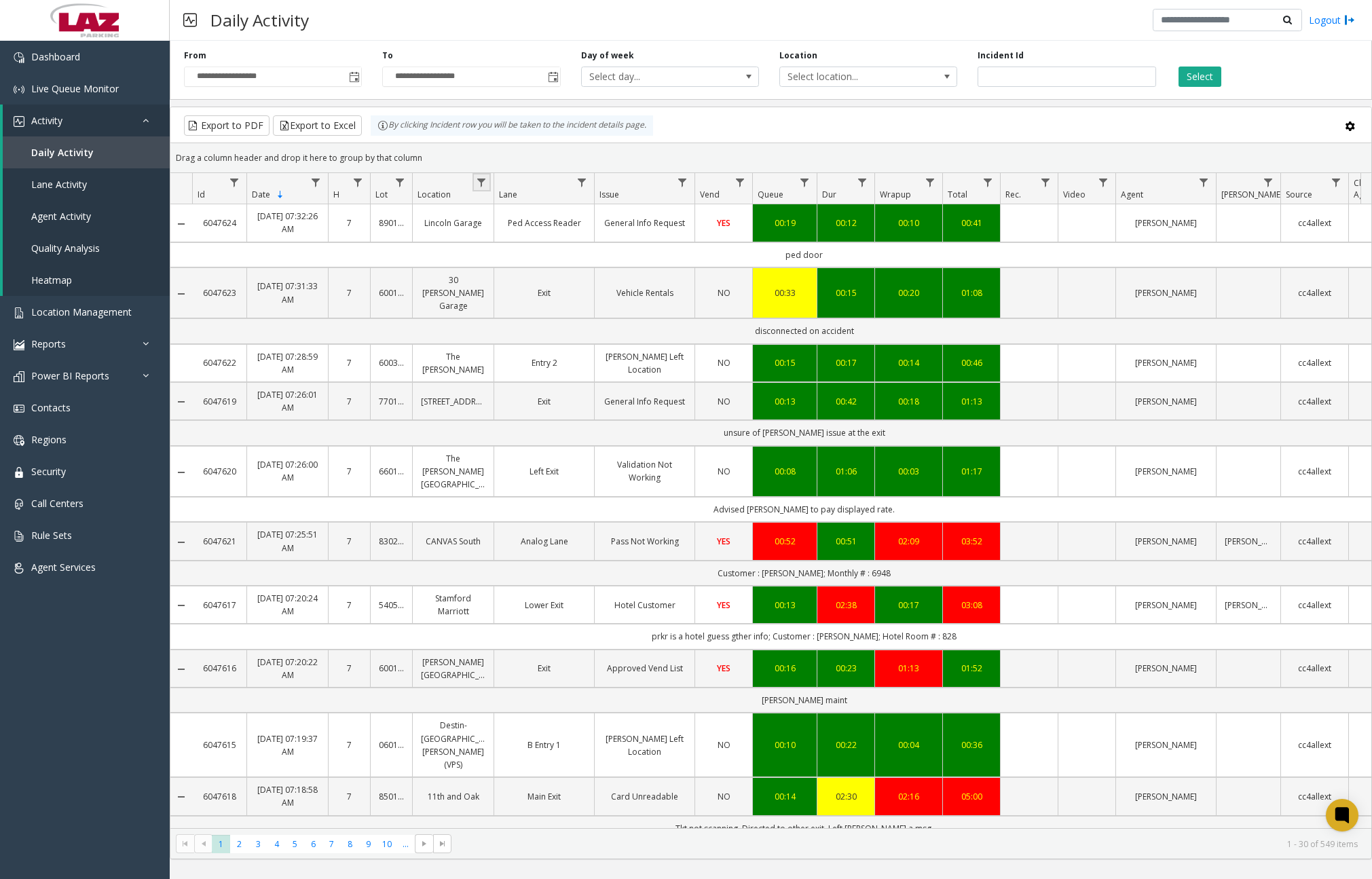
click at [487, 182] on link "Data table" at bounding box center [482, 182] width 18 height 18
click at [516, 237] on input "Location Filter" at bounding box center [540, 240] width 115 height 23
type input "******"
click at [581, 361] on button "Filter" at bounding box center [570, 367] width 56 height 30
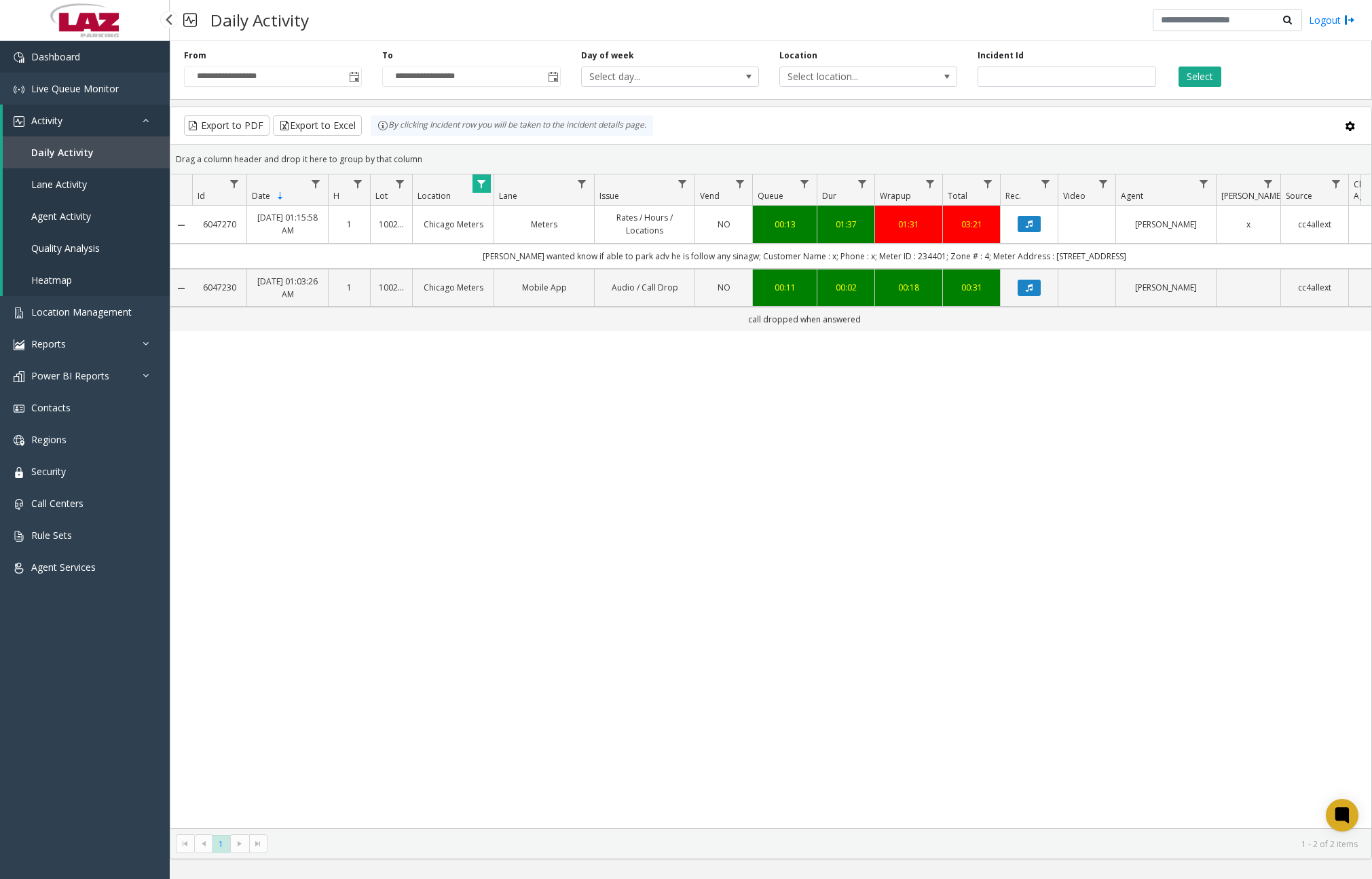
click at [128, 51] on link "Dashboard" at bounding box center [84, 57] width 170 height 32
